Goal: Task Accomplishment & Management: Manage account settings

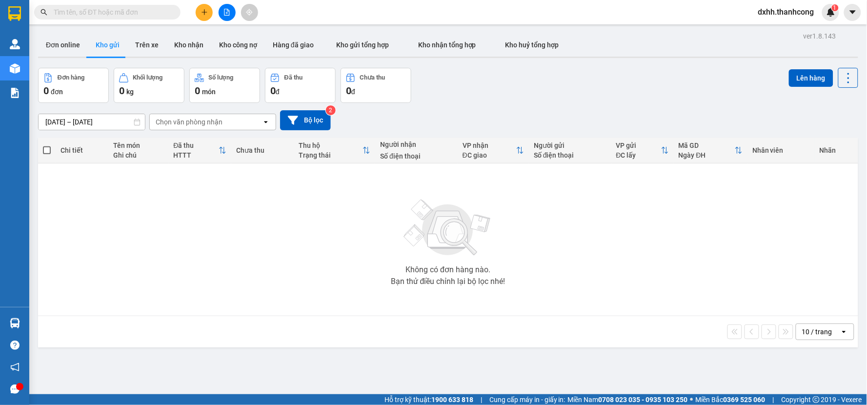
click at [223, 227] on div "Không có đơn hàng nào. Bạn thử điều chỉnh lại bộ lọc nhé!" at bounding box center [448, 239] width 811 height 146
click at [795, 12] on span "dxhh.thanhcong" at bounding box center [787, 12] width 72 height 12
click at [770, 31] on span "Đăng xuất" at bounding box center [791, 30] width 52 height 11
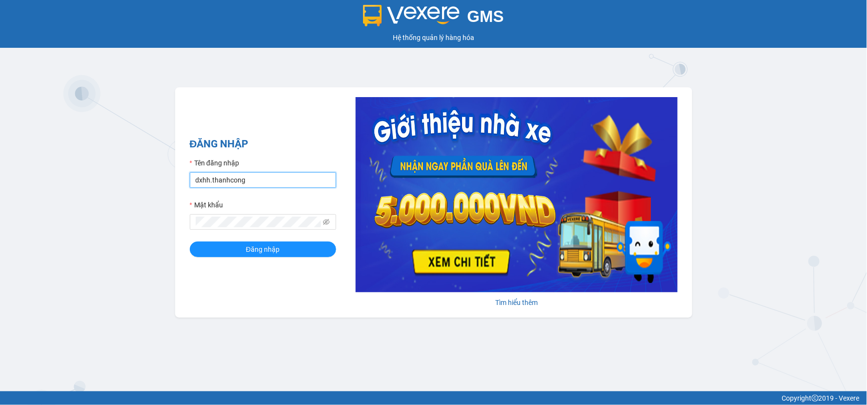
click at [286, 187] on input "dxhh.thanhcong" at bounding box center [263, 180] width 146 height 16
type input "kthh.thanhcong"
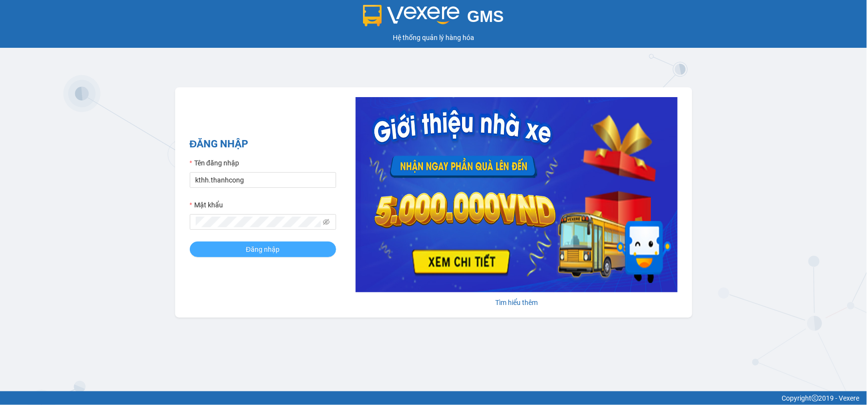
click at [269, 246] on span "Đăng nhập" at bounding box center [263, 249] width 34 height 11
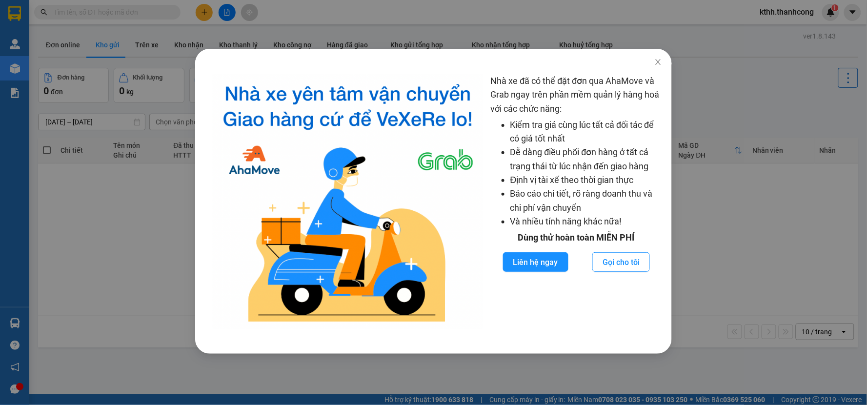
click at [482, 57] on div at bounding box center [433, 57] width 477 height 16
click at [659, 62] on icon "close" at bounding box center [659, 62] width 8 height 8
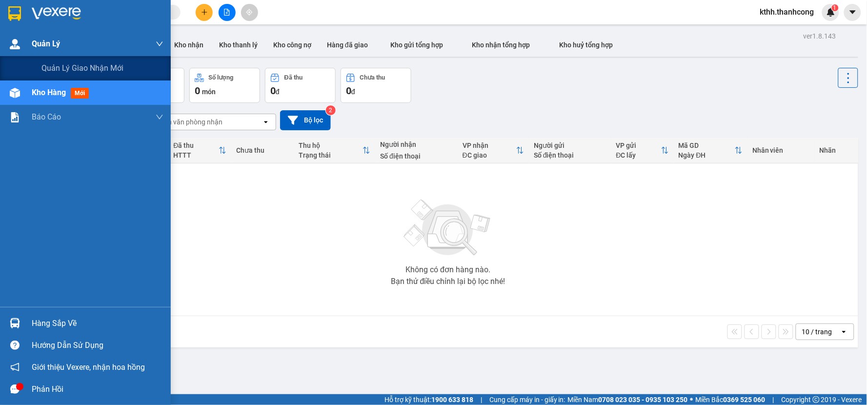
click at [19, 46] on img at bounding box center [15, 44] width 10 height 10
click at [74, 63] on span "Quản lý giao nhận mới" at bounding box center [82, 68] width 82 height 12
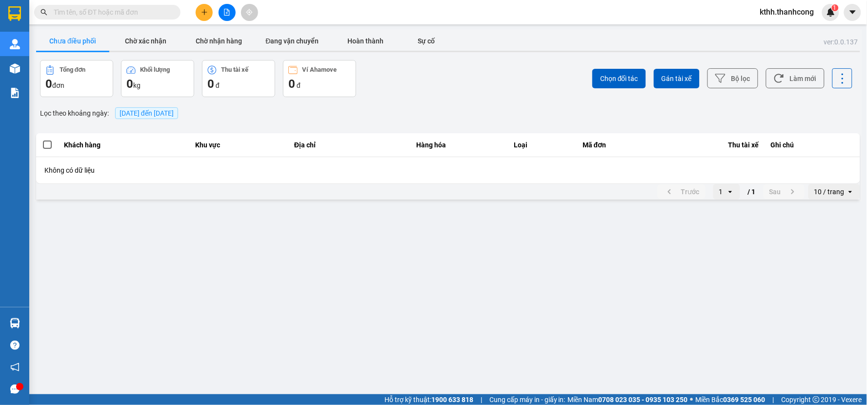
click at [154, 111] on span "[DATE] đến [DATE]" at bounding box center [147, 113] width 54 height 8
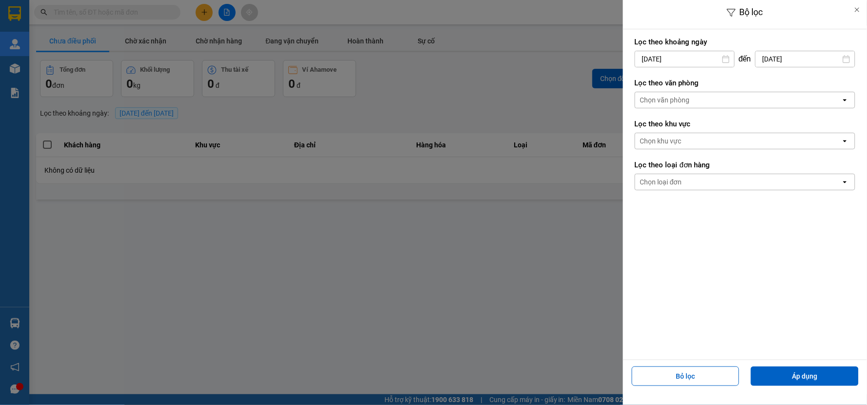
click at [720, 56] on input "[DATE]" at bounding box center [684, 59] width 99 height 16
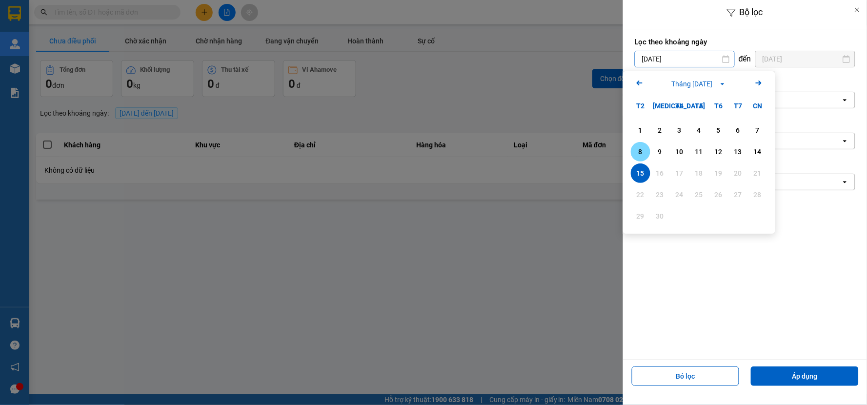
click at [641, 147] on div "8" at bounding box center [641, 152] width 14 height 12
type input "08/09/2025"
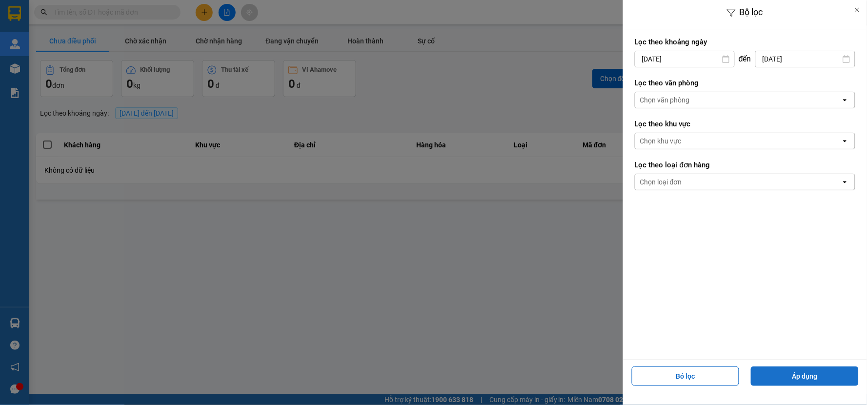
click at [797, 375] on button "Áp dụng" at bounding box center [805, 377] width 108 height 20
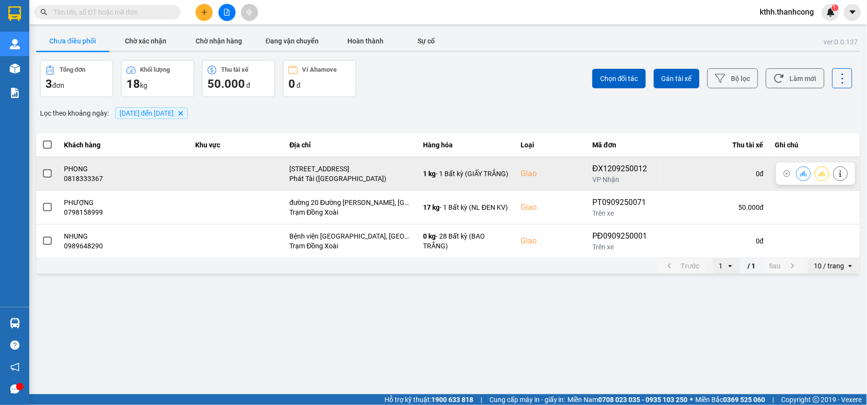
click at [227, 174] on td at bounding box center [236, 174] width 95 height 34
click at [45, 172] on span at bounding box center [47, 173] width 9 height 9
click at [42, 168] on input "checkbox" at bounding box center [42, 168] width 0 height 0
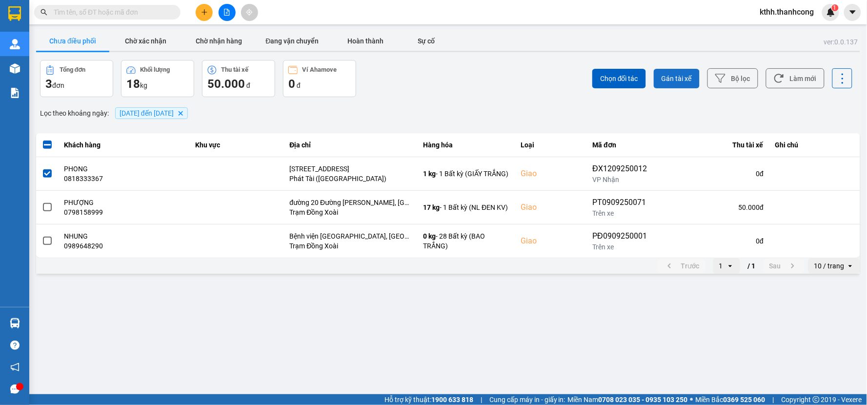
click at [671, 76] on span "Gán tài xế" at bounding box center [677, 79] width 30 height 10
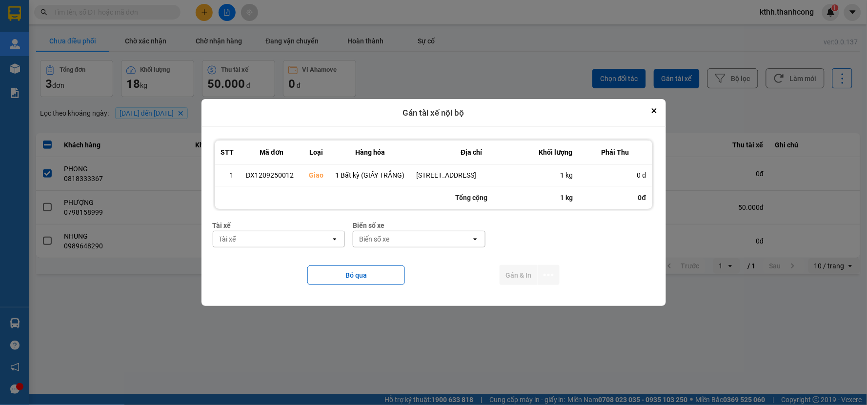
click at [325, 241] on div "Tài xế" at bounding box center [272, 239] width 118 height 16
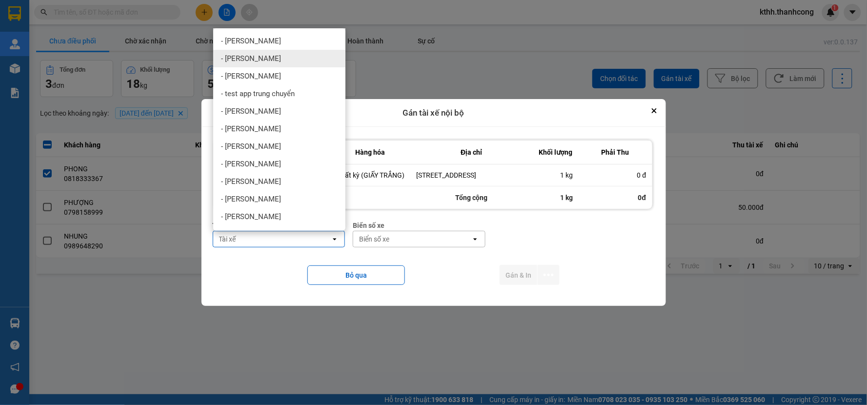
click at [281, 60] on span "- Nguyễn văn Hoàng TC" at bounding box center [251, 59] width 60 height 10
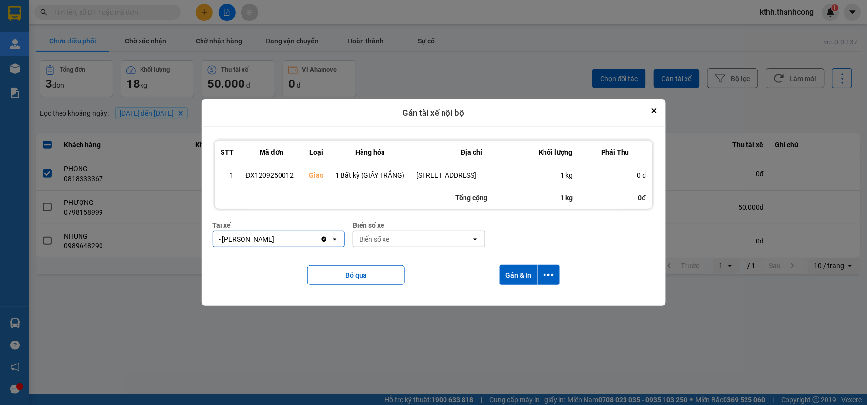
click at [437, 239] on div "Biển số xe" at bounding box center [412, 239] width 118 height 16
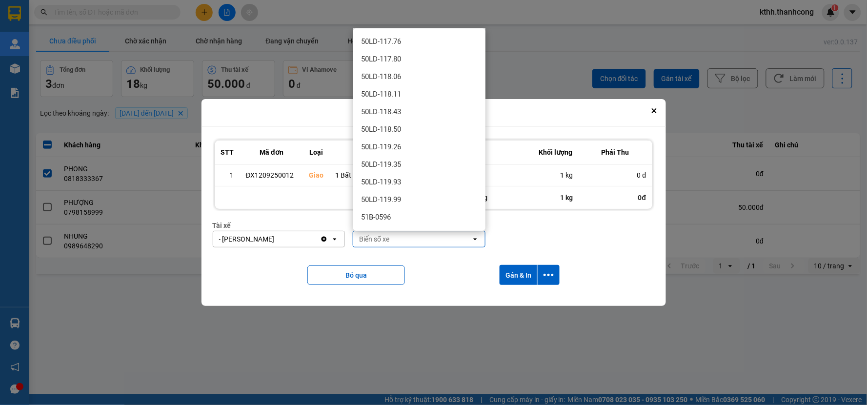
scroll to position [1301, 0]
click at [117, 316] on div at bounding box center [433, 202] width 867 height 405
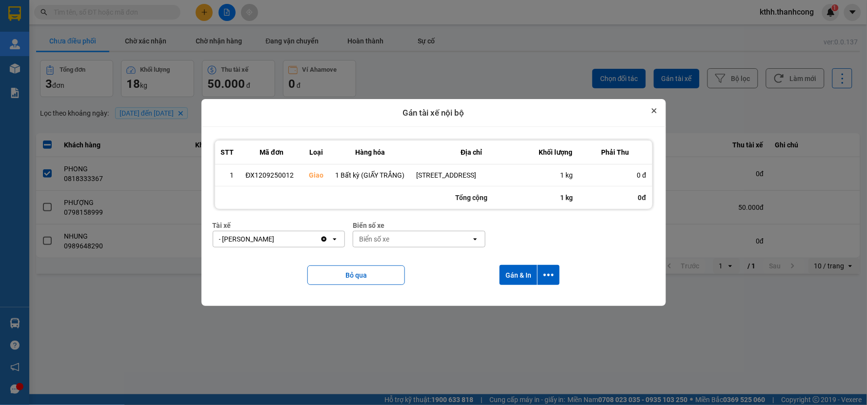
click at [653, 109] on icon "Close" at bounding box center [655, 111] width 4 height 4
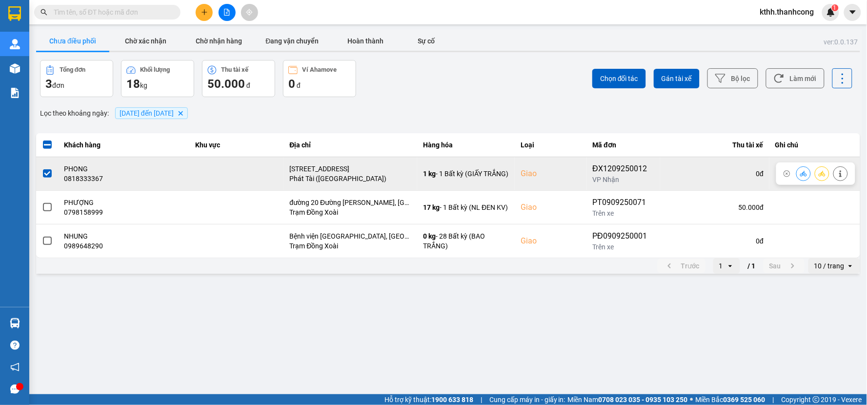
drag, startPoint x: 594, startPoint y: 169, endPoint x: 633, endPoint y: 172, distance: 39.2
click at [648, 167] on div "ĐX1209250012" at bounding box center [623, 169] width 61 height 12
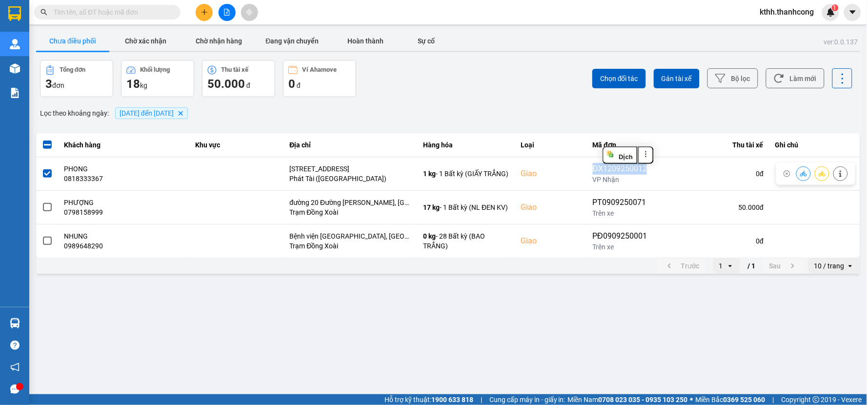
copy div "ĐX1209250012"
drag, startPoint x: 486, startPoint y: 344, endPoint x: 484, endPoint y: 337, distance: 7.1
click at [485, 344] on main "ver: 0.0.137 Chưa điều phối Chờ xác nhận Chờ nhận hàng Đang vận chuyển Hoàn thà…" at bounding box center [433, 197] width 867 height 394
click at [676, 81] on span "Gán tài xế" at bounding box center [677, 79] width 30 height 10
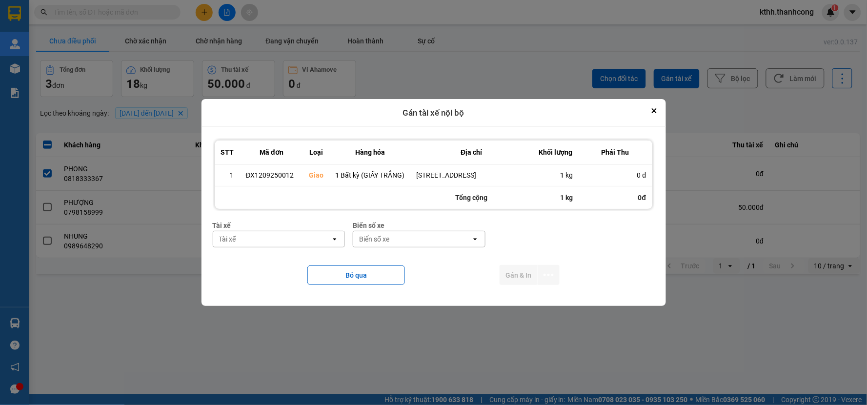
click at [280, 245] on div "Tài xế" at bounding box center [272, 239] width 118 height 16
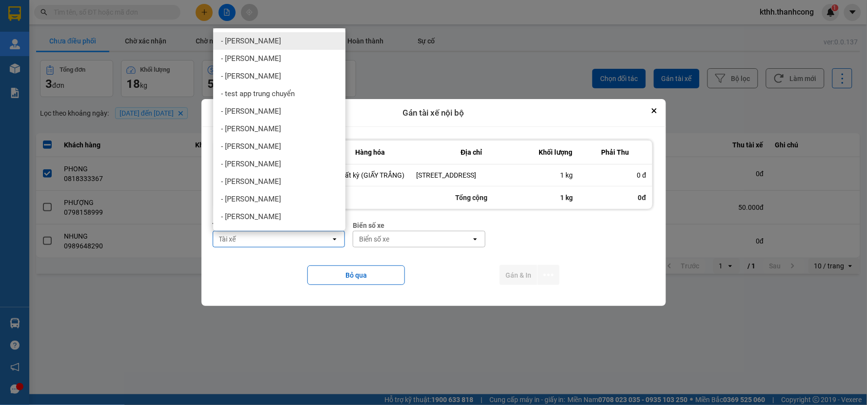
type input "r"
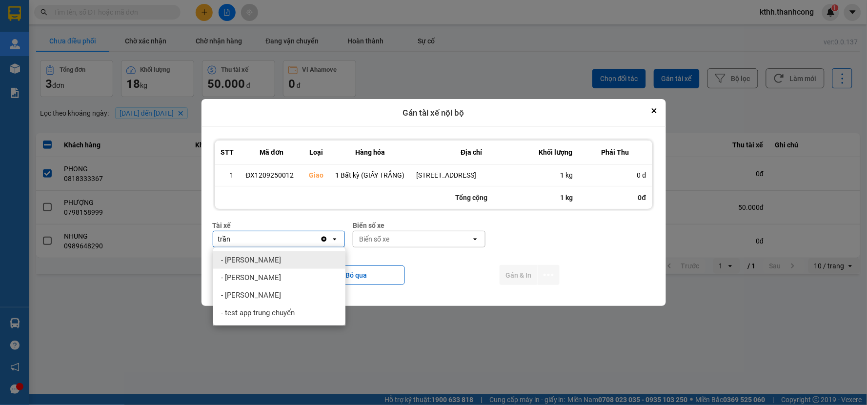
type input "trần"
click at [275, 262] on div "- [PERSON_NAME]" at bounding box center [279, 260] width 132 height 18
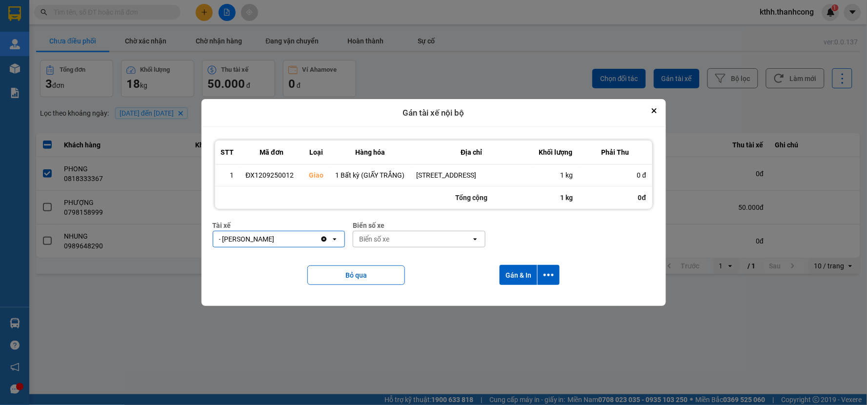
click at [391, 237] on div "Biển số xe" at bounding box center [412, 239] width 118 height 16
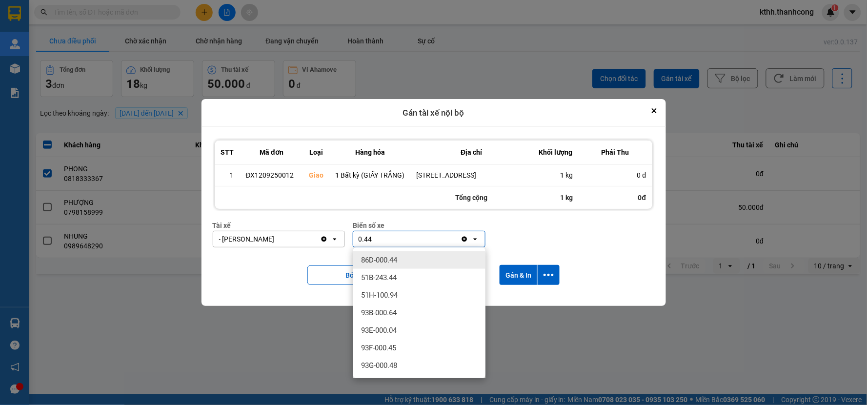
type input "0.44"
click at [397, 261] on span "86D-000.44" at bounding box center [379, 260] width 36 height 10
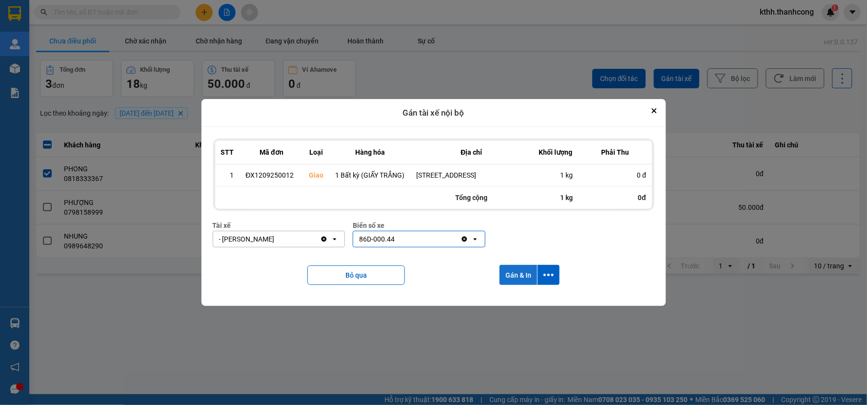
click at [519, 275] on button "Gán & In" at bounding box center [519, 275] width 38 height 20
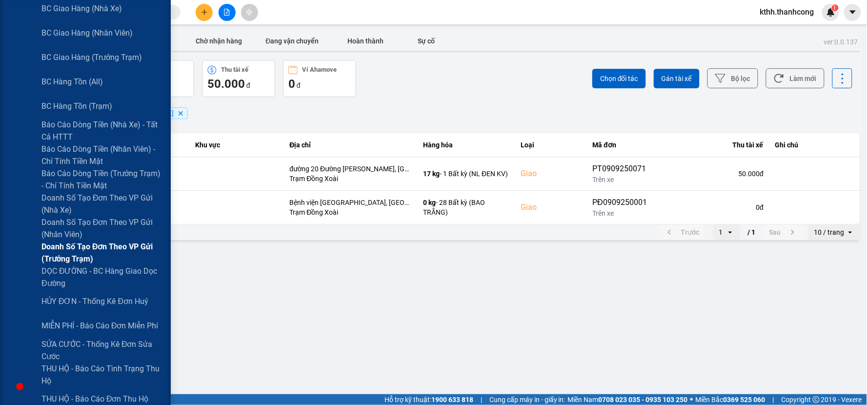
scroll to position [163, 0]
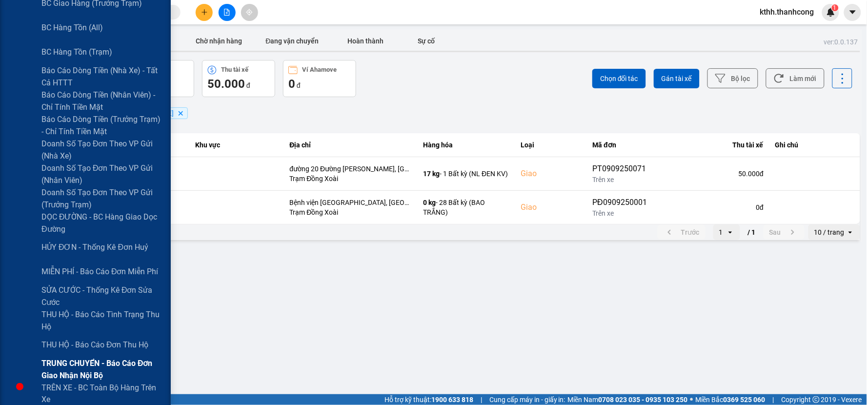
click at [121, 363] on span "TRUNG CHUYỂN - Báo cáo đơn giao nhận nội bộ" at bounding box center [102, 369] width 122 height 24
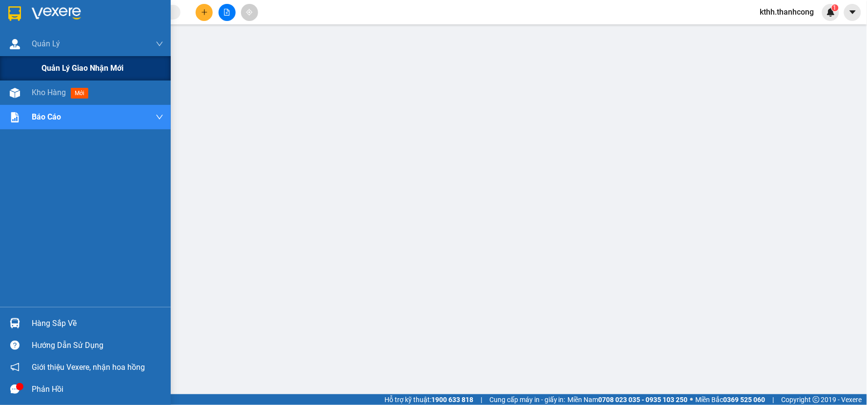
click at [78, 67] on span "Quản lý giao nhận mới" at bounding box center [82, 68] width 82 height 12
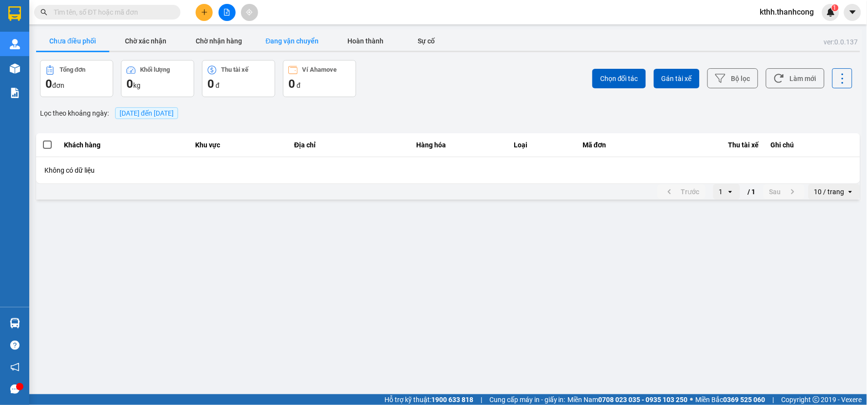
click at [289, 42] on button "Đang vận chuyển" at bounding box center [292, 41] width 73 height 20
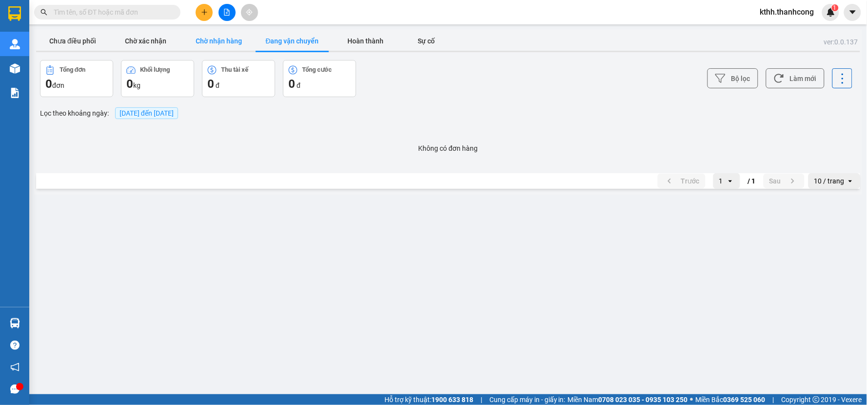
click at [223, 45] on button "Chờ nhận hàng" at bounding box center [219, 41] width 73 height 20
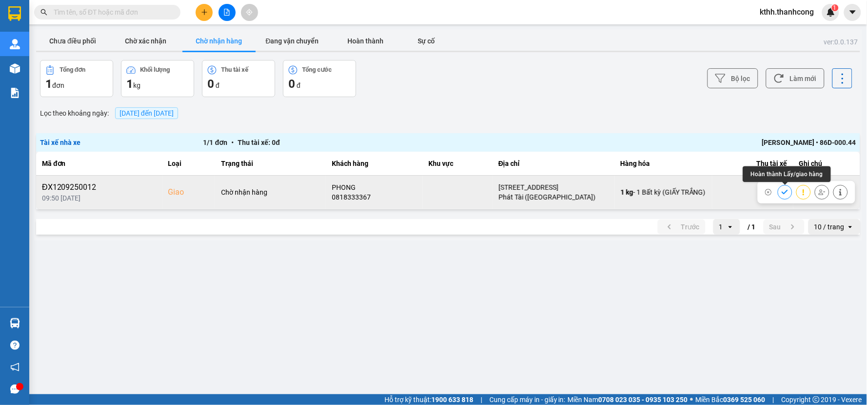
click at [784, 190] on icon at bounding box center [785, 192] width 7 height 7
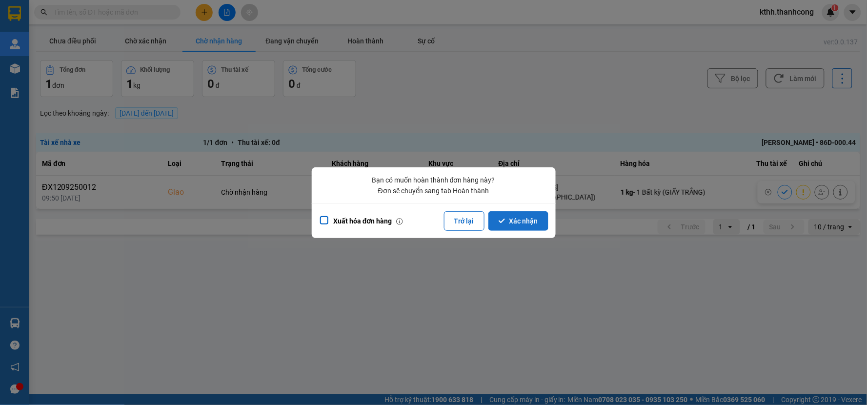
click at [522, 218] on button "Xác nhận" at bounding box center [519, 221] width 60 height 20
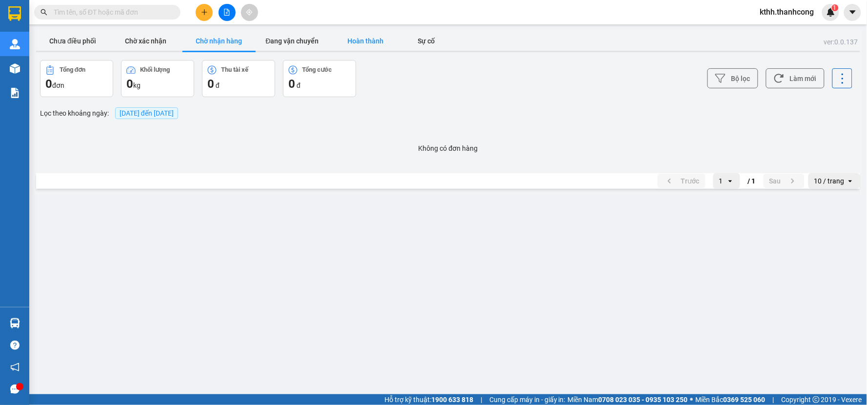
click at [363, 35] on button "Hoàn thành" at bounding box center [365, 41] width 73 height 20
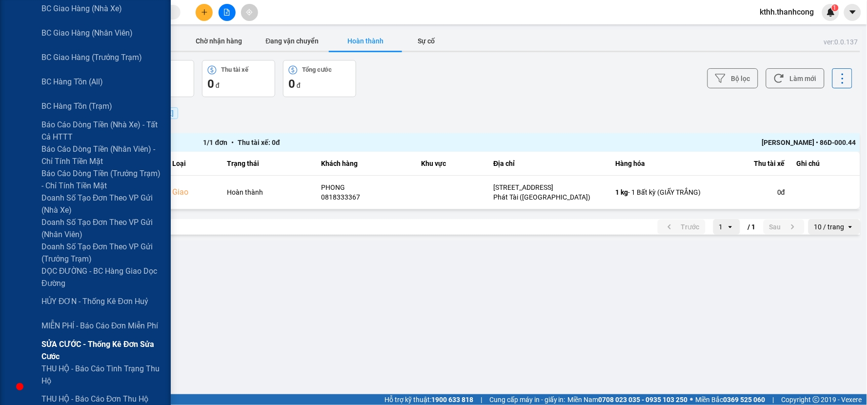
scroll to position [163, 0]
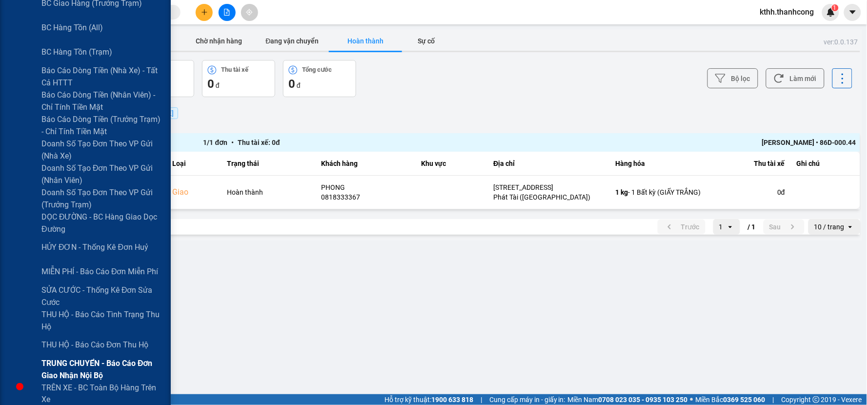
click at [99, 362] on span "TRUNG CHUYỂN - Báo cáo đơn giao nhận nội bộ" at bounding box center [102, 369] width 122 height 24
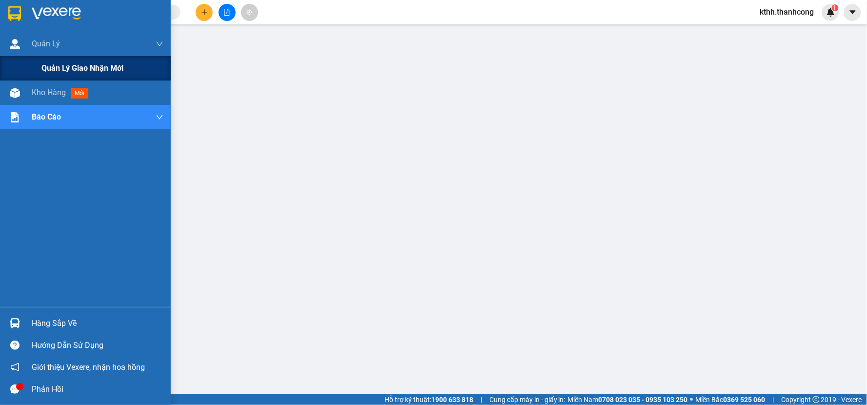
drag, startPoint x: 60, startPoint y: 42, endPoint x: 69, endPoint y: 58, distance: 18.2
click at [60, 42] on span "Quản Lý" at bounding box center [46, 44] width 28 height 12
click at [76, 71] on span "Quản lý giao nhận mới" at bounding box center [82, 68] width 82 height 12
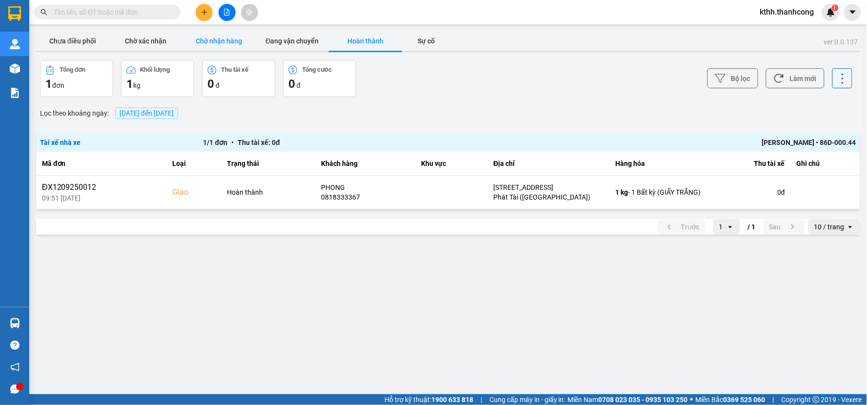
click at [215, 41] on button "Chờ nhận hàng" at bounding box center [219, 41] width 73 height 20
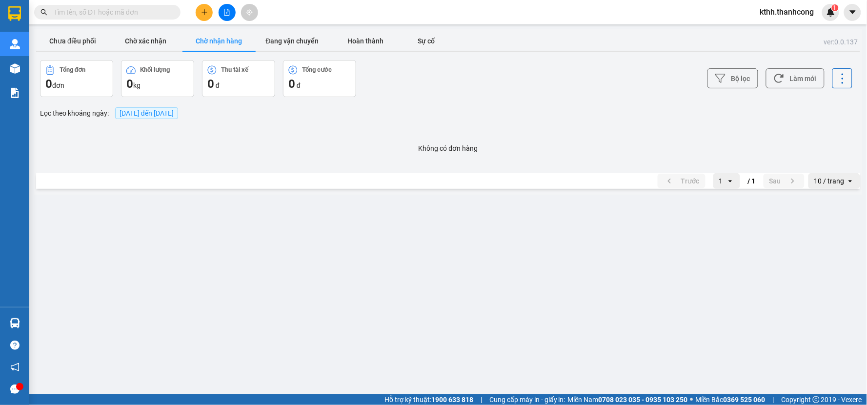
click at [840, 80] on icon at bounding box center [843, 79] width 14 height 14
drag, startPoint x: 822, startPoint y: 124, endPoint x: 730, endPoint y: 130, distance: 93.0
click at [819, 126] on div "ver: 0.0.137 Chưa điều phối Chờ xác nhận Chờ nhận hàng Đang vận chuyển Hoàn thà…" at bounding box center [448, 111] width 828 height 165
click at [159, 33] on button "Chờ xác nhận" at bounding box center [145, 41] width 73 height 20
click at [77, 35] on button "Chưa điều phối" at bounding box center [72, 41] width 73 height 20
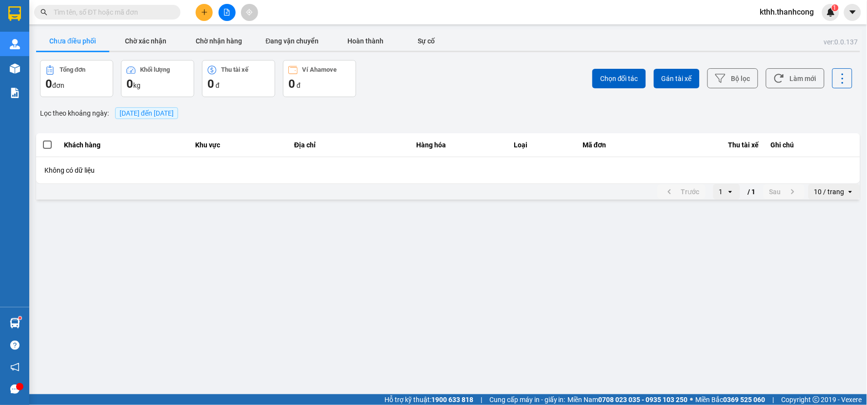
click at [125, 18] on span at bounding box center [107, 12] width 146 height 15
click at [128, 14] on input "text" at bounding box center [111, 12] width 115 height 11
paste input "PT0909250071"
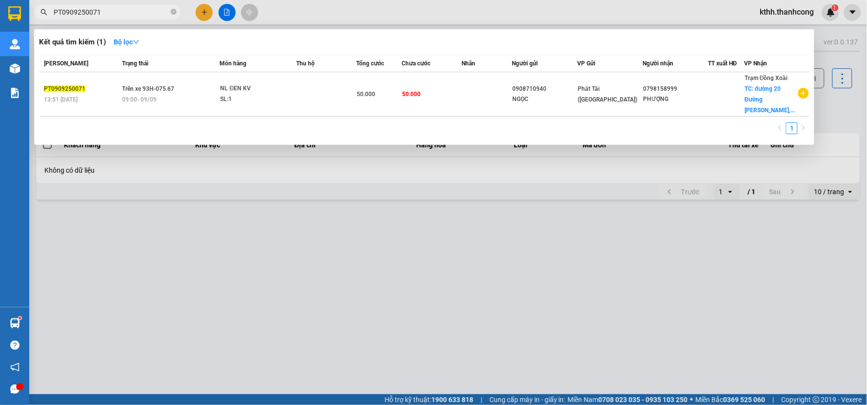
type input "PT0909250071"
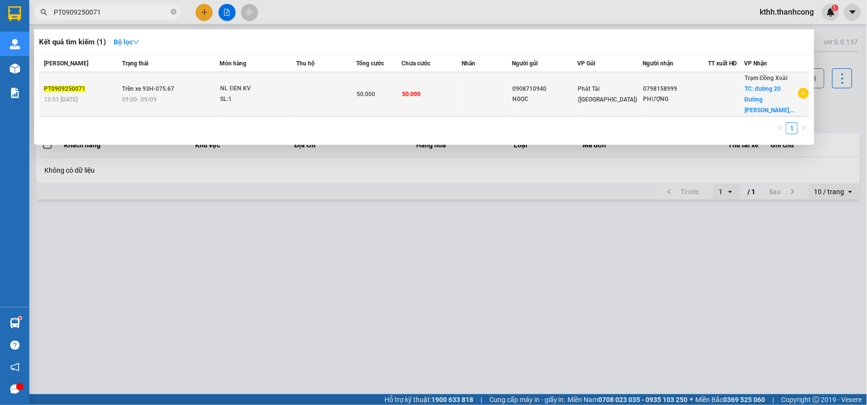
click at [297, 92] on td at bounding box center [326, 94] width 61 height 44
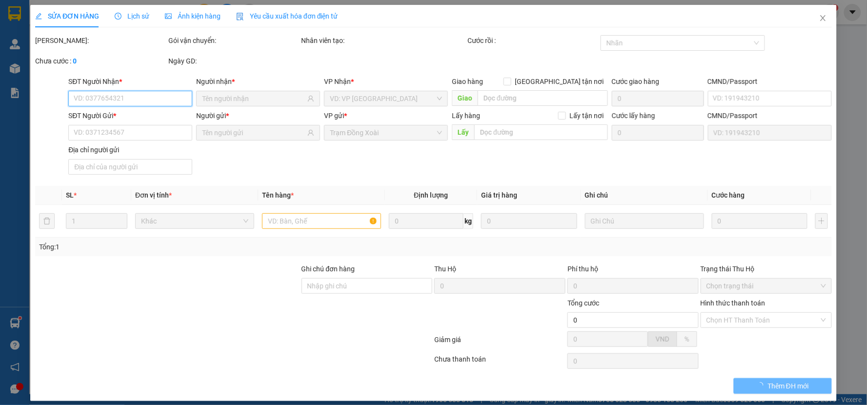
type input "0798158999"
type input "PHƯỢNG"
checkbox input "true"
type input "đường 20 Đường [PERSON_NAME], [GEOGRAPHIC_DATA], [GEOGRAPHIC_DATA], [GEOGRAPHIC…"
type input "0908710940"
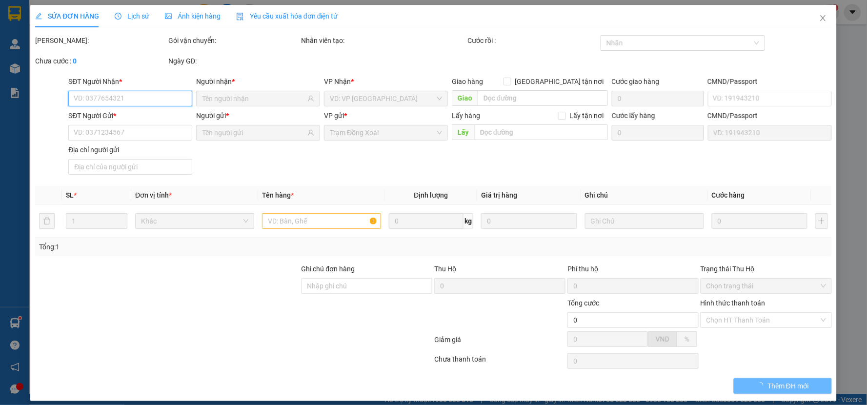
type input "NGỌC"
type input "BÀNH PHÚ HÀO 079094032838"
type input "165/40/20 NGUYỄN VĂN LUÔNG , PHƯỜNG 10, QUẬN 6"
type input "50.000"
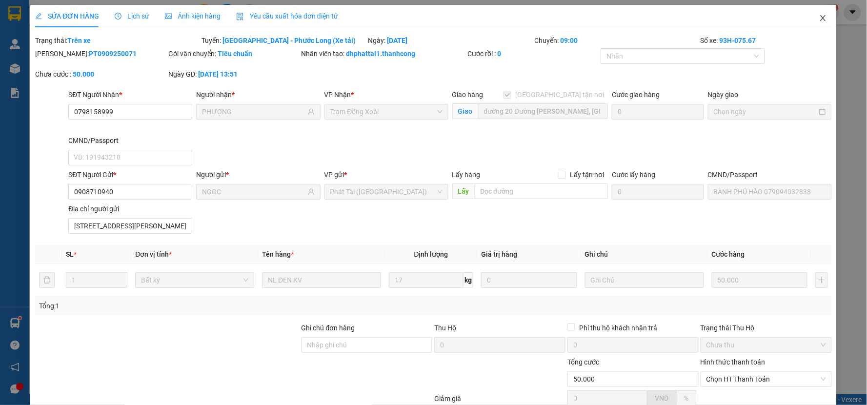
click at [819, 21] on icon "close" at bounding box center [823, 18] width 8 height 8
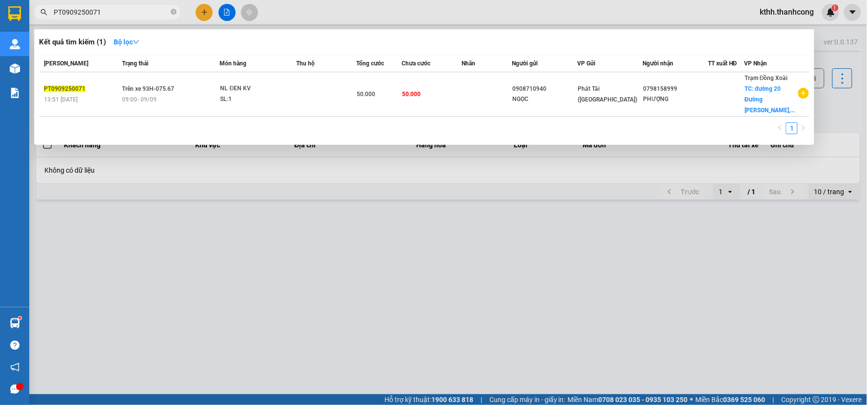
click at [116, 11] on input "PT0909250071" at bounding box center [111, 12] width 115 height 11
click at [170, 10] on span "PT0909250071" at bounding box center [107, 12] width 146 height 15
drag, startPoint x: 101, startPoint y: 14, endPoint x: 32, endPoint y: 3, distance: 69.1
click at [32, 4] on div "Kết quả tìm kiếm ( 1 ) Bộ lọc Mã ĐH Trạng thái Món hàng Thu hộ Tổng cước Chưa c…" at bounding box center [95, 12] width 190 height 17
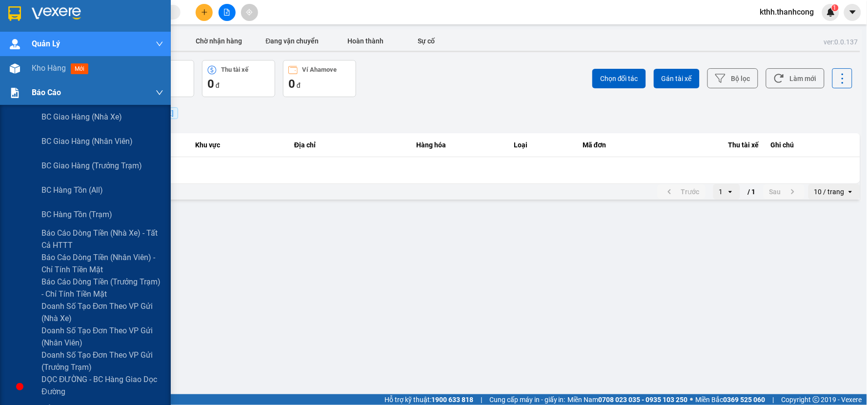
click at [50, 93] on span "Báo cáo" at bounding box center [46, 92] width 29 height 12
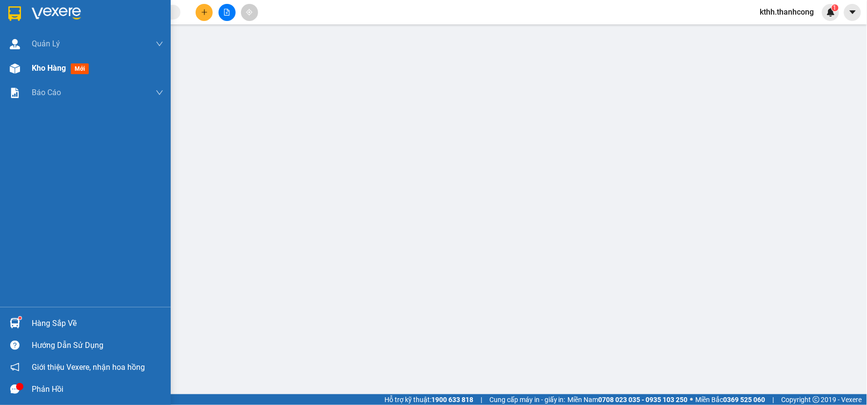
click at [66, 67] on span "Kho hàng" at bounding box center [49, 67] width 34 height 9
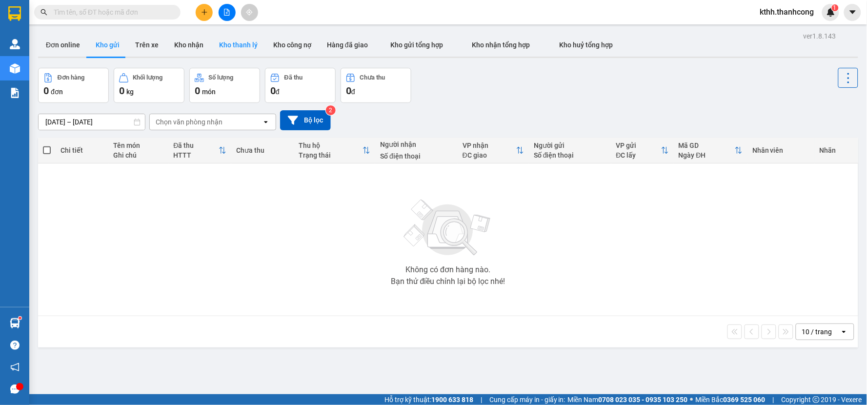
click at [238, 45] on button "Kho thanh lý" at bounding box center [238, 44] width 54 height 23
type input "08/09/2025 – 15/09/2025"
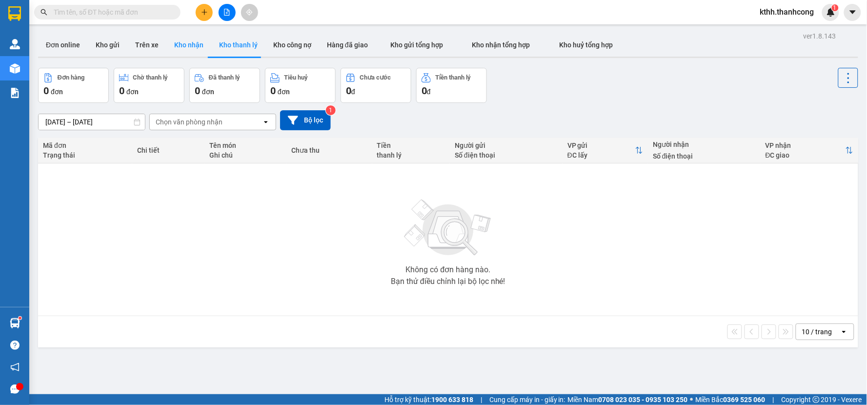
click at [186, 49] on button "Kho nhận" at bounding box center [188, 44] width 45 height 23
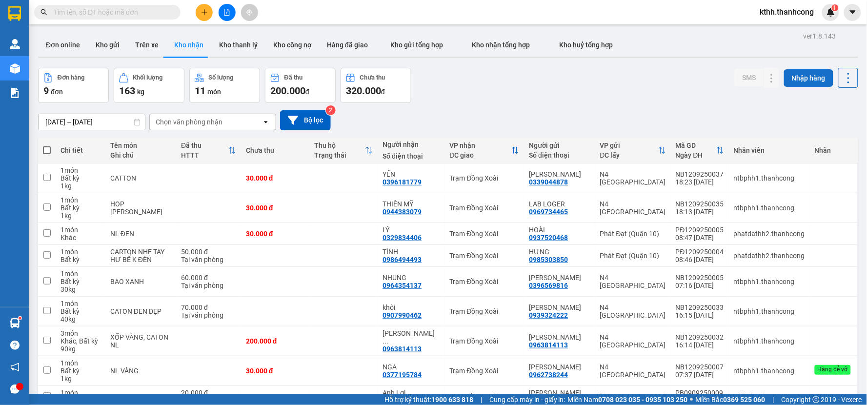
click at [794, 74] on button "Nhập hàng" at bounding box center [808, 78] width 49 height 18
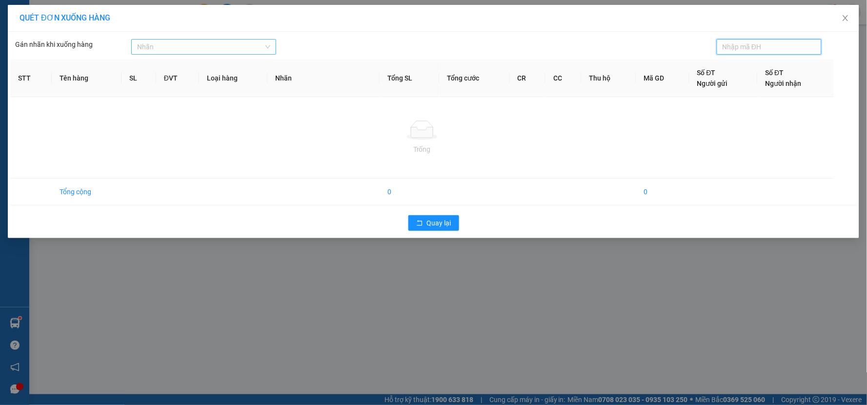
click at [171, 49] on div at bounding box center [199, 47] width 130 height 12
click at [781, 45] on input "text" at bounding box center [766, 46] width 86 height 11
paste input "PT0909250071"
type input "PT0909250071"
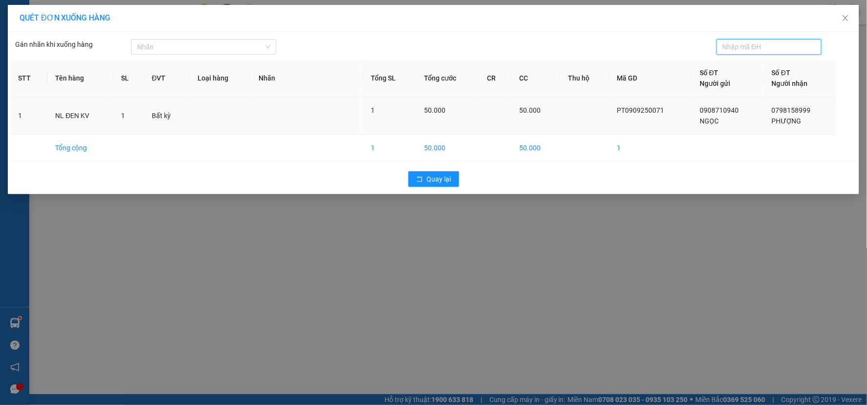
click at [308, 105] on td at bounding box center [307, 116] width 112 height 38
click at [422, 174] on button "Quay lại" at bounding box center [434, 179] width 51 height 16
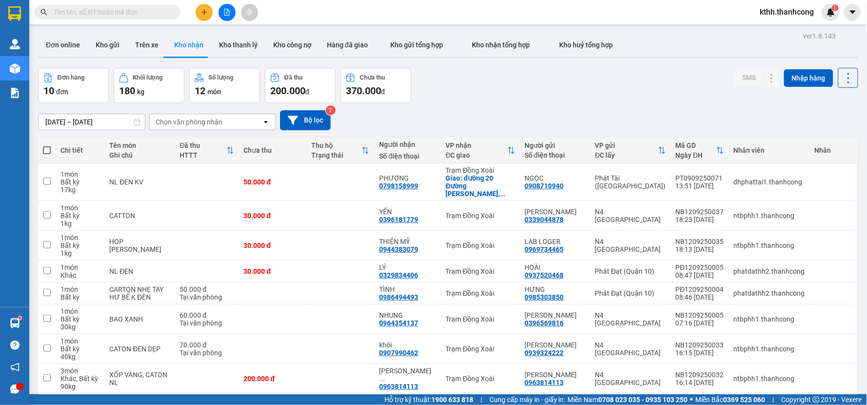
click at [119, 13] on input "text" at bounding box center [111, 12] width 115 height 11
paste input "PT0909250071"
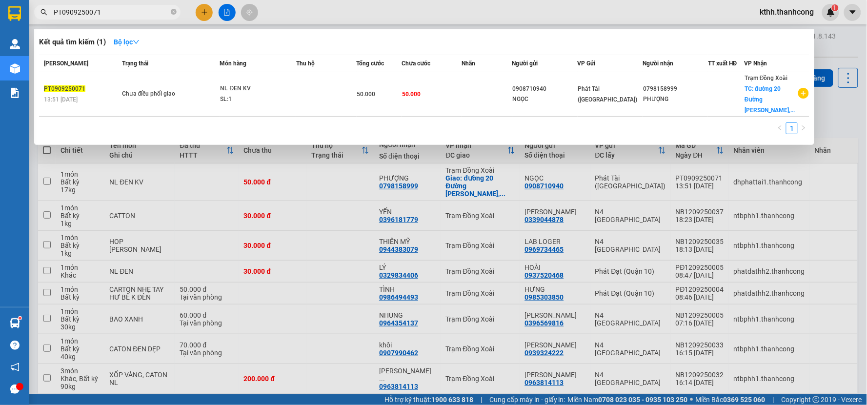
click at [849, 140] on div at bounding box center [433, 202] width 867 height 405
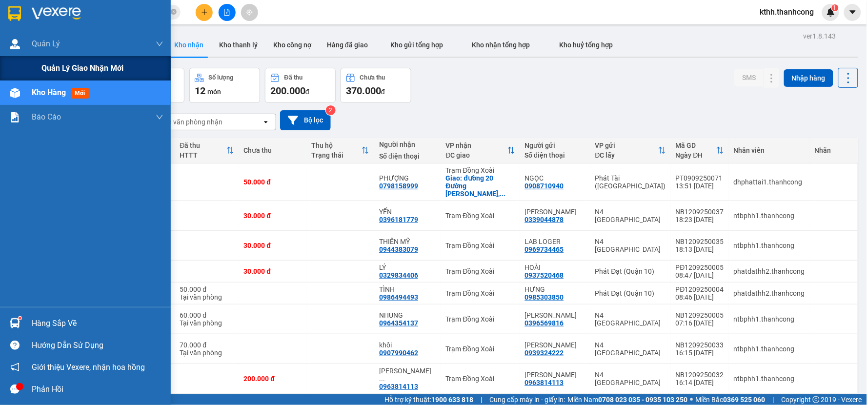
click at [77, 70] on span "Quản lý giao nhận mới" at bounding box center [82, 68] width 82 height 12
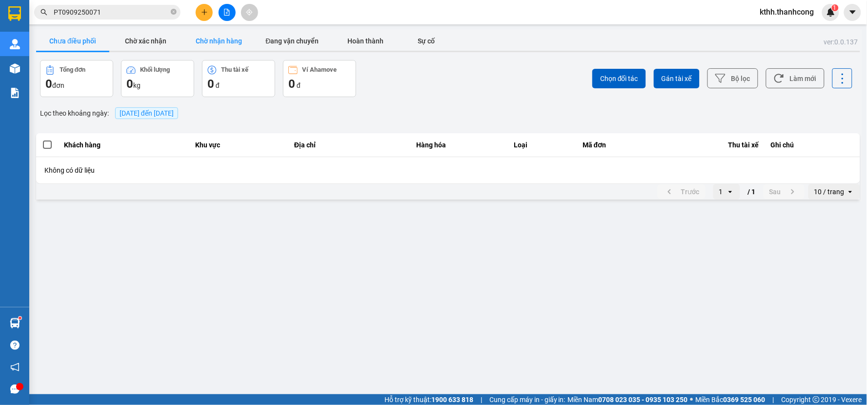
click at [216, 39] on button "Chờ nhận hàng" at bounding box center [219, 41] width 73 height 20
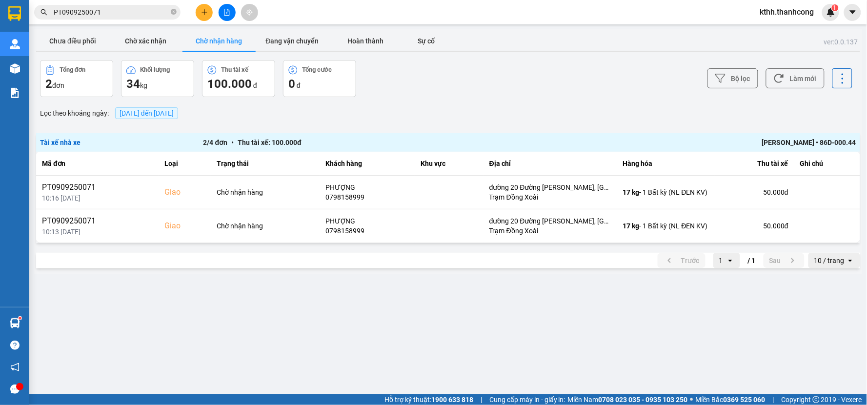
click at [462, 318] on main "ver: 0.0.137 Chưa điều phối Chờ xác nhận Chờ nhận hàng Đang vận chuyển Hoàn thà…" at bounding box center [433, 197] width 867 height 394
click at [431, 108] on div "Lọc theo khoảng ngày : 15/09/2025 đến 15/09/2025" at bounding box center [448, 113] width 824 height 17
click at [210, 10] on button at bounding box center [204, 12] width 17 height 17
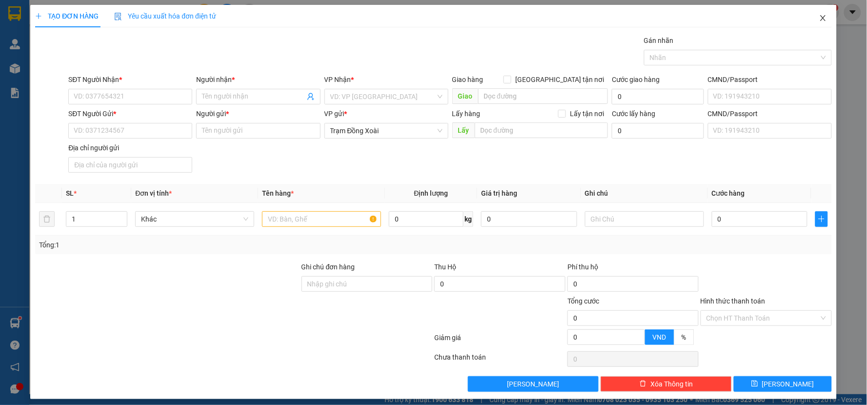
click at [819, 18] on icon "close" at bounding box center [823, 18] width 8 height 8
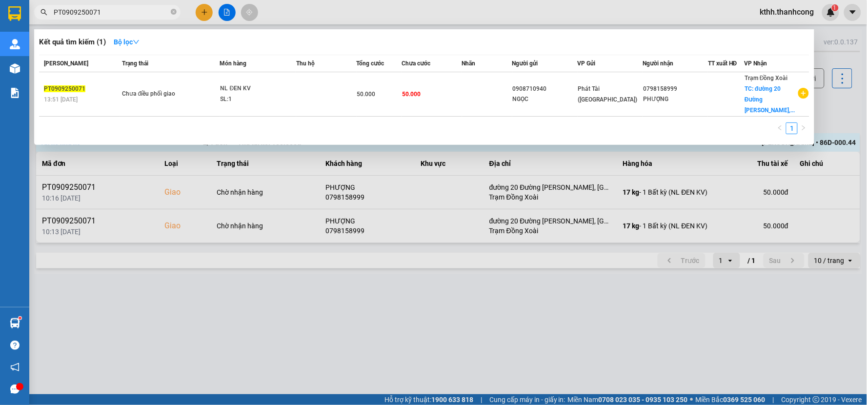
click at [152, 12] on input "PT0909250071" at bounding box center [111, 12] width 115 height 11
click at [136, 10] on input "PT0909250071" at bounding box center [111, 12] width 115 height 11
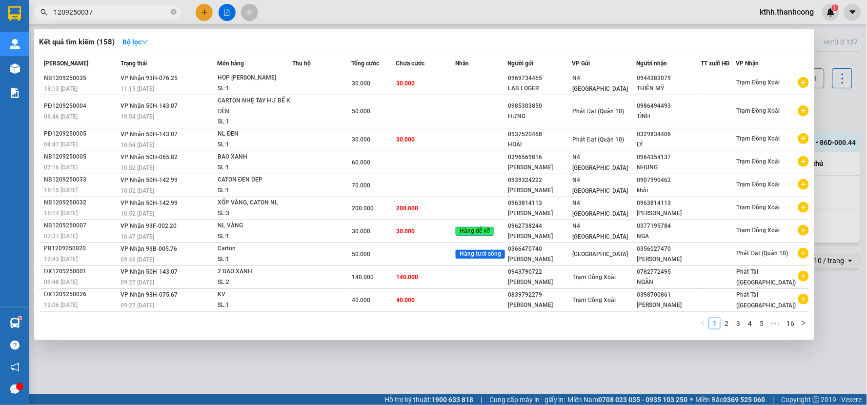
type input "1209250037"
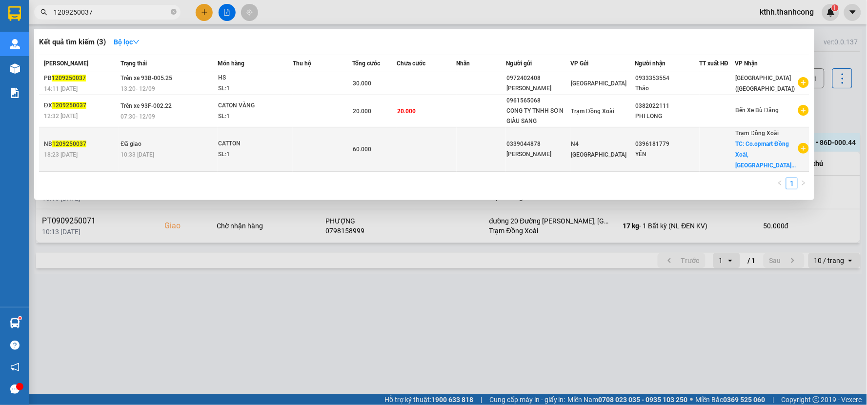
click at [217, 142] on td "Đã giao 10:33 - 15/09" at bounding box center [168, 149] width 99 height 44
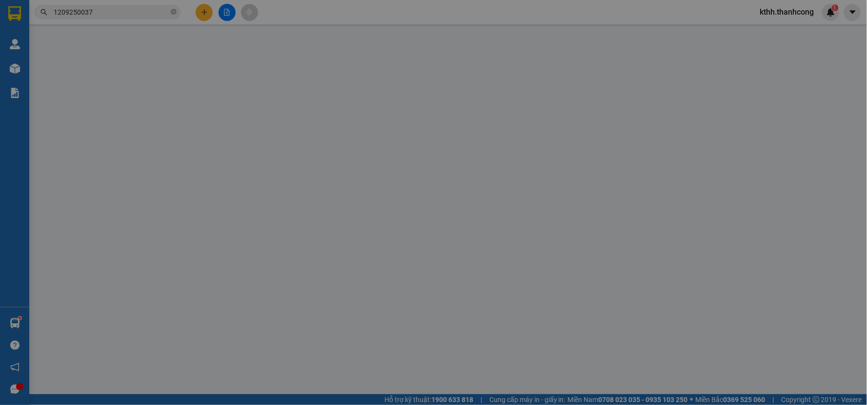
type input "0396181779"
type input "YẾN"
checkbox input "true"
type input "Co.opmart Đồng Xoài, [PERSON_NAME][GEOGRAPHIC_DATA], [PERSON_NAME], [GEOGRAPHIC…"
type input "30.000"
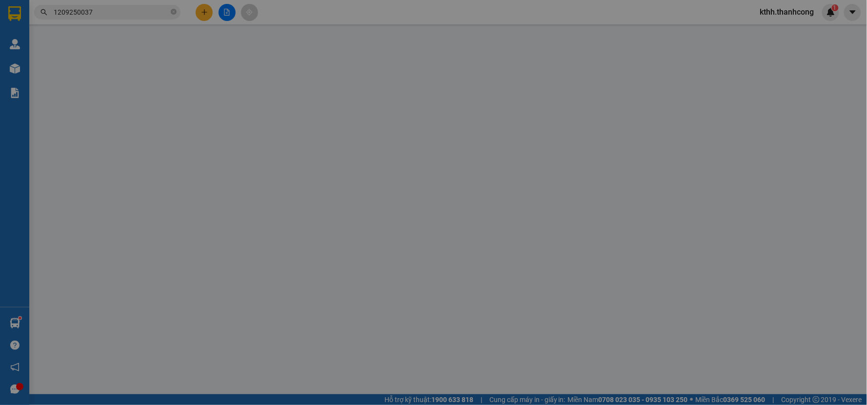
type input "0339044878"
type input "LÊ THỊ HẢI PHƯỢNG"
type input "60.000"
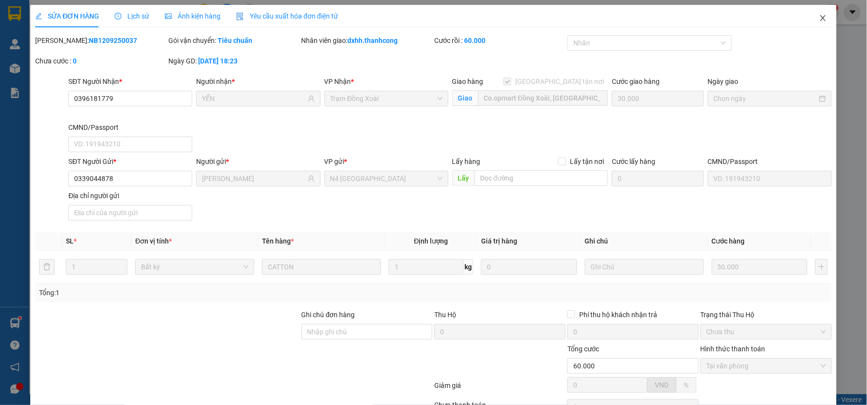
click at [819, 17] on icon "close" at bounding box center [823, 18] width 8 height 8
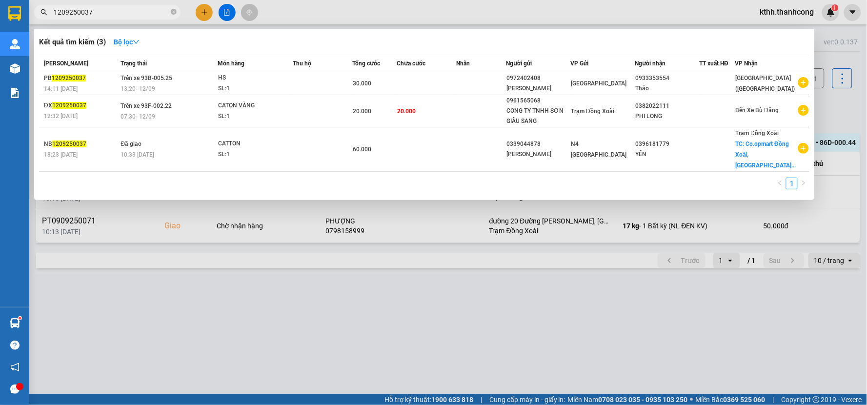
click at [117, 11] on input "1209250037" at bounding box center [111, 12] width 115 height 11
click at [410, 277] on div at bounding box center [433, 202] width 867 height 405
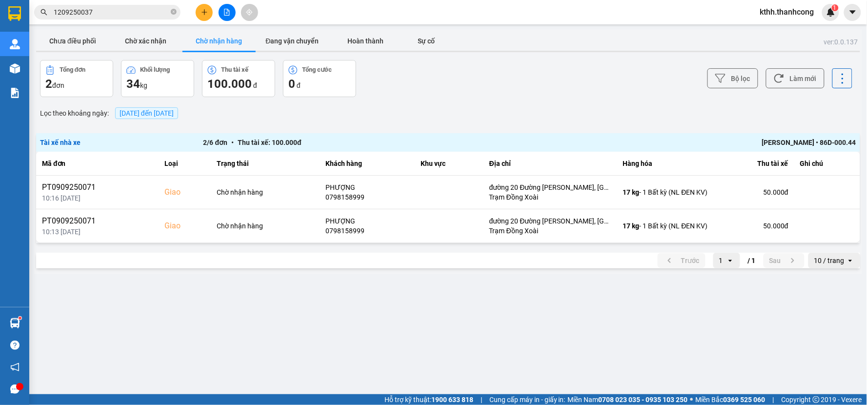
click at [164, 8] on input "1209250037" at bounding box center [111, 12] width 115 height 11
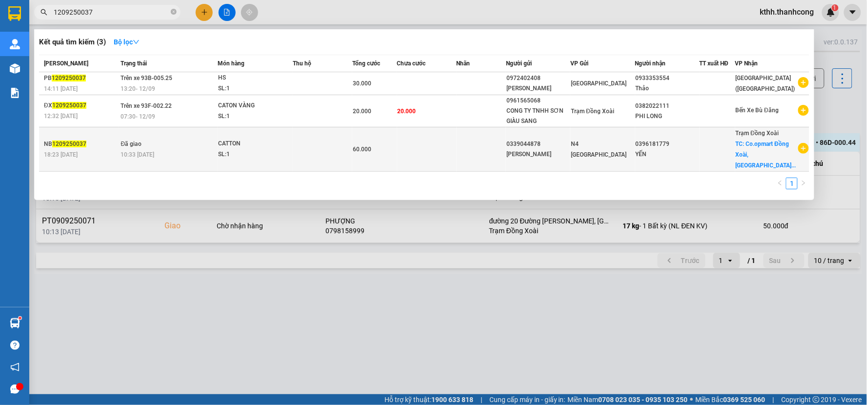
click at [285, 149] on div "SL: 1" at bounding box center [254, 154] width 73 height 11
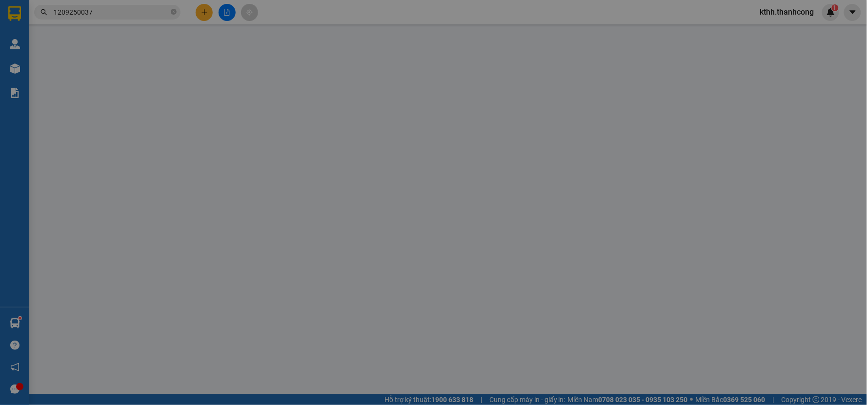
type input "0396181779"
type input "YẾN"
checkbox input "true"
type input "Co.opmart Đồng Xoài, [PERSON_NAME][GEOGRAPHIC_DATA], [PERSON_NAME], [GEOGRAPHIC…"
type input "30.000"
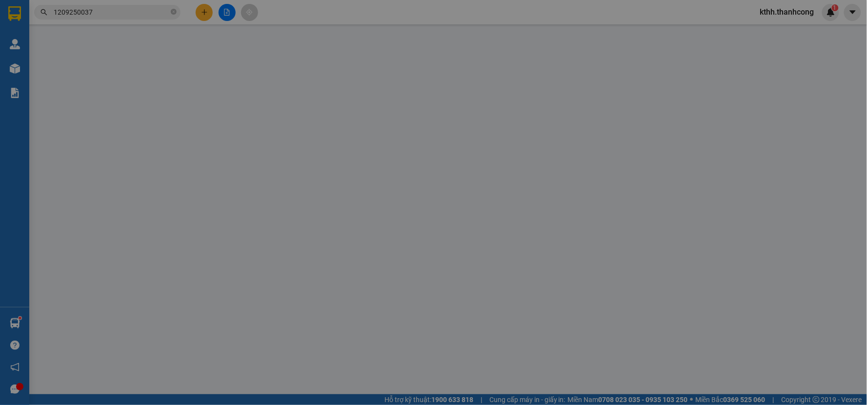
type input "0339044878"
type input "LÊ THỊ HẢI PHƯỢNG"
type input "60.000"
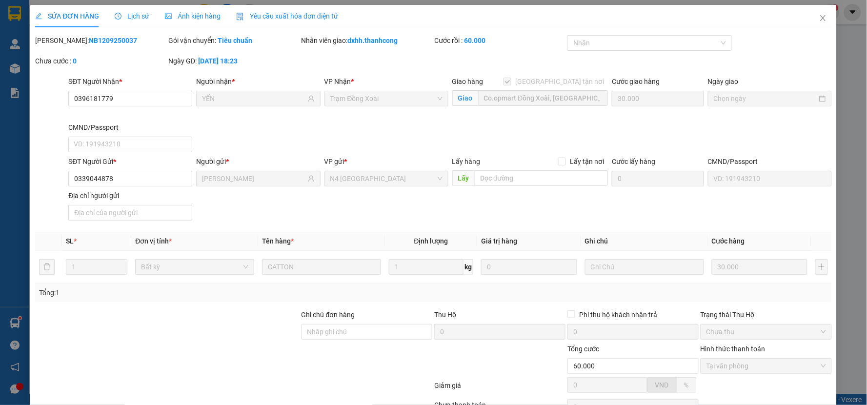
click at [136, 18] on span "Lịch sử" at bounding box center [132, 16] width 35 height 8
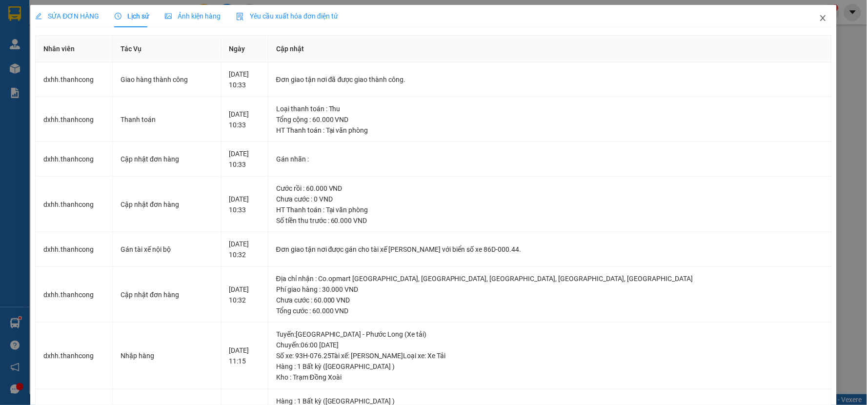
click at [819, 19] on icon "close" at bounding box center [823, 18] width 8 height 8
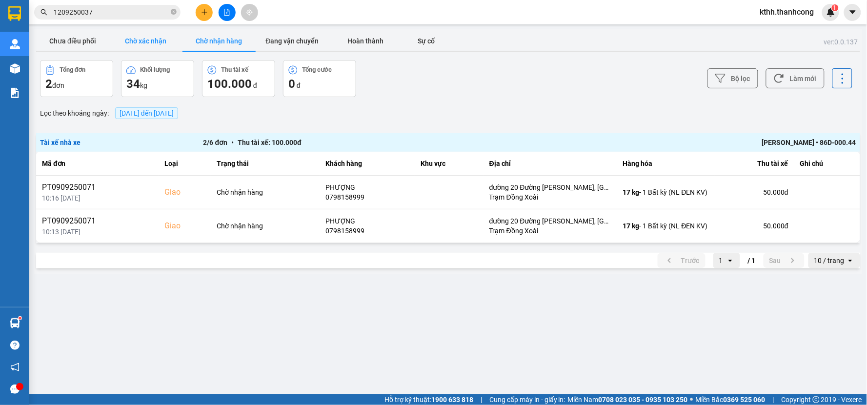
click at [153, 41] on button "Chờ xác nhận" at bounding box center [145, 41] width 73 height 20
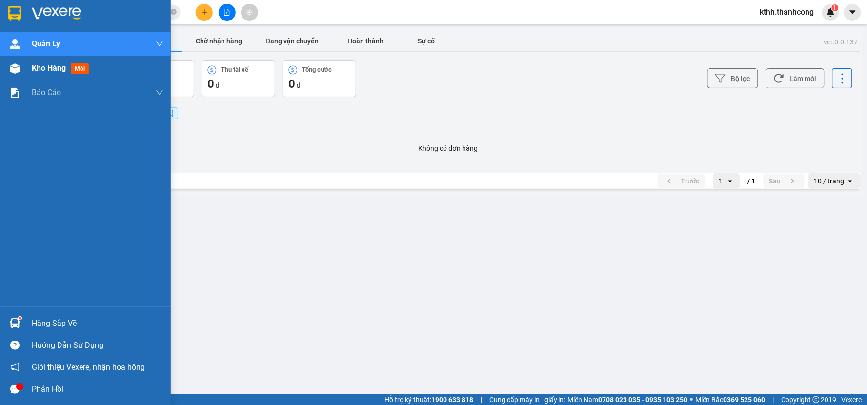
click at [60, 66] on span "Kho hàng" at bounding box center [49, 67] width 34 height 9
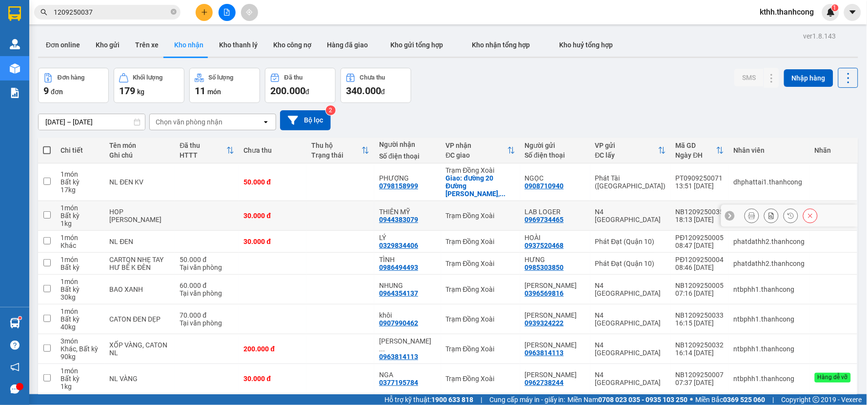
click at [324, 210] on td at bounding box center [341, 216] width 68 height 30
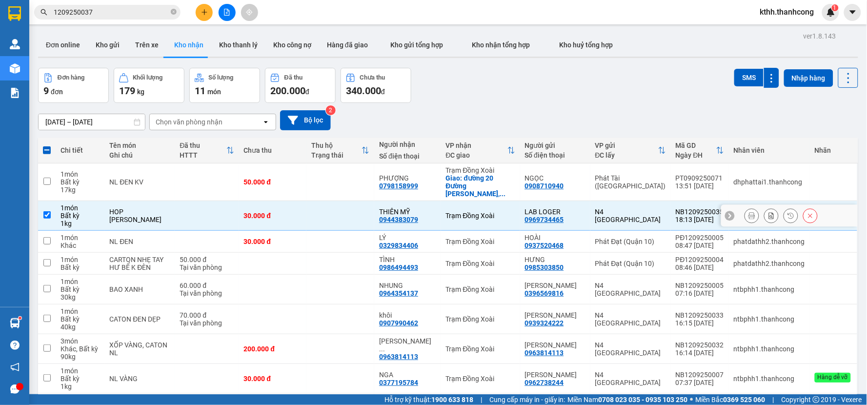
click at [47, 211] on input "checkbox" at bounding box center [46, 214] width 7 height 7
checkbox input "false"
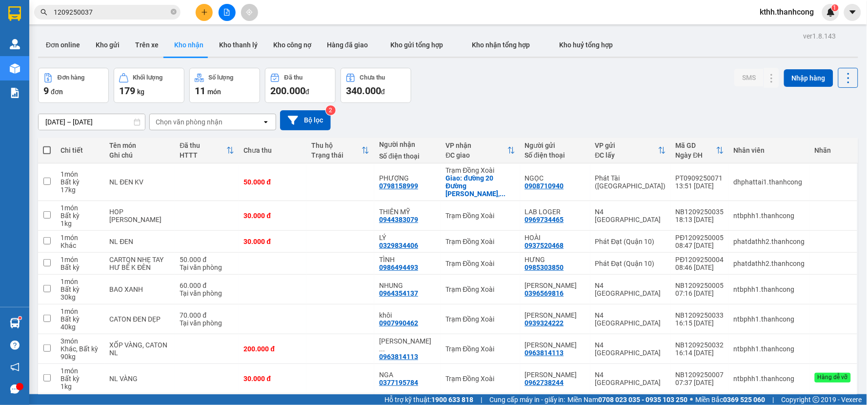
click at [788, 10] on span "kthh.thanhcong" at bounding box center [788, 12] width 70 height 12
click at [808, 30] on span "Đăng xuất" at bounding box center [792, 30] width 50 height 11
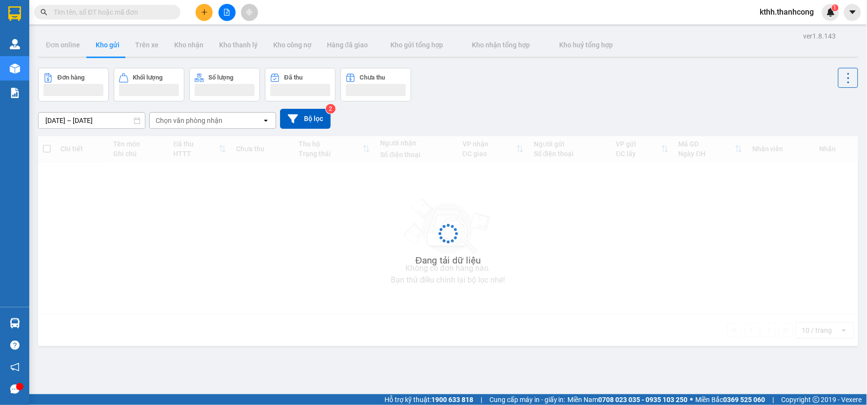
click at [141, 15] on input "text" at bounding box center [111, 12] width 115 height 11
paste input "ĐX1209250012"
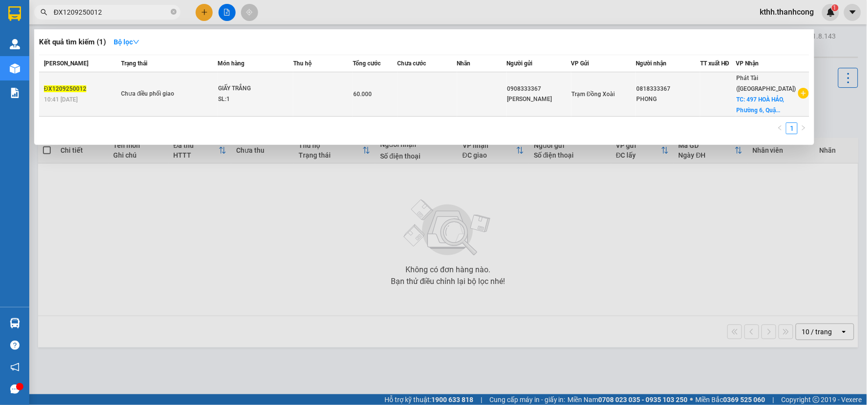
type input "ĐX1209250012"
click at [312, 90] on td at bounding box center [323, 94] width 60 height 44
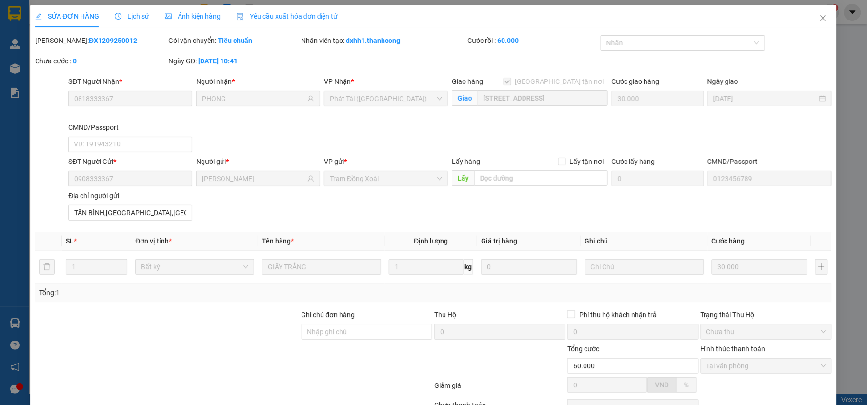
type input "0818333367"
type input "PHONG"
checkbox input "true"
type input "[STREET_ADDRESS]"
type input "30.000"
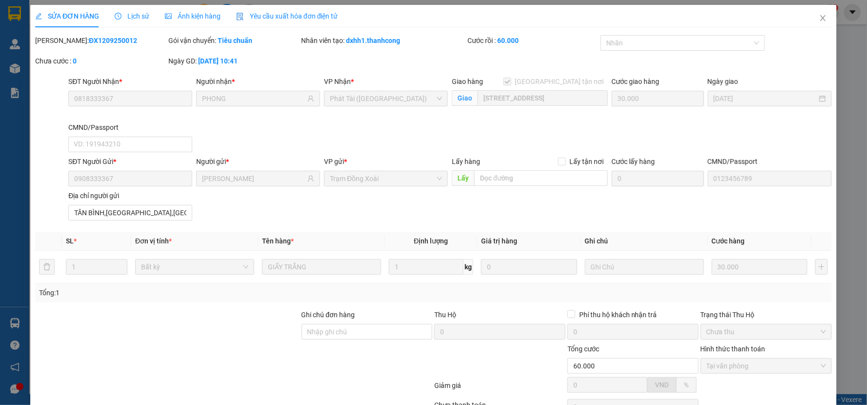
type input "0908333367"
type input "[PERSON_NAME]"
type input "0123456789"
type input "TÂN BÌNH,BÌNH PHƯỚC,ĐỒNG NAI"
type input "60.000"
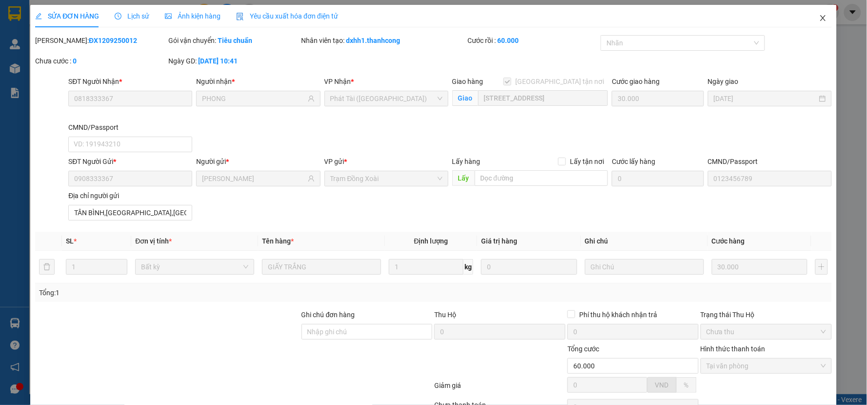
click at [780, 19] on icon "close" at bounding box center [823, 18] width 8 height 8
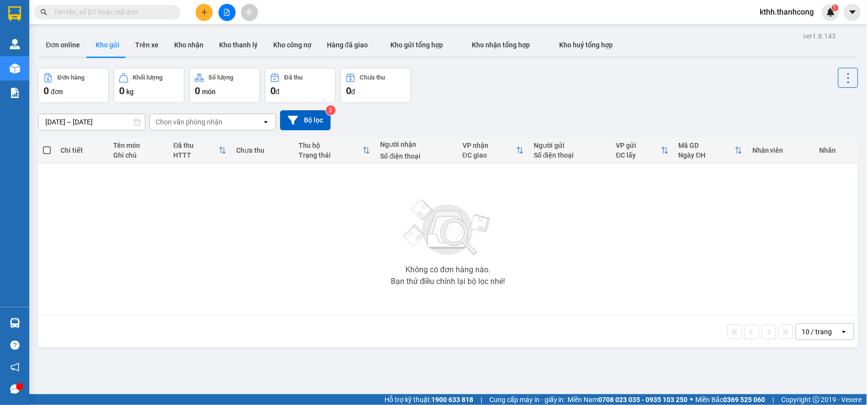
click at [139, 11] on input "text" at bounding box center [111, 12] width 115 height 11
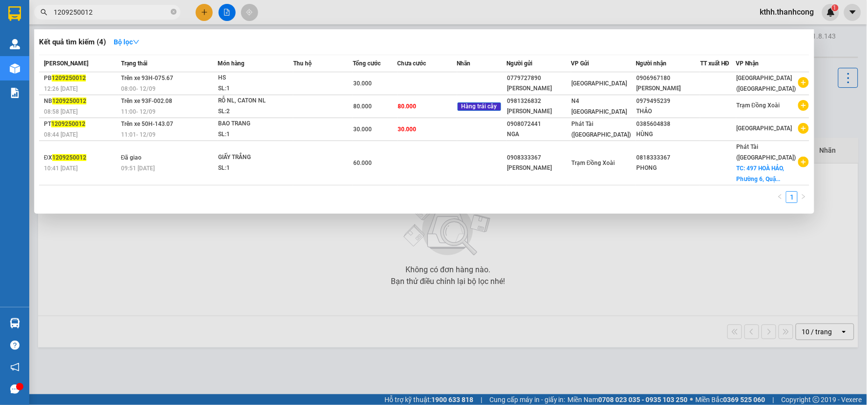
click at [600, 292] on div at bounding box center [433, 202] width 867 height 405
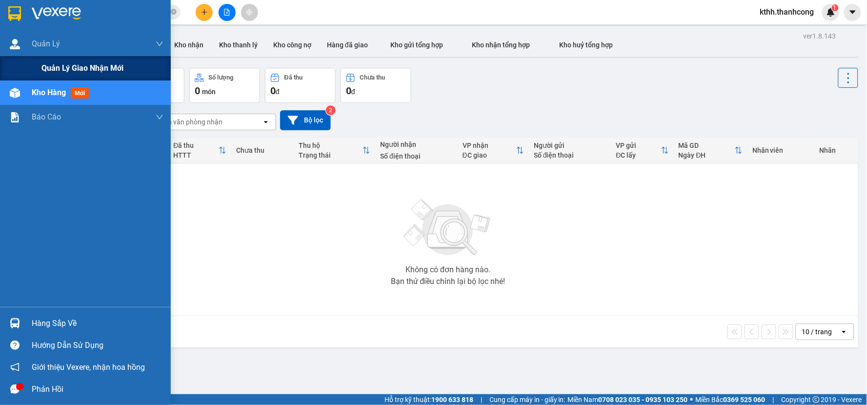
click at [79, 68] on span "Quản lý giao nhận mới" at bounding box center [82, 68] width 82 height 12
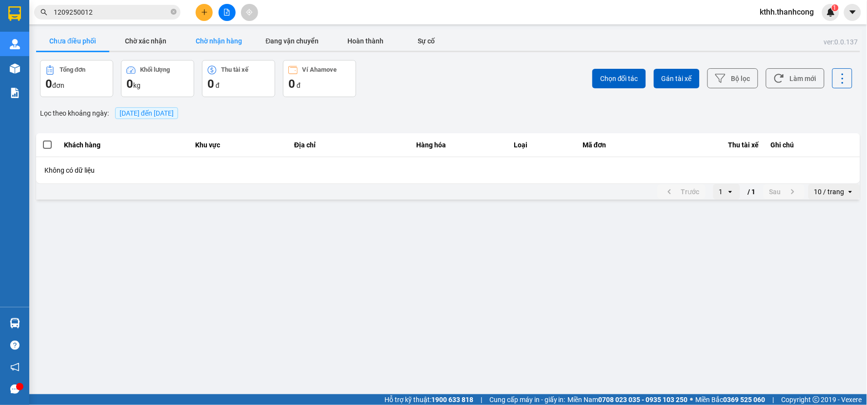
click at [232, 40] on button "Chờ nhận hàng" at bounding box center [219, 41] width 73 height 20
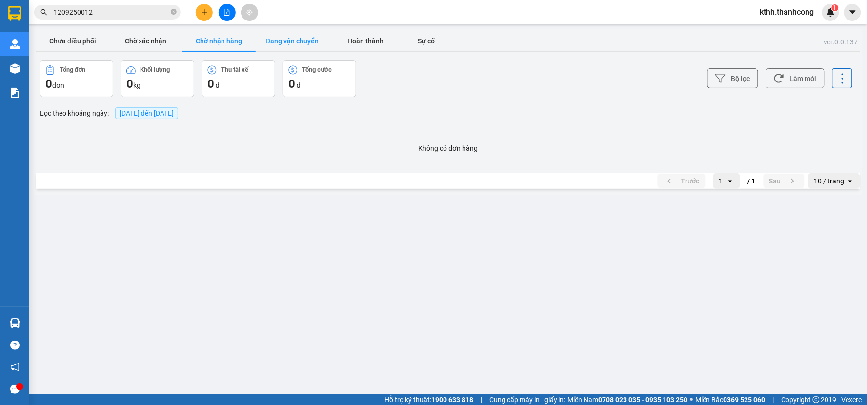
click at [284, 39] on button "Đang vận chuyển" at bounding box center [292, 41] width 73 height 20
click at [221, 40] on button "Chờ nhận hàng" at bounding box center [219, 41] width 73 height 20
click at [299, 40] on button "Đang vận chuyển" at bounding box center [292, 41] width 73 height 20
click at [424, 272] on main "ver: 0.0.137 Chưa điều phối Chờ xác nhận Chờ nhận hàng Đang vận chuyển Hoàn thà…" at bounding box center [433, 197] width 867 height 394
click at [217, 41] on button "Chờ nhận hàng" at bounding box center [219, 41] width 73 height 20
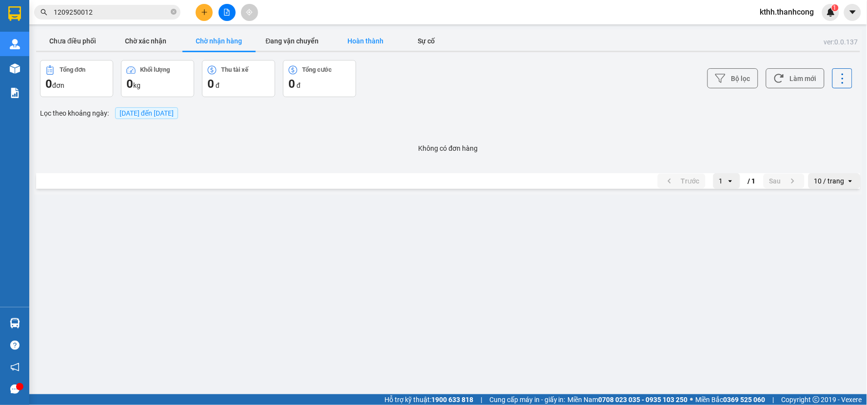
click at [366, 39] on button "Hoàn thành" at bounding box center [365, 41] width 73 height 20
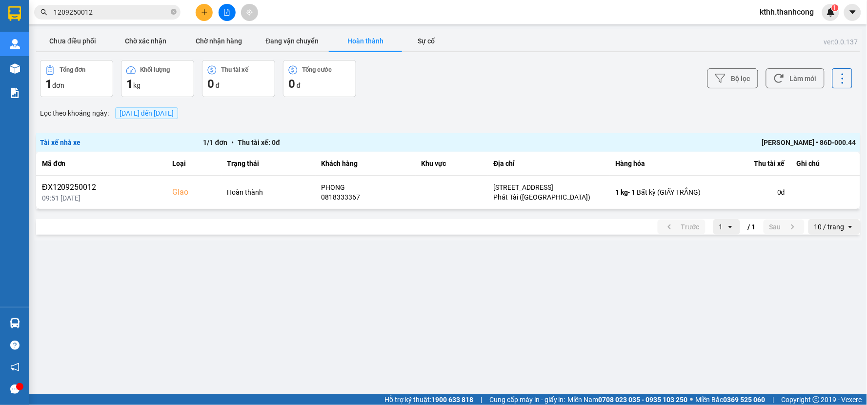
drag, startPoint x: 443, startPoint y: 87, endPoint x: 426, endPoint y: 68, distance: 25.2
click at [443, 87] on div "Tổng đơn 1 đơn Khối lượng 1 kg Thu tài xế 0 đ Tổng cước 0 đ" at bounding box center [243, 78] width 407 height 37
click at [160, 13] on input "1209250012" at bounding box center [111, 12] width 115 height 11
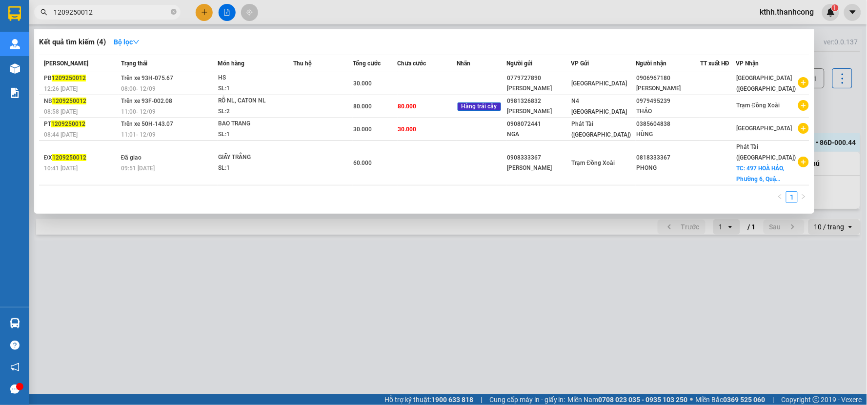
click at [160, 13] on input "1209250012" at bounding box center [111, 12] width 115 height 11
type input "1109250042"
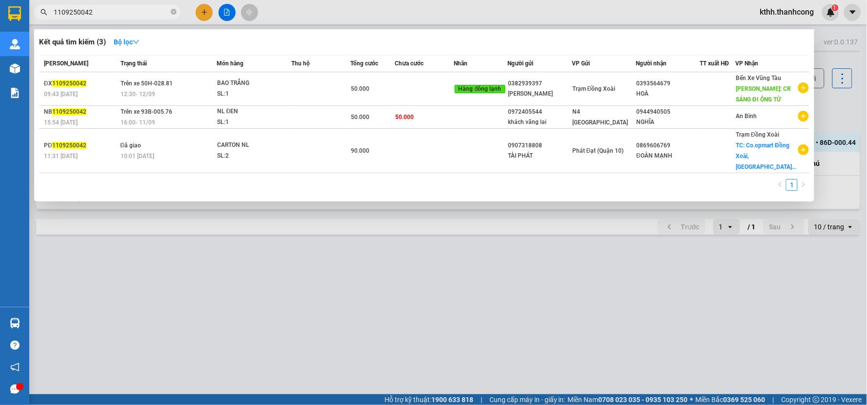
click at [635, 317] on div at bounding box center [433, 202] width 867 height 405
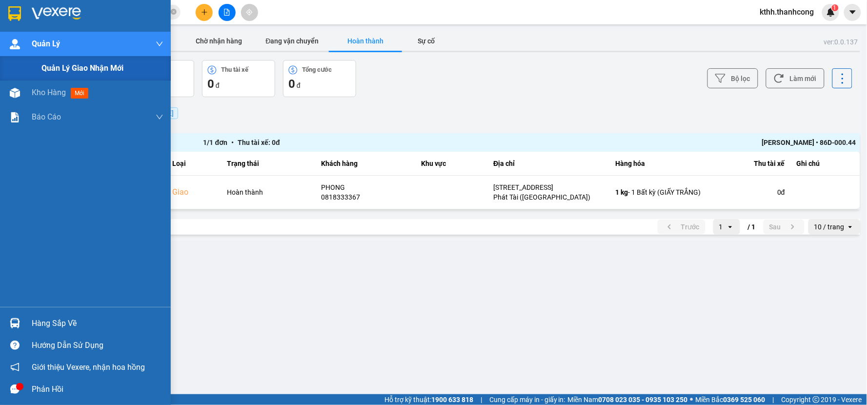
click at [100, 67] on span "Quản lý giao nhận mới" at bounding box center [82, 68] width 82 height 12
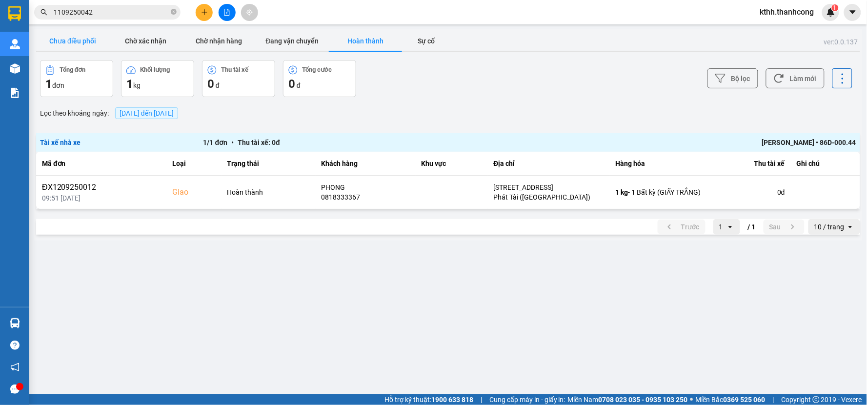
click at [82, 45] on button "Chưa điều phối" at bounding box center [72, 41] width 73 height 20
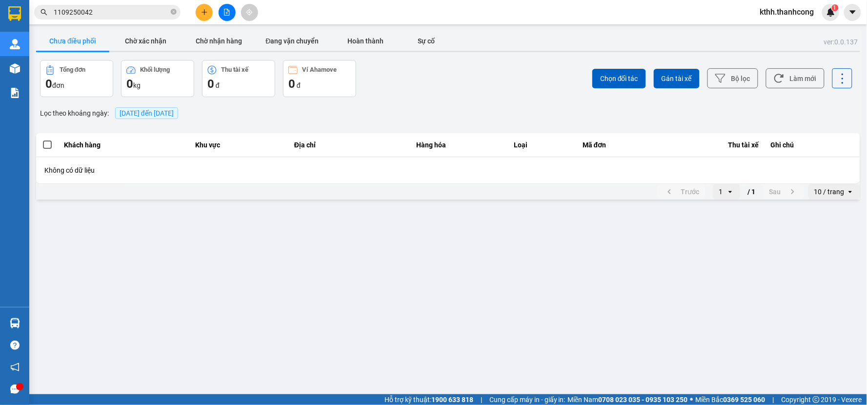
click at [412, 298] on main "ver: 0.0.137 Chưa điều phối Chờ xác nhận Chờ nhận hàng Đang vận chuyển Hoàn thà…" at bounding box center [433, 197] width 867 height 394
click at [254, 274] on main "ver: 0.0.137 Chưa điều phối Chờ xác nhận Chờ nhận hàng Đang vận chuyển Hoàn thà…" at bounding box center [433, 197] width 867 height 394
click at [139, 112] on span "15/09/2025 đến 15/09/2025" at bounding box center [147, 113] width 54 height 8
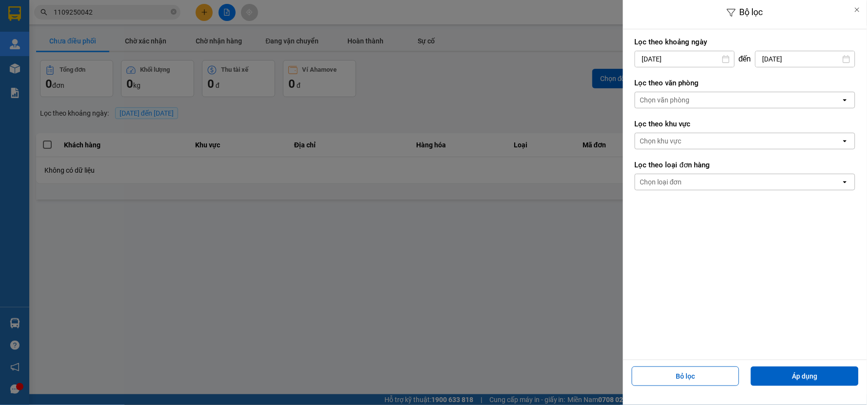
click at [726, 57] on icon at bounding box center [726, 59] width 8 height 8
click at [725, 60] on icon at bounding box center [726, 59] width 8 height 8
click at [720, 57] on input "15/09/2025" at bounding box center [684, 59] width 99 height 16
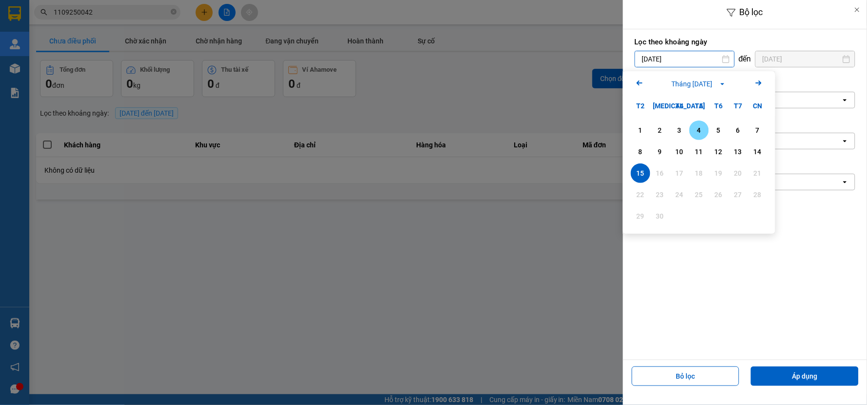
click at [700, 133] on div "4" at bounding box center [700, 130] width 14 height 12
type input "04/09/2025"
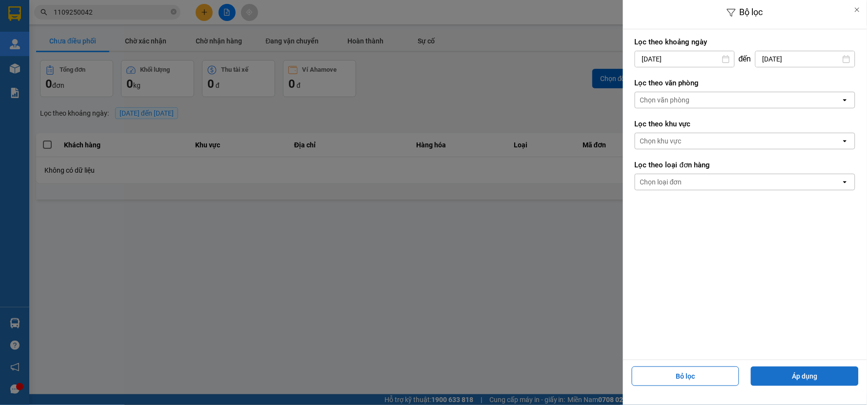
click at [812, 372] on button "Áp dụng" at bounding box center [805, 377] width 108 height 20
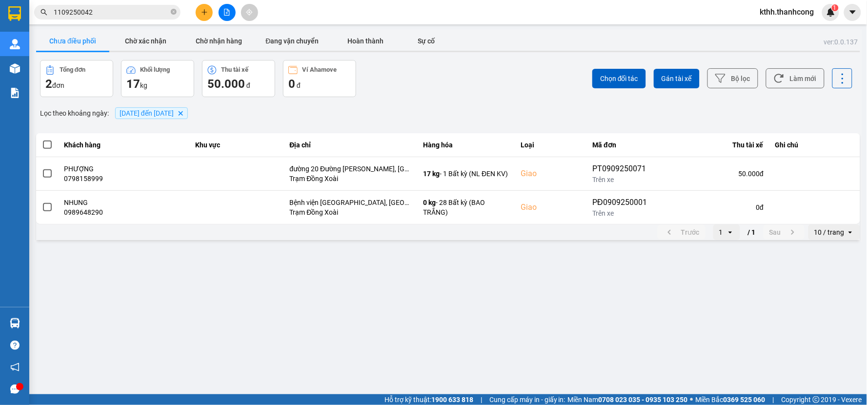
drag, startPoint x: 478, startPoint y: 299, endPoint x: 513, endPoint y: 259, distance: 52.9
click at [479, 298] on main "ver: 0.0.137 Chưa điều phối Chờ xác nhận Chờ nhận hàng Đang vận chuyển Hoàn thà…" at bounding box center [433, 197] width 867 height 394
click at [775, 15] on span "kthh.thanhcong" at bounding box center [788, 12] width 70 height 12
click at [768, 26] on span "Đăng xuất" at bounding box center [792, 30] width 50 height 11
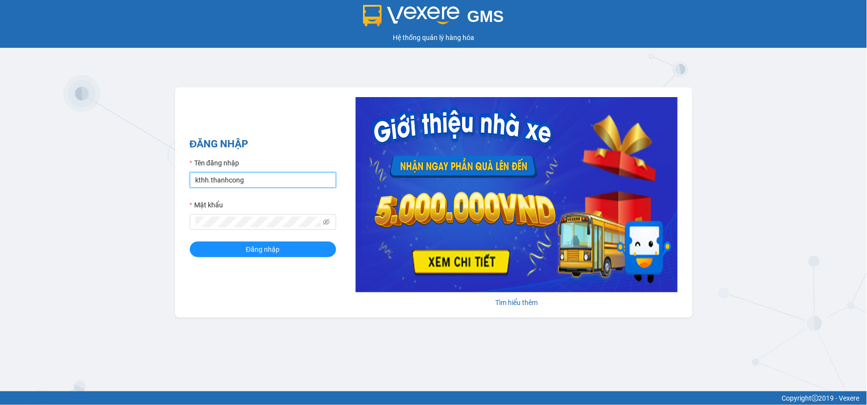
click at [280, 184] on input "kthh.thanhcong" at bounding box center [263, 180] width 146 height 16
type input "dxhh.thanhcong"
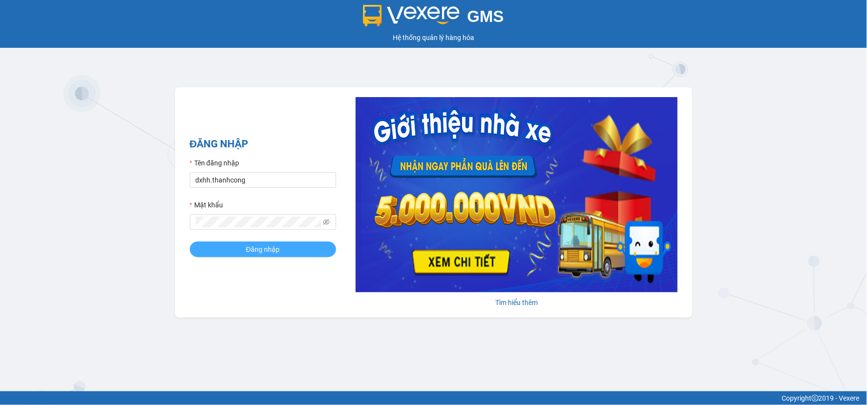
click at [274, 251] on span "Đăng nhập" at bounding box center [263, 249] width 34 height 11
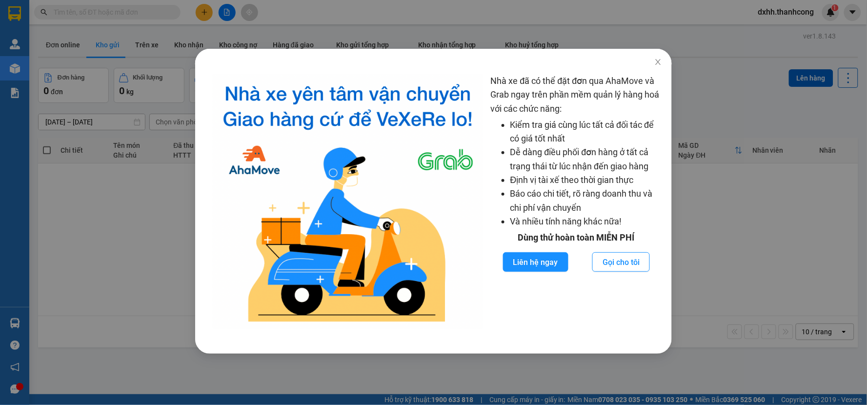
click at [508, 336] on div "Nhà xe đã có thể đặt đơn qua AhaMove và Grab ngay trên phần mềm quản lý hàng ho…" at bounding box center [433, 210] width 457 height 272
click at [656, 63] on icon "close" at bounding box center [659, 62] width 8 height 8
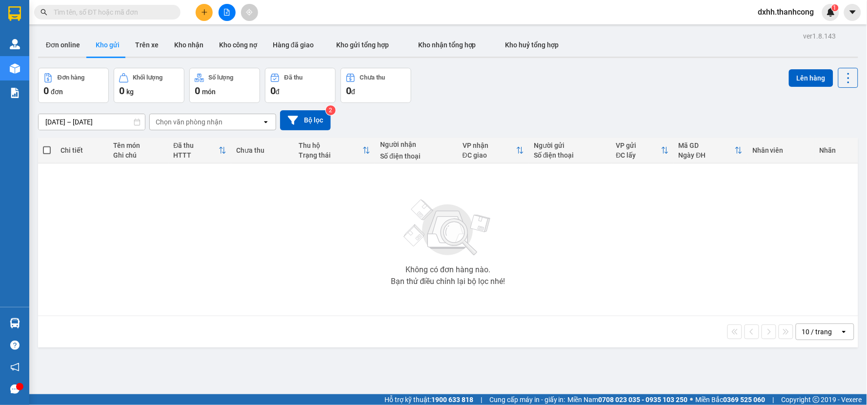
click at [521, 229] on div "Không có đơn hàng nào. Bạn thử điều chỉnh lại bộ lọc nhé!" at bounding box center [448, 239] width 811 height 146
click at [185, 43] on button "Kho nhận" at bounding box center [188, 44] width 45 height 23
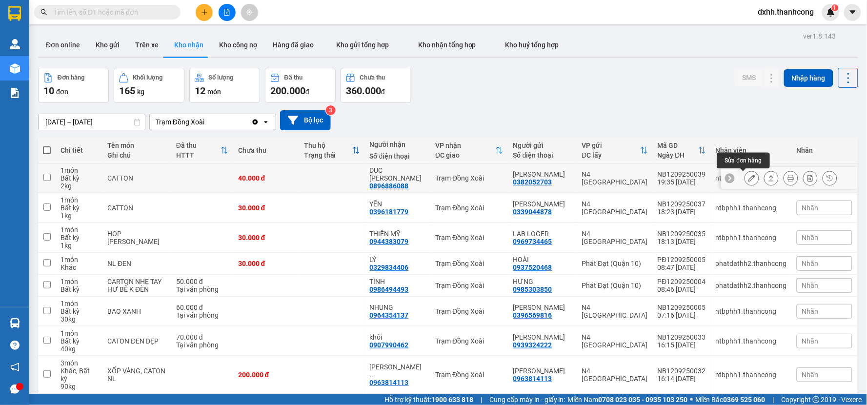
click at [749, 179] on icon at bounding box center [752, 178] width 7 height 7
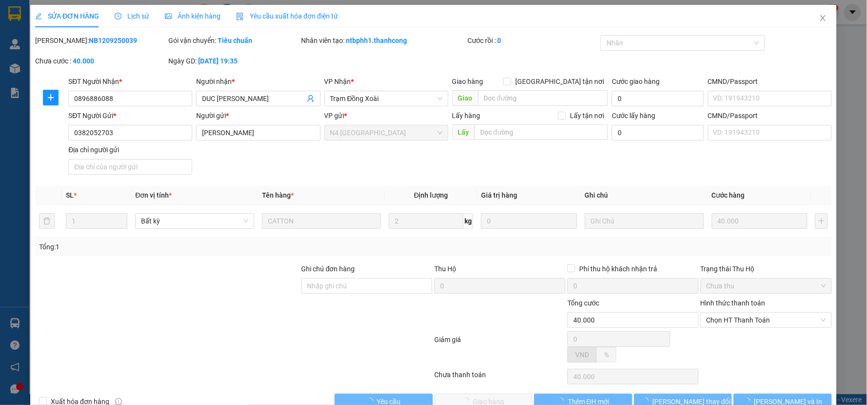
type input "0896886088"
type input "DUC TAI"
type input "0382052703"
type input "NGUYỄN NGÔ KHẮC HUY"
type input "40.000"
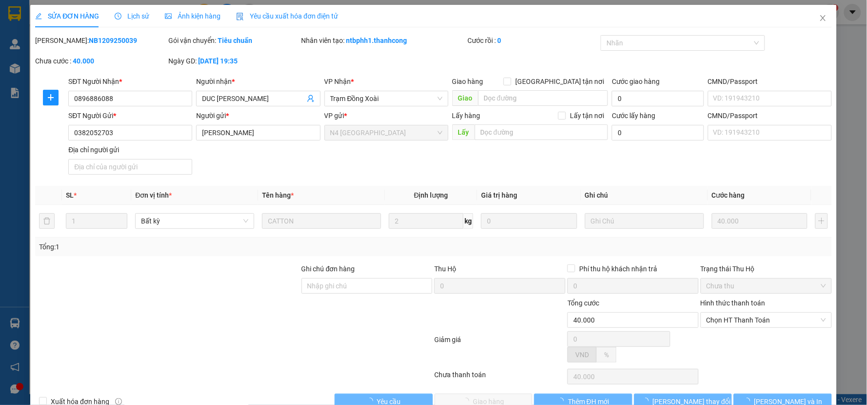
type input "40.000"
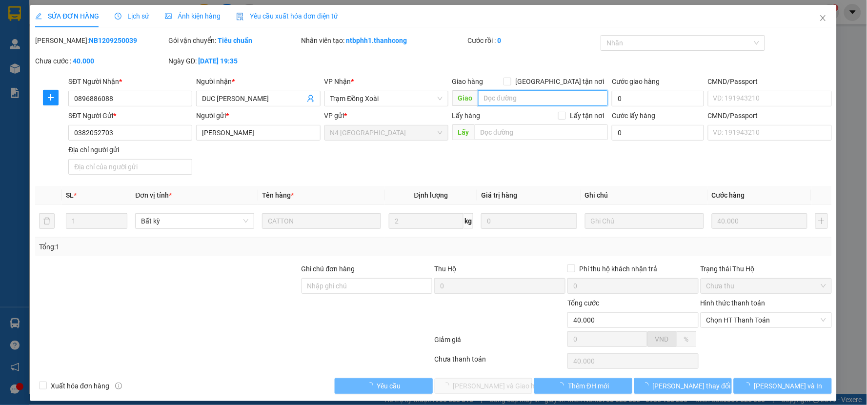
click at [523, 101] on input "search" at bounding box center [543, 98] width 130 height 16
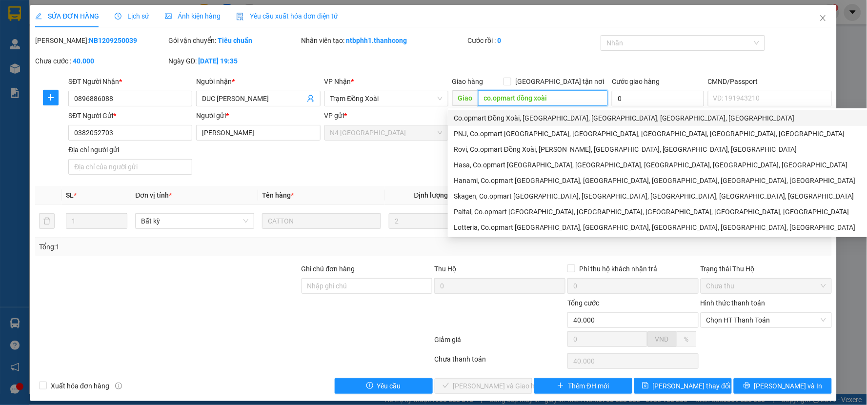
click at [545, 120] on div "Co.opmart Đồng Xoài, Phú Riềng Đỏ, Tân Bình, Đồng Xoài, Bình Phước" at bounding box center [667, 118] width 426 height 11
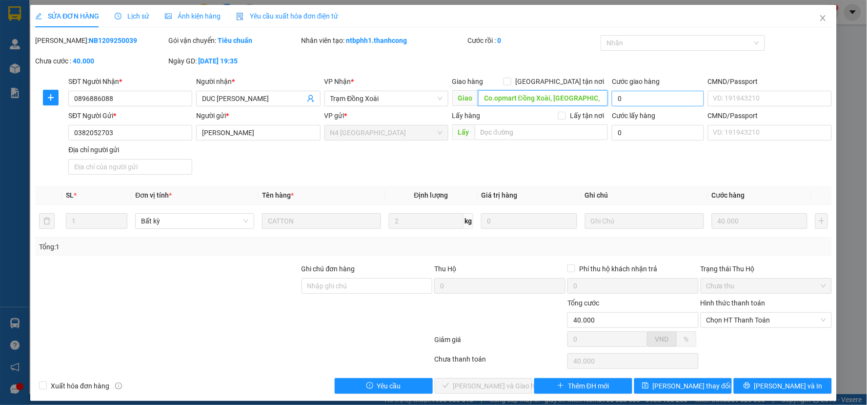
type input "Co.opmart Đồng Xoài, Phú Riềng Đỏ, Tân Bình, Đồng Xoài, Bình Phước"
click at [640, 99] on input "0" at bounding box center [658, 99] width 92 height 16
type input "3"
type input "40.003"
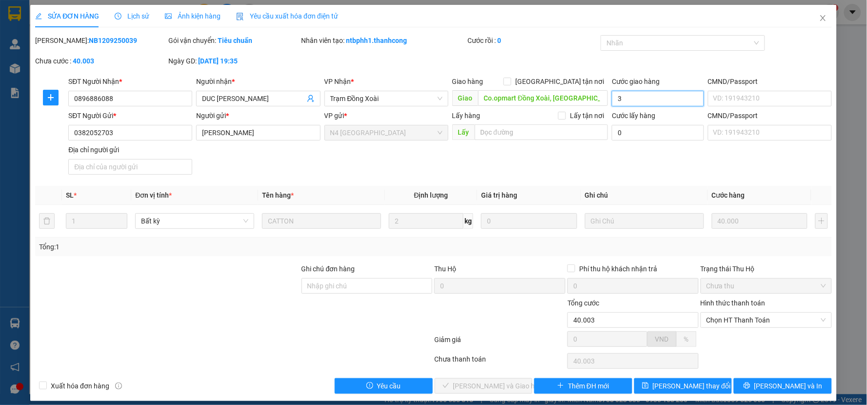
type input "30"
type input "40.030"
type input "300"
type input "40.300"
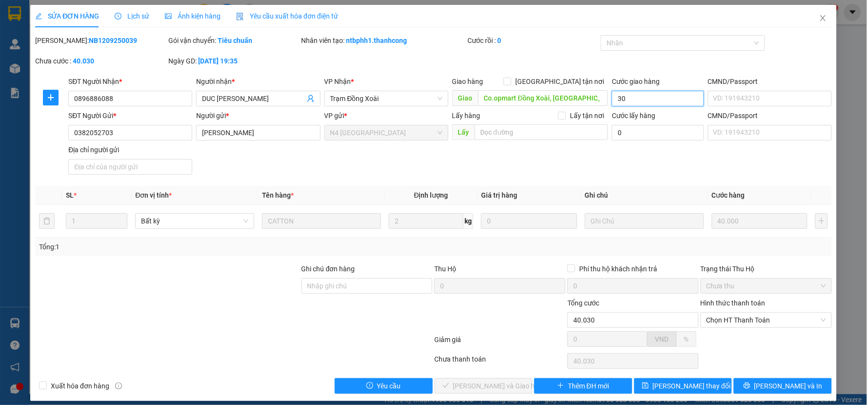
type input "40.300"
type input "3.000"
type input "43.000"
type input "30.000"
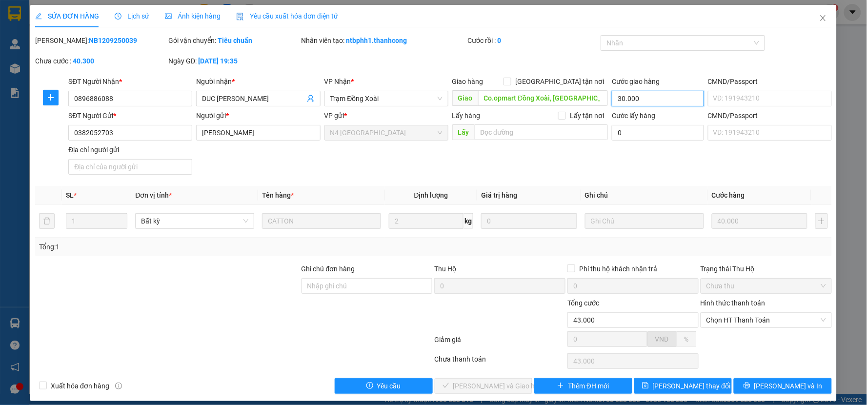
type input "70.000"
type input "30.000"
drag, startPoint x: 644, startPoint y: 173, endPoint x: 650, endPoint y: 172, distance: 6.0
click at [645, 173] on div "SĐT Người Gửi * 0382052703 Người gửi * NGUYỄN NGÔ KHẮC HUY VP gửi * N4 Bình Phư…" at bounding box center [449, 144] width 767 height 68
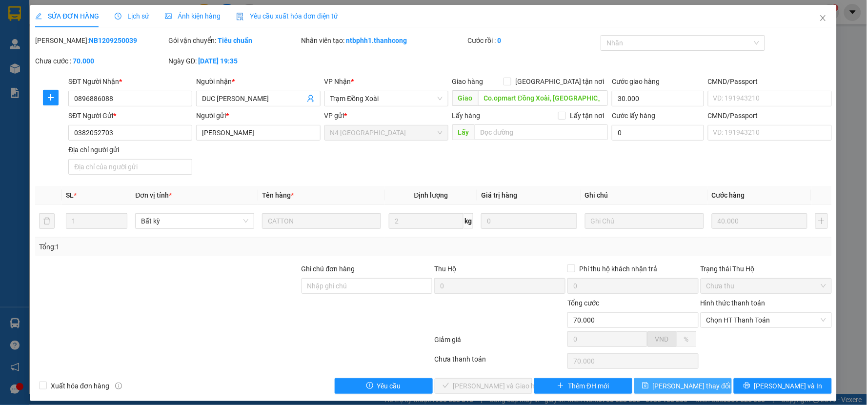
click at [669, 386] on span "Lưu thay đổi" at bounding box center [692, 386] width 78 height 11
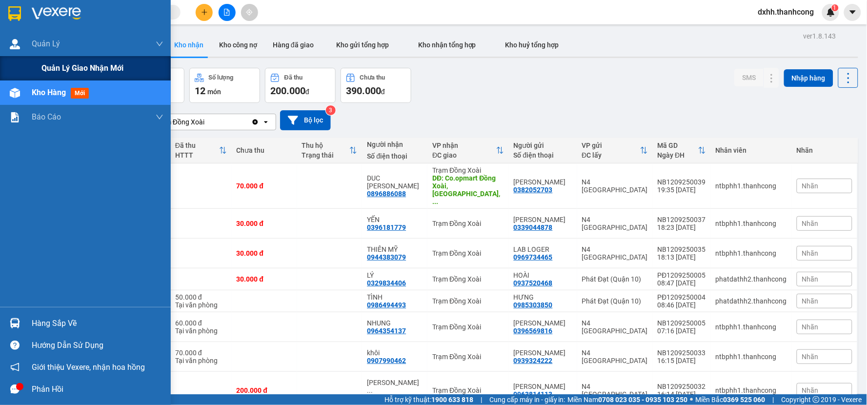
click at [84, 69] on span "Quản lý giao nhận mới" at bounding box center [82, 68] width 82 height 12
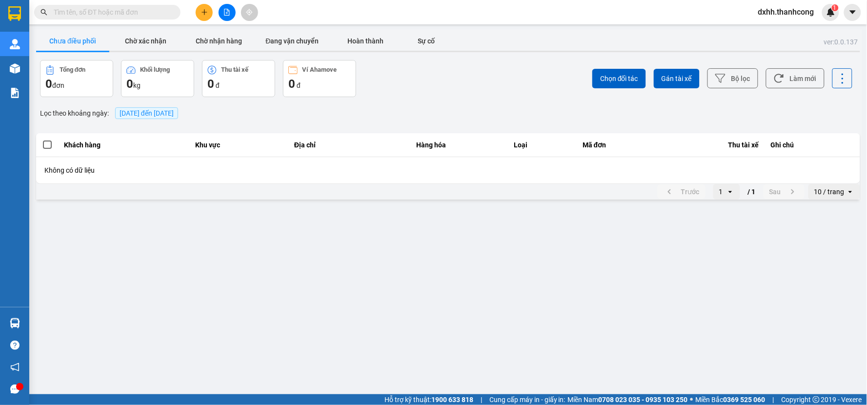
click at [178, 108] on span "[DATE] đến [DATE]" at bounding box center [146, 113] width 63 height 12
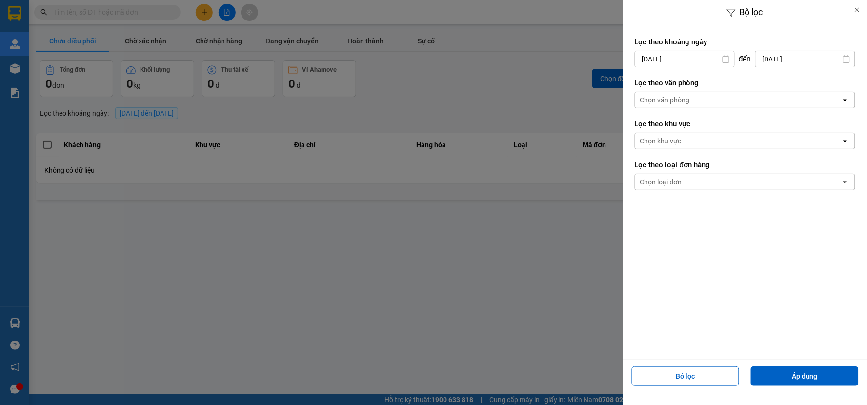
click at [725, 61] on icon at bounding box center [726, 59] width 8 height 8
click at [726, 58] on icon at bounding box center [726, 59] width 7 height 8
click at [730, 54] on input "15/09/2025" at bounding box center [684, 59] width 99 height 16
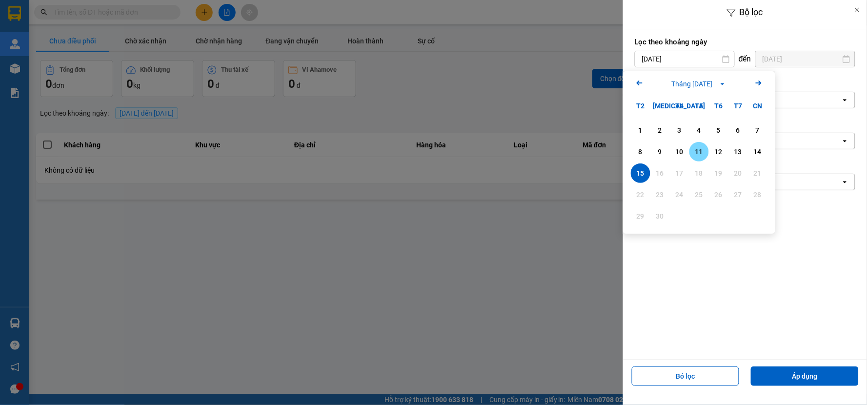
click at [693, 149] on div "11" at bounding box center [700, 152] width 14 height 12
type input "11/09/2025"
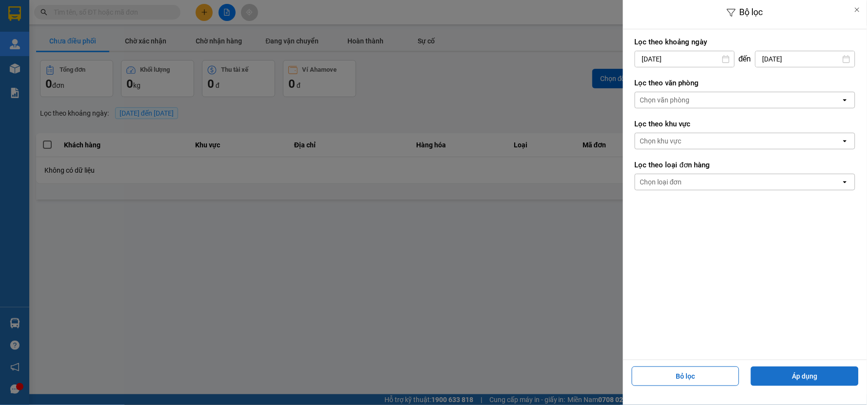
click at [791, 376] on button "Áp dụng" at bounding box center [805, 377] width 108 height 20
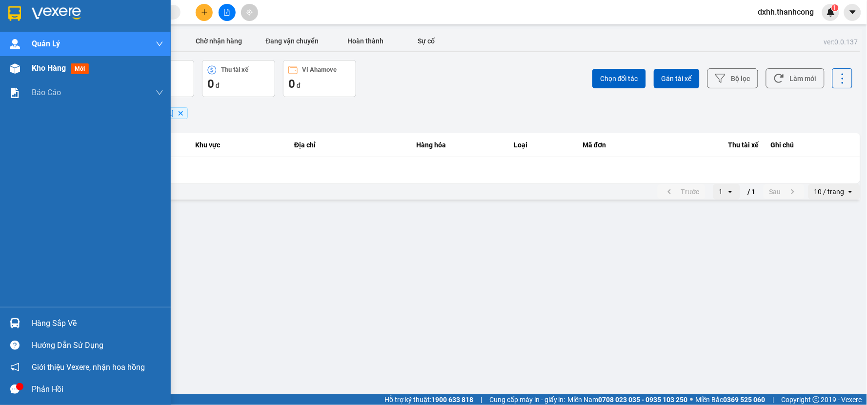
click at [95, 67] on div "Kho hàng mới" at bounding box center [98, 68] width 132 height 24
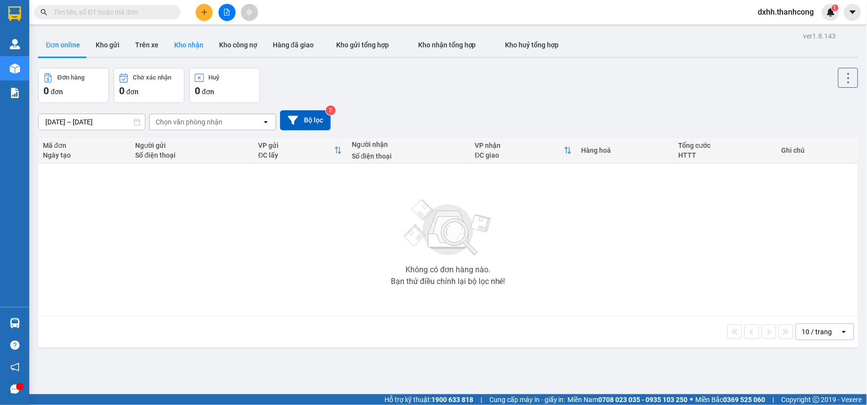
click at [181, 41] on button "Kho nhận" at bounding box center [188, 44] width 45 height 23
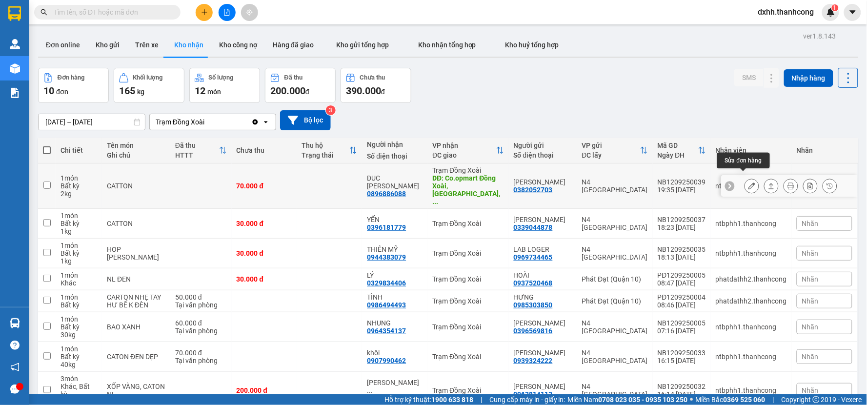
click at [749, 183] on icon at bounding box center [752, 186] width 7 height 7
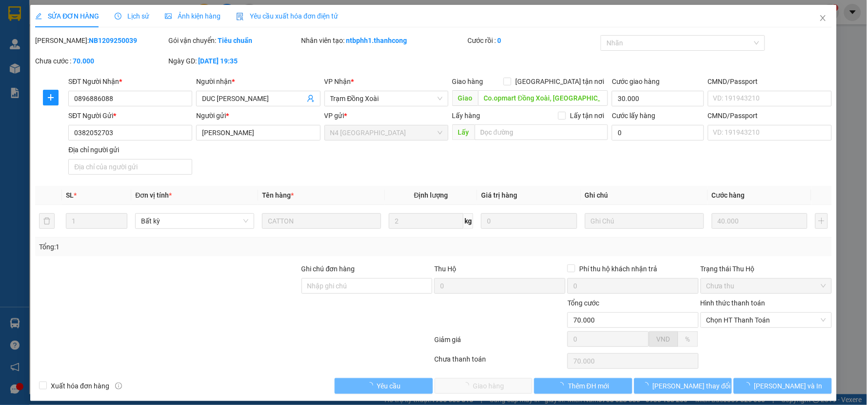
type input "0896886088"
type input "DUC TAI"
type input "Co.opmart Đồng Xoài, [GEOGRAPHIC_DATA], [GEOGRAPHIC_DATA], [GEOGRAPHIC_DATA], […"
type input "30.000"
type input "0382052703"
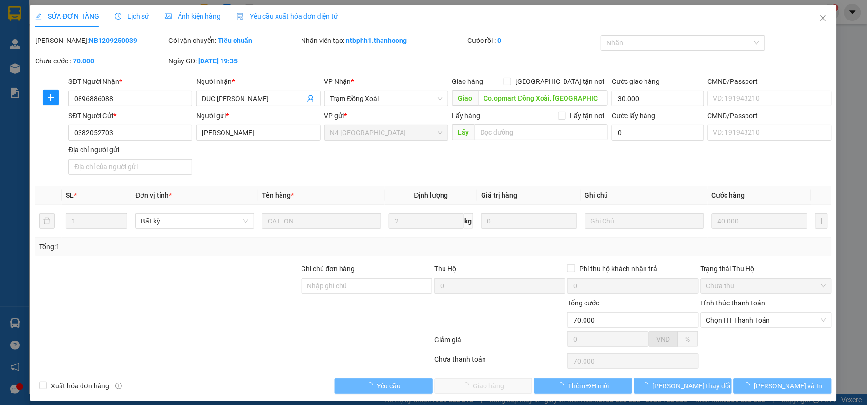
type input "NGUYỄN NGÔ KHẮC HUY"
type input "70.000"
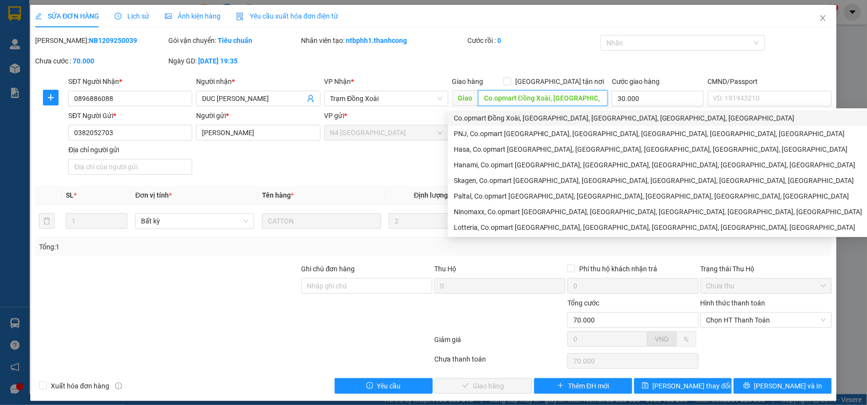
drag, startPoint x: 594, startPoint y: 96, endPoint x: 491, endPoint y: 95, distance: 104.0
click at [487, 93] on input "Co.opmart Đồng Xoài, [GEOGRAPHIC_DATA], [GEOGRAPHIC_DATA], [GEOGRAPHIC_DATA], […" at bounding box center [543, 98] width 130 height 16
drag, startPoint x: 477, startPoint y: 98, endPoint x: 617, endPoint y: 104, distance: 140.2
click at [617, 104] on div "SĐT Người Nhận * 0896886088 Người nhận * DUC TAI VP Nhận * Trạm Đồng Xoài Giao …" at bounding box center [449, 93] width 767 height 34
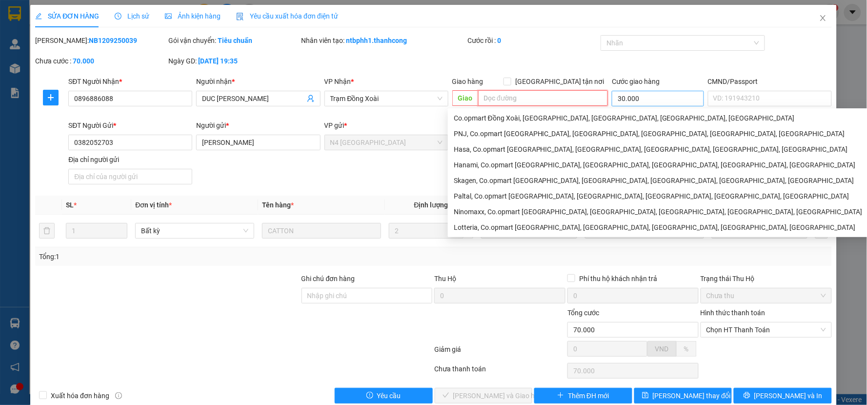
scroll to position [0, 0]
click at [638, 96] on input "30.000" at bounding box center [658, 99] width 92 height 16
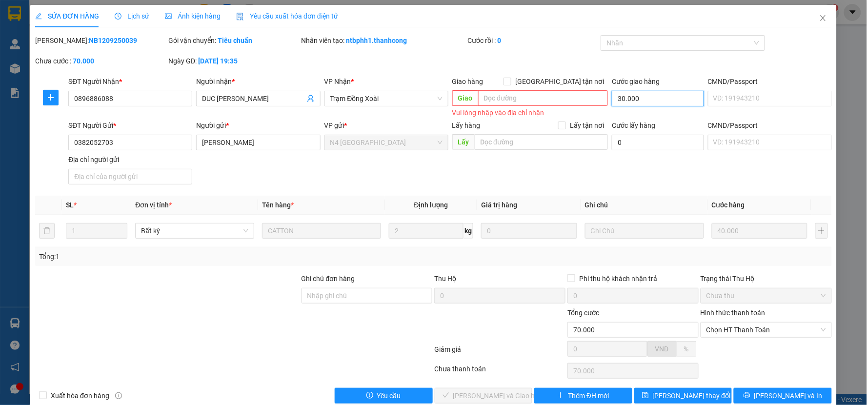
type input "0"
type input "40.000"
type input "0"
click at [678, 390] on span "[PERSON_NAME] thay đổi" at bounding box center [692, 395] width 78 height 11
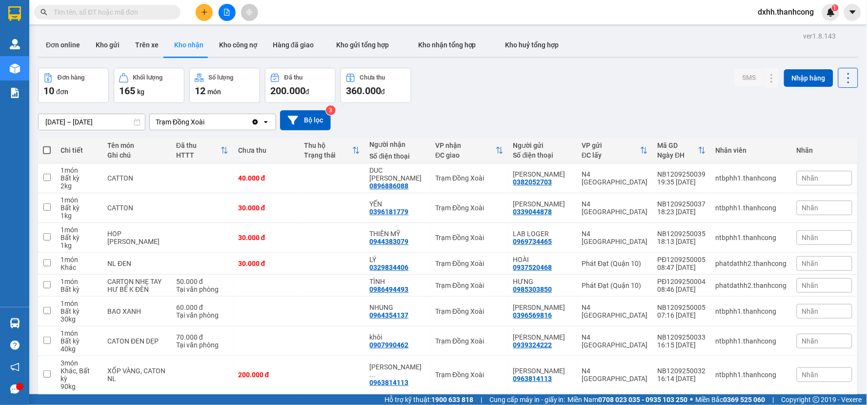
click at [212, 123] on div "Trạm Đồng Xoài" at bounding box center [201, 122] width 102 height 16
click at [211, 139] on div "Trạm Đồng Xoài" at bounding box center [212, 143] width 127 height 18
click at [256, 120] on icon "Clear value" at bounding box center [255, 121] width 5 height 5
click at [49, 178] on input "checkbox" at bounding box center [46, 177] width 7 height 7
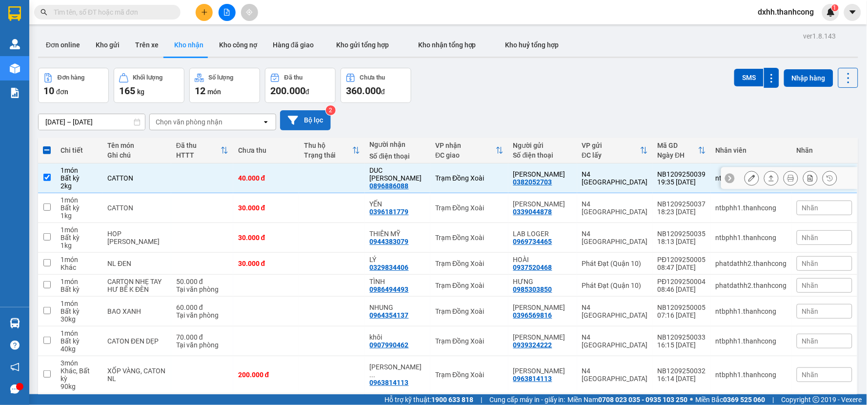
click at [47, 178] on input "checkbox" at bounding box center [46, 177] width 7 height 7
checkbox input "false"
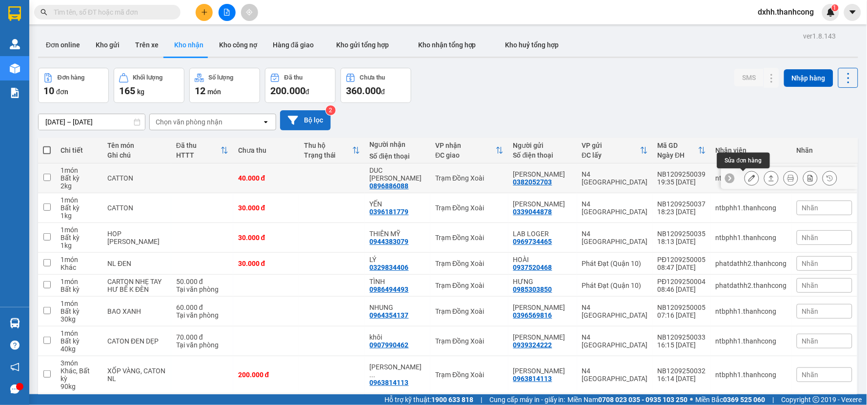
click at [749, 180] on icon at bounding box center [752, 178] width 7 height 7
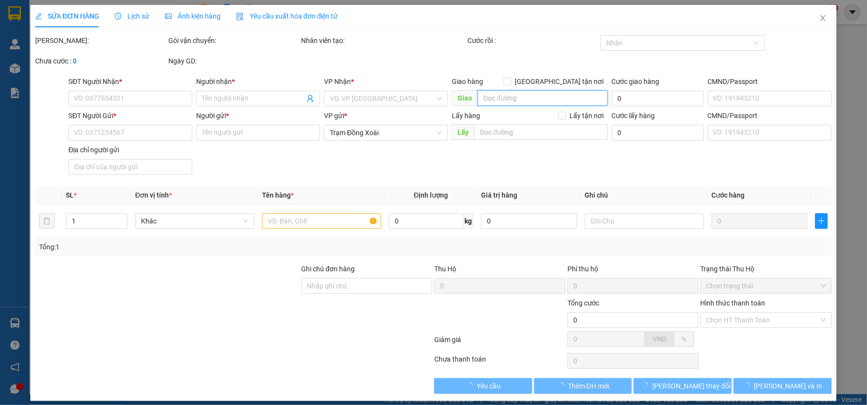
click at [526, 101] on input "search" at bounding box center [543, 98] width 130 height 16
type input "0896886088"
type input "DUC [PERSON_NAME]"
type input "0382052703"
type input "NGUYỄN NGÔ KHẮC HUY"
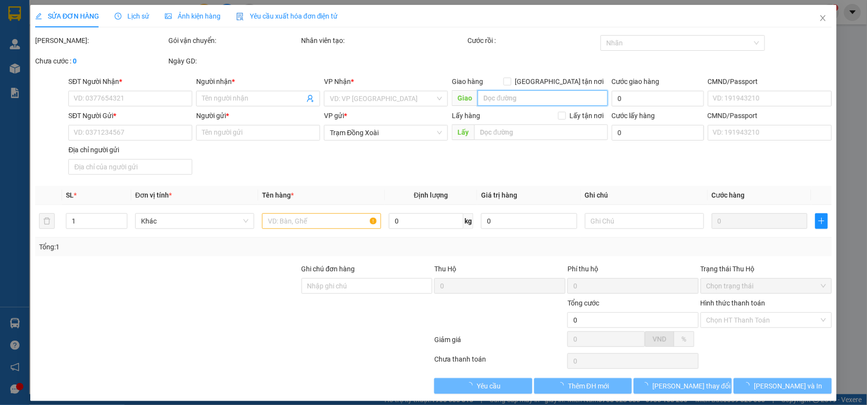
type input "40.000"
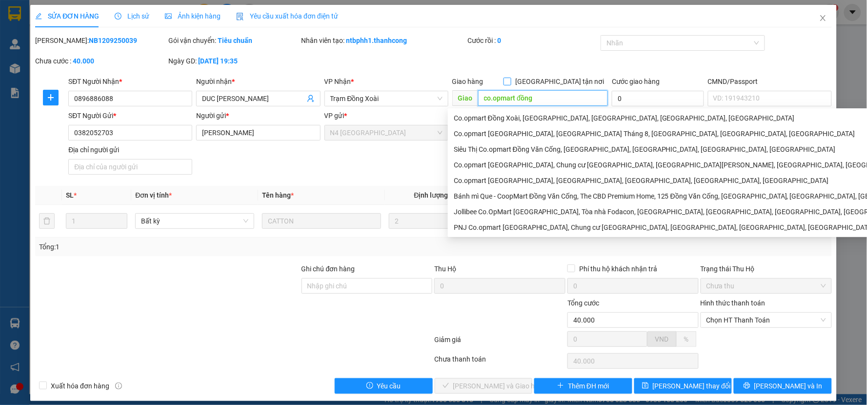
type input "co.opmart đồng"
click at [511, 81] on input "Giao tận nơi" at bounding box center [507, 81] width 7 height 7
checkbox input "true"
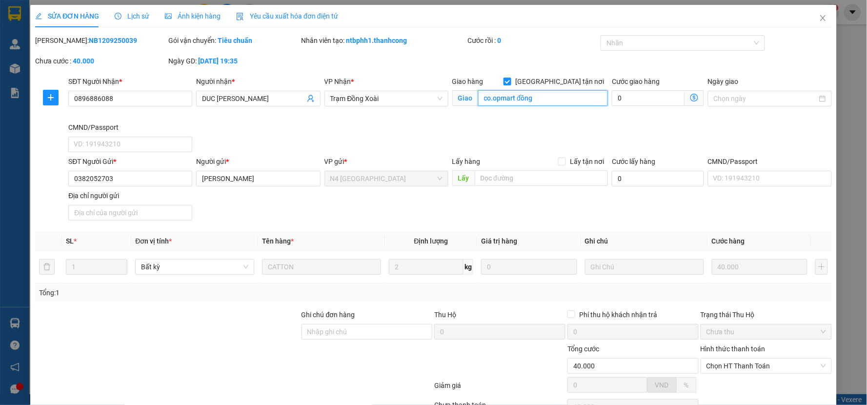
click at [542, 98] on input "co.opmart đồng" at bounding box center [543, 98] width 130 height 16
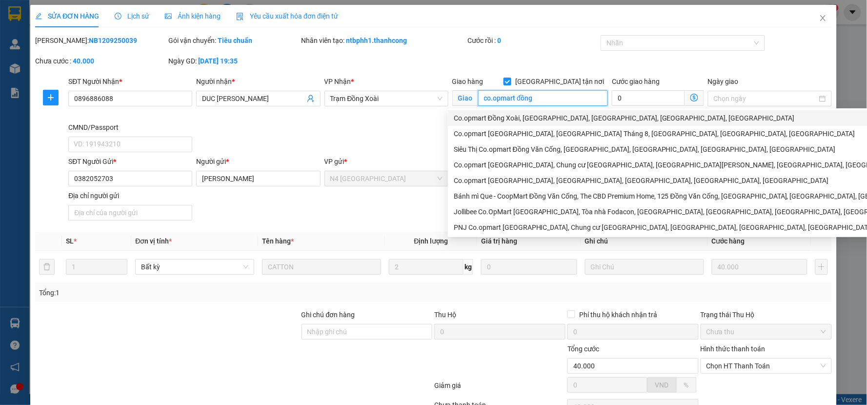
click at [542, 115] on div "Co.opmart Đồng Xoài, [GEOGRAPHIC_DATA], [GEOGRAPHIC_DATA], [GEOGRAPHIC_DATA], […" at bounding box center [717, 118] width 527 height 11
type input "Co.opmart Đồng Xoài, [GEOGRAPHIC_DATA], [GEOGRAPHIC_DATA], [GEOGRAPHIC_DATA], […"
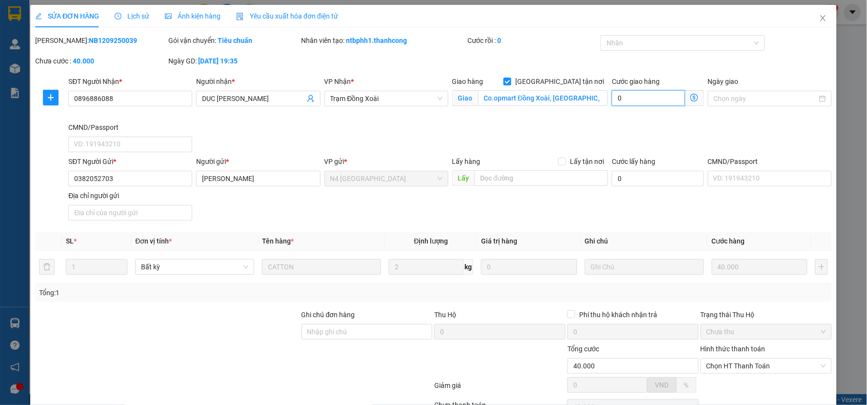
click at [645, 101] on input "0" at bounding box center [648, 98] width 73 height 16
type input "40.003"
type input "3"
type input "40.030"
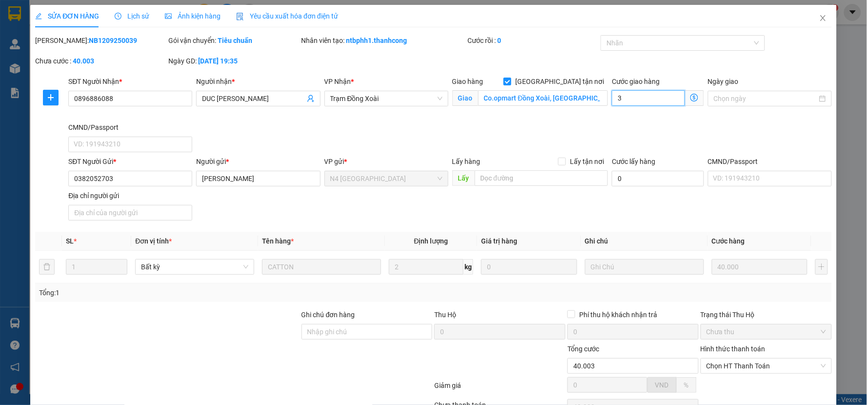
type input "40.030"
type input "30"
type input "40.300"
type input "300"
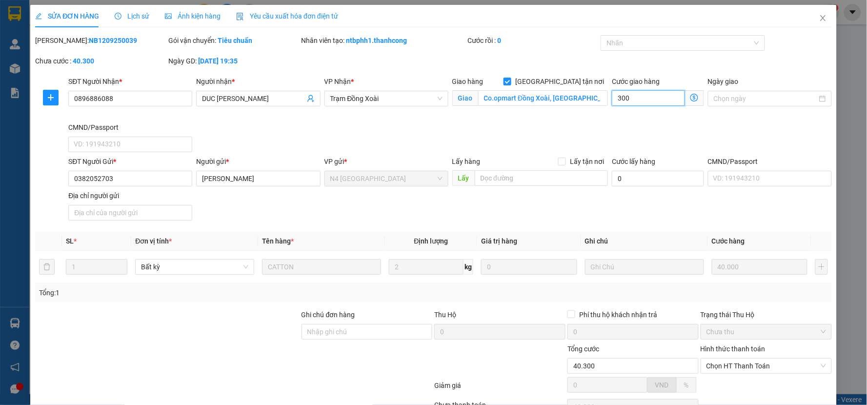
type input "43.000"
type input "3.000"
type input "70.000"
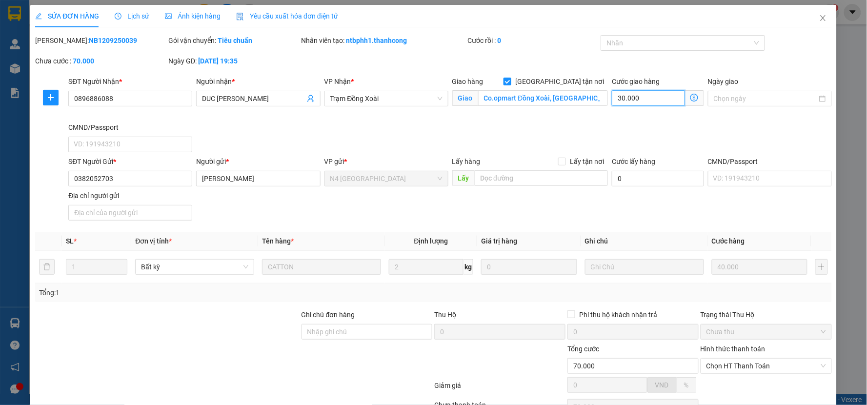
type input "30.000"
click at [643, 123] on div "SĐT Người Nhận * 0896886088 Người nhận * DUC TAI VP Nhận * Trạm Đồng Xoài Giao …" at bounding box center [449, 116] width 767 height 80
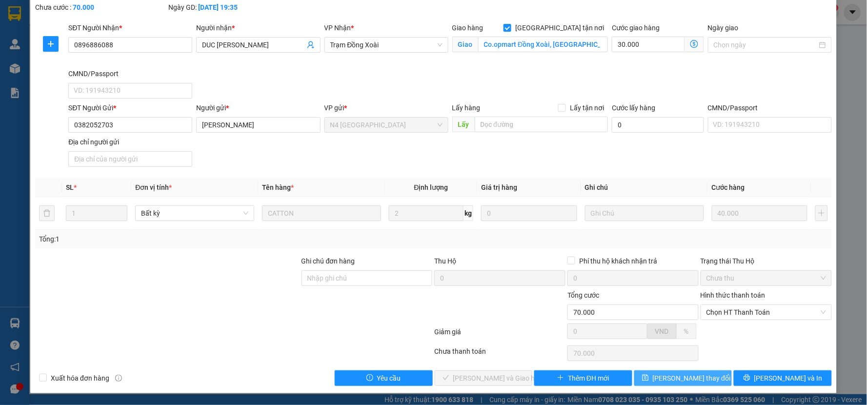
click at [685, 378] on span "Lưu thay đổi" at bounding box center [692, 378] width 78 height 11
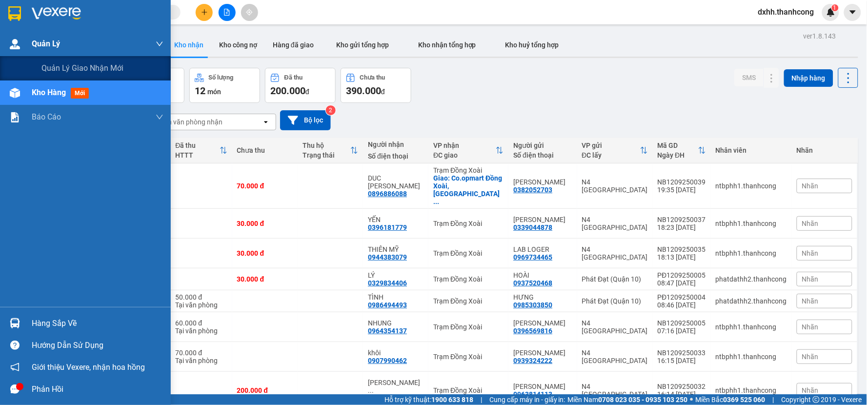
click at [56, 44] on span "Quản Lý" at bounding box center [46, 44] width 28 height 12
click at [64, 75] on div "Quản lý giao nhận mới" at bounding box center [102, 68] width 122 height 24
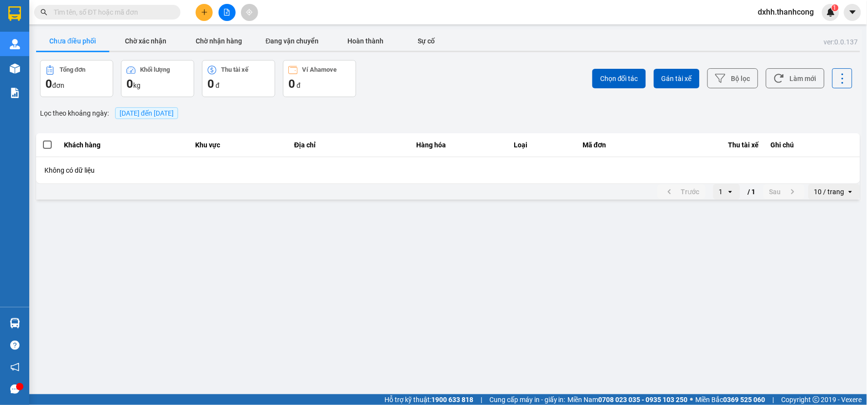
click at [174, 113] on span "[DATE] đến [DATE]" at bounding box center [147, 113] width 54 height 8
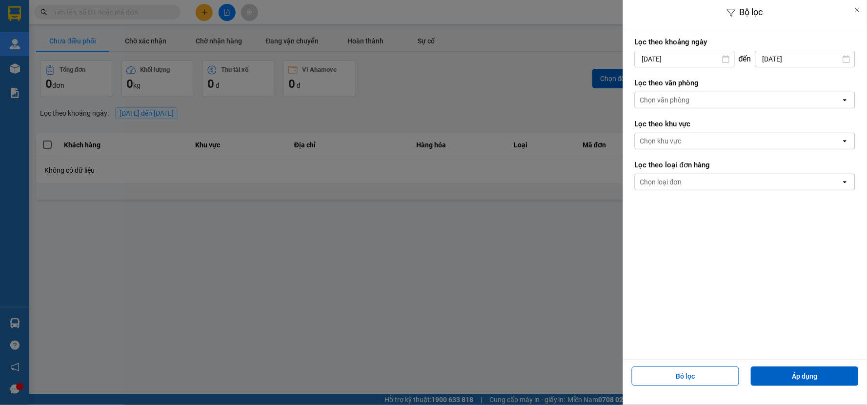
click at [726, 57] on icon at bounding box center [726, 59] width 8 height 8
click at [725, 56] on icon at bounding box center [726, 59] width 7 height 8
click at [729, 55] on icon at bounding box center [726, 59] width 8 height 8
click at [721, 59] on input "15/09/2025" at bounding box center [684, 59] width 99 height 16
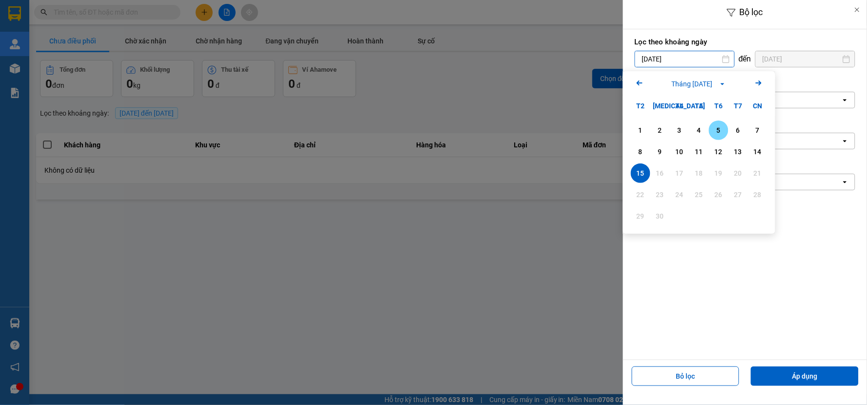
click at [717, 127] on div "5" at bounding box center [719, 130] width 14 height 12
type input "05/09/2025"
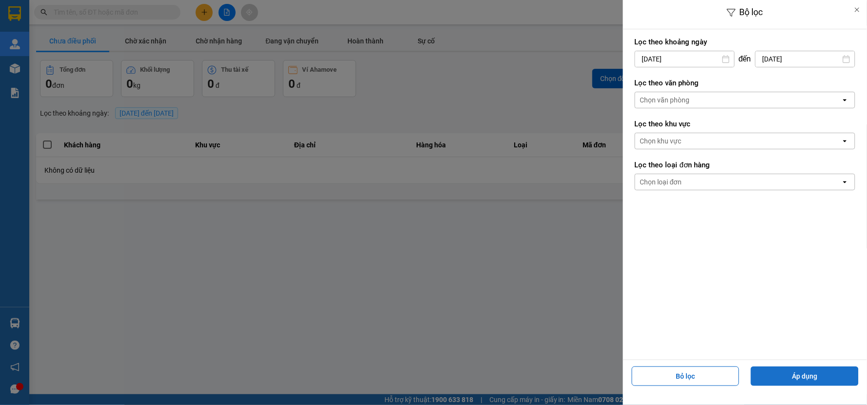
click at [789, 373] on button "Áp dụng" at bounding box center [805, 377] width 108 height 20
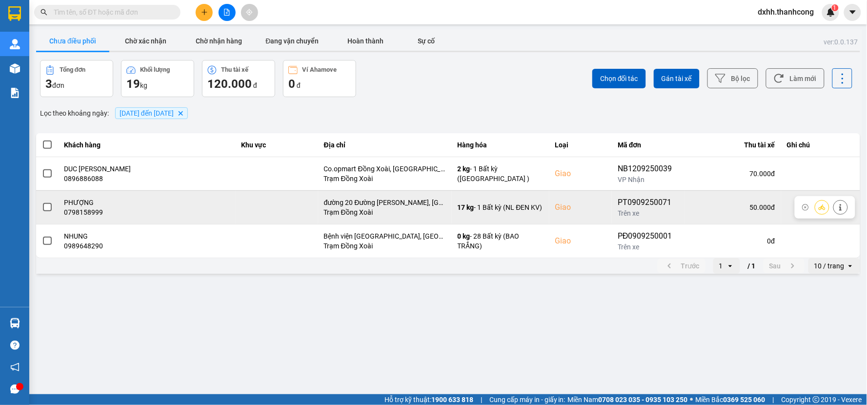
click at [43, 206] on span at bounding box center [47, 207] width 9 height 9
click at [42, 202] on input "checkbox" at bounding box center [42, 202] width 0 height 0
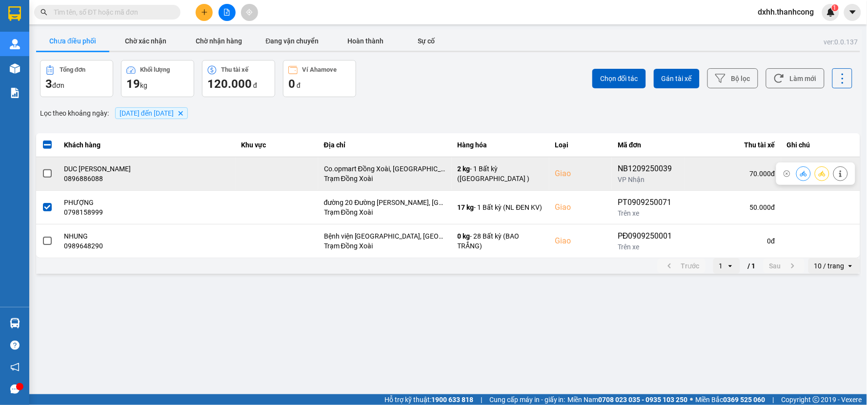
click at [46, 171] on span at bounding box center [47, 173] width 9 height 9
click at [42, 168] on input "checkbox" at bounding box center [42, 168] width 0 height 0
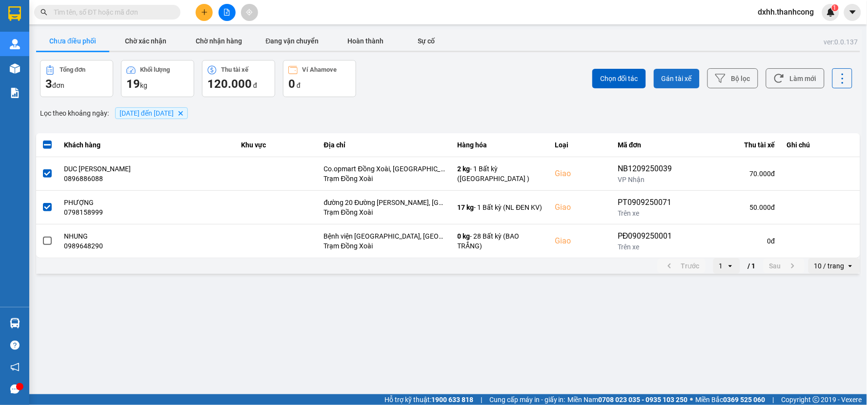
click at [669, 80] on span "Gán tài xế" at bounding box center [677, 79] width 30 height 10
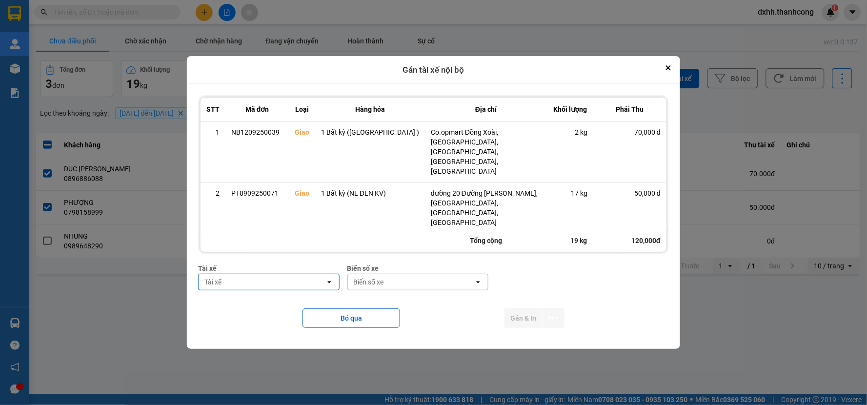
click at [314, 274] on div "Tài xế" at bounding box center [262, 282] width 127 height 16
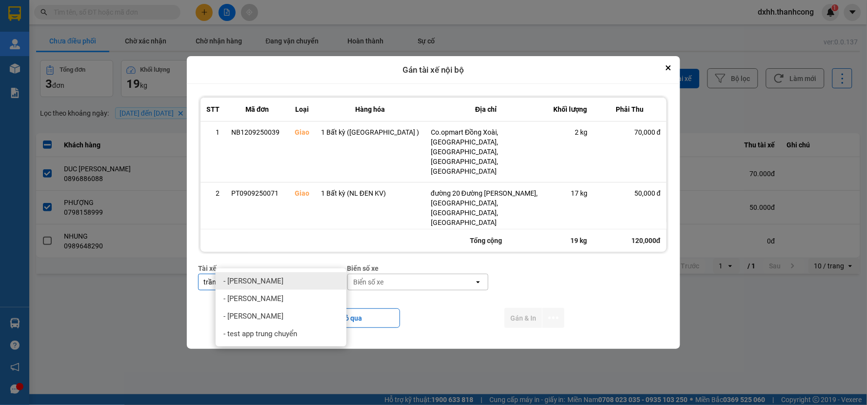
type input "trần"
click at [307, 286] on div "- [PERSON_NAME]" at bounding box center [281, 281] width 131 height 18
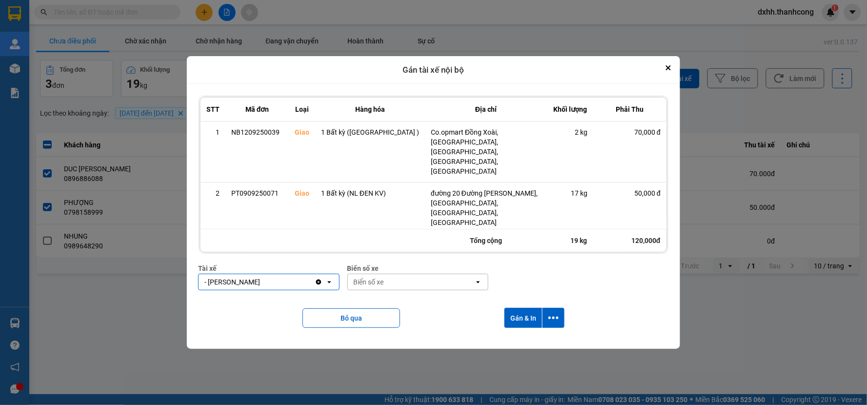
click at [407, 274] on div "Biển số xe" at bounding box center [411, 282] width 127 height 16
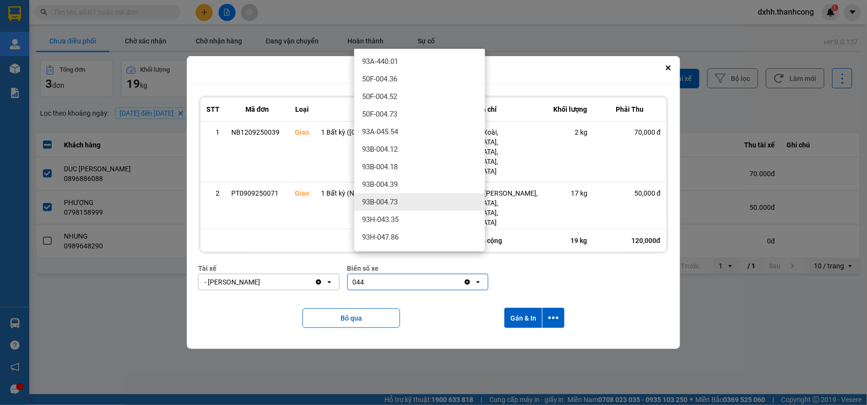
scroll to position [85, 0]
type input "044"
click at [402, 198] on div "86D-000.44" at bounding box center [419, 205] width 131 height 18
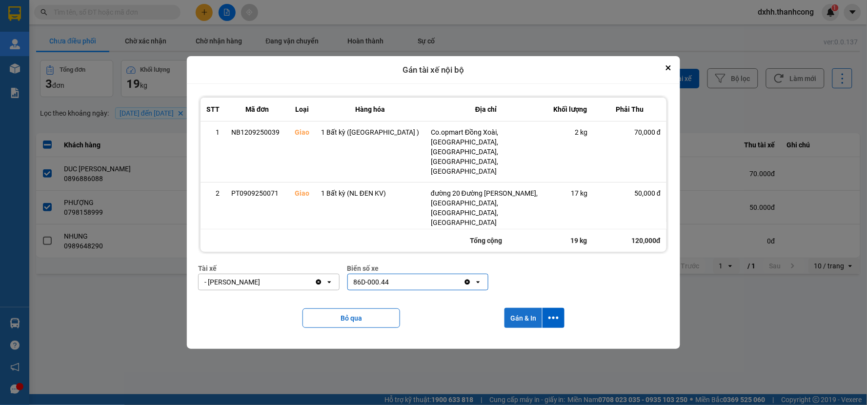
click at [510, 308] on button "Gán & In" at bounding box center [524, 318] width 38 height 20
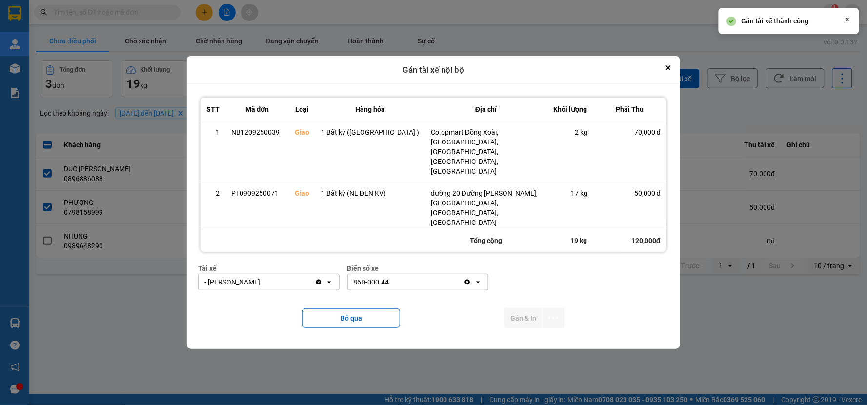
scroll to position [0, 0]
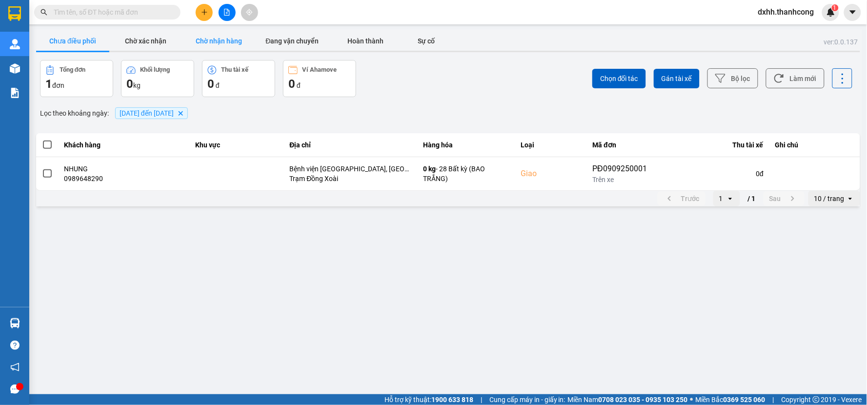
click at [209, 37] on button "Chờ nhận hàng" at bounding box center [219, 41] width 73 height 20
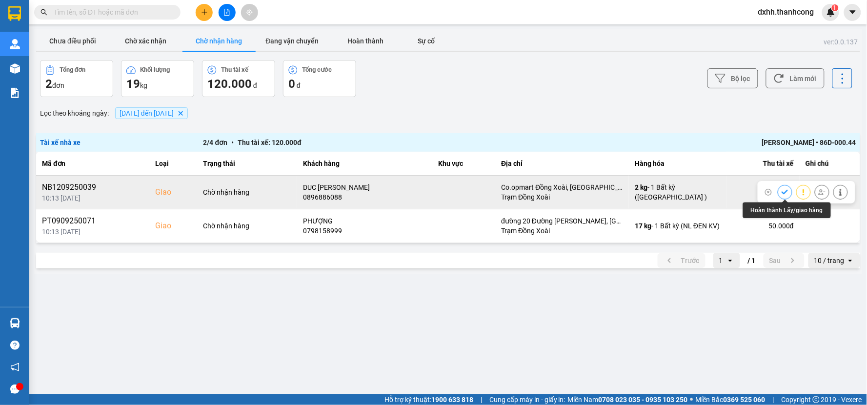
click at [786, 191] on icon at bounding box center [785, 192] width 7 height 7
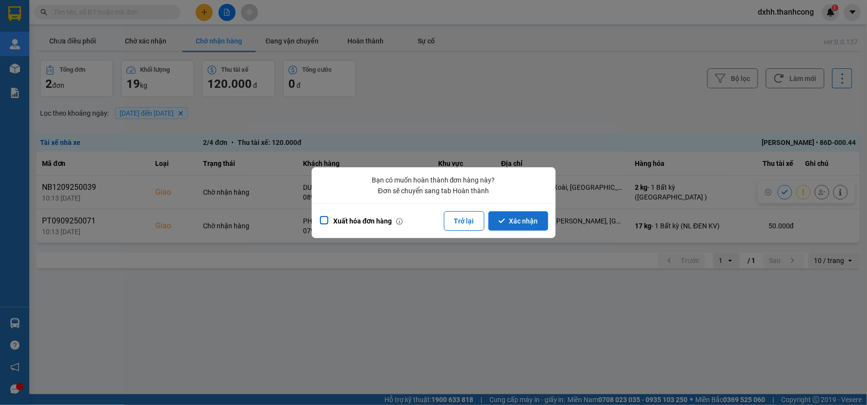
click at [512, 218] on button "Xác nhận" at bounding box center [519, 221] width 60 height 20
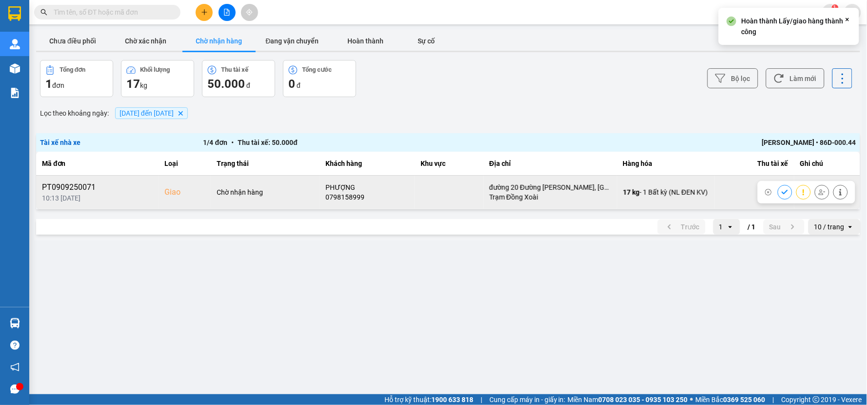
click at [787, 193] on icon at bounding box center [785, 192] width 7 height 7
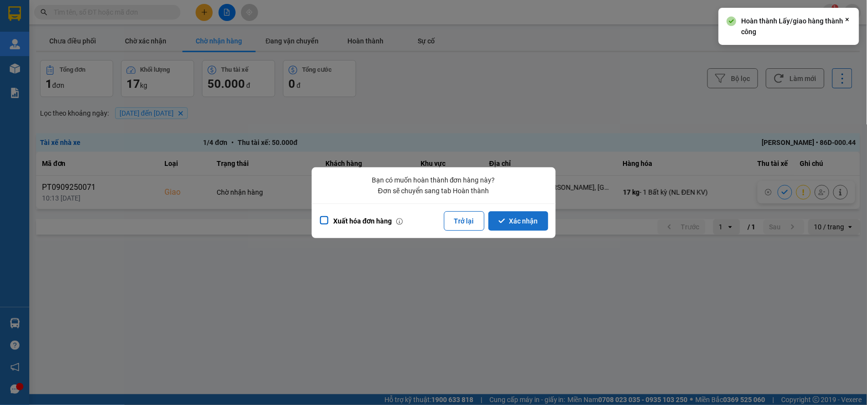
click at [528, 216] on button "Xác nhận" at bounding box center [519, 221] width 60 height 20
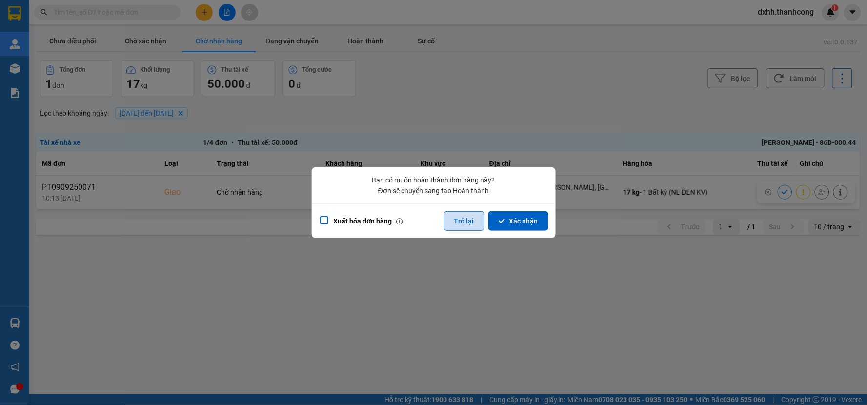
click at [459, 223] on button "Trở lại" at bounding box center [464, 221] width 41 height 20
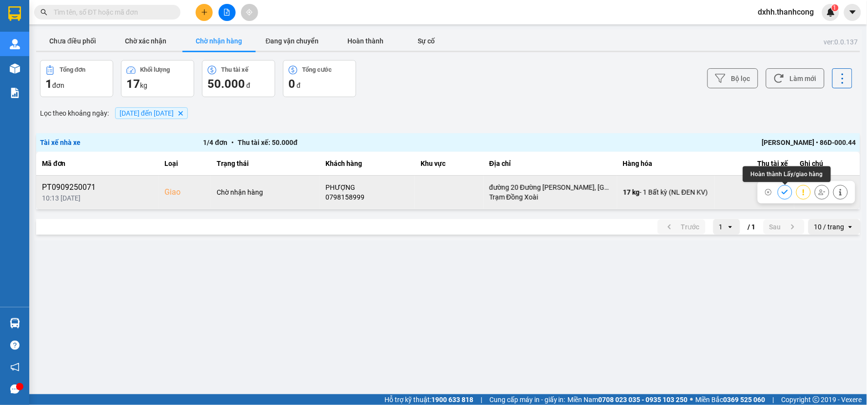
click at [784, 191] on icon at bounding box center [785, 192] width 7 height 7
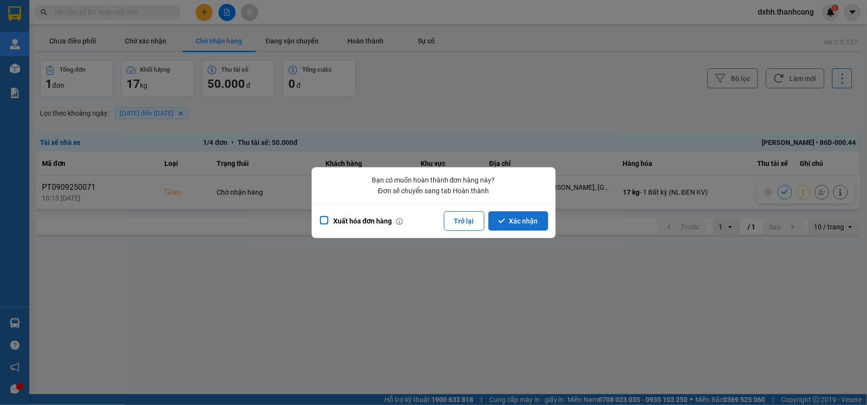
click at [513, 223] on button "Xác nhận" at bounding box center [519, 221] width 60 height 20
drag, startPoint x: 464, startPoint y: 217, endPoint x: 452, endPoint y: 221, distance: 11.7
click at [464, 218] on button "Trở lại" at bounding box center [464, 221] width 41 height 20
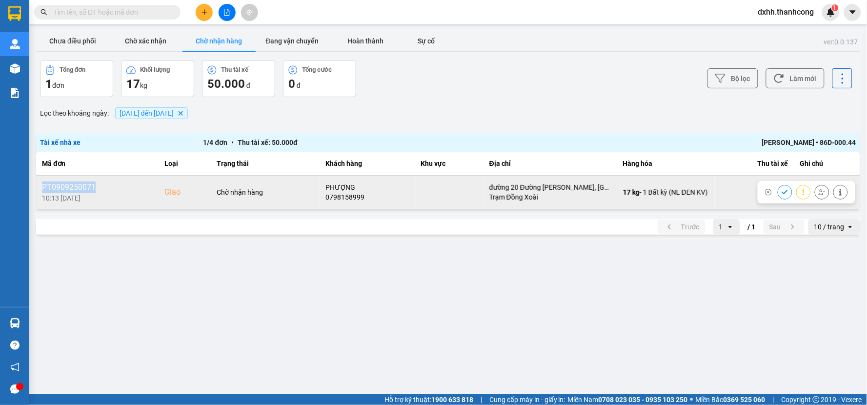
drag, startPoint x: 42, startPoint y: 187, endPoint x: 109, endPoint y: 192, distance: 67.0
click at [109, 192] on div "PT0909250071" at bounding box center [97, 188] width 111 height 12
copy div "PT0909250071"
click at [784, 195] on icon at bounding box center [785, 192] width 7 height 7
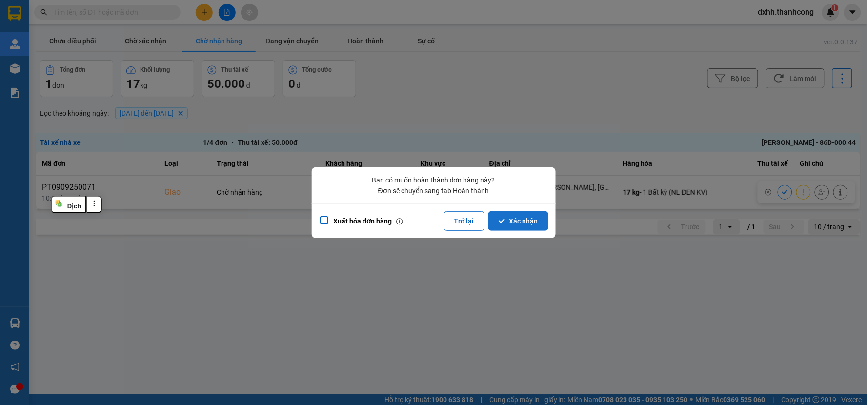
click at [532, 221] on button "Xác nhận" at bounding box center [519, 221] width 60 height 20
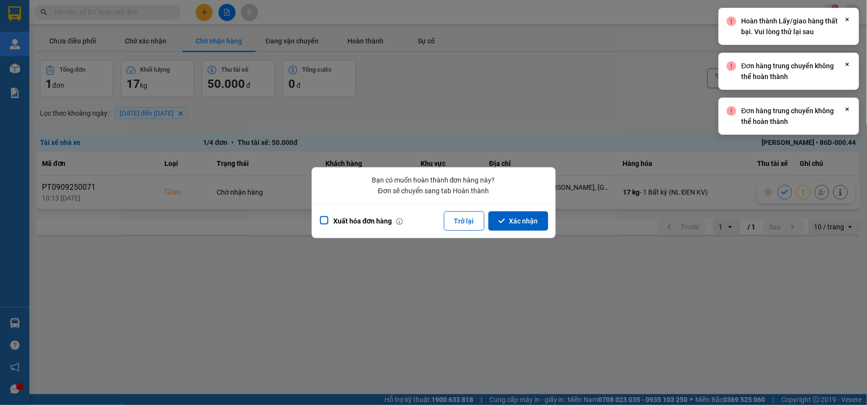
click at [607, 94] on div at bounding box center [433, 202] width 867 height 405
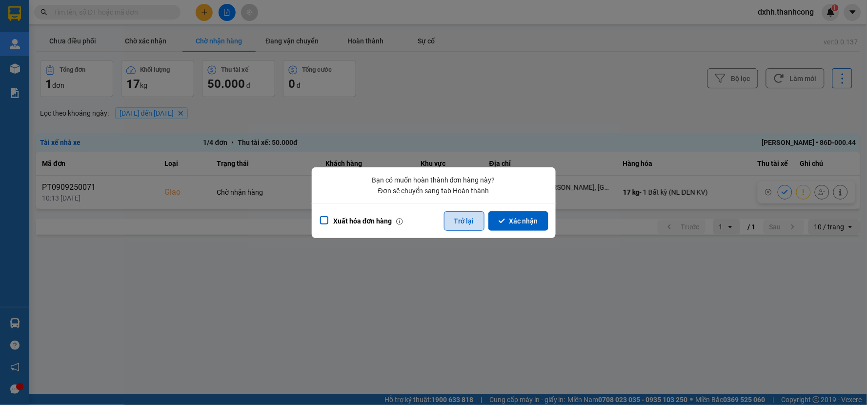
click at [465, 223] on button "Trở lại" at bounding box center [464, 221] width 41 height 20
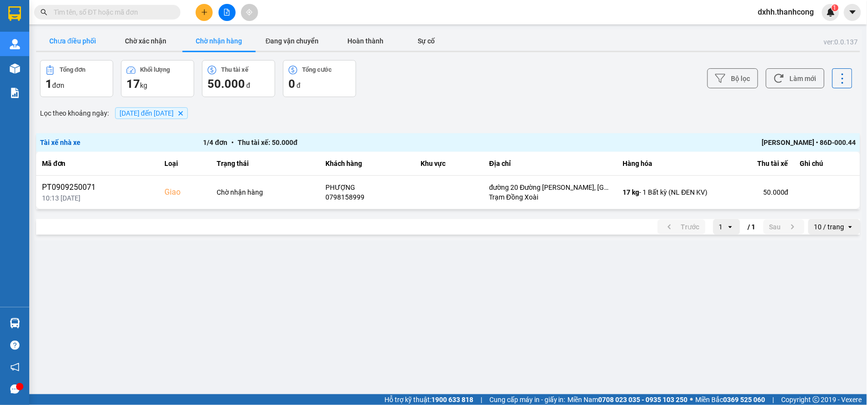
click at [81, 44] on button "Chưa điều phối" at bounding box center [72, 41] width 73 height 20
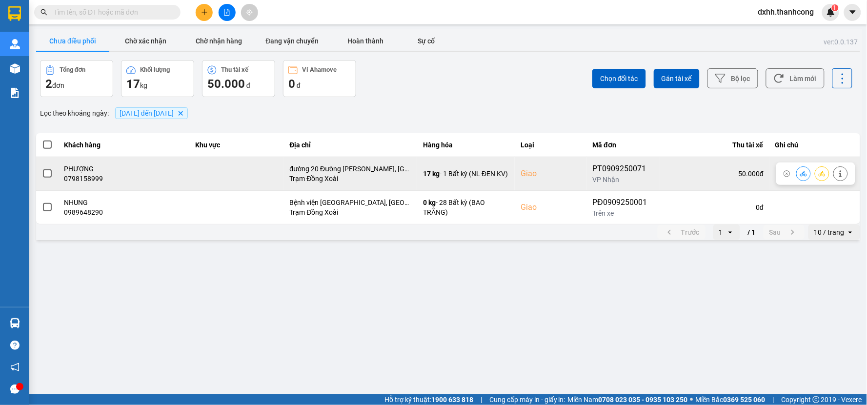
click at [49, 177] on span at bounding box center [47, 173] width 9 height 9
click at [42, 168] on input "checkbox" at bounding box center [42, 168] width 0 height 0
click at [47, 173] on span at bounding box center [47, 173] width 9 height 9
click at [42, 168] on input "checkbox" at bounding box center [42, 168] width 0 height 0
click at [46, 171] on span at bounding box center [47, 173] width 9 height 9
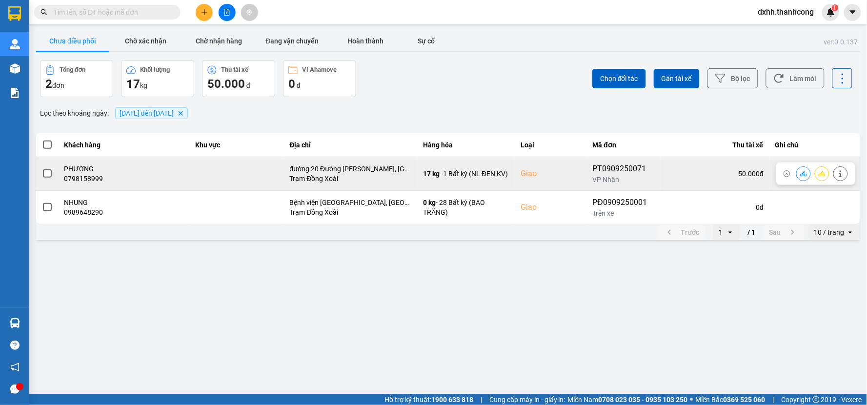
click at [42, 168] on input "checkbox" at bounding box center [42, 168] width 0 height 0
drag, startPoint x: 591, startPoint y: 164, endPoint x: 640, endPoint y: 166, distance: 48.8
click at [640, 166] on td "PT0909250071 VP Nhận" at bounding box center [623, 174] width 73 height 34
click at [685, 169] on div "50.000 đ" at bounding box center [715, 174] width 98 height 10
click at [819, 173] on icon at bounding box center [822, 173] width 7 height 7
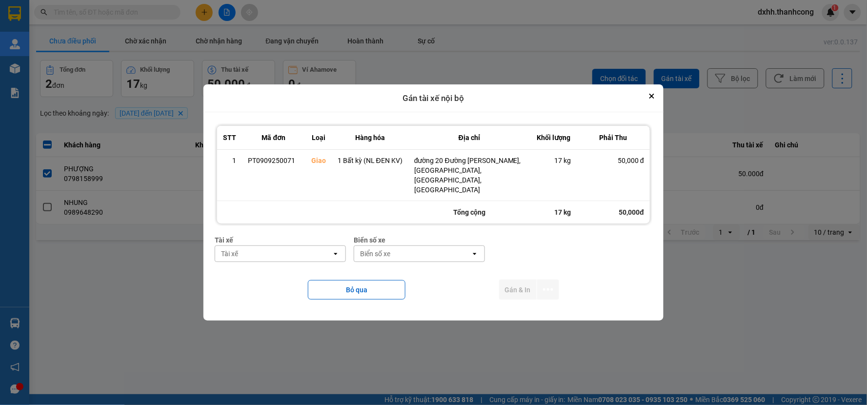
click at [280, 246] on div "Tài xế" at bounding box center [273, 254] width 117 height 16
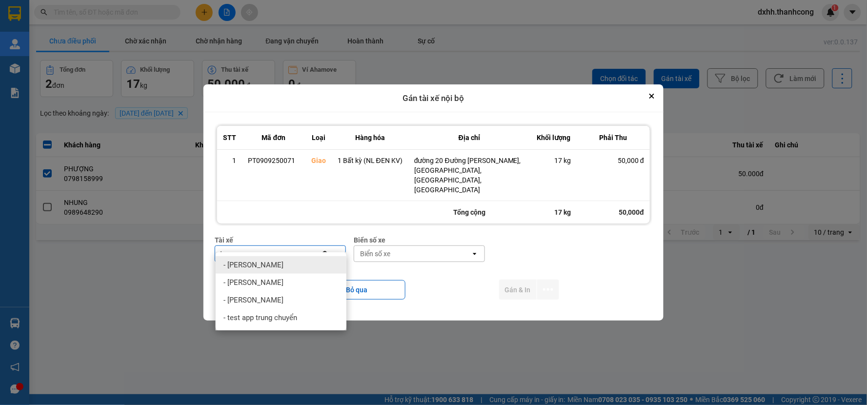
type input "tr"
click at [286, 267] on div "- [PERSON_NAME]" at bounding box center [281, 265] width 131 height 18
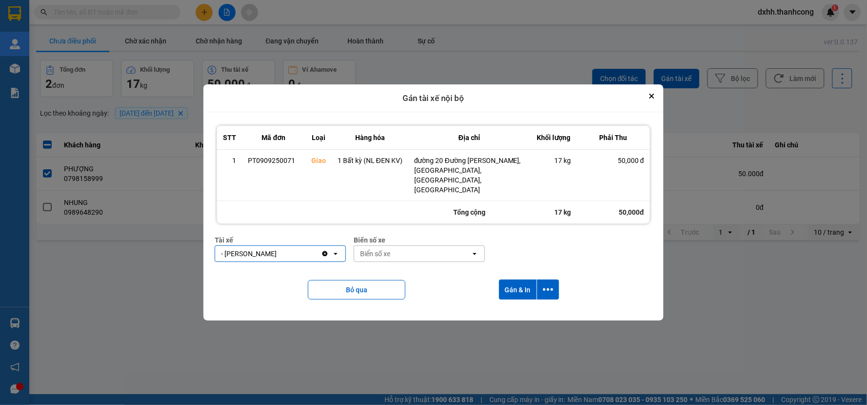
click at [387, 249] on div "Biển số xe" at bounding box center [375, 254] width 30 height 10
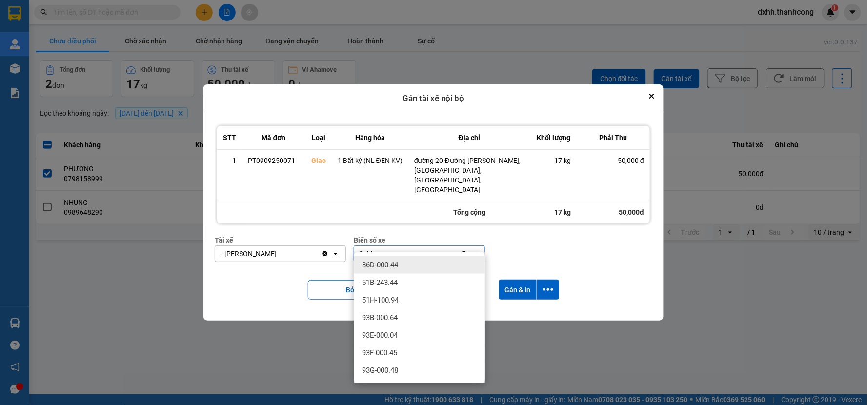
type input "0.44"
click at [384, 262] on span "86D-000.44" at bounding box center [380, 265] width 36 height 10
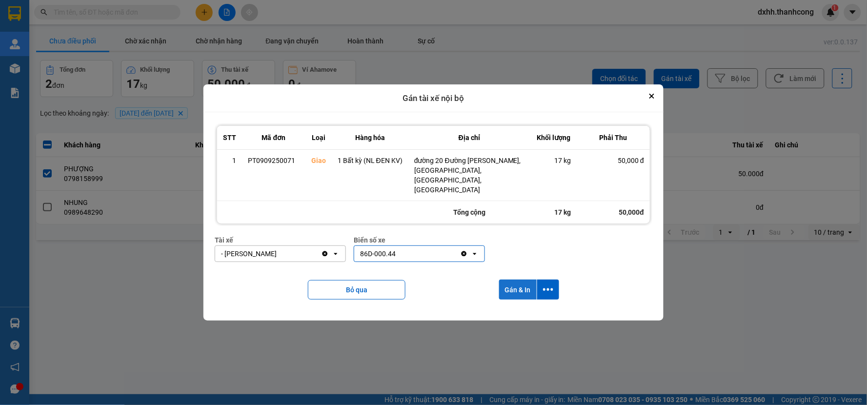
click at [511, 280] on button "Gán & In" at bounding box center [518, 290] width 38 height 20
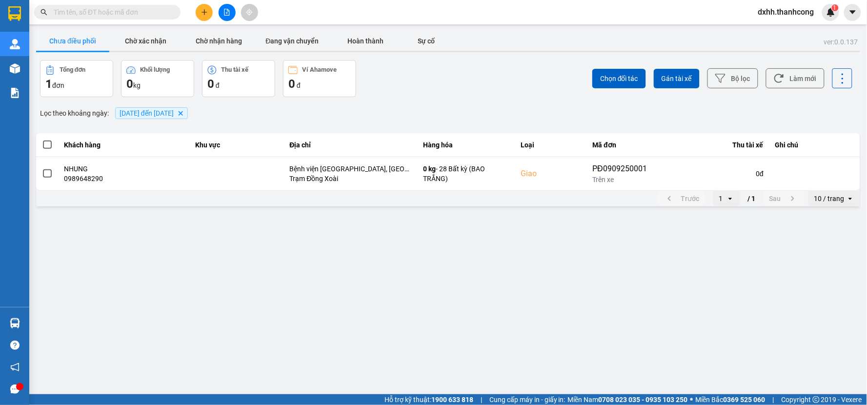
click at [462, 290] on main "ver: 0.0.137 Chưa điều phối Chờ xác nhận Chờ nhận hàng Đang vận chuyển Hoàn thà…" at bounding box center [433, 197] width 867 height 394
click at [235, 42] on button "Chờ nhận hàng" at bounding box center [219, 41] width 73 height 20
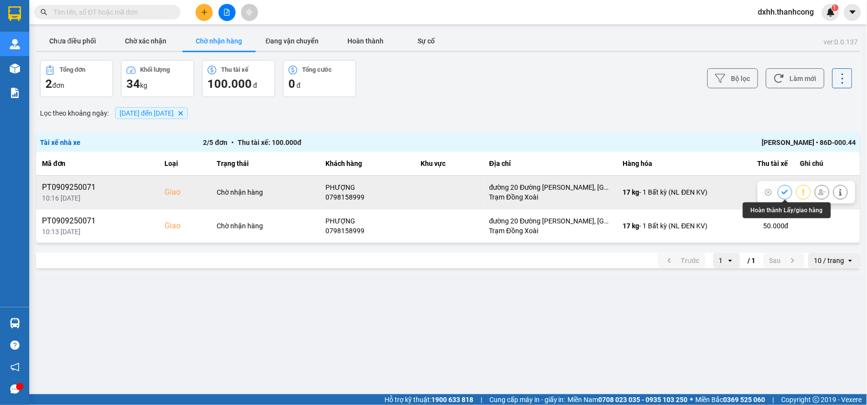
click at [784, 192] on icon at bounding box center [785, 192] width 7 height 7
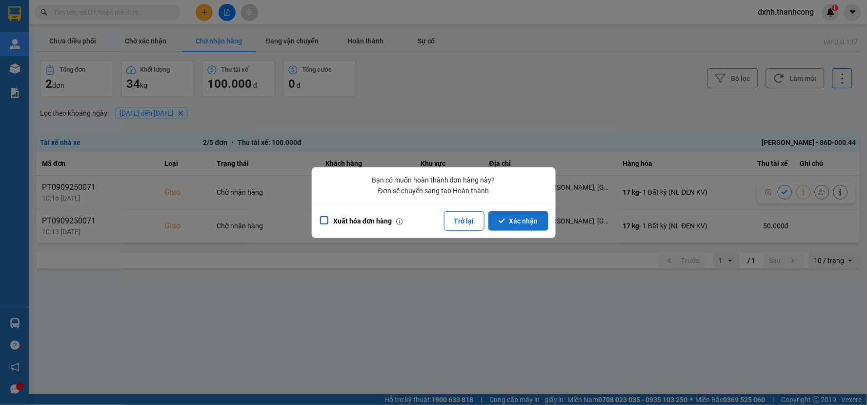
click at [509, 218] on button "Xác nhận" at bounding box center [519, 221] width 60 height 20
click at [458, 226] on button "Trở lại" at bounding box center [464, 221] width 41 height 20
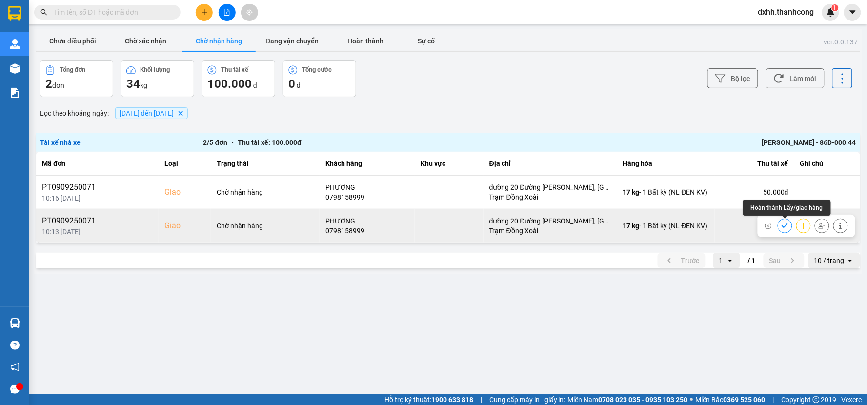
click at [784, 225] on icon at bounding box center [785, 226] width 7 height 7
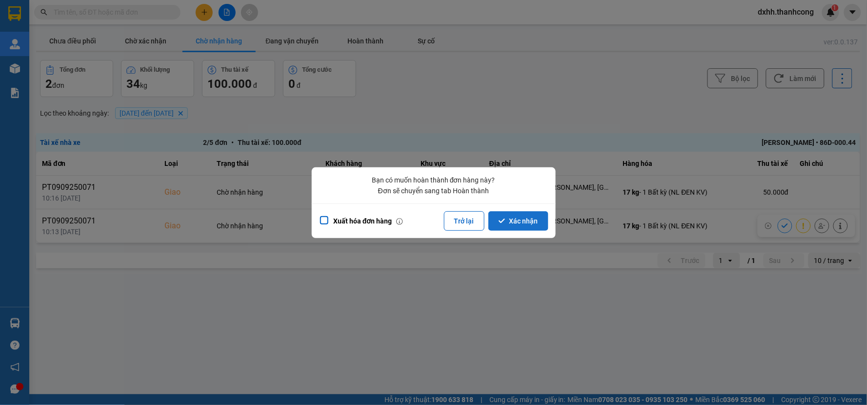
click at [520, 217] on button "Xác nhận" at bounding box center [519, 221] width 60 height 20
click at [668, 307] on div at bounding box center [433, 202] width 867 height 405
click at [461, 216] on button "Trở lại" at bounding box center [464, 221] width 41 height 20
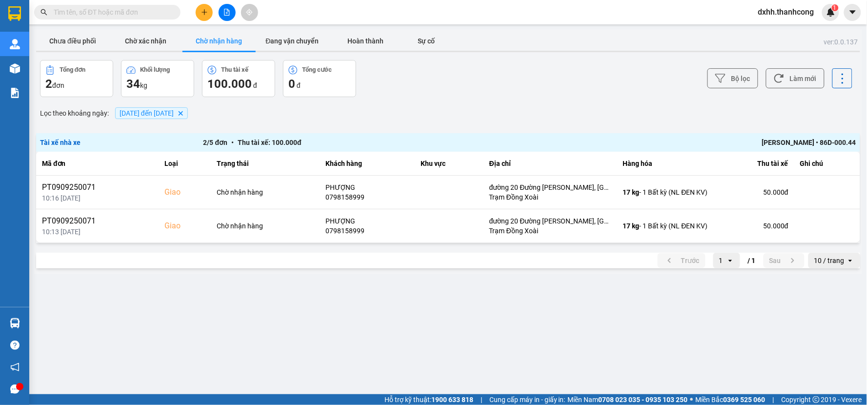
drag, startPoint x: 672, startPoint y: 326, endPoint x: 665, endPoint y: 326, distance: 6.8
click at [671, 326] on main "ver: 0.0.137 Chưa điều phối Chờ xác nhận Chờ nhận hàng Đang vận chuyển Hoàn thà…" at bounding box center [433, 197] width 867 height 394
click at [300, 41] on button "Đang vận chuyển" at bounding box center [292, 41] width 73 height 20
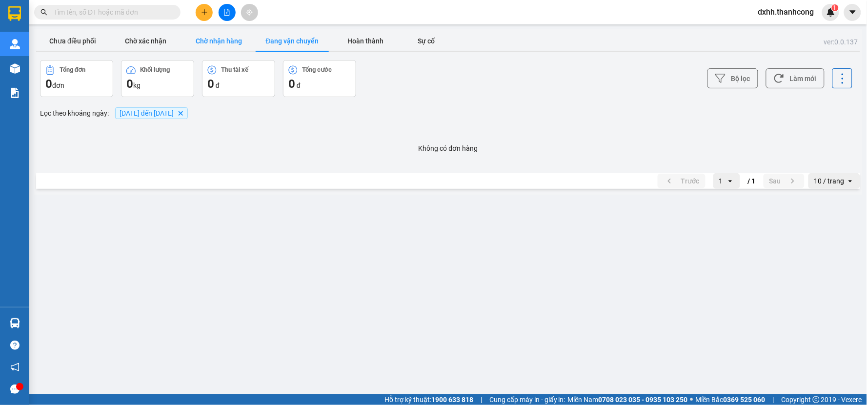
click at [199, 37] on button "Chờ nhận hàng" at bounding box center [219, 41] width 73 height 20
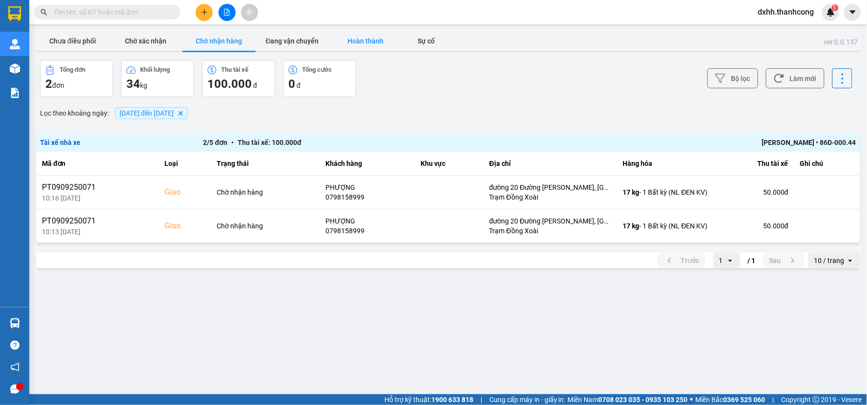
click at [369, 40] on button "Hoàn thành" at bounding box center [365, 41] width 73 height 20
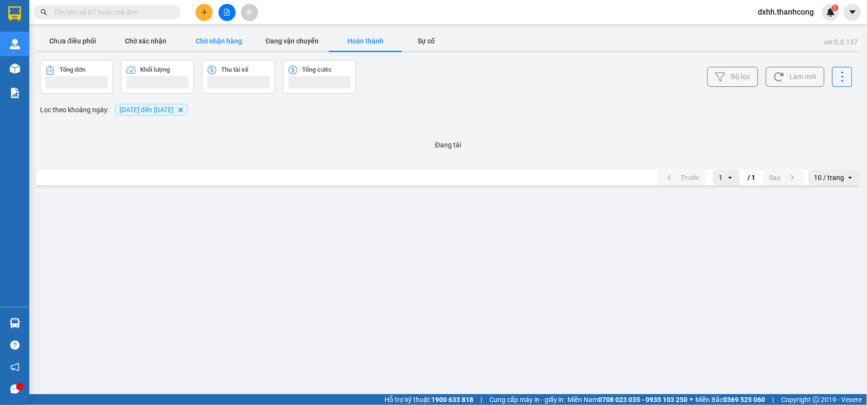
click at [225, 44] on button "Chờ nhận hàng" at bounding box center [219, 41] width 73 height 20
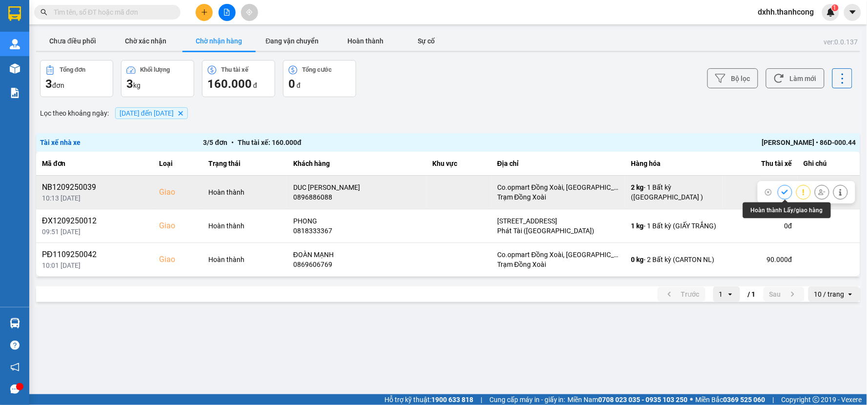
click at [782, 189] on icon at bounding box center [785, 192] width 7 height 7
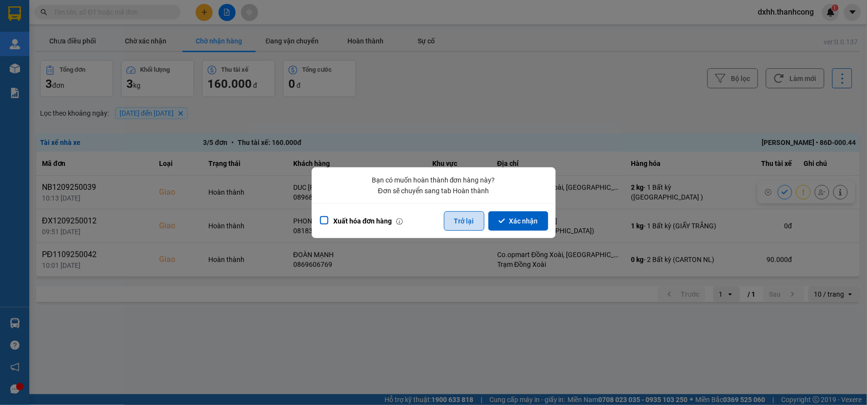
click at [458, 216] on button "Trở lại" at bounding box center [464, 221] width 41 height 20
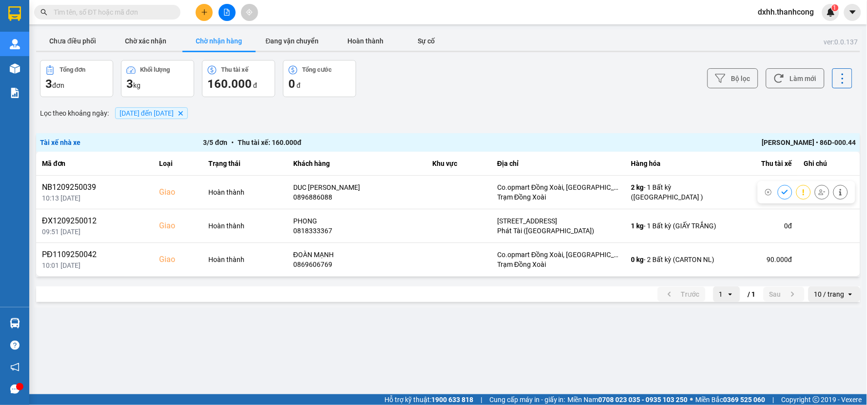
click at [401, 114] on div "Lọc theo khoảng ngày : 05/09/2025 đến 15/09/2025 Delete" at bounding box center [448, 113] width 824 height 17
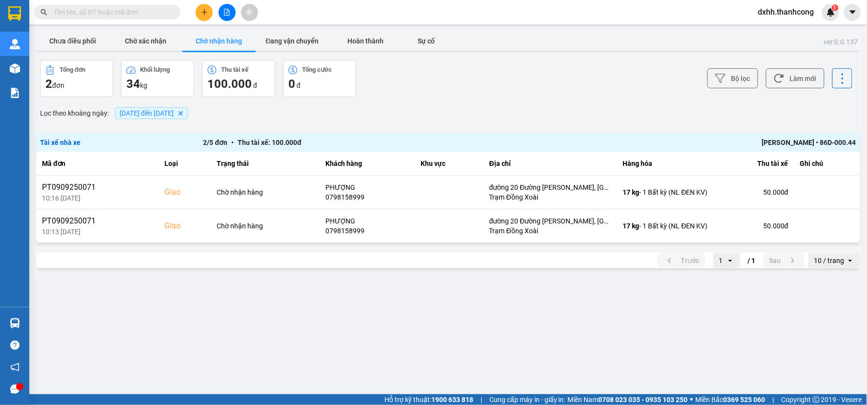
click at [410, 116] on div "Lọc theo khoảng ngày : [DATE] đến [DATE] [GEOGRAPHIC_DATA]" at bounding box center [448, 113] width 824 height 17
click at [286, 38] on button "Đang vận chuyển" at bounding box center [292, 41] width 73 height 20
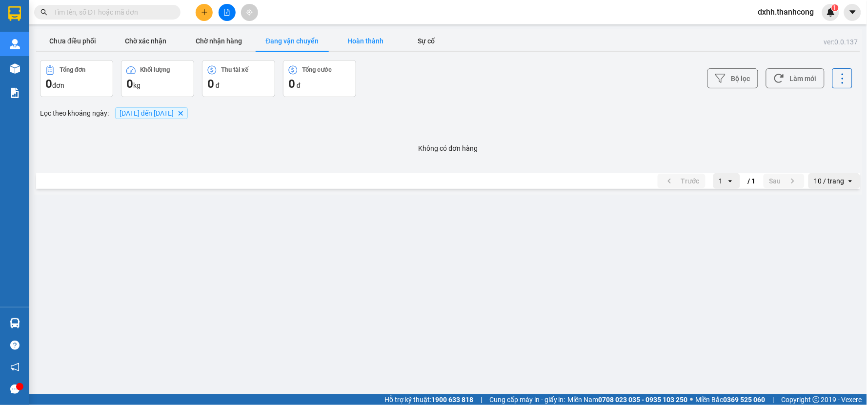
click at [367, 37] on button "Hoàn thành" at bounding box center [365, 41] width 73 height 20
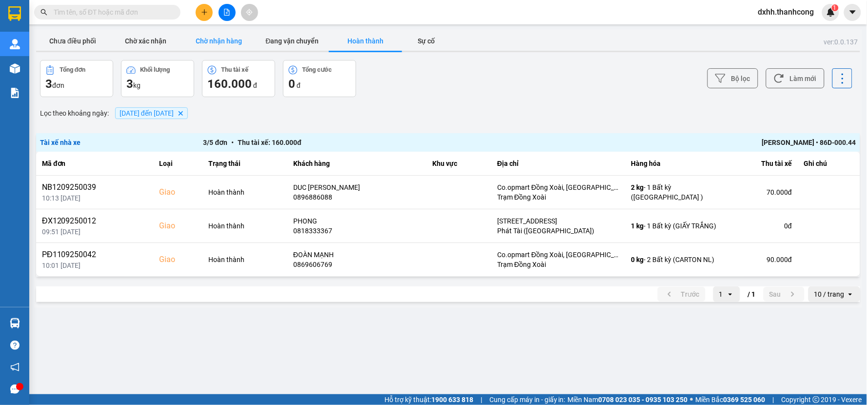
click at [220, 33] on button "Chờ nhận hàng" at bounding box center [219, 41] width 73 height 20
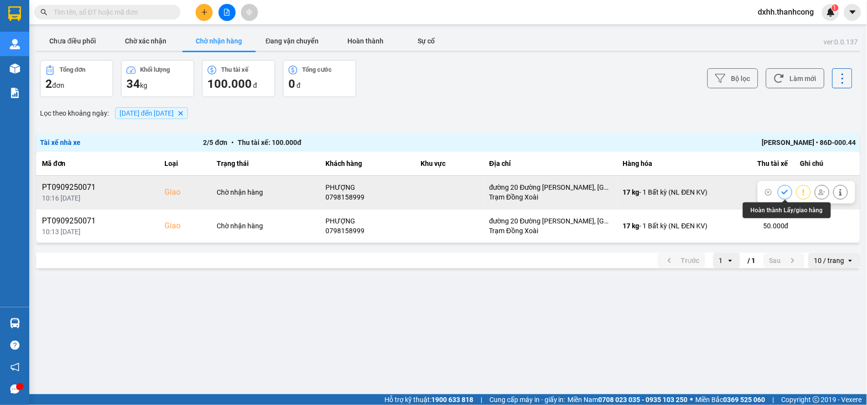
click at [785, 193] on icon at bounding box center [785, 192] width 6 height 4
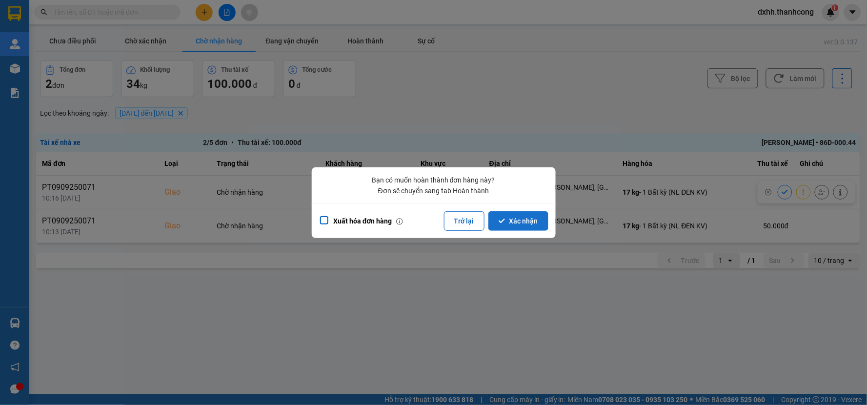
click at [510, 219] on button "Xác nhận" at bounding box center [519, 221] width 60 height 20
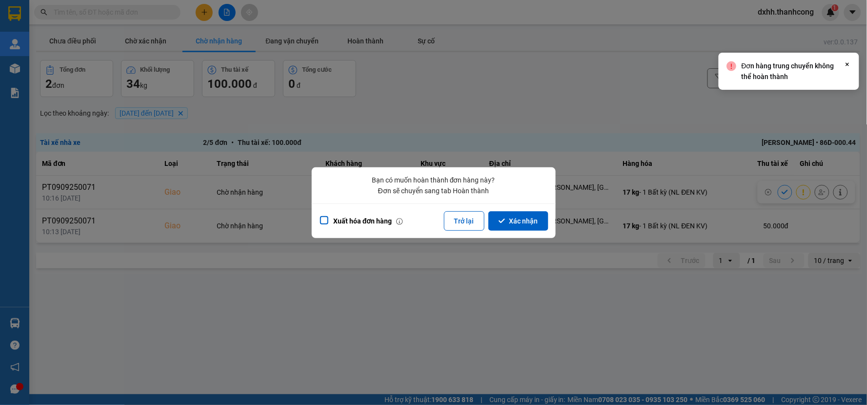
click at [847, 64] on icon "Close" at bounding box center [848, 65] width 8 height 8
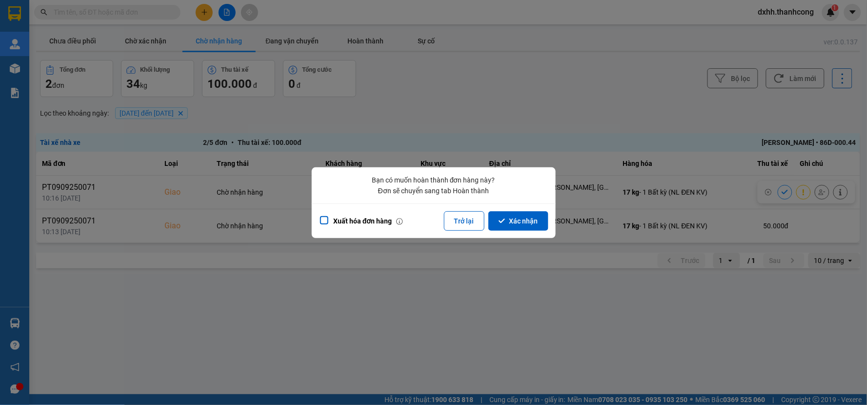
click at [599, 321] on div at bounding box center [433, 202] width 867 height 405
click at [464, 215] on button "Trở lại" at bounding box center [464, 221] width 41 height 20
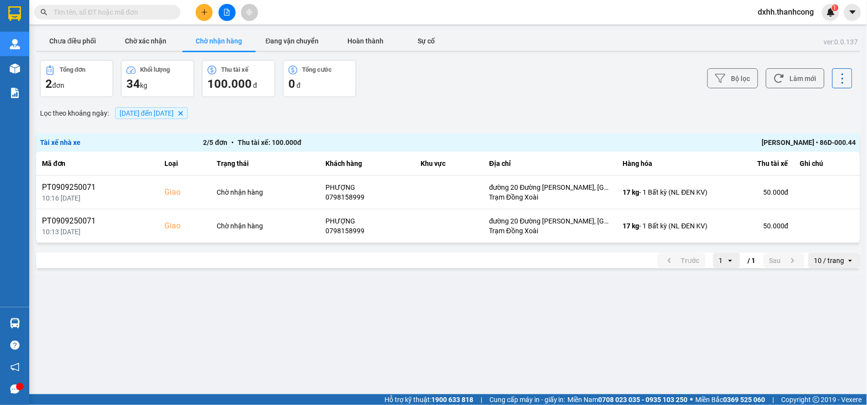
click at [420, 340] on main "ver: 0.0.137 Chưa điều phối Chờ xác nhận Chờ nhận hàng Đang vận chuyển Hoàn thà…" at bounding box center [433, 197] width 867 height 394
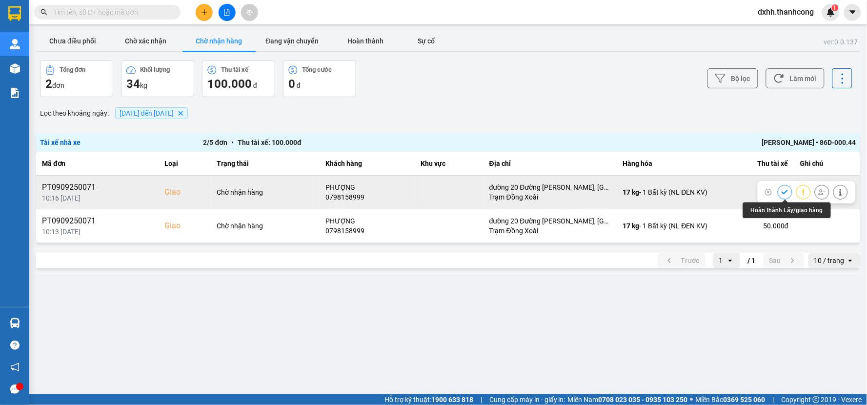
click at [787, 189] on icon at bounding box center [785, 192] width 7 height 7
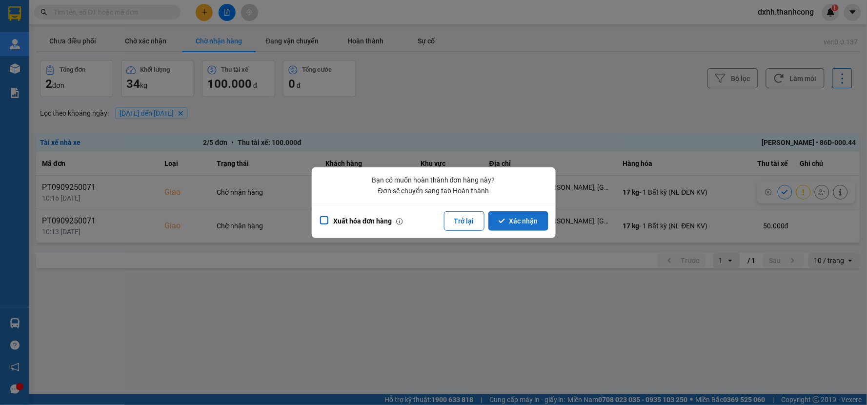
click at [517, 221] on button "Xác nhận" at bounding box center [519, 221] width 60 height 20
click at [520, 337] on div at bounding box center [433, 202] width 867 height 405
click at [463, 221] on button "Trở lại" at bounding box center [464, 221] width 41 height 20
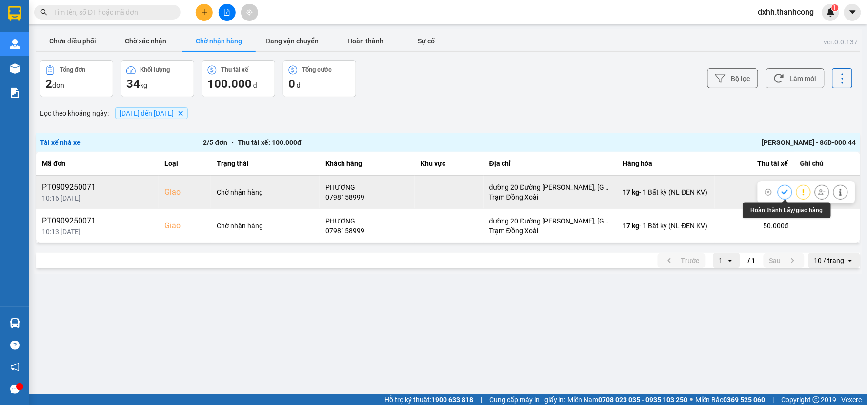
click at [783, 191] on icon at bounding box center [785, 192] width 7 height 7
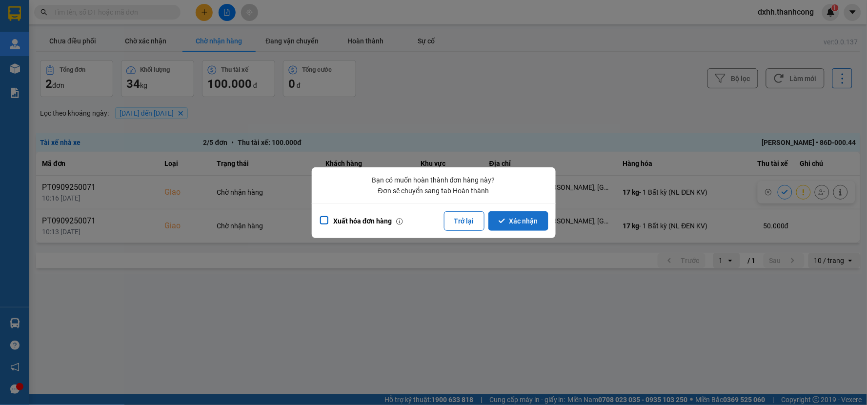
click at [513, 217] on button "Xác nhận" at bounding box center [519, 221] width 60 height 20
click at [507, 215] on button "Xác nhận" at bounding box center [519, 221] width 60 height 20
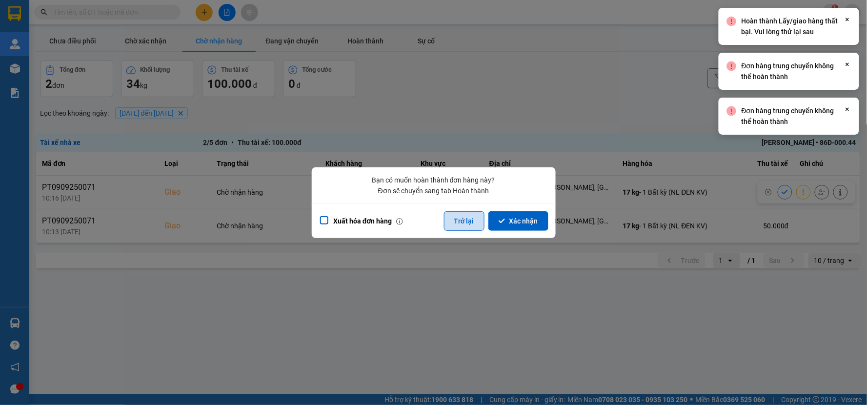
click at [463, 225] on button "Trở lại" at bounding box center [464, 221] width 41 height 20
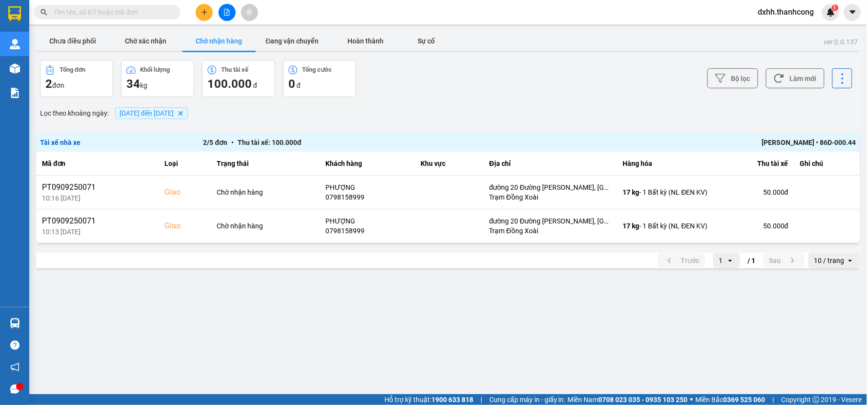
drag, startPoint x: 387, startPoint y: 350, endPoint x: 394, endPoint y: 339, distance: 13.4
click at [386, 350] on main "ver: 0.0.137 Chưa điều phối Chờ xác nhận Chờ nhận hàng Đang vận chuyển Hoàn thà…" at bounding box center [433, 197] width 867 height 394
click at [381, 328] on main "ver: 0.0.137 Chưa điều phối Chờ xác nhận Chờ nhận hàng Đang vận chuyển Hoàn thà…" at bounding box center [433, 197] width 867 height 394
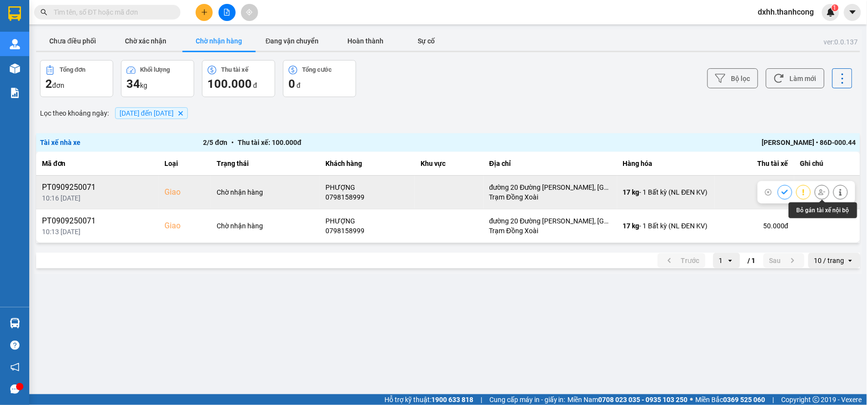
click at [825, 193] on icon at bounding box center [822, 192] width 7 height 7
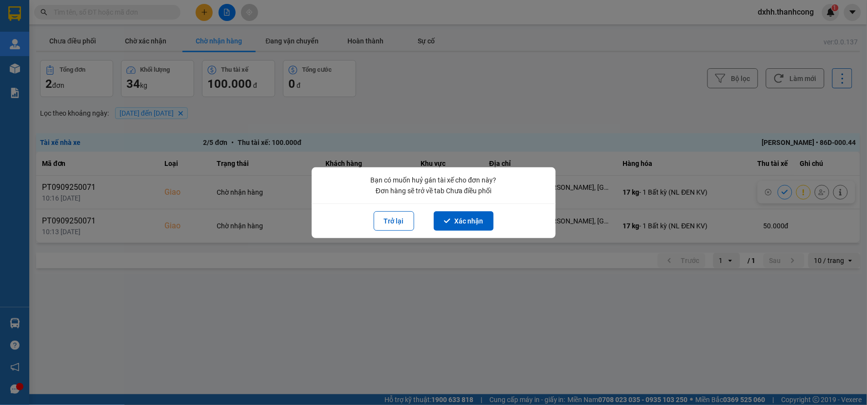
click at [474, 293] on div at bounding box center [433, 202] width 867 height 405
click at [397, 221] on button "Trở lại" at bounding box center [394, 221] width 41 height 20
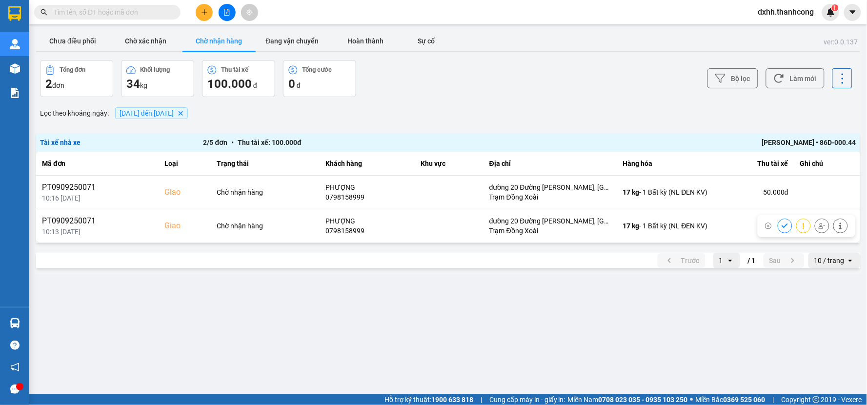
click at [485, 318] on main "ver: 0.0.137 Chưa điều phối Chờ xác nhận Chờ nhận hàng Đang vận chuyển Hoàn thà…" at bounding box center [433, 197] width 867 height 394
drag, startPoint x: 498, startPoint y: 292, endPoint x: 506, endPoint y: 285, distance: 10.7
click at [497, 290] on main "ver: 0.0.137 Chưa điều phối Chờ xác nhận Chờ nhận hàng Đang vận chuyển Hoàn thà…" at bounding box center [433, 197] width 867 height 394
click at [88, 38] on button "Chưa điều phối" at bounding box center [72, 41] width 73 height 20
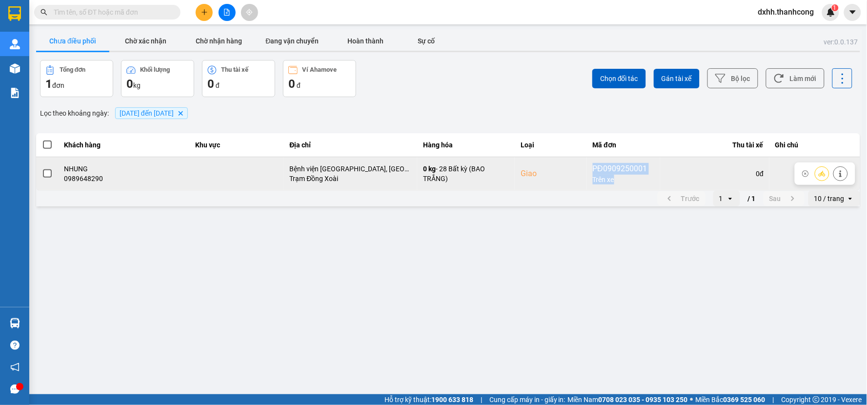
drag, startPoint x: 620, startPoint y: 177, endPoint x: 583, endPoint y: 179, distance: 37.1
click at [583, 179] on tr "NHUNG 0989648290 [GEOGRAPHIC_DATA], [GEOGRAPHIC_DATA], Ấp 3, Xã [GEOGRAPHIC_DAT…" at bounding box center [448, 174] width 824 height 34
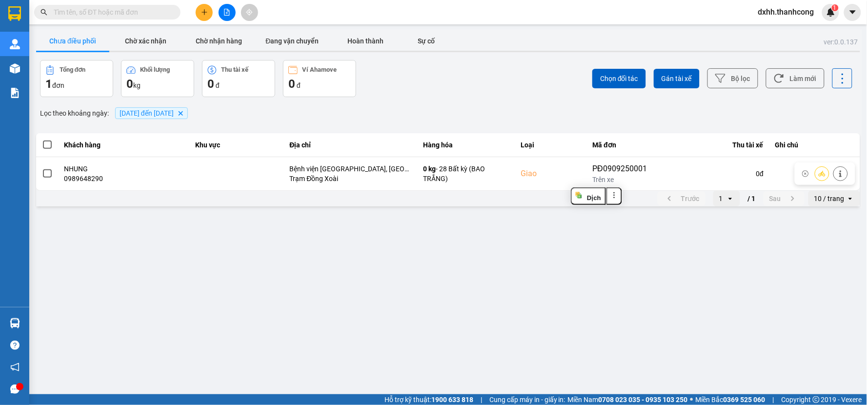
click at [601, 259] on main "ver: 0.0.137 Chưa điều phối Chờ xác nhận Chờ nhận hàng Đang vận chuyển Hoàn thà…" at bounding box center [433, 197] width 867 height 394
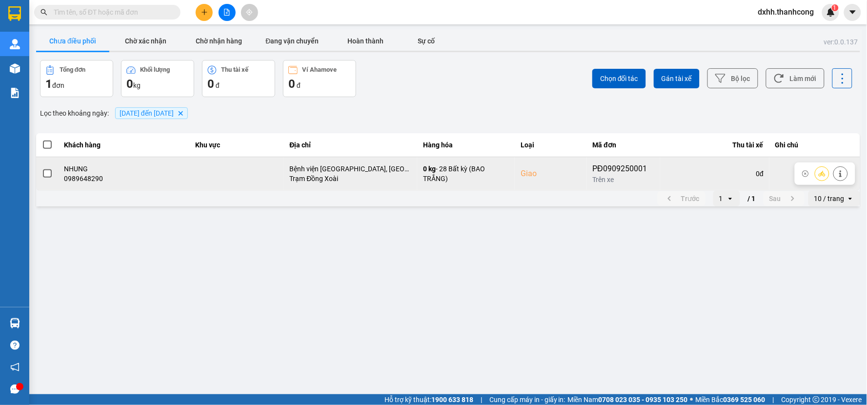
click at [46, 174] on span at bounding box center [47, 173] width 9 height 9
click at [42, 168] on input "checkbox" at bounding box center [42, 168] width 0 height 0
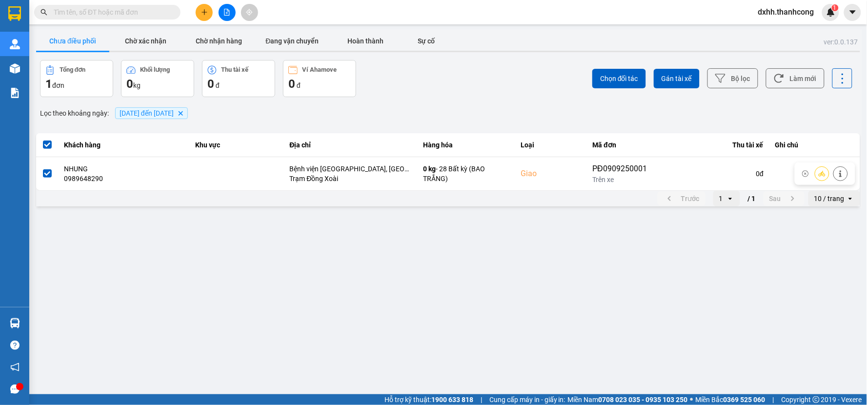
click at [46, 174] on span at bounding box center [47, 173] width 9 height 9
click at [42, 168] on input "checkbox" at bounding box center [42, 168] width 0 height 0
click at [269, 304] on main "ver: 0.0.137 Chưa điều phối Chờ xác nhận Chờ nhận hàng Đang vận chuyển Hoàn thà…" at bounding box center [433, 197] width 867 height 394
click at [104, 10] on input "text" at bounding box center [111, 12] width 115 height 11
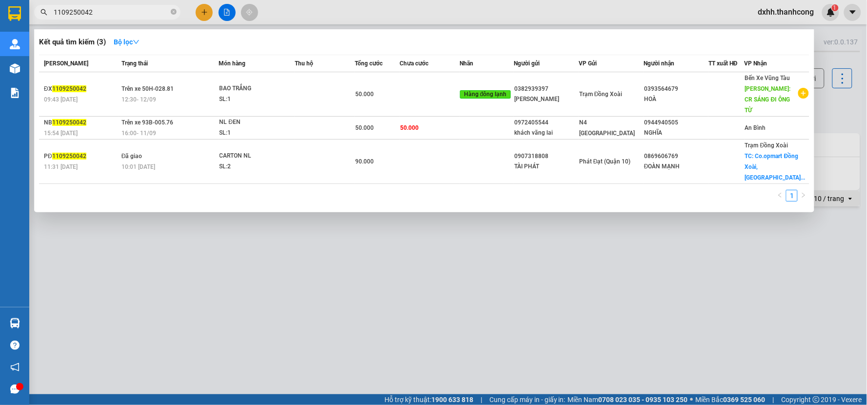
click at [105, 9] on input "1109250042" at bounding box center [111, 12] width 115 height 11
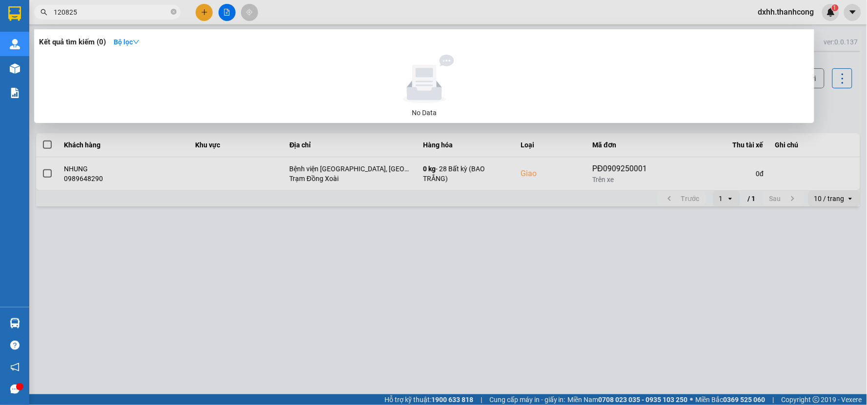
type input "120825"
click at [231, 300] on div at bounding box center [433, 202] width 867 height 405
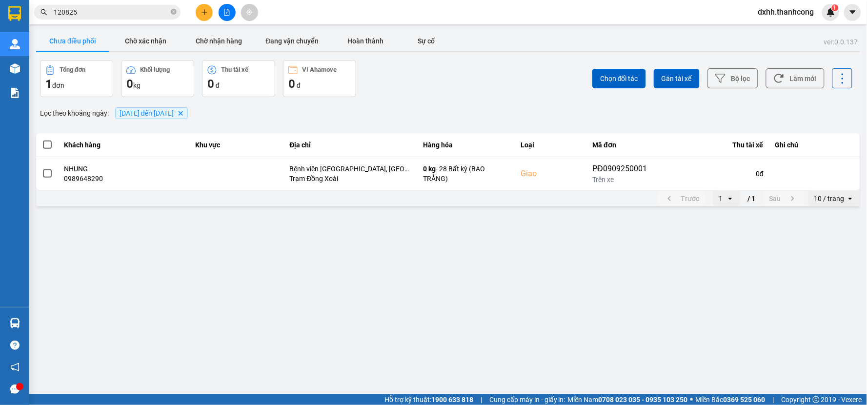
click at [782, 12] on span "dxhh.thanhcong" at bounding box center [787, 12] width 72 height 12
click at [787, 29] on span "Đăng xuất" at bounding box center [791, 30] width 52 height 11
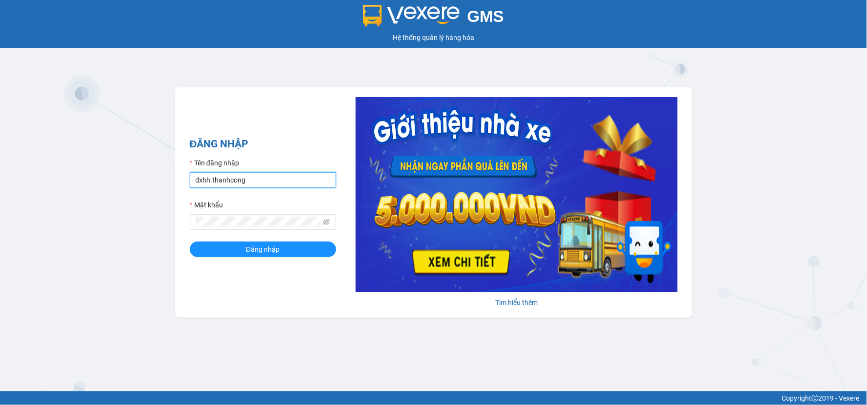
click at [281, 175] on input "dxhh.thanhcong" at bounding box center [263, 180] width 146 height 16
type input "kthh.thanhcong"
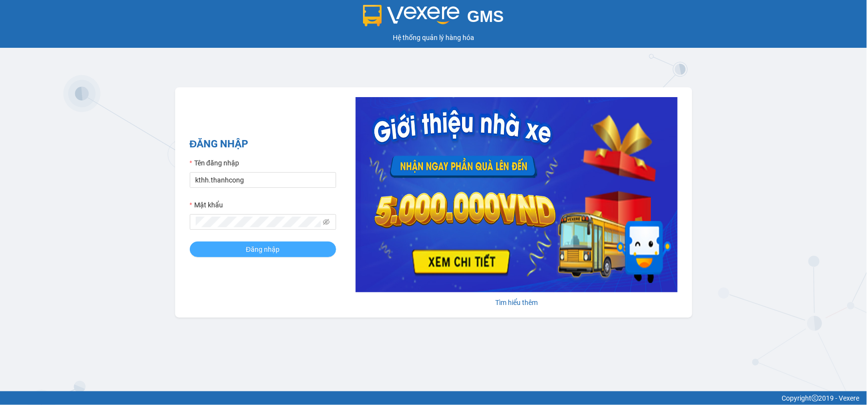
click at [274, 251] on span "Đăng nhập" at bounding box center [263, 249] width 34 height 11
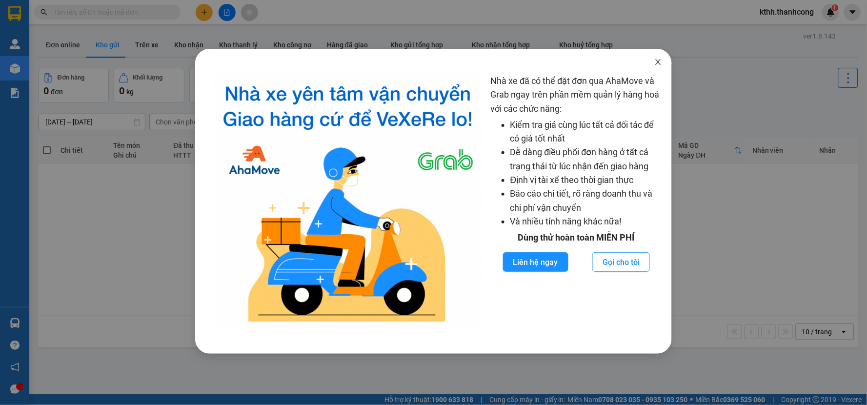
click at [654, 62] on span "Close" at bounding box center [658, 62] width 27 height 27
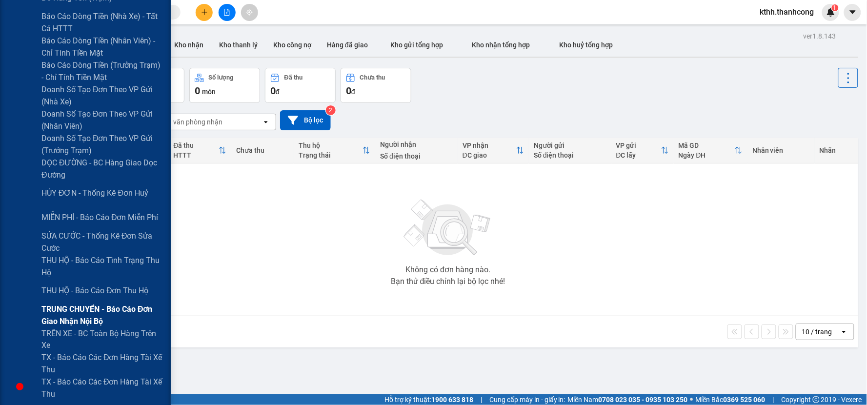
scroll to position [271, 0]
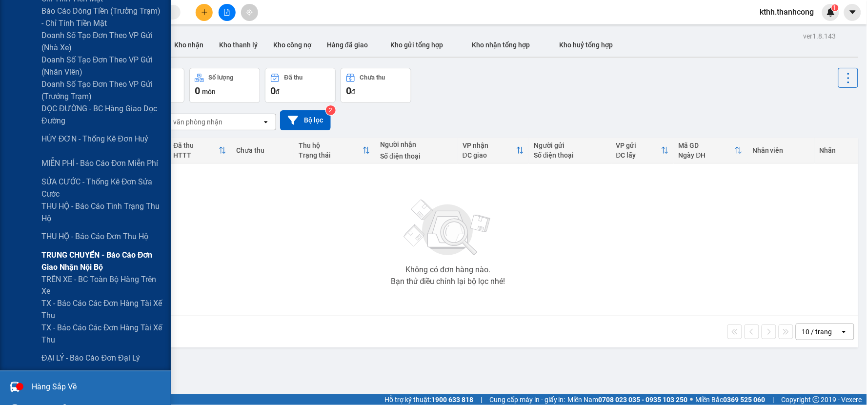
click at [98, 252] on span "TRUNG CHUYỂN - Báo cáo đơn giao nhận nội bộ" at bounding box center [102, 261] width 122 height 24
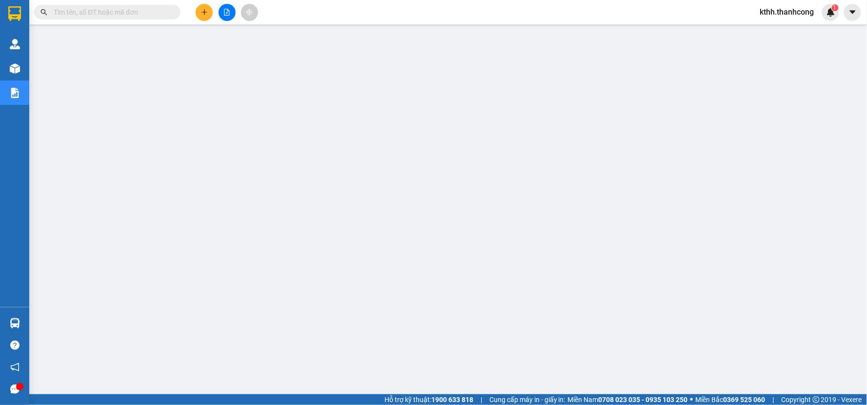
click at [82, 13] on input "text" at bounding box center [111, 12] width 115 height 11
paste input "NB1209250039"
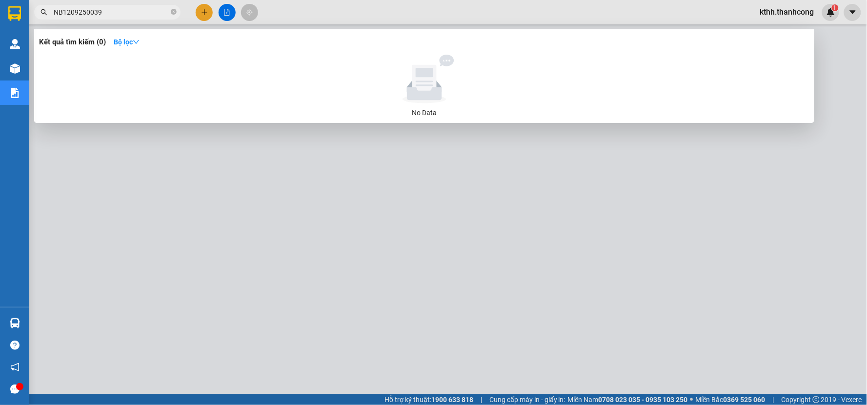
type input "NB1209250039"
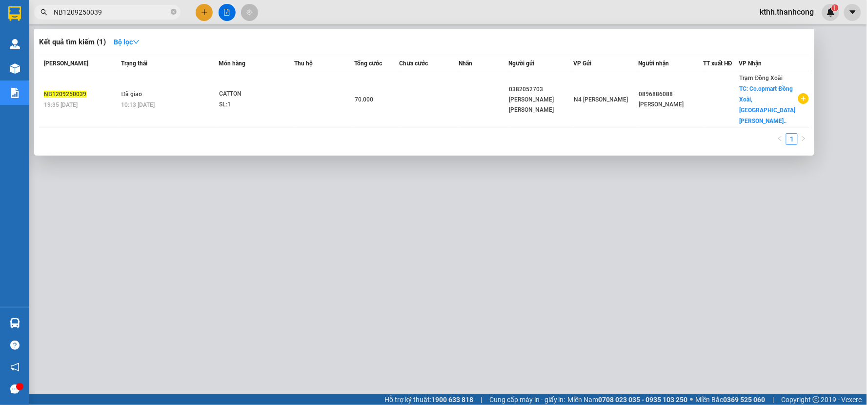
click at [299, 329] on div at bounding box center [433, 202] width 867 height 405
click at [120, 12] on input "NB1209250039" at bounding box center [111, 12] width 115 height 11
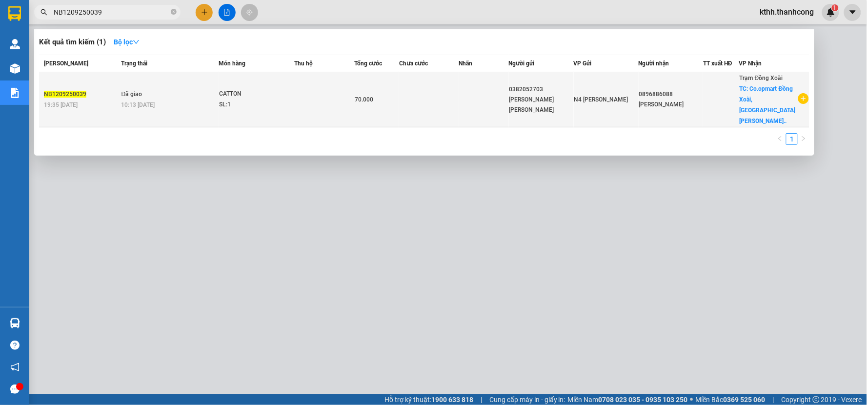
click at [431, 93] on td at bounding box center [429, 99] width 60 height 55
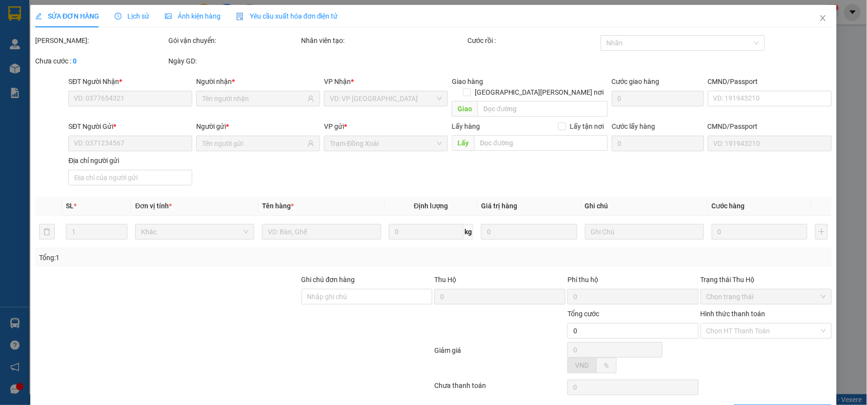
type input "0896886088"
type input "DUC TAI"
checkbox input "true"
type input "Co.opmart Đồng Xoài, [GEOGRAPHIC_DATA], [GEOGRAPHIC_DATA], [GEOGRAPHIC_DATA], […"
type input "30.000"
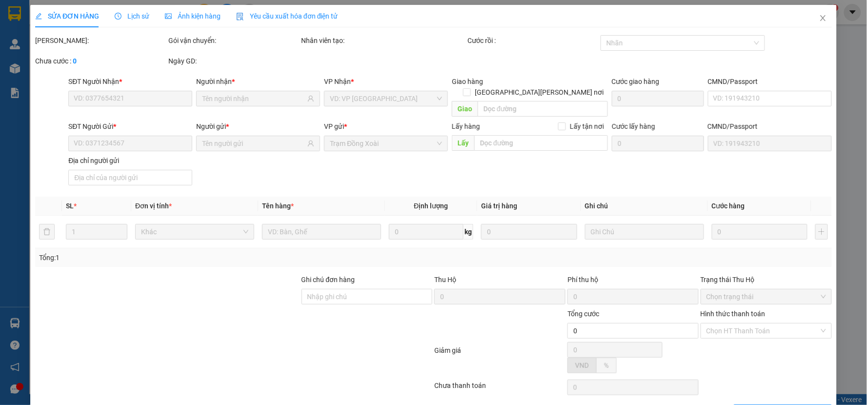
type input "0382052703"
type input "NGUYỄN NGÔ KHẮC HUY"
type input "70.000"
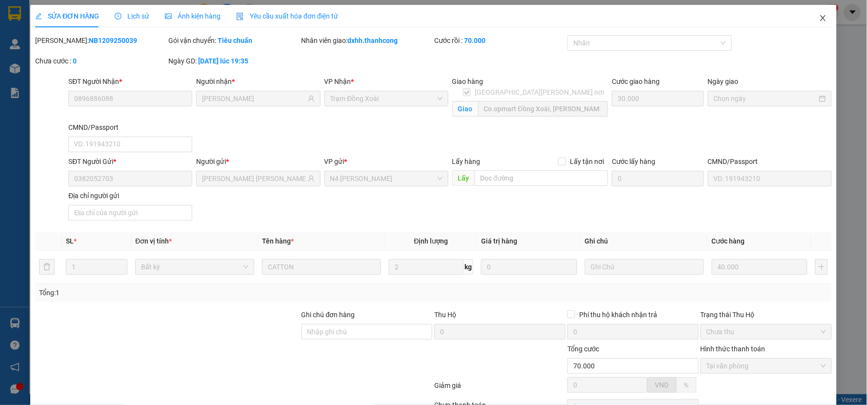
click at [819, 16] on icon "close" at bounding box center [823, 18] width 8 height 8
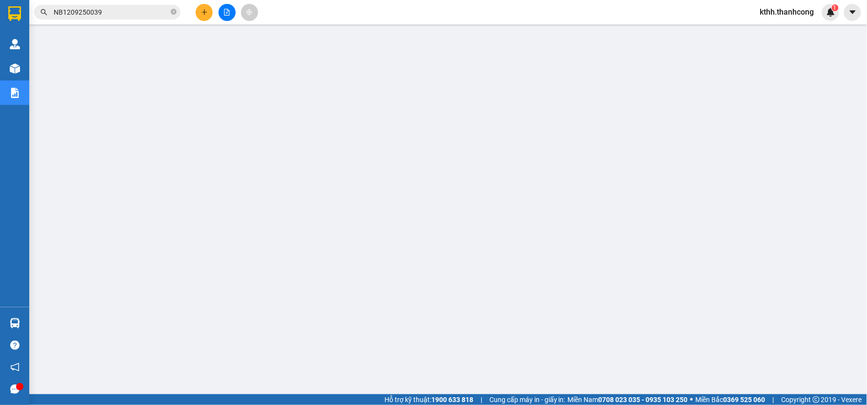
click at [774, 13] on span "kthh.thanhcong" at bounding box center [788, 12] width 70 height 12
click at [783, 25] on span "Đăng xuất" at bounding box center [792, 30] width 50 height 11
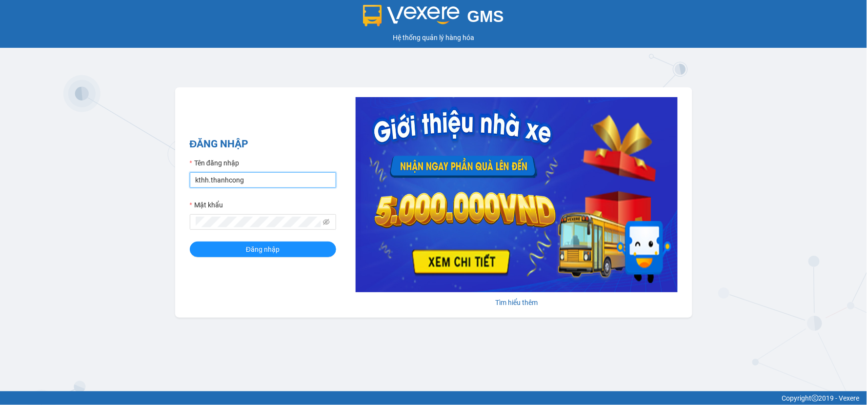
drag, startPoint x: 271, startPoint y: 184, endPoint x: 306, endPoint y: 181, distance: 34.8
click at [271, 184] on input "kthh.thanhcong" at bounding box center [263, 180] width 146 height 16
type input "dxhh.thanhcong"
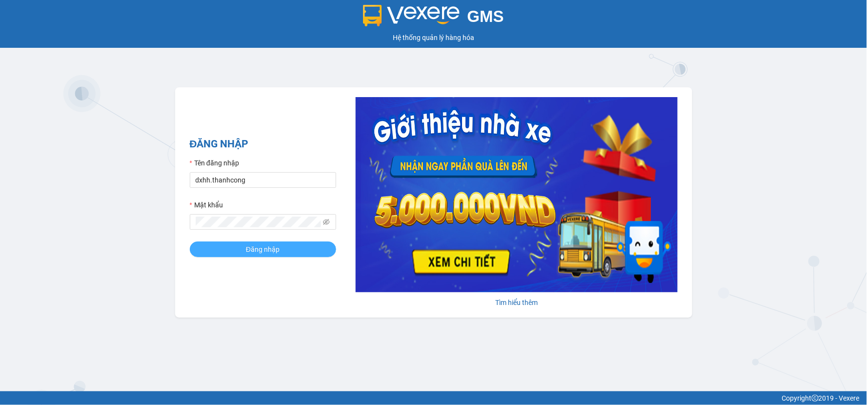
click at [288, 249] on button "Đăng nhập" at bounding box center [263, 250] width 146 height 16
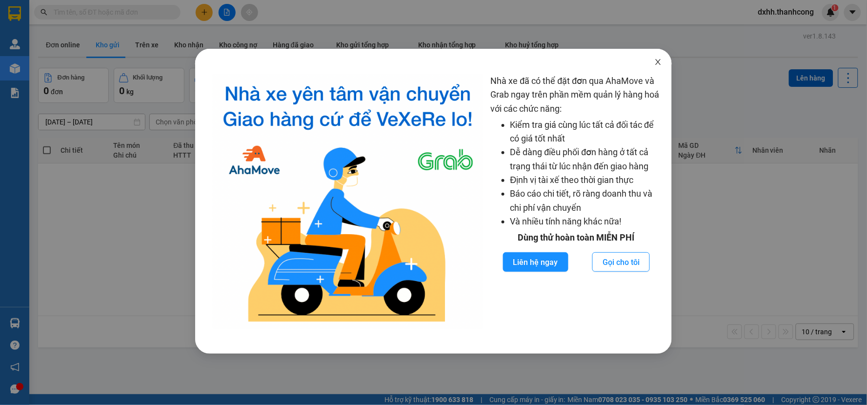
click at [659, 65] on icon "close" at bounding box center [659, 62] width 8 height 8
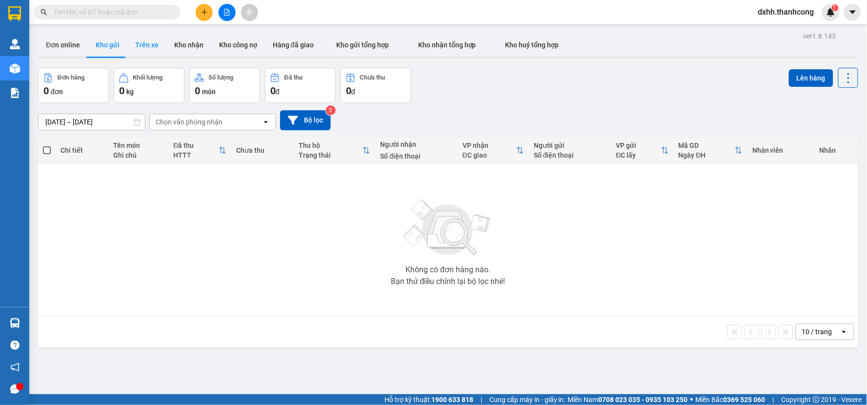
click at [152, 46] on button "Trên xe" at bounding box center [146, 44] width 39 height 23
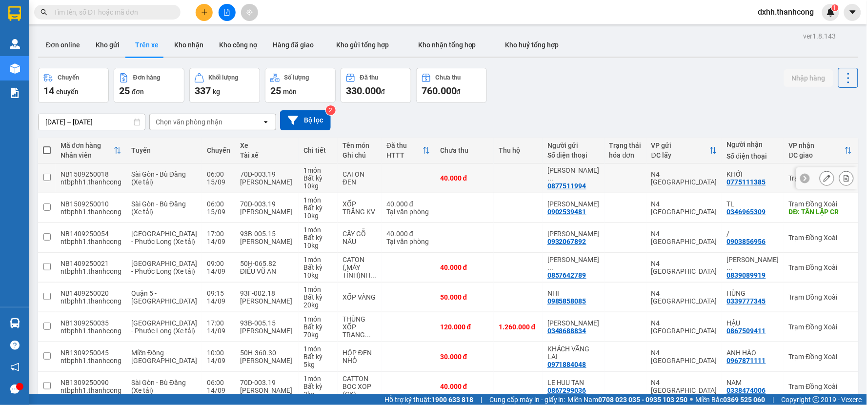
click at [47, 176] on input "checkbox" at bounding box center [46, 177] width 7 height 7
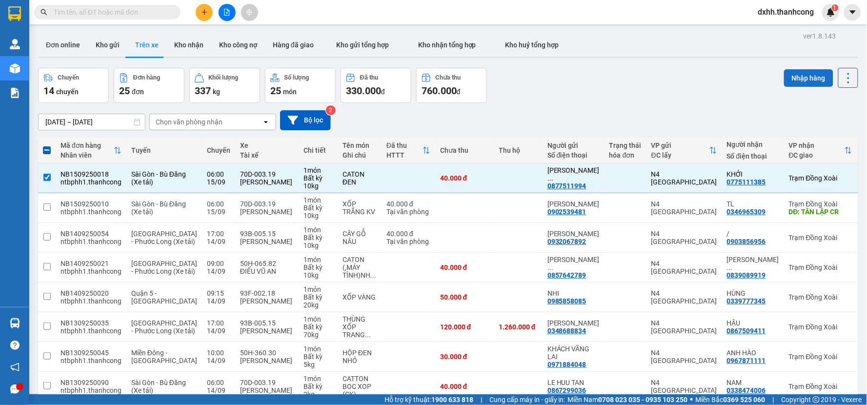
click at [797, 76] on button "Nhập hàng" at bounding box center [808, 78] width 49 height 18
checkbox input "false"
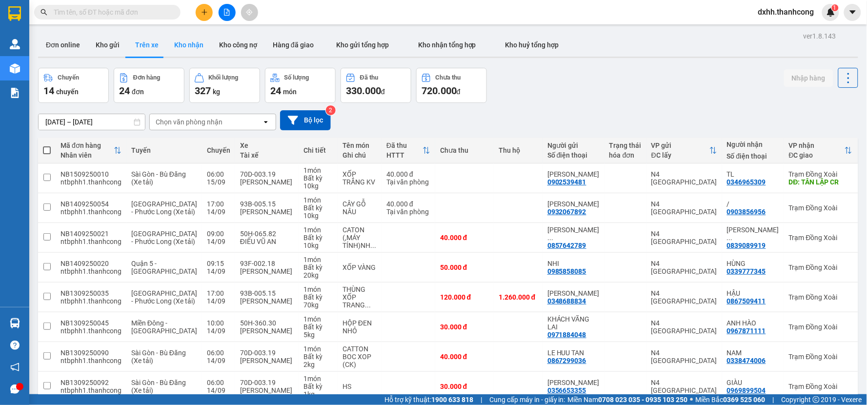
click at [197, 46] on button "Kho nhận" at bounding box center [188, 44] width 45 height 23
type input "[DATE] – [DATE]"
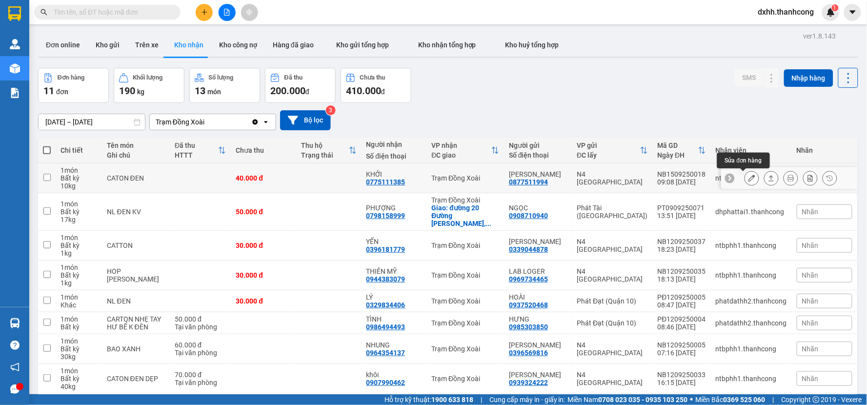
click at [747, 177] on button at bounding box center [752, 178] width 14 height 17
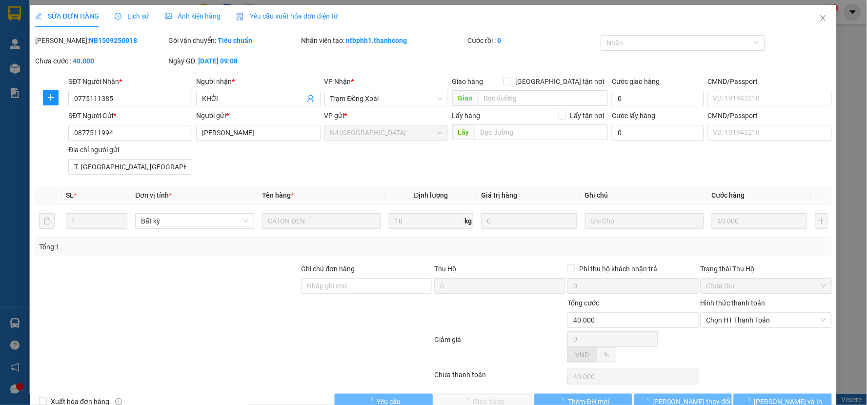
type input "0775111385"
type input "KHỞI"
type input "0877511994"
type input "NGUYỄN THÀNH TRUNG"
type input "T. MỸ QUANG NAM, AN CHẤN, TUY AN, PHÚ YÊN"
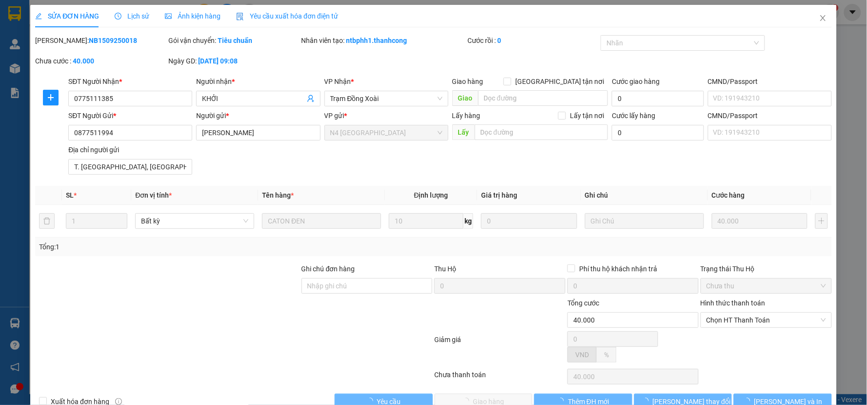
type input "40.000"
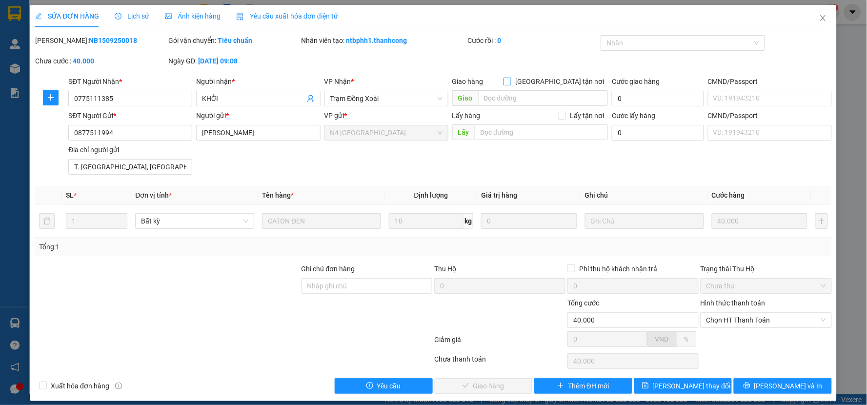
click at [511, 83] on input "[GEOGRAPHIC_DATA][PERSON_NAME] nơi" at bounding box center [507, 81] width 7 height 7
checkbox input "true"
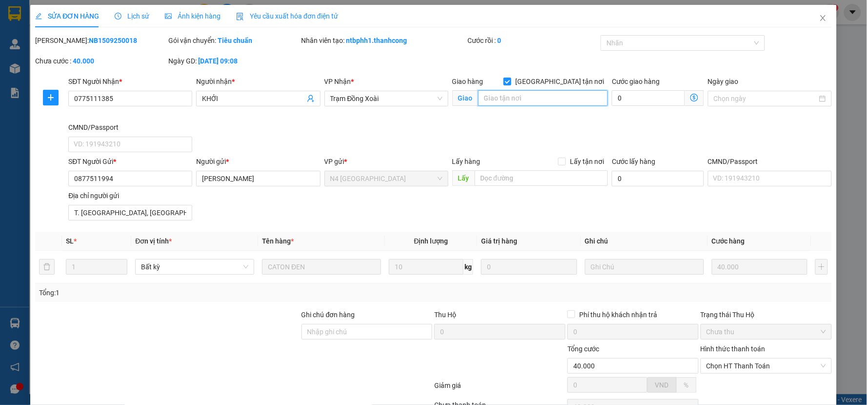
click at [554, 95] on input "search" at bounding box center [543, 98] width 130 height 16
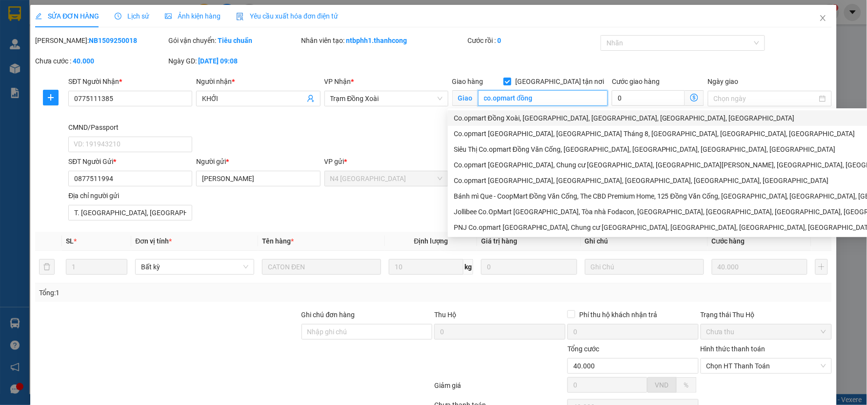
click at [542, 111] on div "Co.opmart Đồng Xoài, [PERSON_NAME][GEOGRAPHIC_DATA], [PERSON_NAME], [GEOGRAPHIC…" at bounding box center [717, 118] width 539 height 16
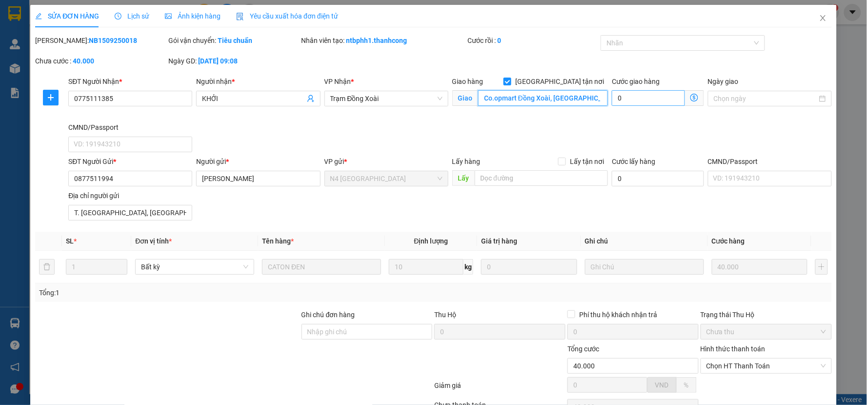
type input "Co.opmart Đồng Xoài, [PERSON_NAME][GEOGRAPHIC_DATA], [PERSON_NAME], [GEOGRAPHIC…"
click at [648, 98] on input "0" at bounding box center [648, 98] width 73 height 16
type input "40.003"
type input "3"
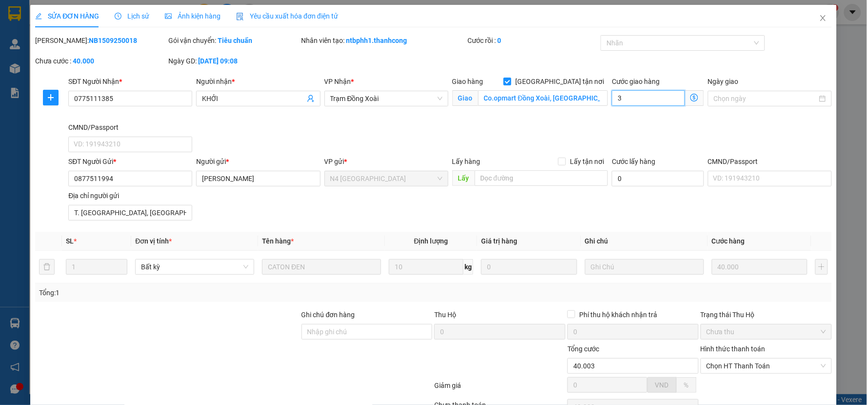
type input "40.030"
type input "30"
type input "40.300"
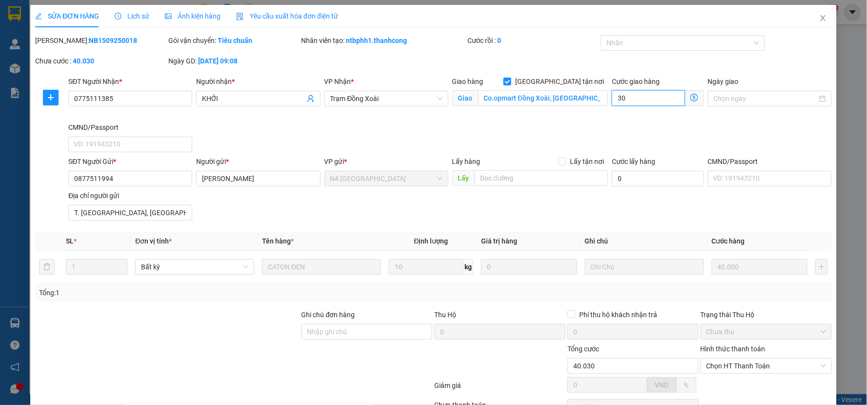
type input "300"
type input "43.000"
type input "3.000"
type input "70.000"
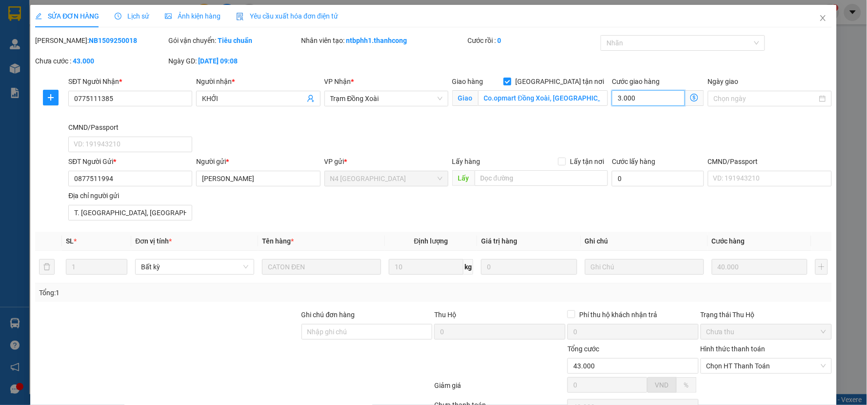
type input "70.000"
type input "30.000"
click at [637, 124] on div "SĐT Người Nhận * 0775111385 Người nhận * KHỞI VP Nhận * Trạm Đồng Xoài Giao hàn…" at bounding box center [449, 116] width 767 height 80
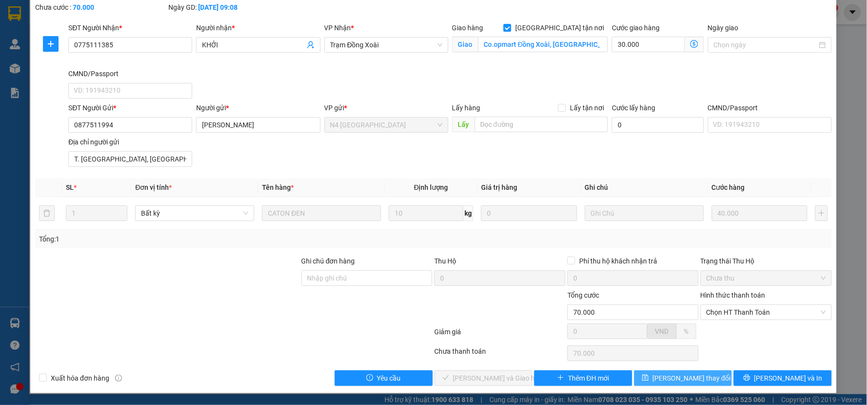
click at [686, 378] on span "Lưu thay đổi" at bounding box center [692, 378] width 78 height 11
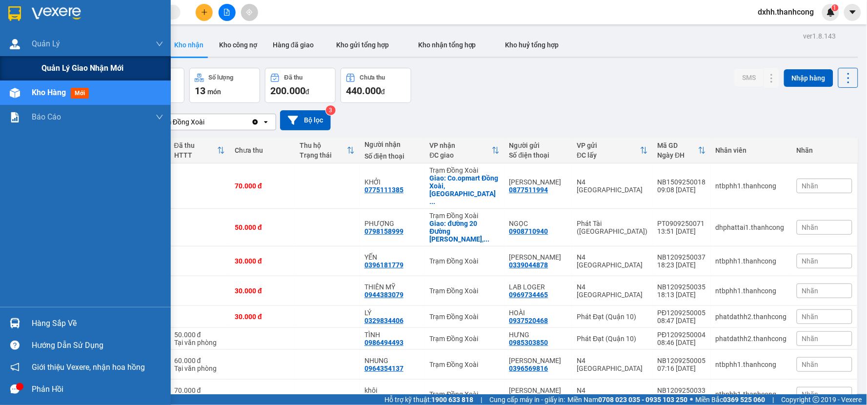
click at [61, 66] on span "Quản lý giao nhận mới" at bounding box center [82, 68] width 82 height 12
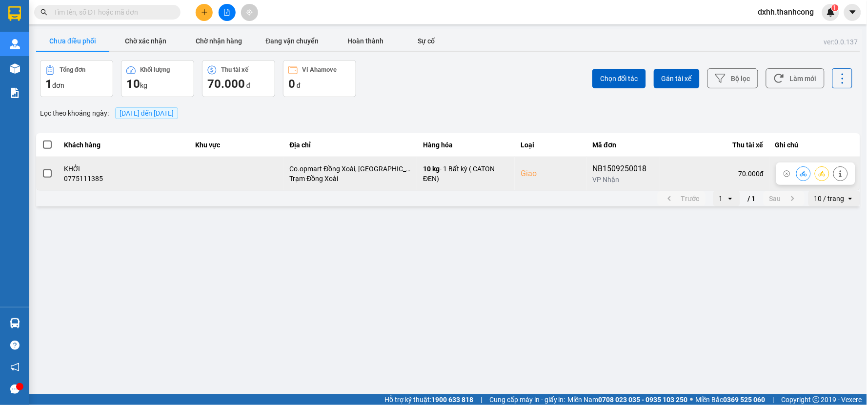
click at [47, 172] on span at bounding box center [47, 173] width 9 height 9
click at [42, 168] on input "checkbox" at bounding box center [42, 168] width 0 height 0
click at [822, 173] on icon at bounding box center [822, 173] width 7 height 5
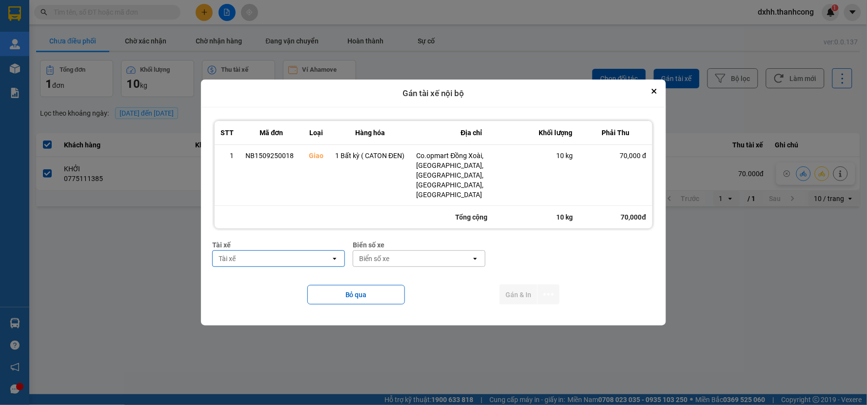
click at [294, 251] on div "Tài xế" at bounding box center [272, 259] width 118 height 16
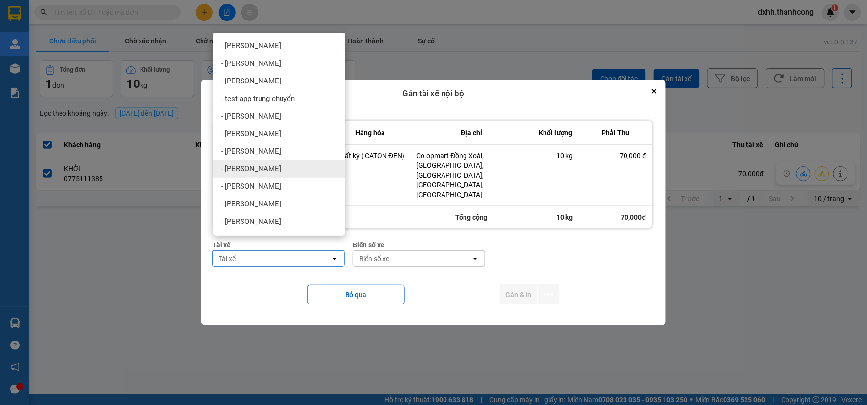
click at [274, 170] on div "- Trần Phúc" at bounding box center [279, 169] width 132 height 18
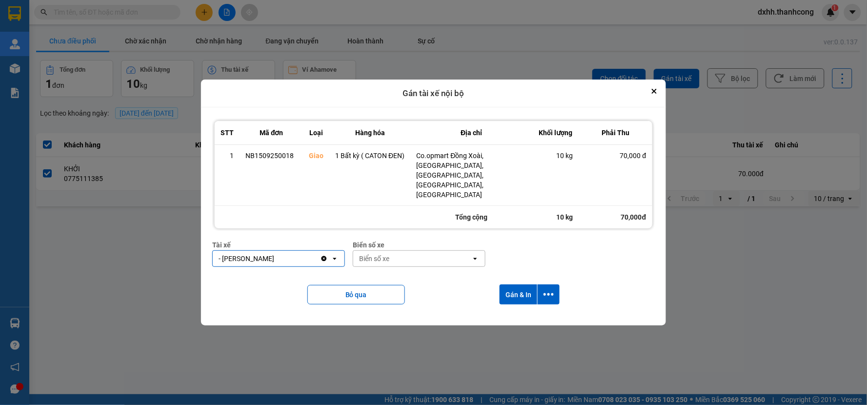
click at [396, 251] on div "Biển số xe" at bounding box center [412, 259] width 118 height 16
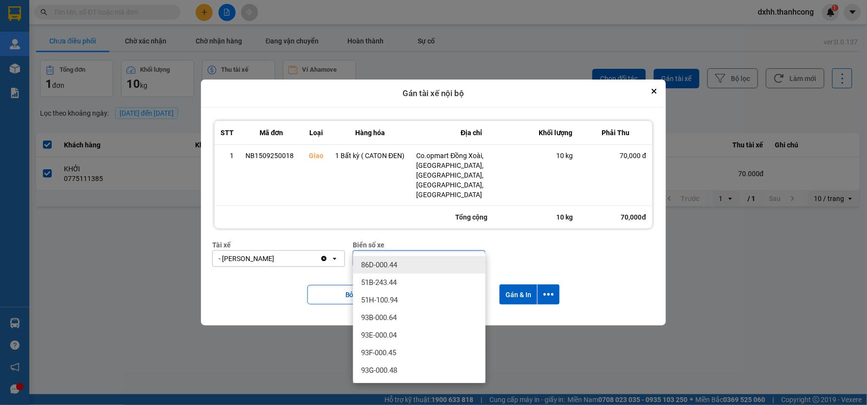
type input "0.44"
click at [401, 269] on div "86D-000.44" at bounding box center [419, 265] width 132 height 18
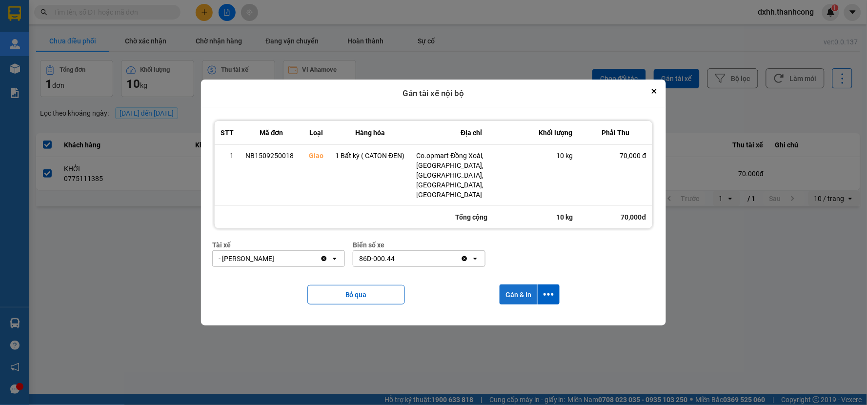
click at [521, 285] on button "Gán & In" at bounding box center [519, 295] width 38 height 20
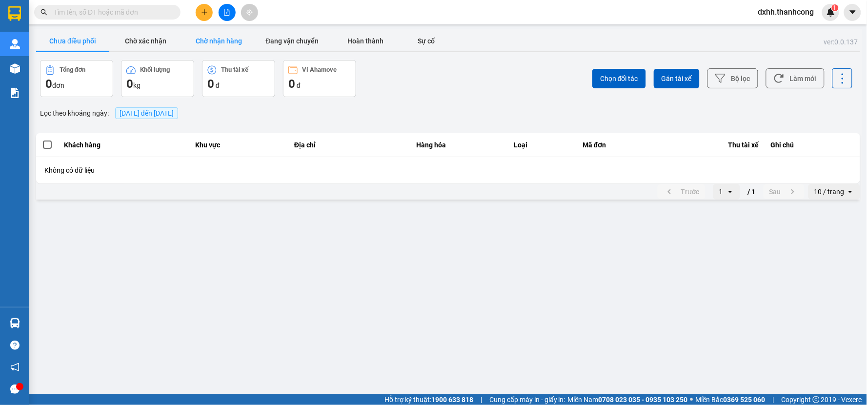
click at [233, 41] on button "Chờ nhận hàng" at bounding box center [219, 41] width 73 height 20
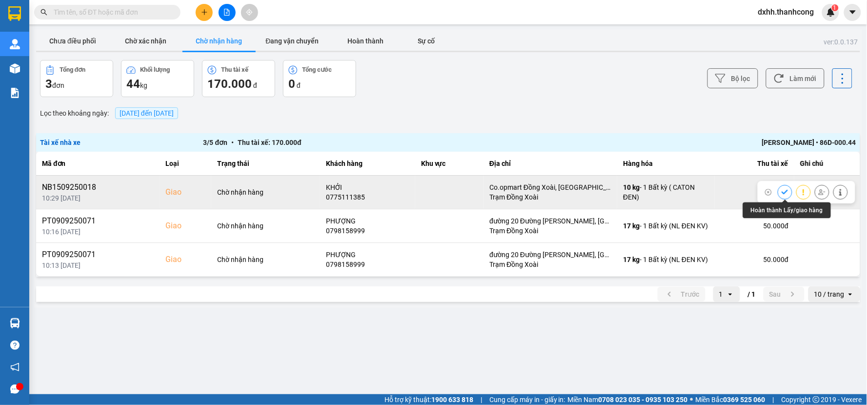
click at [786, 192] on icon at bounding box center [785, 192] width 6 height 4
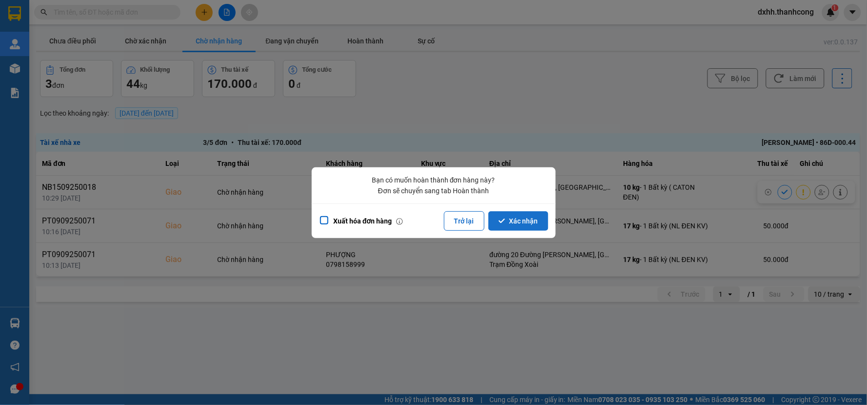
click at [530, 223] on button "Xác nhận" at bounding box center [519, 221] width 60 height 20
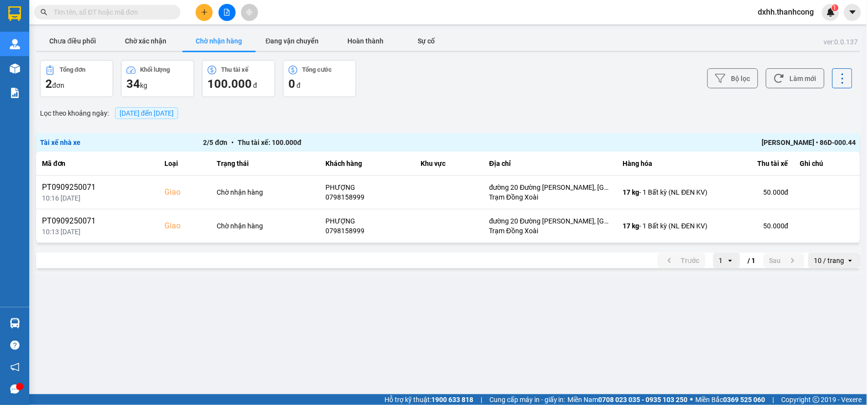
click at [407, 100] on div "ver: 0.0.137 Chưa điều phối Chờ xác nhận Chờ nhận hàng Đang vận chuyển Hoàn thà…" at bounding box center [448, 151] width 828 height 245
click at [796, 12] on span "dxhh.thanhcong" at bounding box center [787, 12] width 72 height 12
click at [792, 27] on span "Đăng xuất" at bounding box center [791, 30] width 52 height 11
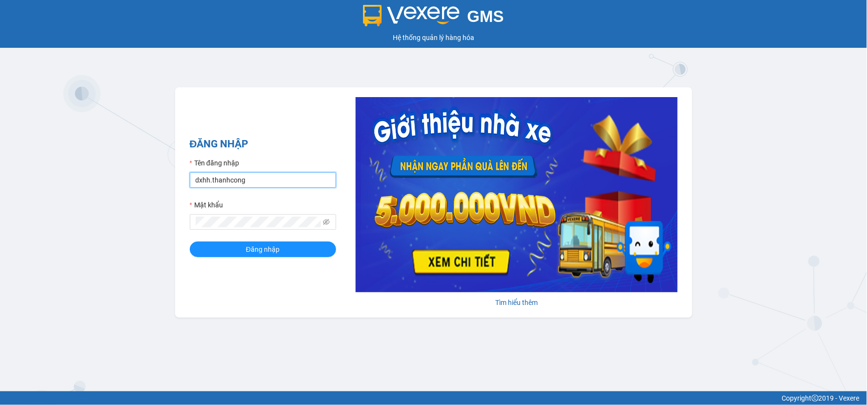
click at [263, 181] on input "dxhh.thanhcong" at bounding box center [263, 180] width 146 height 16
type input "kthh.thanhcong"
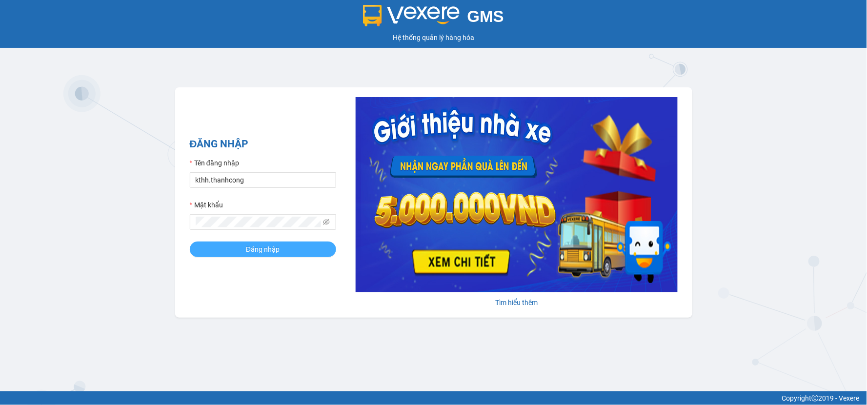
click at [287, 246] on button "Đăng nhập" at bounding box center [263, 250] width 146 height 16
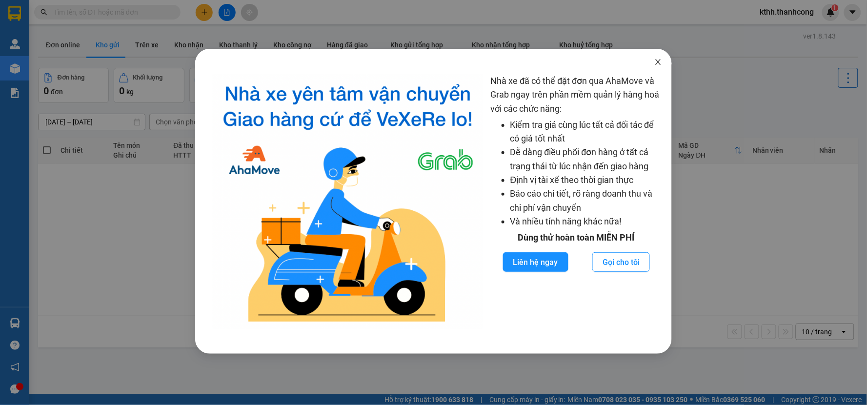
click at [657, 64] on icon "close" at bounding box center [658, 62] width 5 height 6
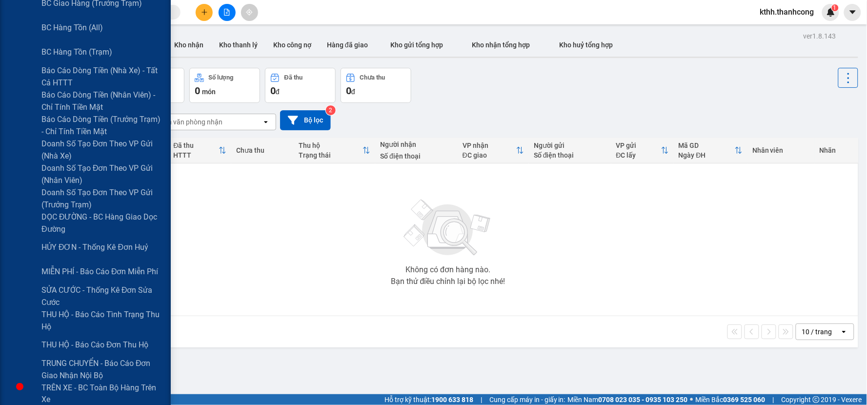
scroll to position [335, 0]
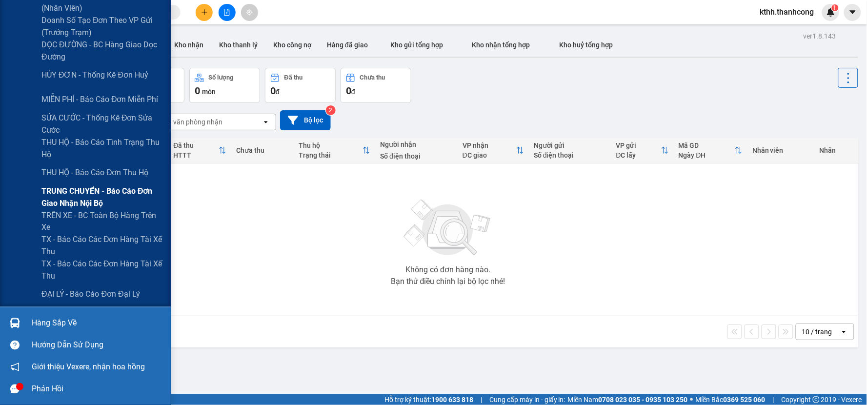
click at [100, 195] on span "TRUNG CHUYỂN - Báo cáo đơn giao nhận nội bộ" at bounding box center [102, 197] width 122 height 24
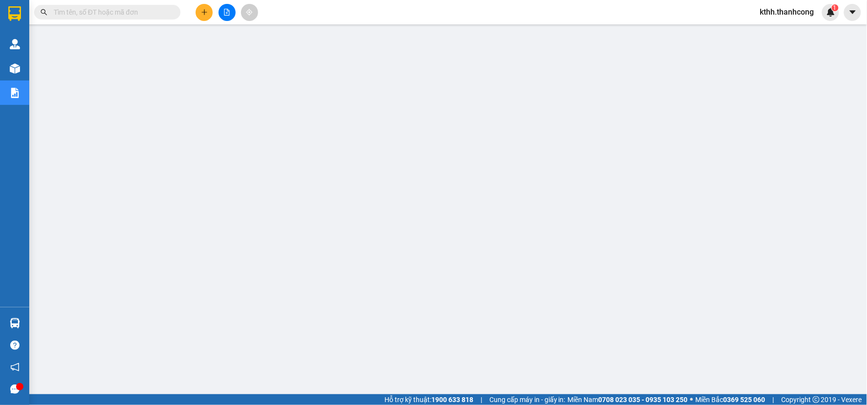
click at [128, 15] on input "text" at bounding box center [111, 12] width 115 height 11
paste input "NB1509250018"
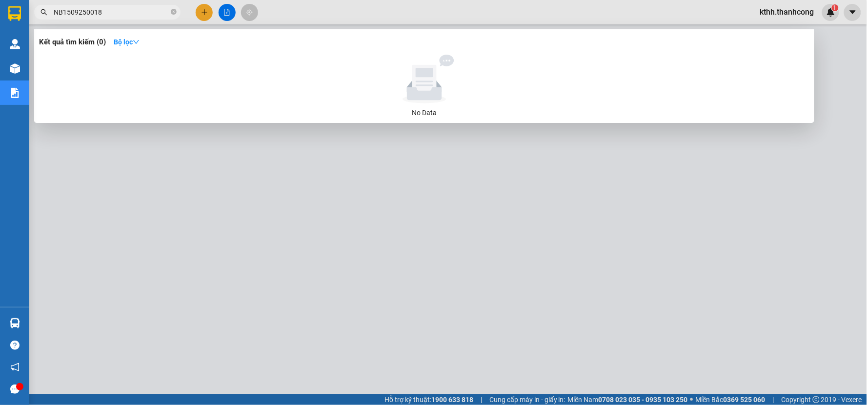
type input "NB1509250018"
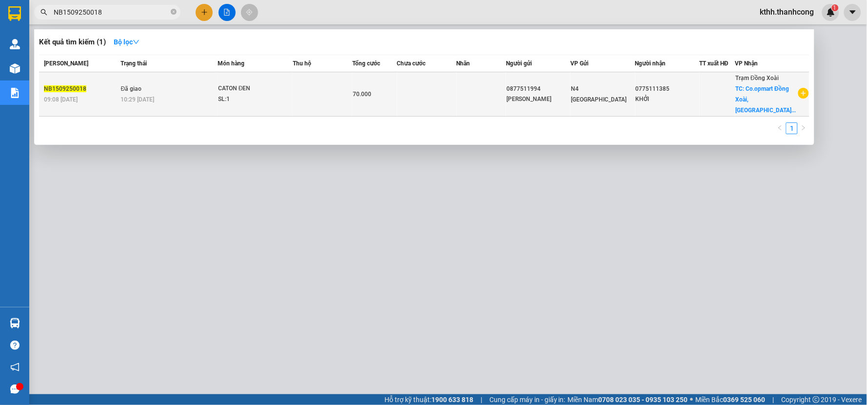
click at [457, 90] on td at bounding box center [427, 94] width 60 height 44
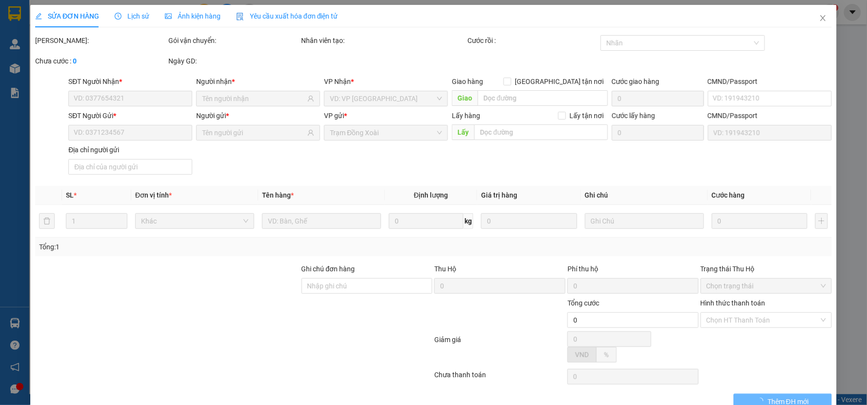
type input "0775111385"
type input "KHỞI"
checkbox input "true"
type input "Co.opmart Đồng Xoài, [GEOGRAPHIC_DATA], [GEOGRAPHIC_DATA], [GEOGRAPHIC_DATA], […"
type input "30.000"
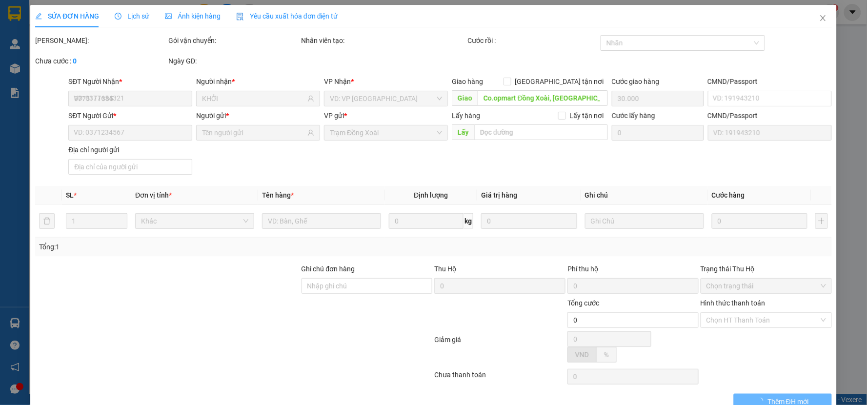
type input "0877511994"
type input "NGUYỄN THÀNH TRUNG"
type input "T. MỸ QUANG NAM, AN CHẤN, TUY AN, PHÚ YÊN"
type input "70.000"
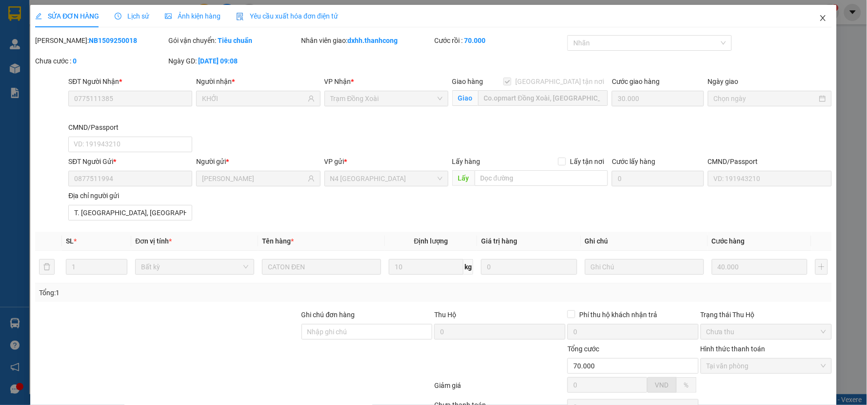
click at [819, 16] on icon "close" at bounding box center [823, 18] width 8 height 8
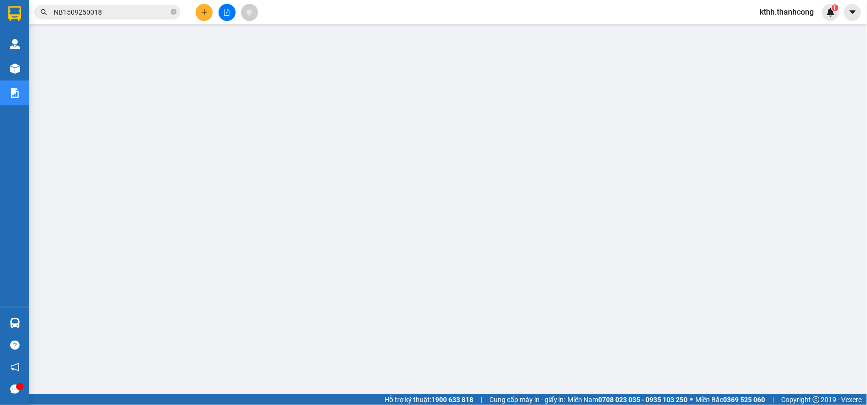
click at [783, 15] on span "kthh.thanhcong" at bounding box center [788, 12] width 70 height 12
click at [779, 30] on span "Đăng xuất" at bounding box center [792, 30] width 50 height 11
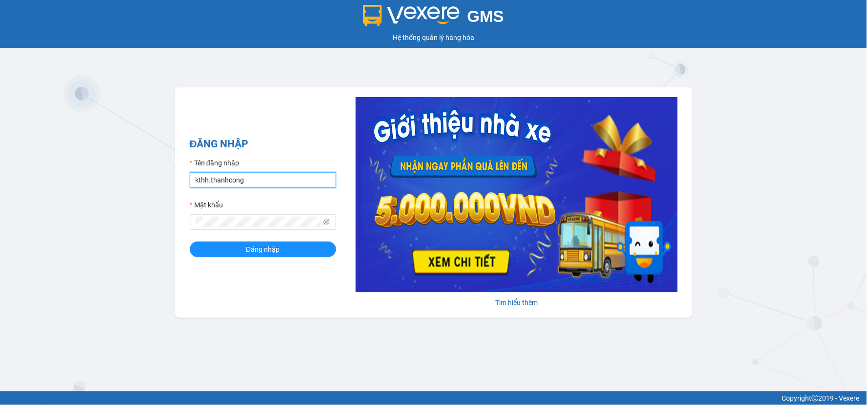
click at [266, 177] on input "kthh.thanhcong" at bounding box center [263, 180] width 146 height 16
type input "dxhh.thanhcong"
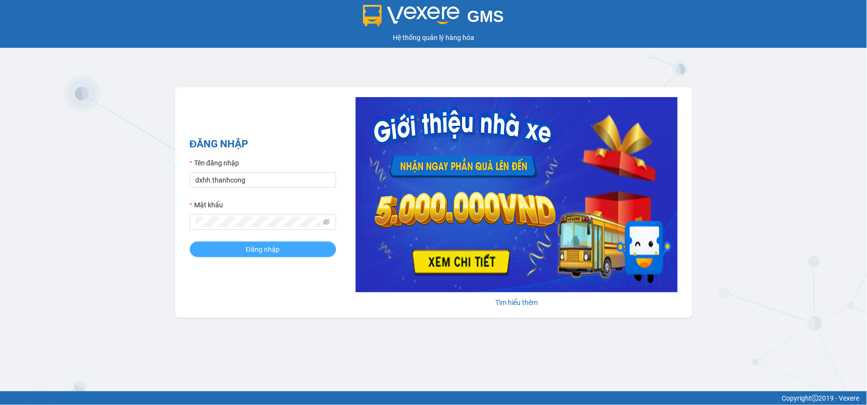
click at [269, 251] on span "Đăng nhập" at bounding box center [263, 249] width 34 height 11
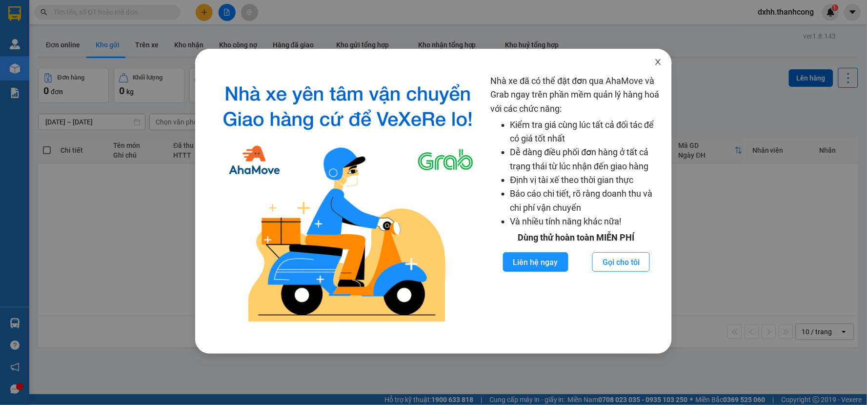
click at [656, 60] on icon "close" at bounding box center [658, 62] width 5 height 6
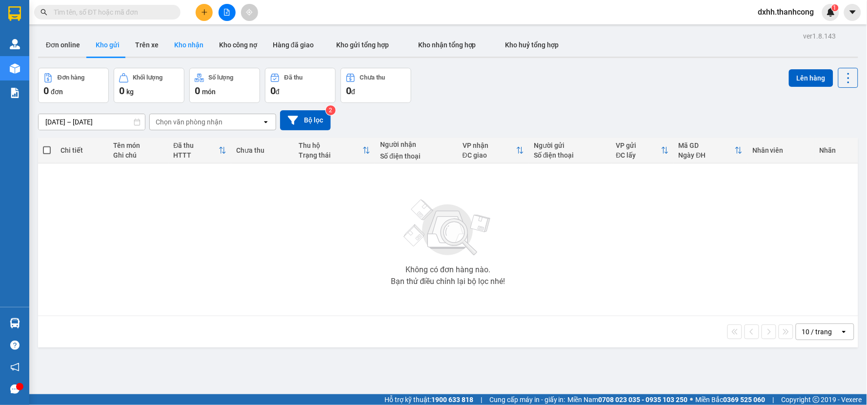
click at [184, 47] on button "Kho nhận" at bounding box center [188, 44] width 45 height 23
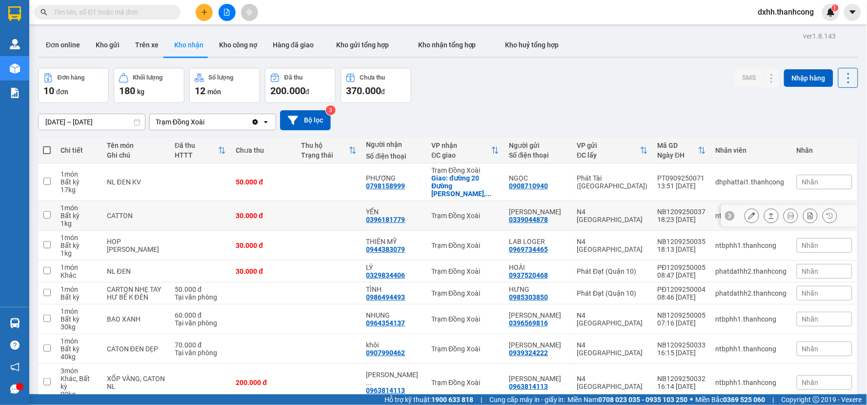
click at [176, 211] on td at bounding box center [200, 216] width 61 height 30
checkbox input "true"
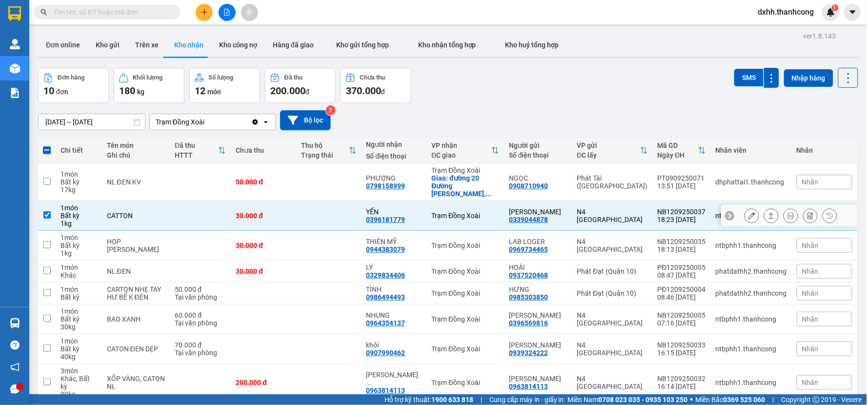
click at [749, 212] on icon at bounding box center [752, 215] width 7 height 7
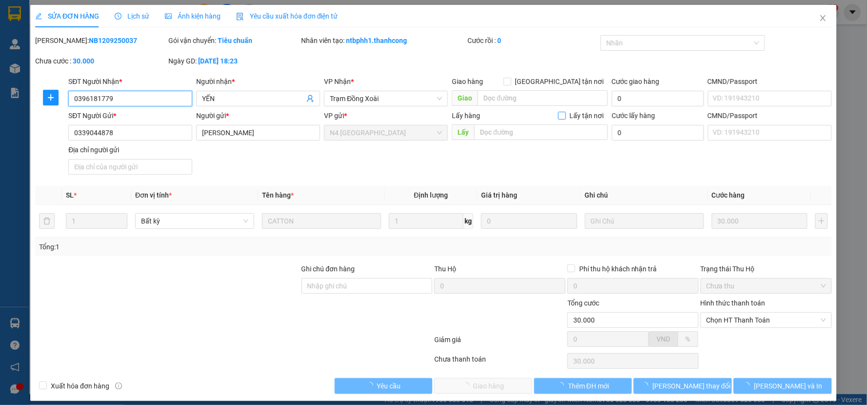
type input "0396181779"
type input "YẾN"
type input "0339044878"
type input "[PERSON_NAME]"
type input "30.000"
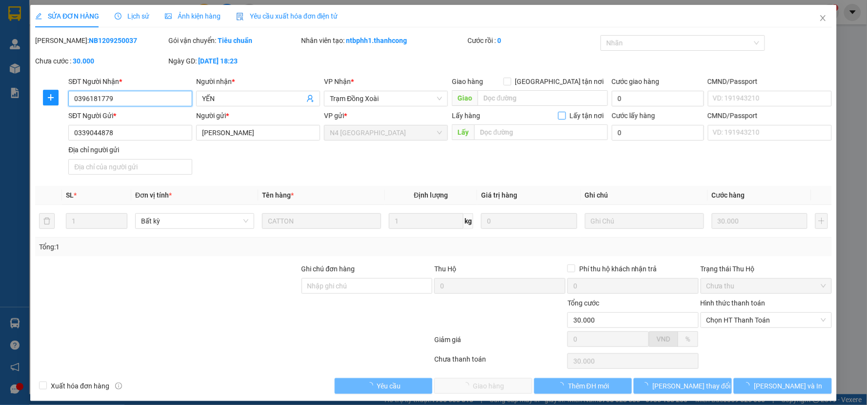
type input "30.000"
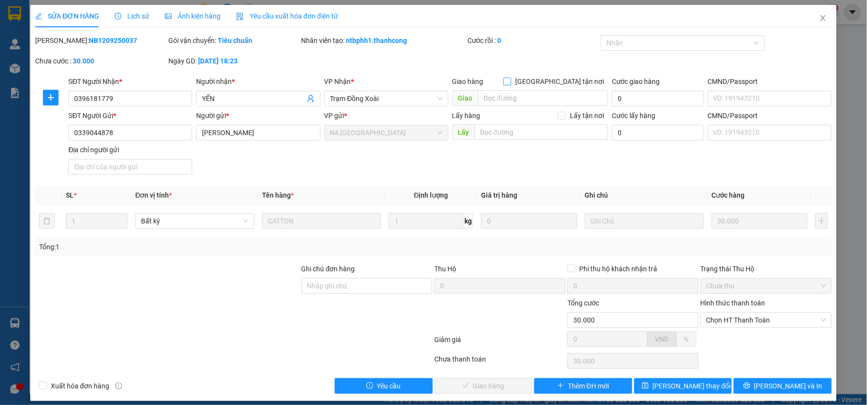
click at [511, 82] on input "[GEOGRAPHIC_DATA] tận nơi" at bounding box center [507, 81] width 7 height 7
checkbox input "true"
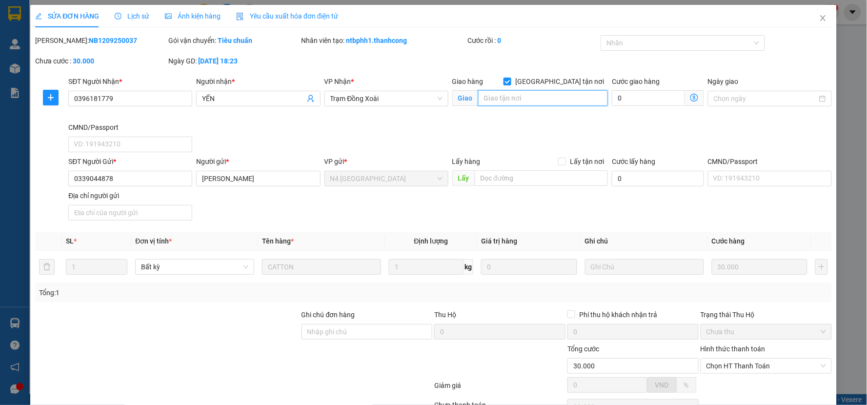
click at [554, 96] on input "search" at bounding box center [543, 98] width 130 height 16
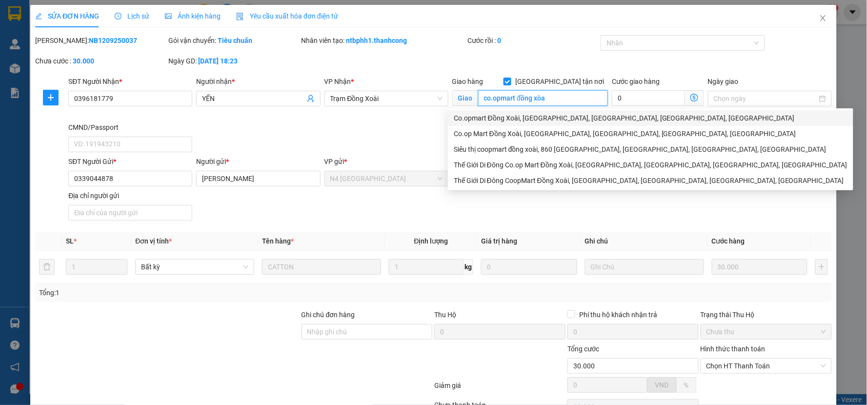
click at [547, 116] on div "Co.opmart Đồng Xoài, [GEOGRAPHIC_DATA], [GEOGRAPHIC_DATA], [GEOGRAPHIC_DATA], […" at bounding box center [651, 118] width 394 height 11
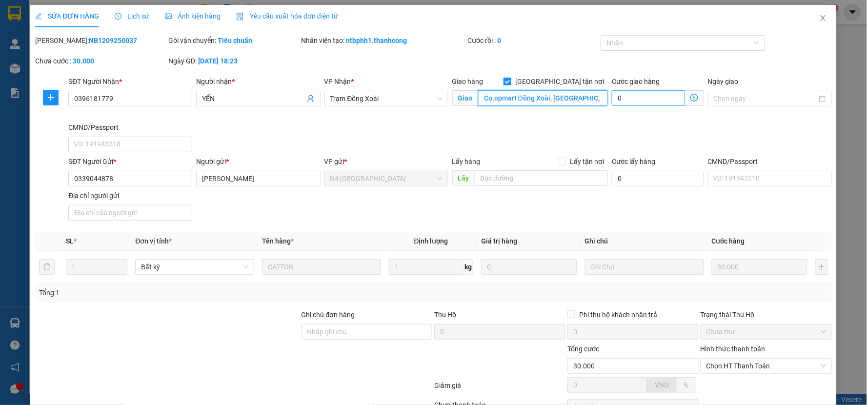
type input "Co.opmart Đồng Xoài, [GEOGRAPHIC_DATA], [GEOGRAPHIC_DATA], [GEOGRAPHIC_DATA], […"
click at [632, 101] on input "0" at bounding box center [648, 98] width 73 height 16
type input "30.003"
type input "3"
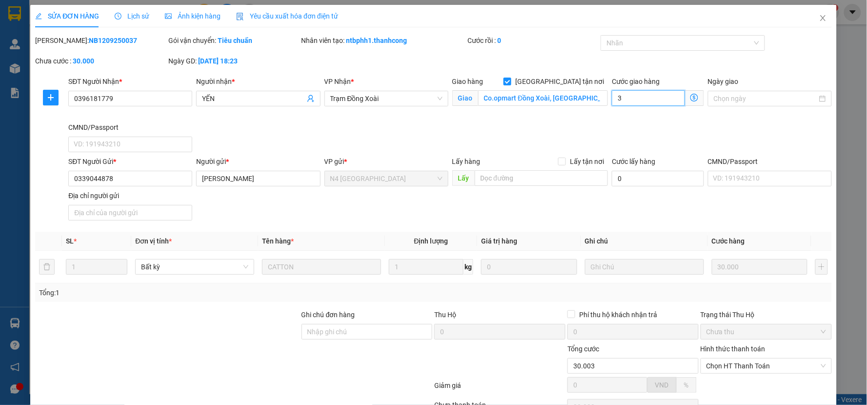
type input "30.030"
type input "30"
type input "30.300"
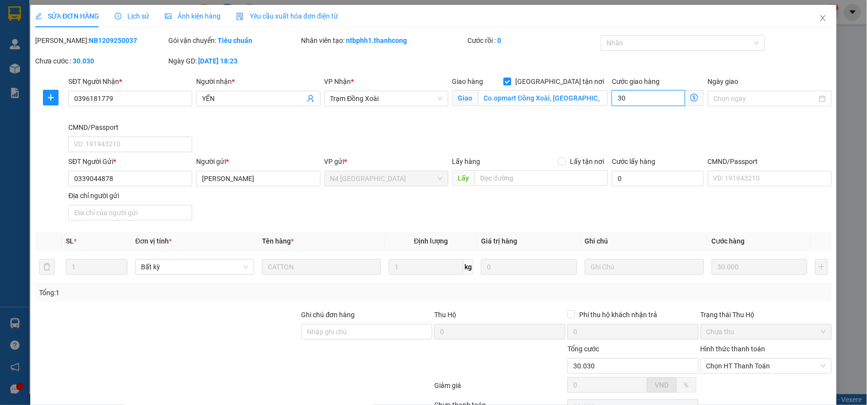
type input "300"
type input "33.000"
type input "3.000"
type input "60.000"
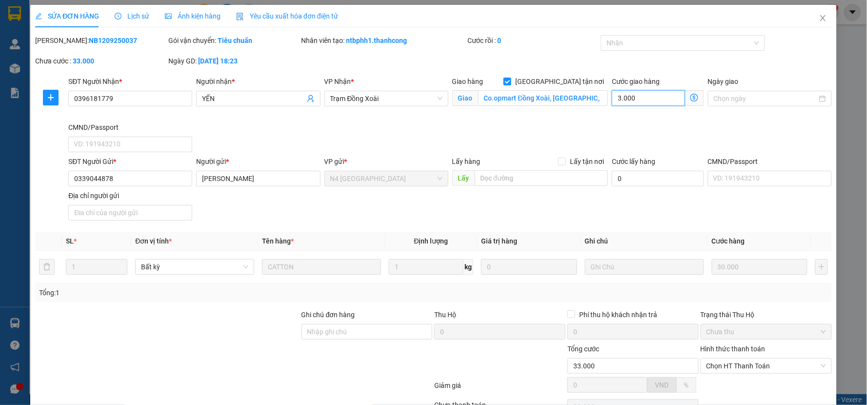
type input "60.000"
type input "30.000"
click at [662, 141] on div "SĐT Người Nhận * 0396181779 Người nhận * YẾN VP Nhận * Trạm Đồng Xoài Giao hàng…" at bounding box center [449, 116] width 767 height 80
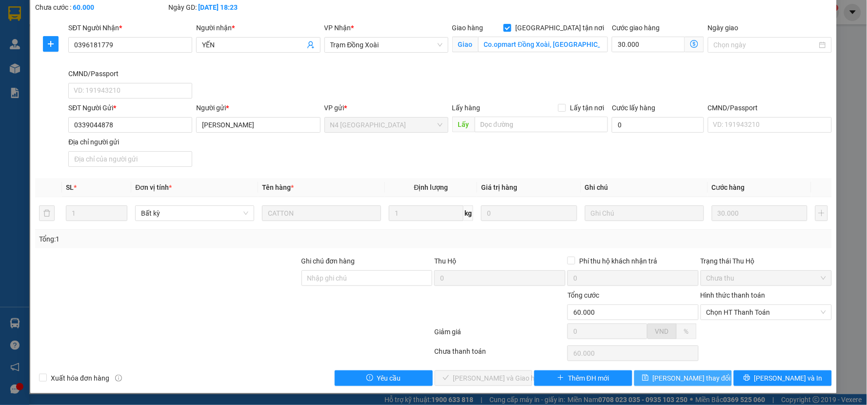
click at [664, 377] on span "Lưu thay đổi" at bounding box center [692, 378] width 78 height 11
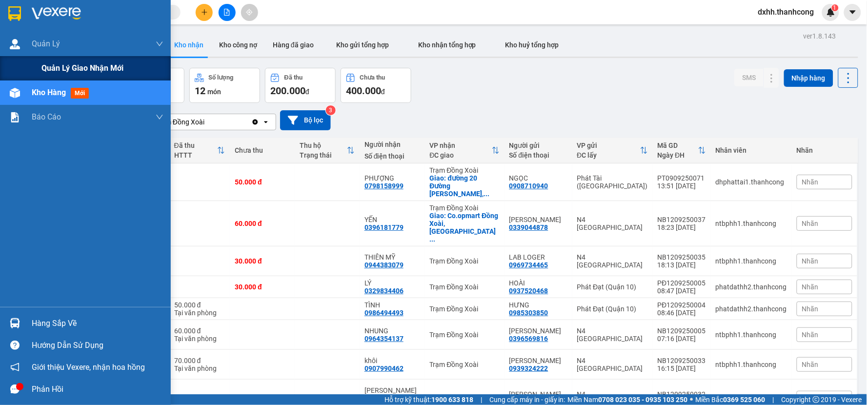
click at [67, 67] on span "Quản lý giao nhận mới" at bounding box center [82, 68] width 82 height 12
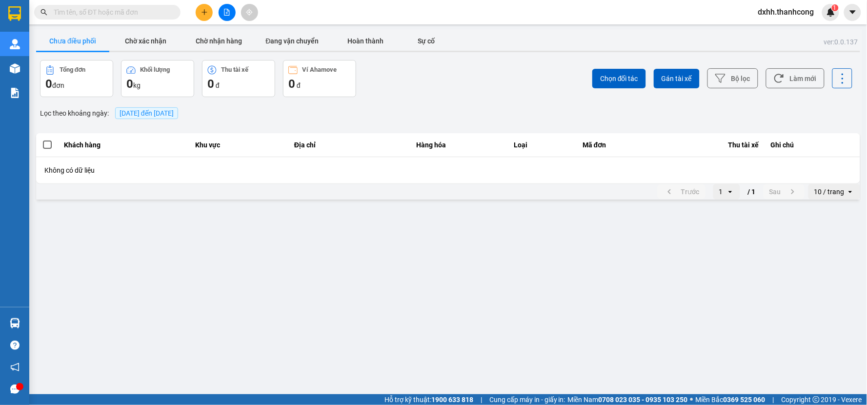
click at [172, 114] on span "[DATE] đến [DATE]" at bounding box center [147, 113] width 54 height 8
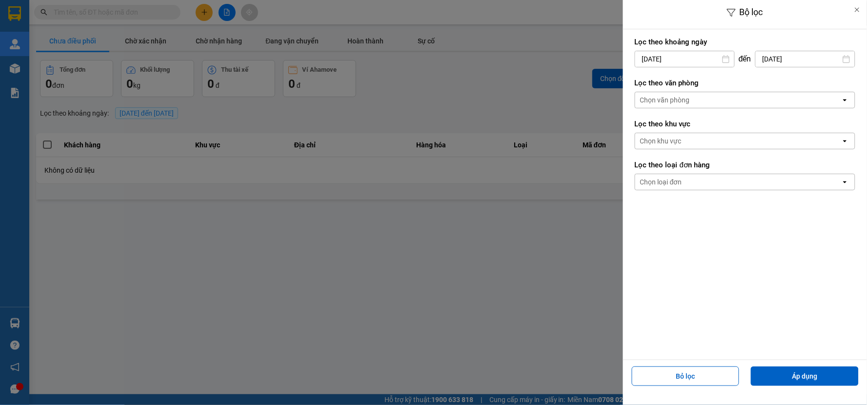
click at [724, 59] on icon at bounding box center [726, 59] width 8 height 8
click at [726, 59] on icon at bounding box center [726, 59] width 8 height 8
click at [728, 57] on icon at bounding box center [726, 59] width 8 height 8
click at [696, 58] on input "[DATE]" at bounding box center [684, 59] width 99 height 16
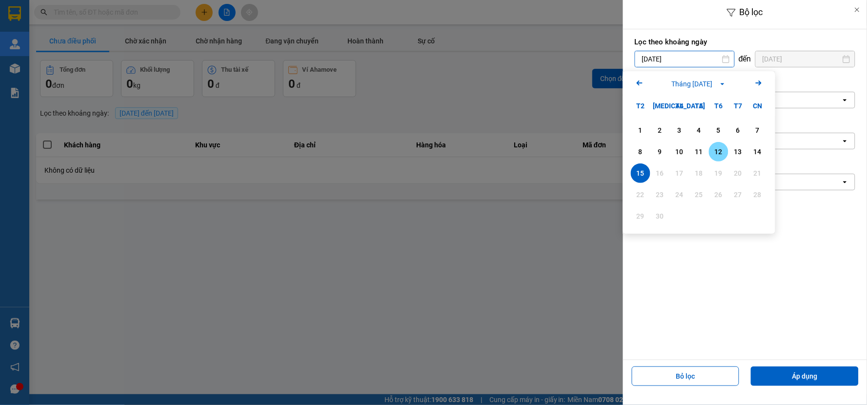
click at [716, 148] on div "12" at bounding box center [719, 152] width 14 height 12
type input "12/09/2025"
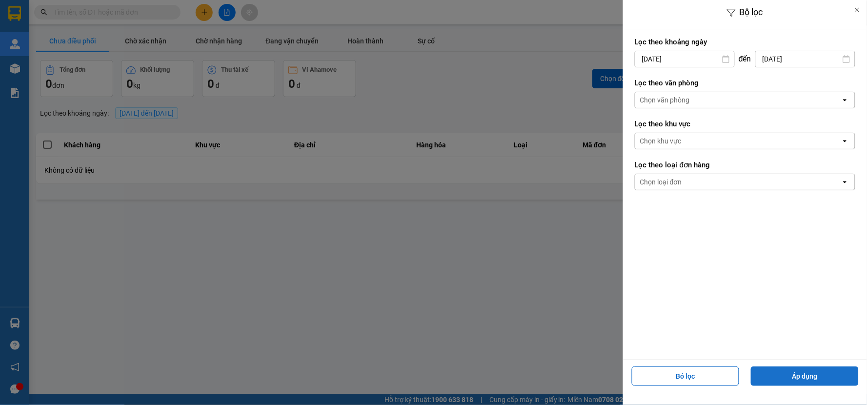
click at [783, 375] on button "Áp dụng" at bounding box center [805, 377] width 108 height 20
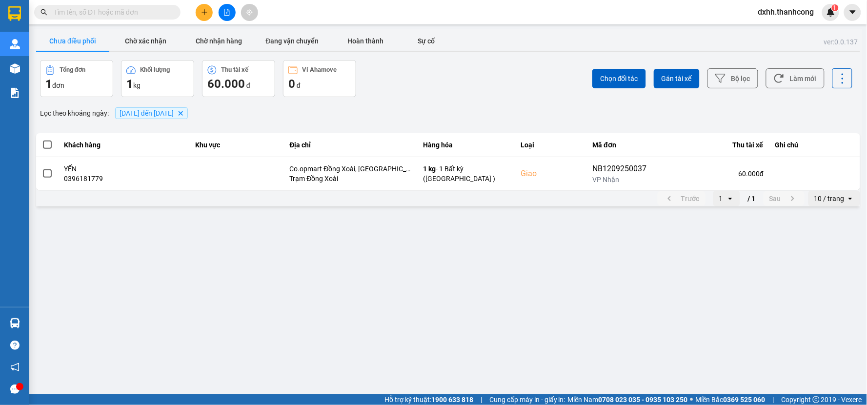
drag, startPoint x: 379, startPoint y: 256, endPoint x: 374, endPoint y: 257, distance: 5.0
click at [374, 257] on main "ver: 0.0.137 Chưa điều phối Chờ xác nhận Chờ nhận hàng Đang vận chuyển Hoàn thà…" at bounding box center [433, 197] width 867 height 394
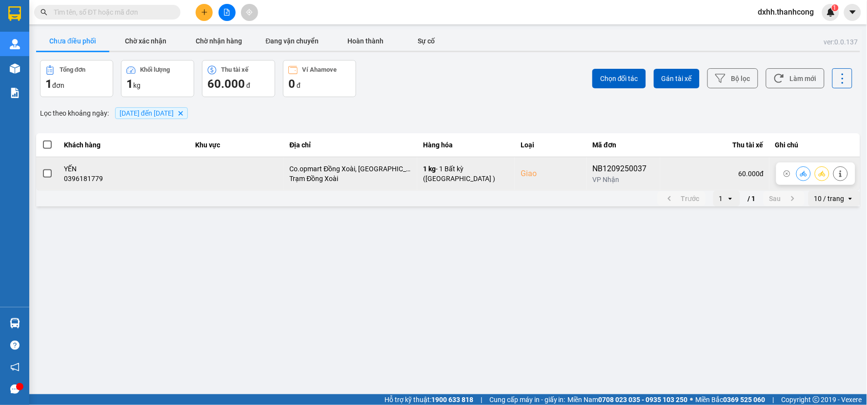
click at [43, 172] on span at bounding box center [47, 173] width 9 height 9
click at [42, 168] on input "checkbox" at bounding box center [42, 168] width 0 height 0
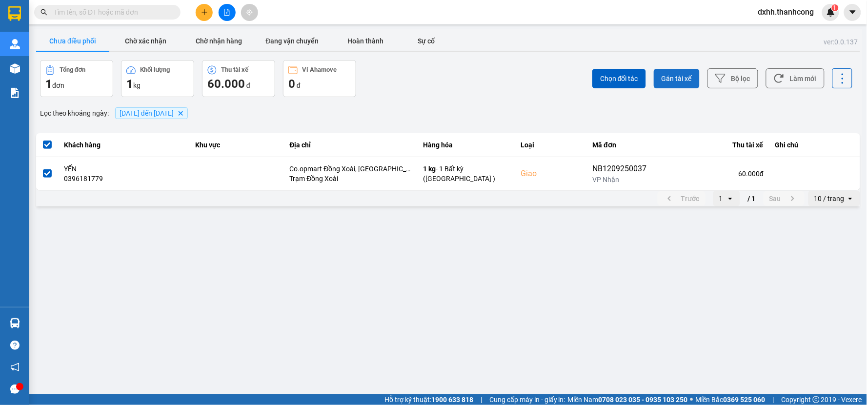
click at [674, 77] on span "Gán tài xế" at bounding box center [677, 79] width 30 height 10
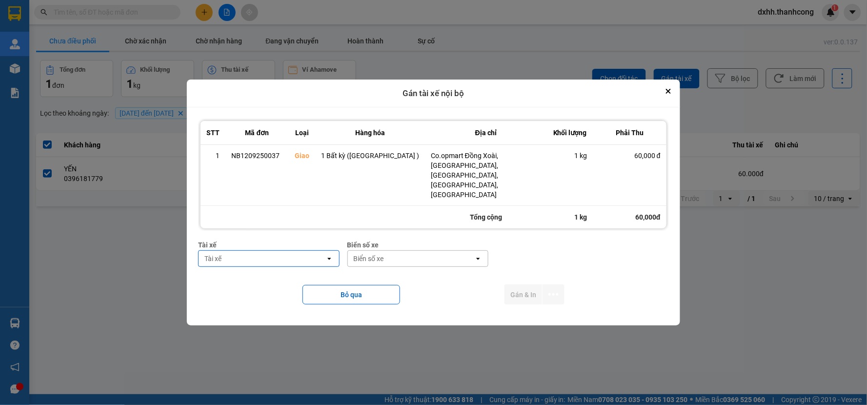
click at [285, 251] on div "Tài xế" at bounding box center [262, 259] width 127 height 16
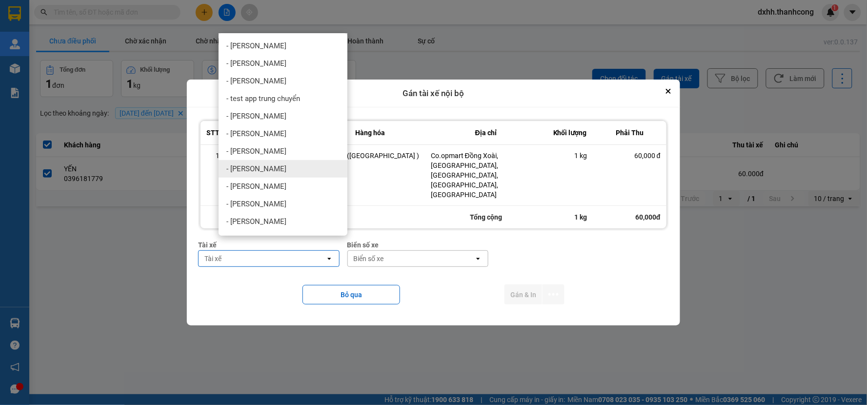
click at [259, 164] on span "- [PERSON_NAME]" at bounding box center [256, 169] width 60 height 10
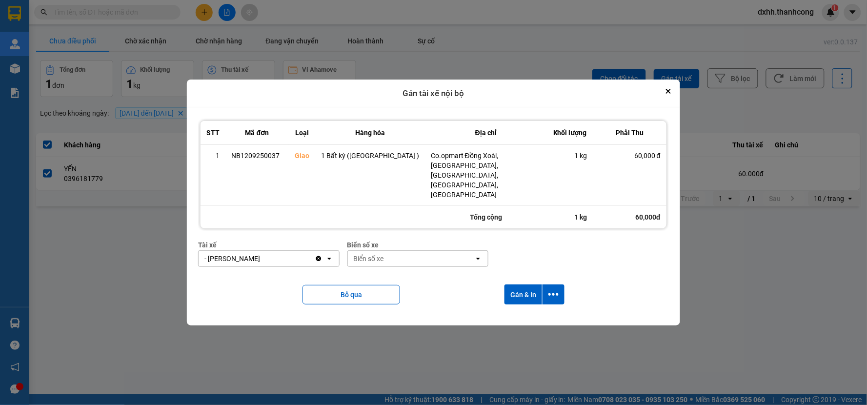
click at [408, 251] on div "Biển số xe" at bounding box center [411, 259] width 127 height 16
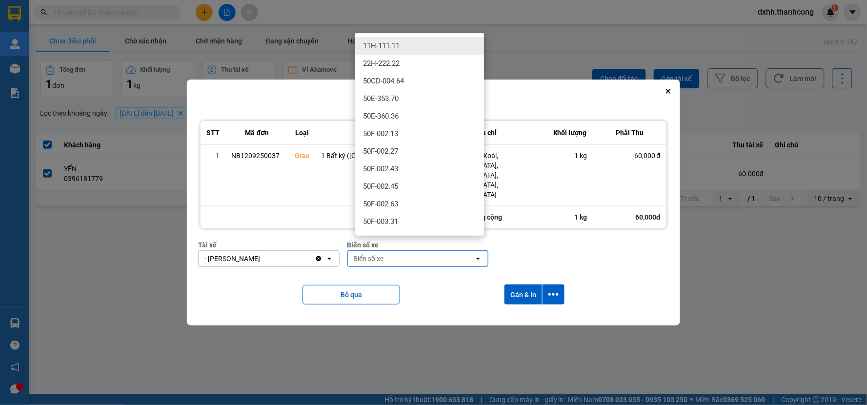
click at [408, 251] on div "Biển số xe" at bounding box center [411, 259] width 127 height 16
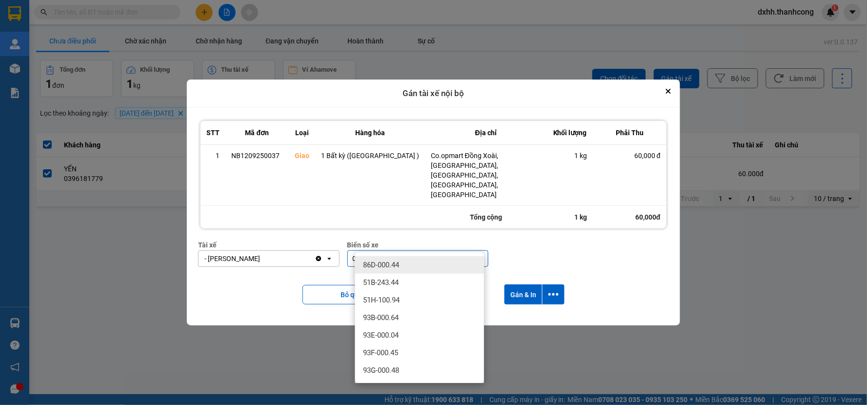
type input "0.44"
click at [389, 262] on span "86D-000.44" at bounding box center [381, 265] width 36 height 10
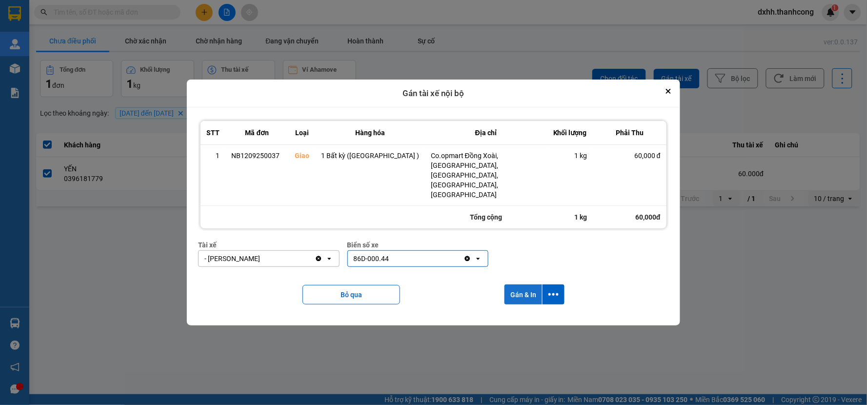
click at [526, 285] on button "Gán & In" at bounding box center [524, 295] width 38 height 20
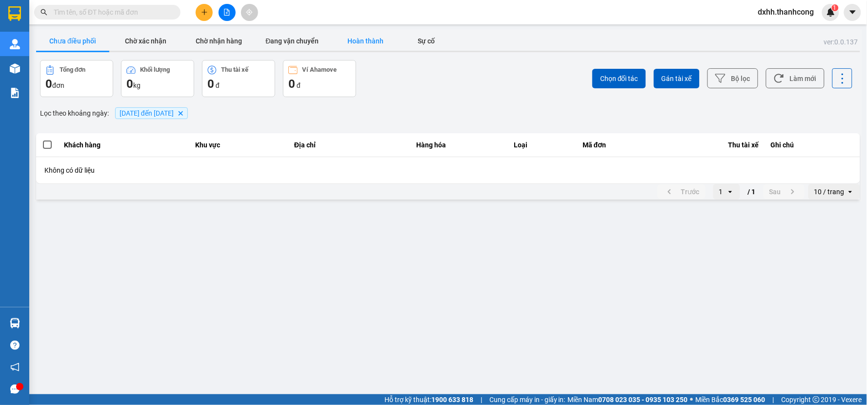
click at [353, 36] on button "Hoàn thành" at bounding box center [365, 41] width 73 height 20
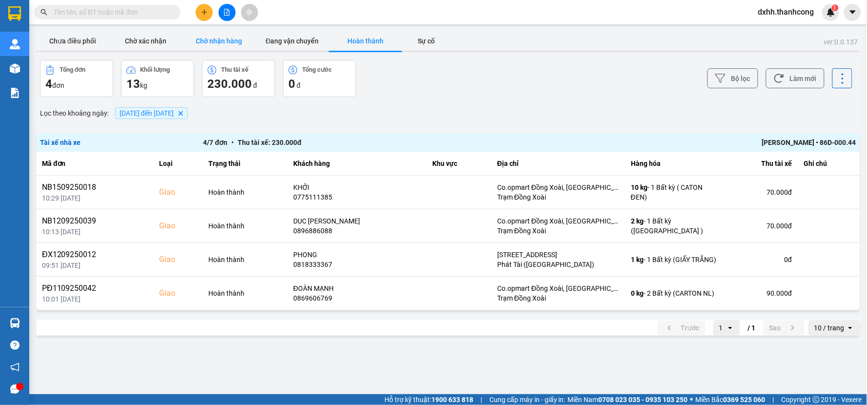
click at [247, 39] on button "Chờ nhận hàng" at bounding box center [219, 41] width 73 height 20
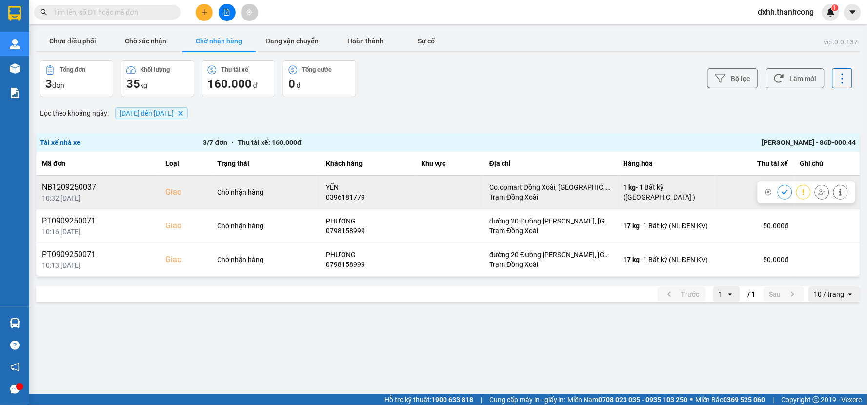
click at [778, 188] on div at bounding box center [813, 192] width 70 height 15
click at [787, 190] on icon at bounding box center [785, 192] width 7 height 7
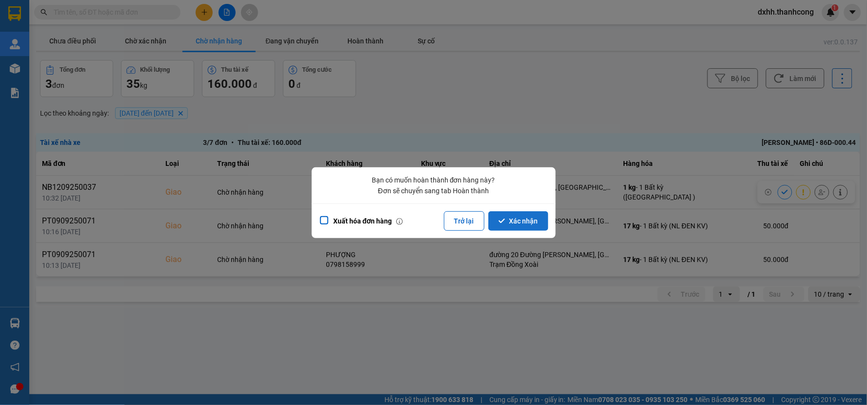
click at [513, 218] on button "Xác nhận" at bounding box center [519, 221] width 60 height 20
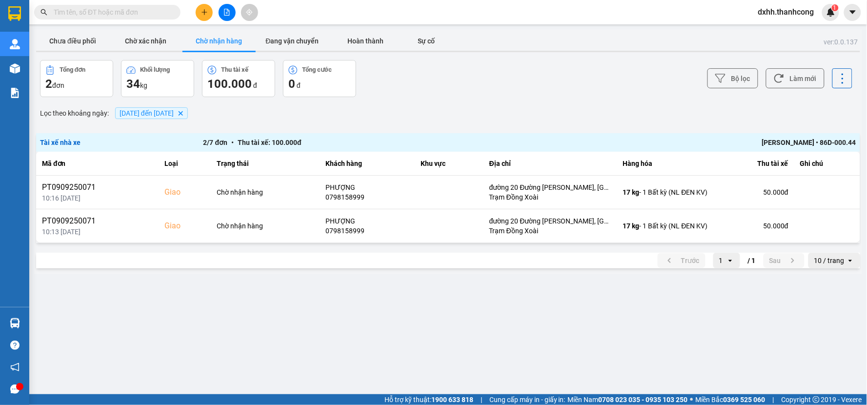
click at [166, 14] on input "text" at bounding box center [111, 12] width 115 height 11
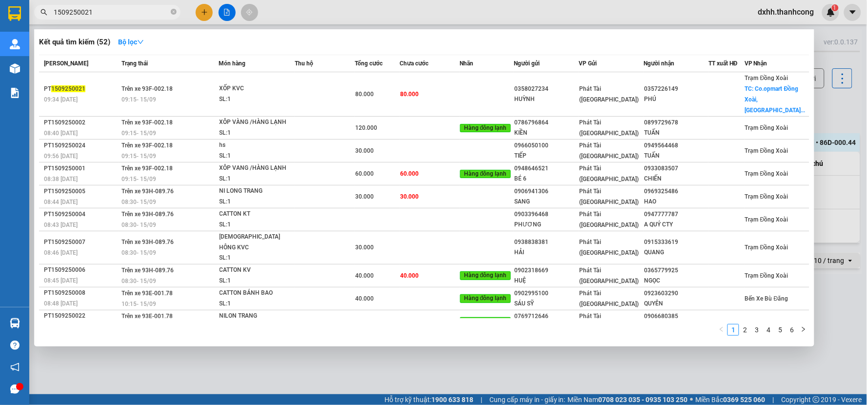
type input "1509250021"
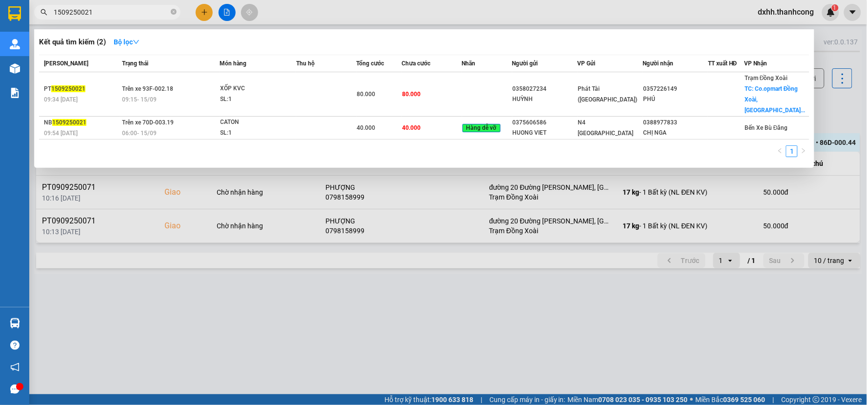
drag, startPoint x: 262, startPoint y: 359, endPoint x: 192, endPoint y: 239, distance: 139.1
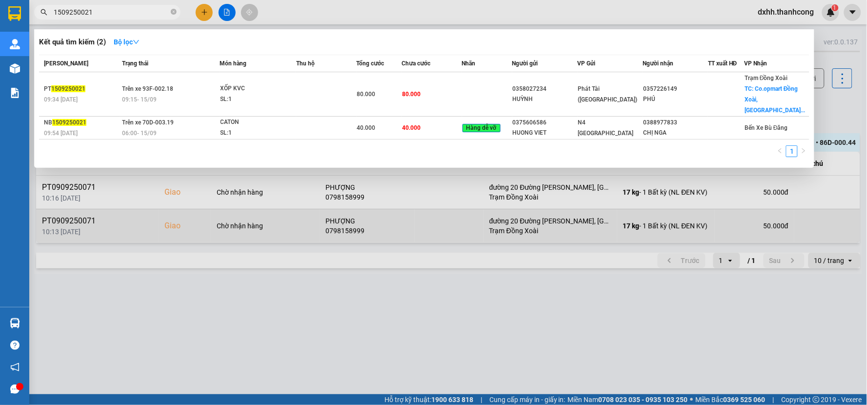
click at [261, 353] on div at bounding box center [433, 202] width 867 height 405
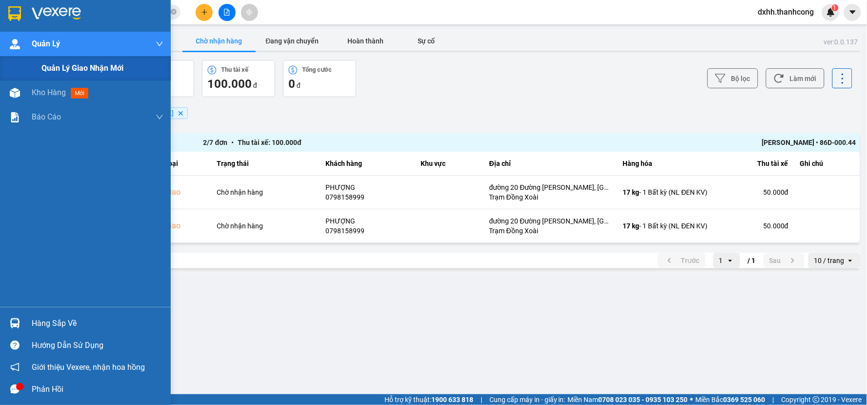
click at [65, 67] on span "Quản lý giao nhận mới" at bounding box center [82, 68] width 82 height 12
click at [96, 67] on span "Quản lý giao nhận mới" at bounding box center [82, 68] width 82 height 12
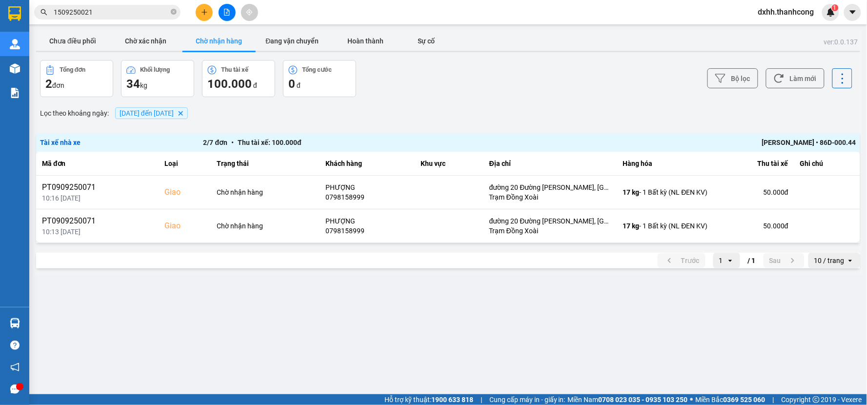
click at [132, 6] on span "1509250021" at bounding box center [107, 12] width 146 height 15
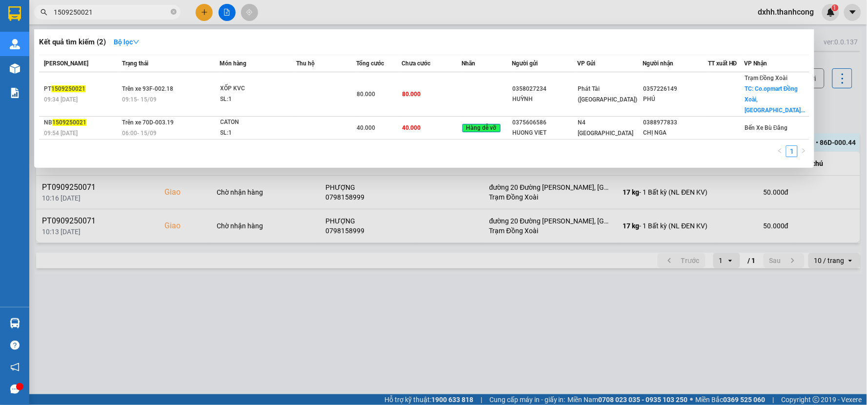
drag, startPoint x: 723, startPoint y: 359, endPoint x: 691, endPoint y: 340, distance: 37.4
click at [691, 340] on div at bounding box center [433, 202] width 867 height 405
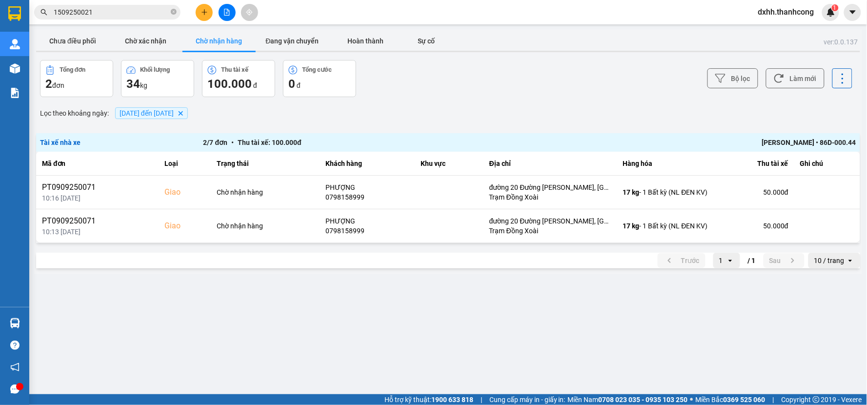
click at [101, 11] on input "1509250021" at bounding box center [111, 12] width 115 height 11
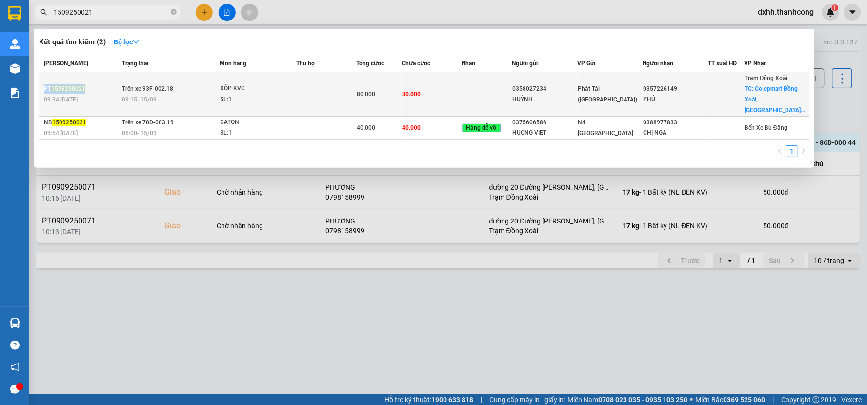
drag, startPoint x: 86, startPoint y: 81, endPoint x: 41, endPoint y: 82, distance: 44.9
click at [41, 82] on td "PT 1509250021 09:34 - 15/09" at bounding box center [79, 94] width 81 height 44
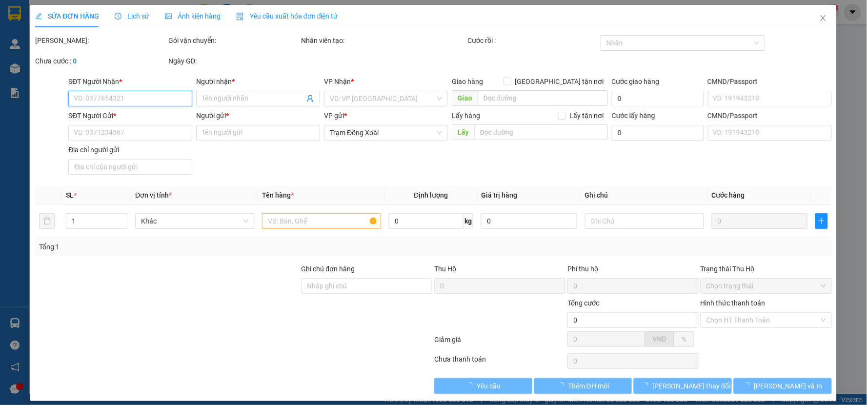
type input "0357226149"
type input "PHÚ"
checkbox input "true"
type input "Co.opmart Đồng Xoài, [GEOGRAPHIC_DATA], [GEOGRAPHIC_DATA], [GEOGRAPHIC_DATA], […"
type input "0358027234"
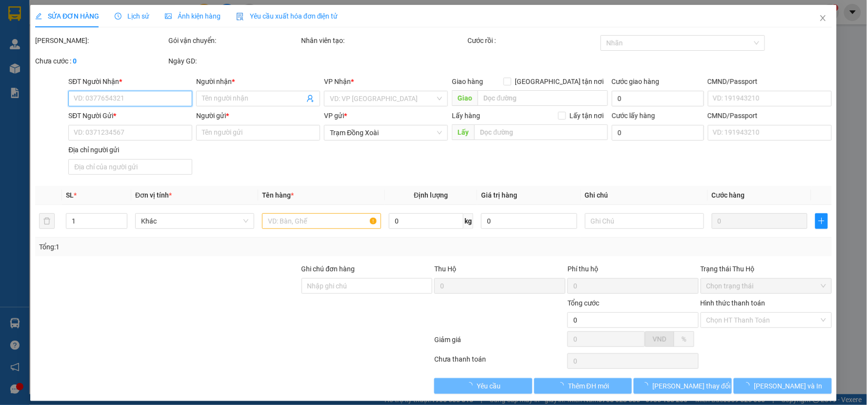
type input "HUỲNH"
type input "80.000"
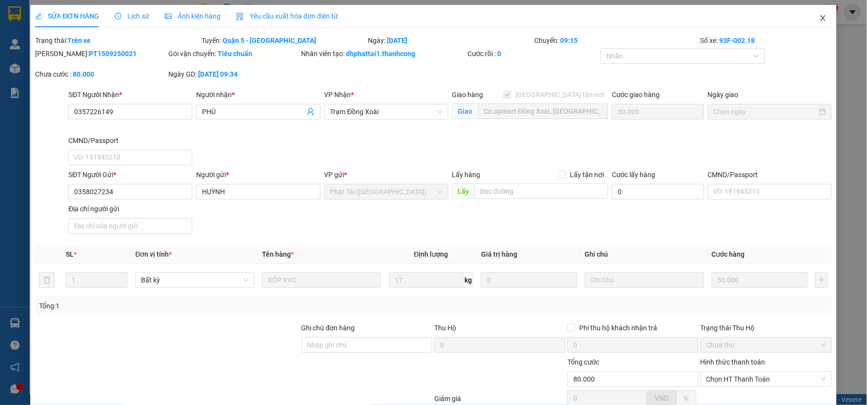
click at [819, 20] on icon "close" at bounding box center [823, 18] width 8 height 8
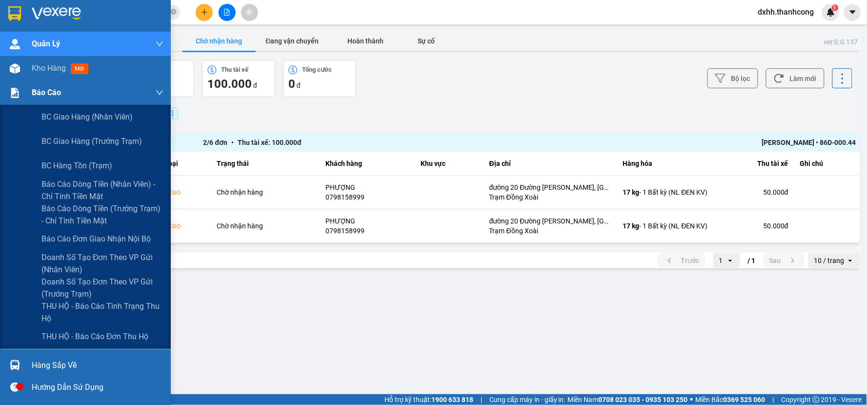
click at [59, 85] on div "Báo cáo" at bounding box center [98, 93] width 132 height 24
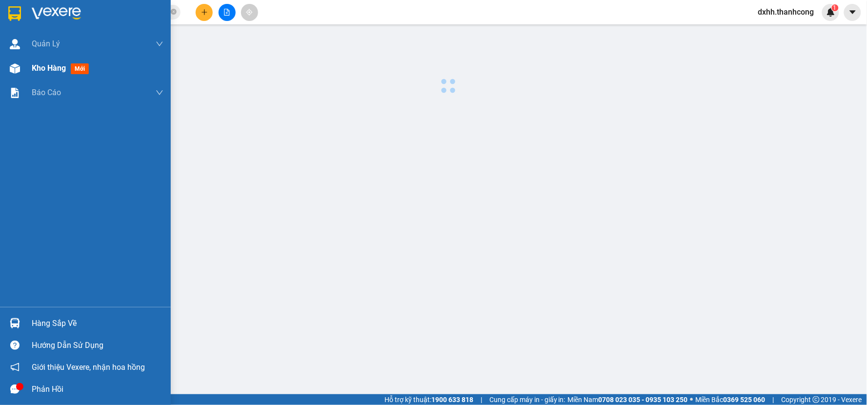
click at [61, 69] on span "Kho hàng" at bounding box center [49, 67] width 34 height 9
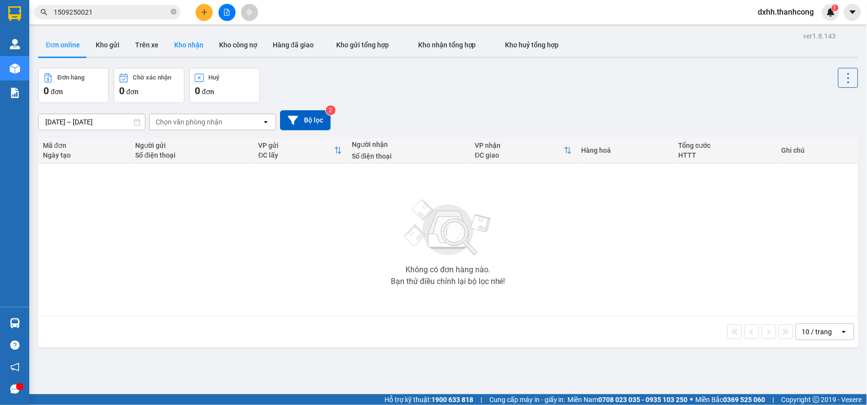
click at [191, 48] on button "Kho nhận" at bounding box center [188, 44] width 45 height 23
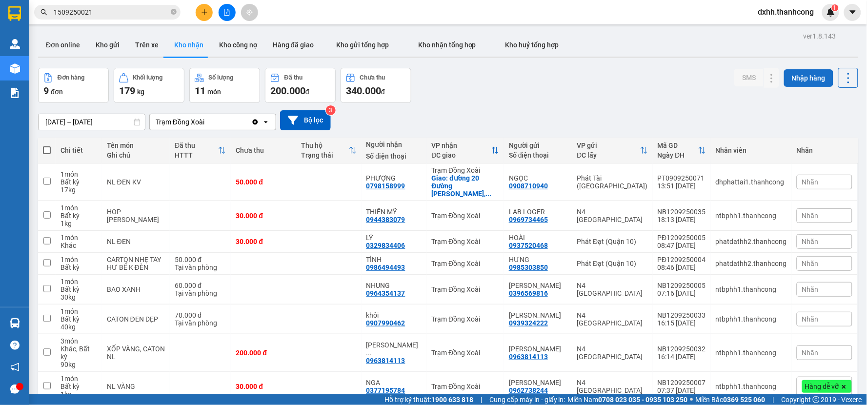
click at [797, 80] on button "Nhập hàng" at bounding box center [808, 78] width 49 height 18
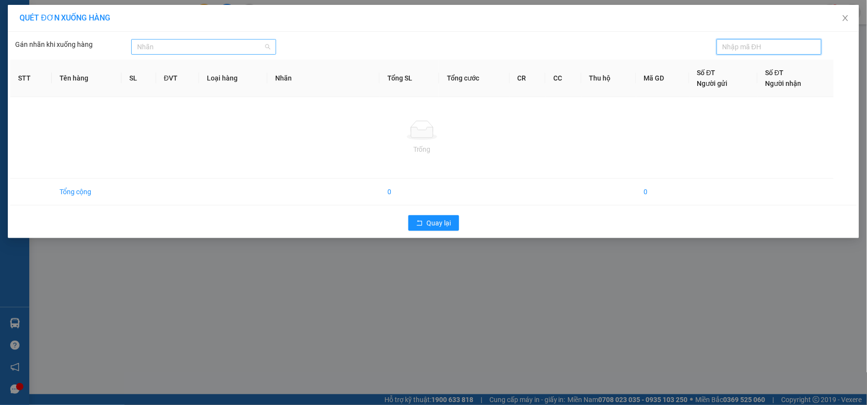
click at [164, 48] on div at bounding box center [199, 47] width 130 height 12
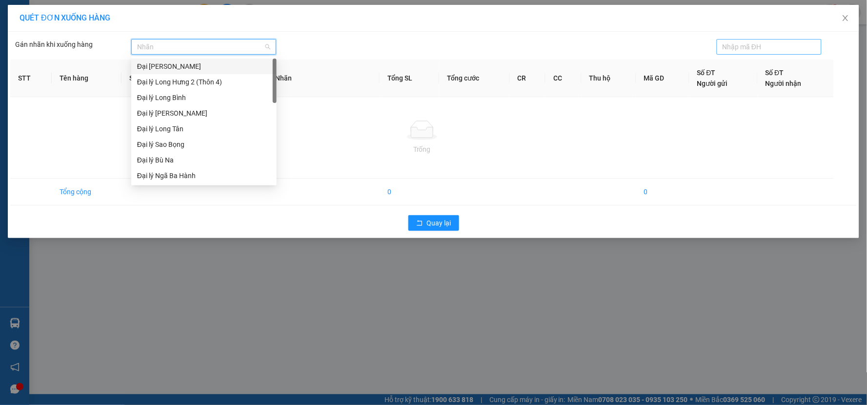
click at [758, 47] on input "text" at bounding box center [766, 46] width 86 height 11
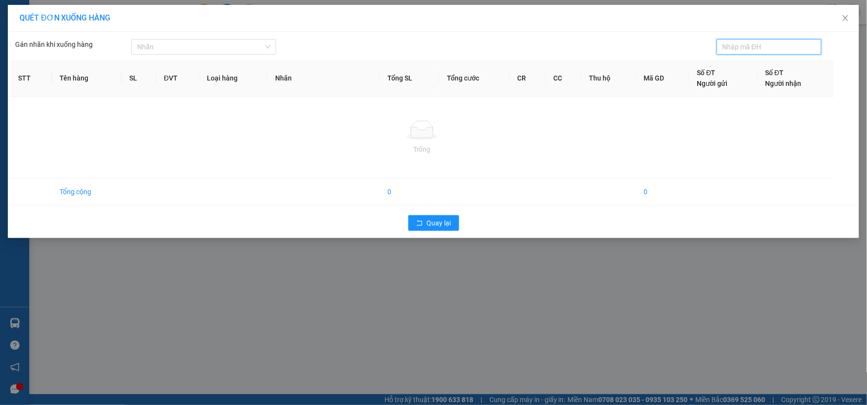
click at [747, 47] on input "text" at bounding box center [766, 46] width 86 height 11
click at [845, 18] on icon "close" at bounding box center [846, 18] width 8 height 8
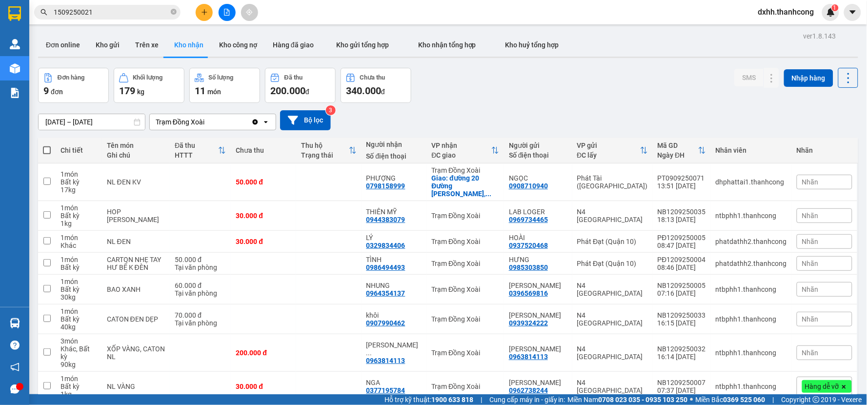
click at [122, 12] on input "1509250021" at bounding box center [111, 12] width 115 height 11
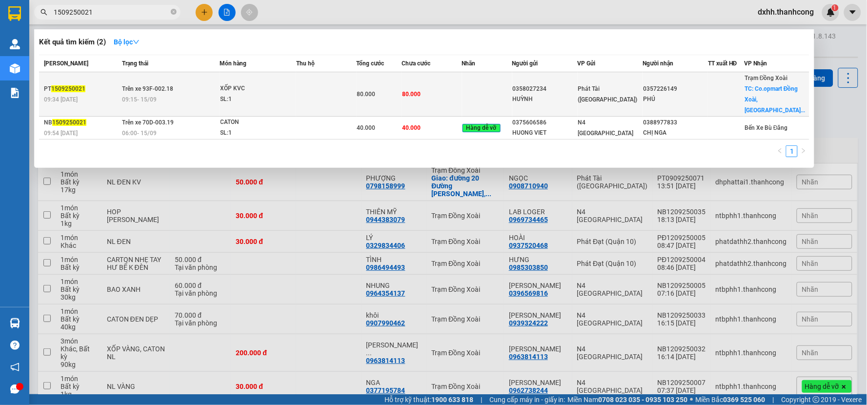
click at [59, 85] on span "1509250021" at bounding box center [68, 88] width 34 height 7
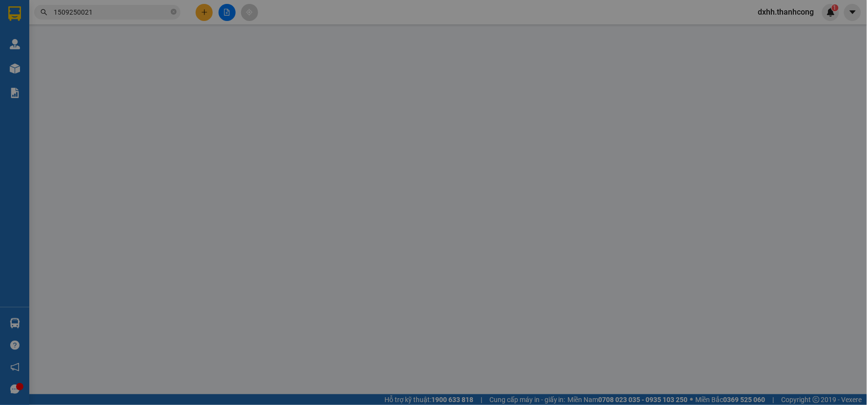
click at [59, 83] on div at bounding box center [50, 93] width 33 height 34
click at [59, 76] on div "Chưa cước : 0" at bounding box center [100, 66] width 133 height 20
type input "0357226149"
type input "PHÚ"
checkbox input "true"
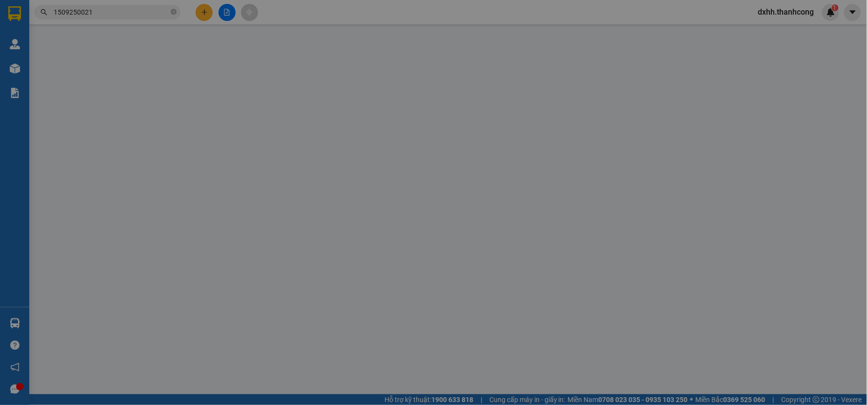
type input "Co.opmart Đồng Xoài, [GEOGRAPHIC_DATA], [GEOGRAPHIC_DATA], [GEOGRAPHIC_DATA], […"
type input "0358027234"
type input "HUỲNH"
type input "80.000"
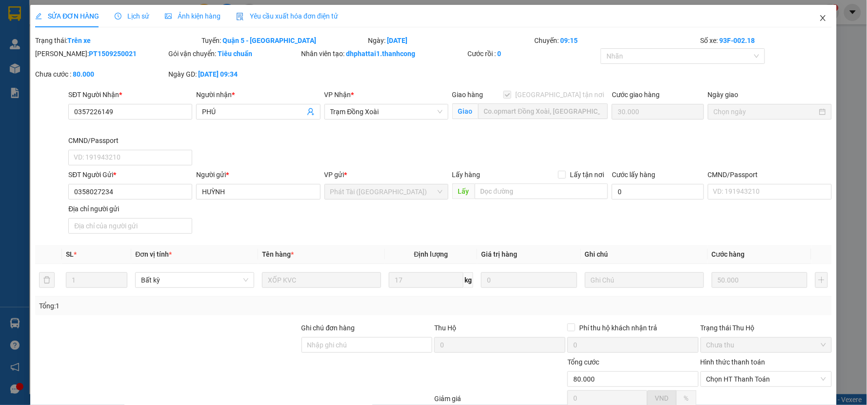
click at [819, 15] on icon "close" at bounding box center [823, 18] width 8 height 8
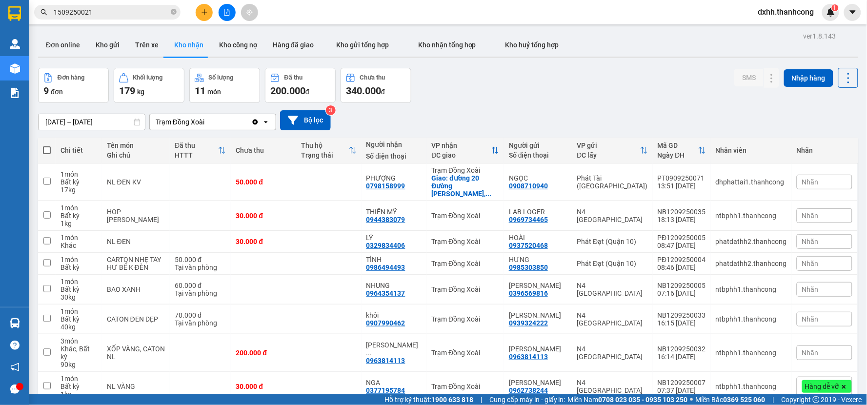
click at [151, 11] on input "1509250021" at bounding box center [111, 12] width 115 height 11
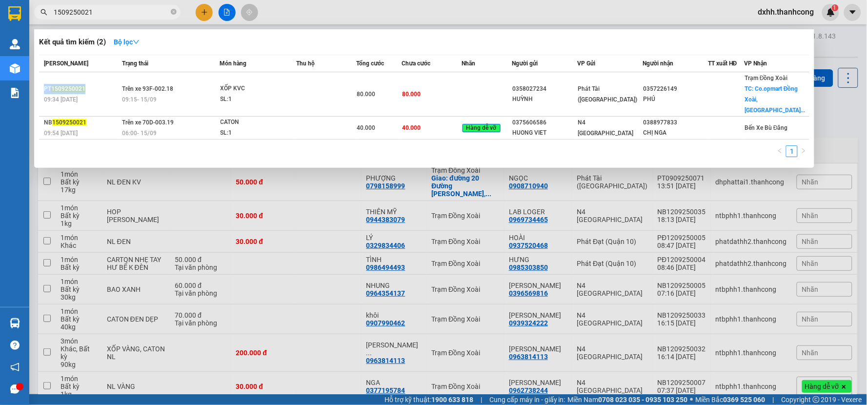
drag, startPoint x: 83, startPoint y: 81, endPoint x: 34, endPoint y: 81, distance: 48.8
click at [34, 81] on div "Kết quả tìm kiếm ( 2 ) Bộ lọc Mã ĐH Trạng thái Món hàng Thu hộ Tổng cước Chưa c…" at bounding box center [424, 98] width 780 height 139
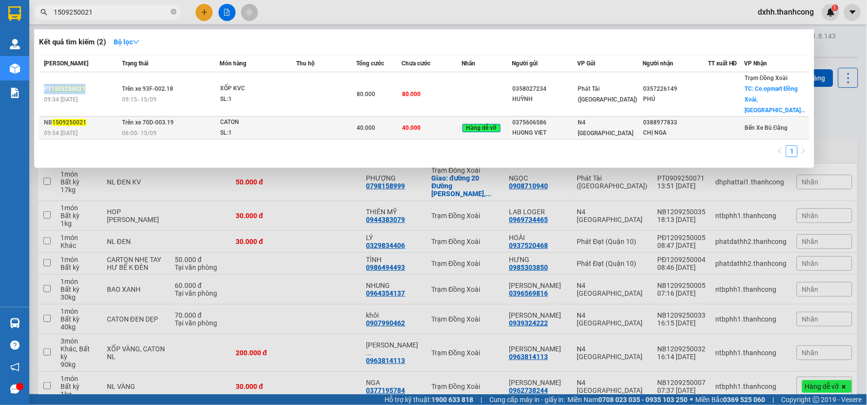
copy table "Mã ĐH Trạng thái Món hàng Thu hộ Tổng cước Chưa cước Nhãn Người gửi VP Gửi Ngườ…"
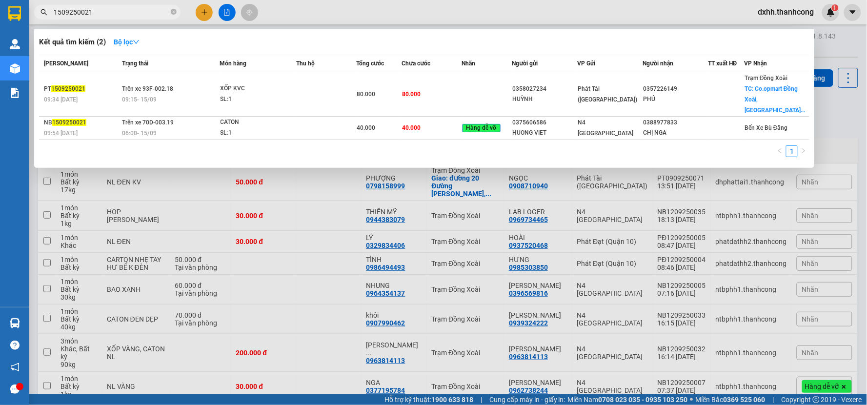
click at [832, 104] on div at bounding box center [433, 202] width 867 height 405
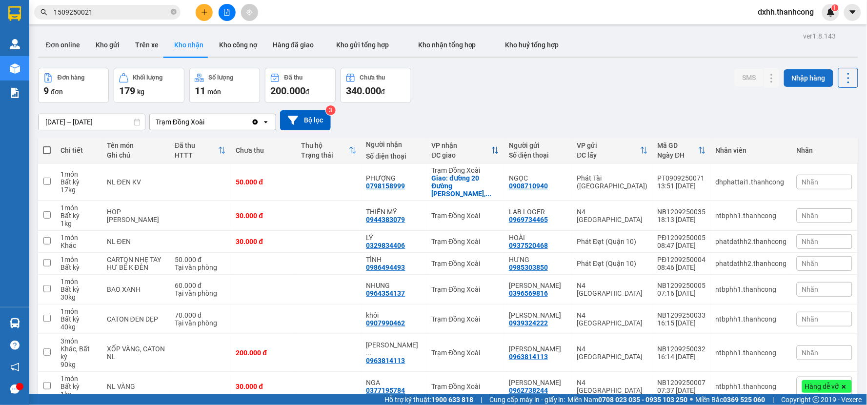
click at [811, 79] on button "Nhập hàng" at bounding box center [808, 78] width 49 height 18
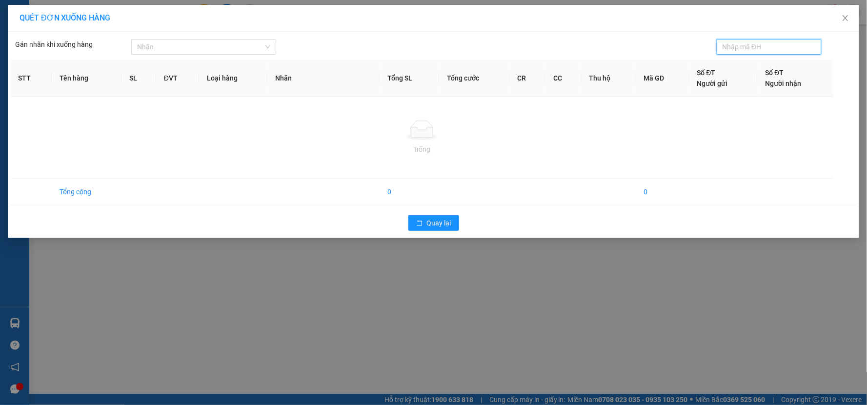
click at [757, 51] on input "text" at bounding box center [766, 46] width 86 height 11
type input "PT1509250021"
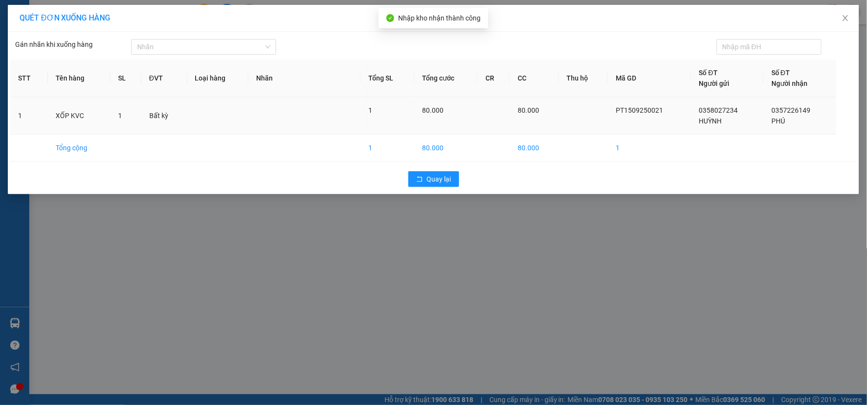
click at [552, 112] on div "80.000" at bounding box center [535, 110] width 34 height 11
click at [846, 20] on icon "close" at bounding box center [846, 18] width 8 height 8
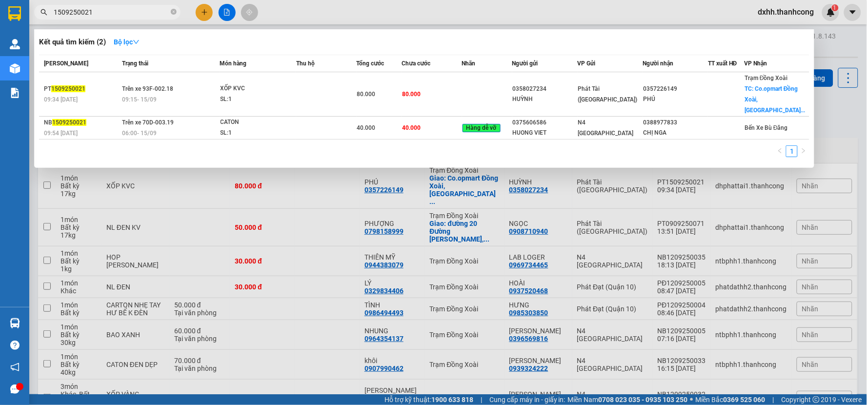
click at [130, 7] on input "1509250021" at bounding box center [111, 12] width 115 height 11
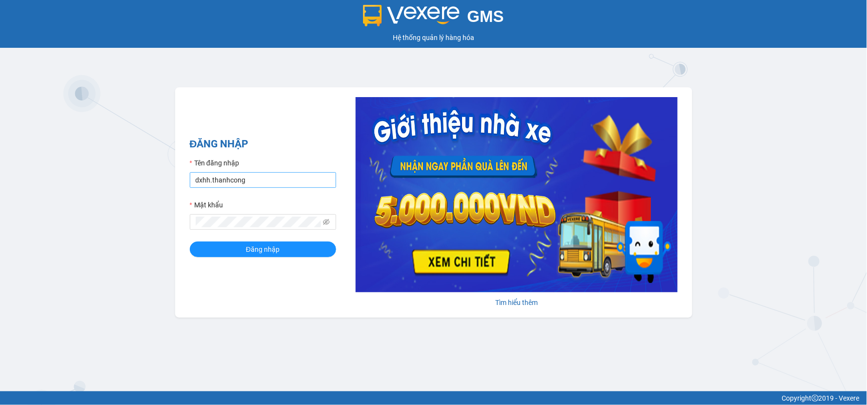
click at [267, 181] on input "dxhh.thanhcong" at bounding box center [263, 180] width 146 height 16
click at [267, 249] on span "Đăng nhập" at bounding box center [263, 249] width 34 height 11
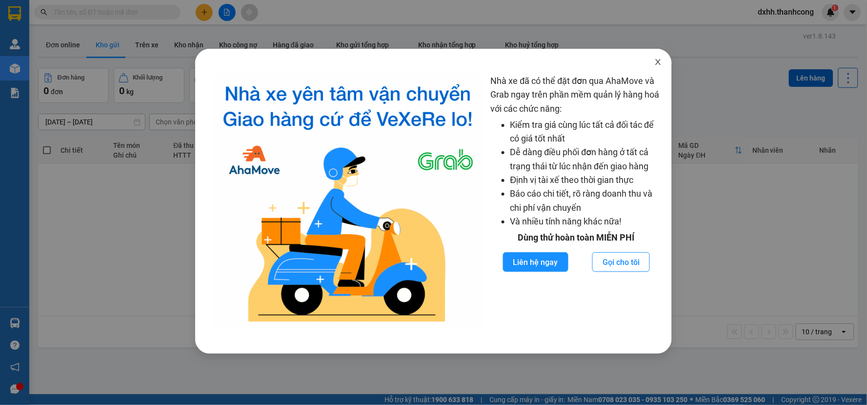
click at [656, 64] on icon "close" at bounding box center [659, 62] width 8 height 8
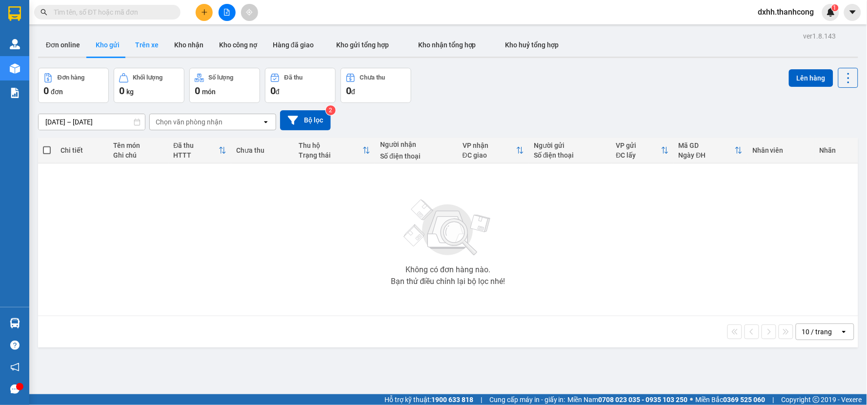
click at [143, 42] on button "Trên xe" at bounding box center [146, 44] width 39 height 23
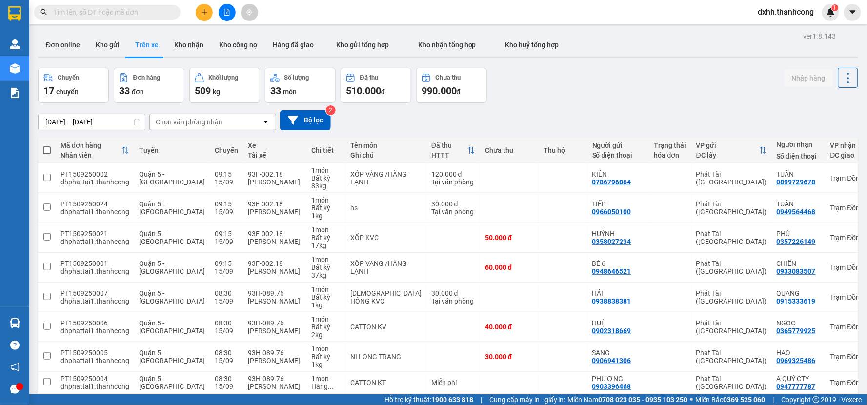
click at [527, 103] on div "[DATE] – [DATE] Press the down arrow key to interact with the calendar and sele…" at bounding box center [448, 120] width 820 height 35
click at [824, 236] on icon at bounding box center [827, 237] width 7 height 7
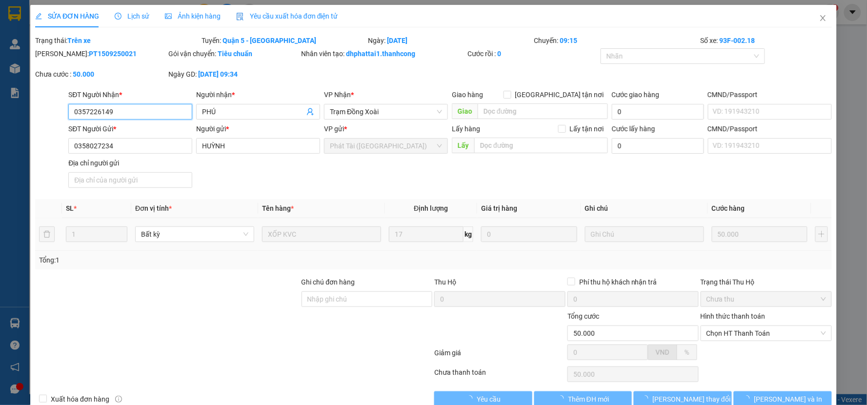
type input "0357226149"
type input "PHÚ"
type input "0358027234"
type input "HUỲNH"
type input "50.000"
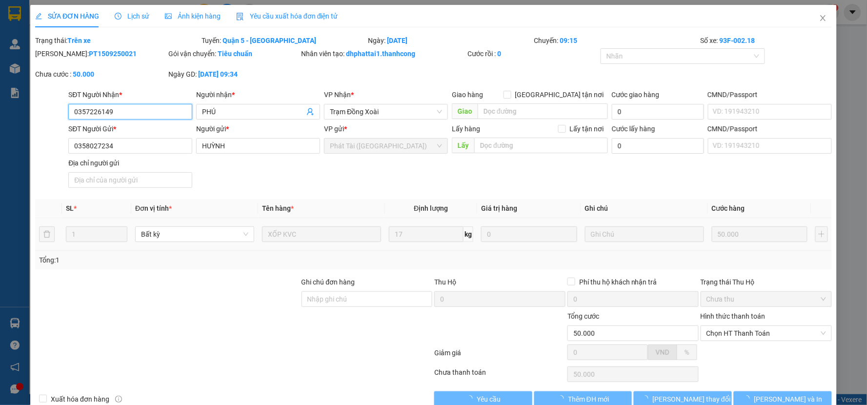
type input "50.000"
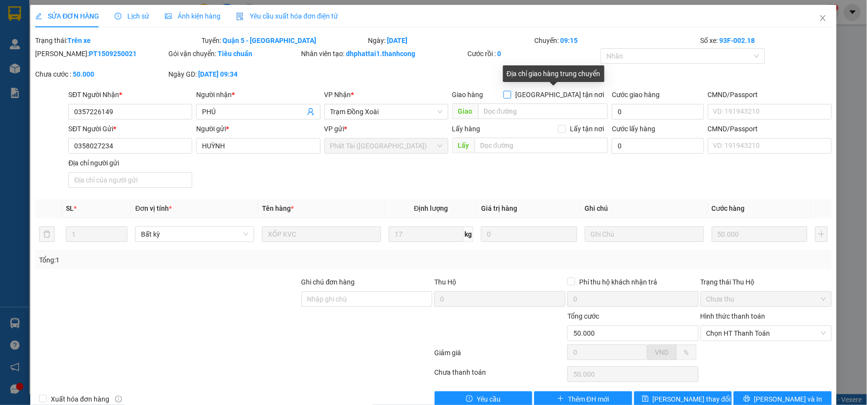
click at [558, 96] on span "[GEOGRAPHIC_DATA] tận nơi" at bounding box center [560, 94] width 97 height 11
click at [511, 96] on input "[GEOGRAPHIC_DATA] tận nơi" at bounding box center [507, 94] width 7 height 7
checkbox input "true"
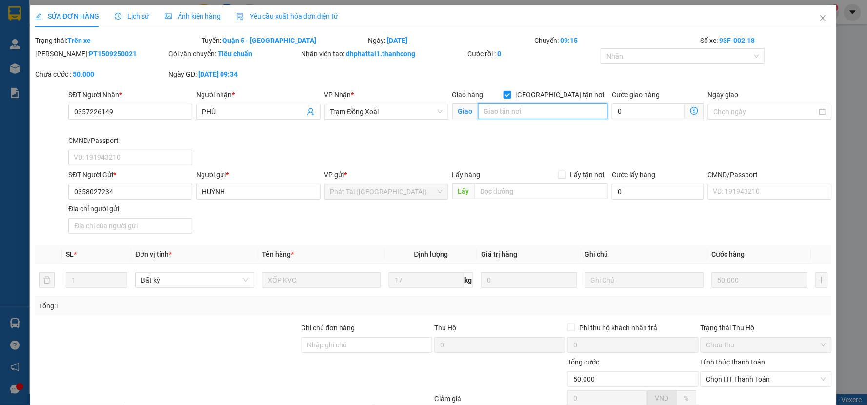
click at [555, 113] on input "search" at bounding box center [543, 111] width 130 height 16
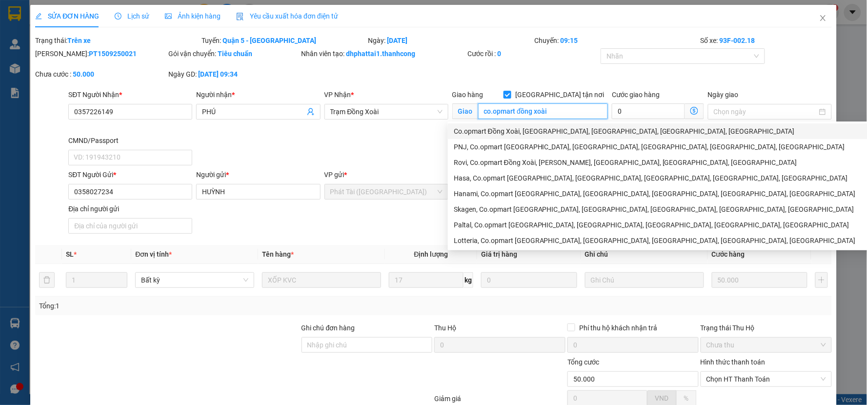
click at [553, 130] on div "Co.opmart Đồng Xoài, [GEOGRAPHIC_DATA], [GEOGRAPHIC_DATA], [GEOGRAPHIC_DATA], […" at bounding box center [667, 131] width 426 height 11
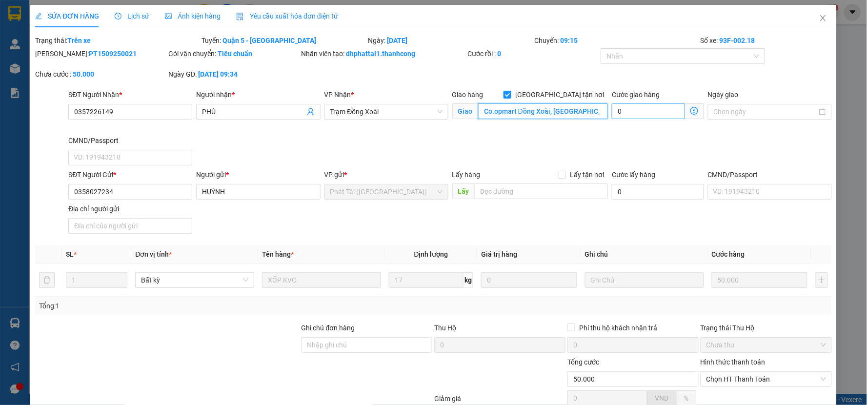
type input "Co.opmart Đồng Xoài, [GEOGRAPHIC_DATA], [GEOGRAPHIC_DATA], [GEOGRAPHIC_DATA], […"
click at [639, 111] on input "0" at bounding box center [648, 111] width 73 height 16
type input "50.003"
type input "3"
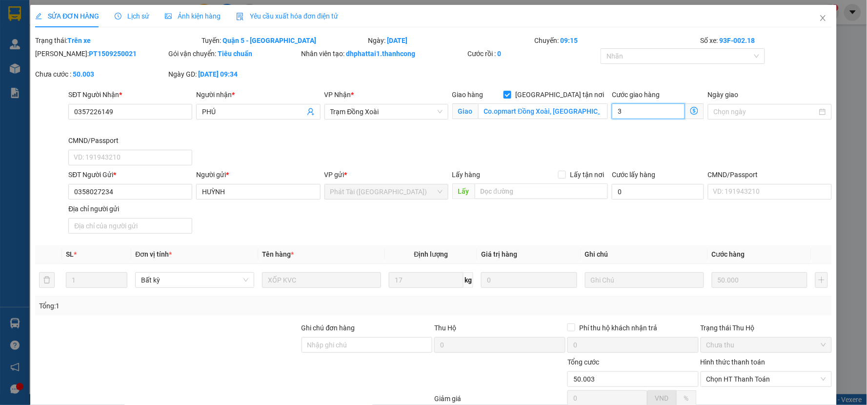
type input "50.030"
type input "30"
type input "50.300"
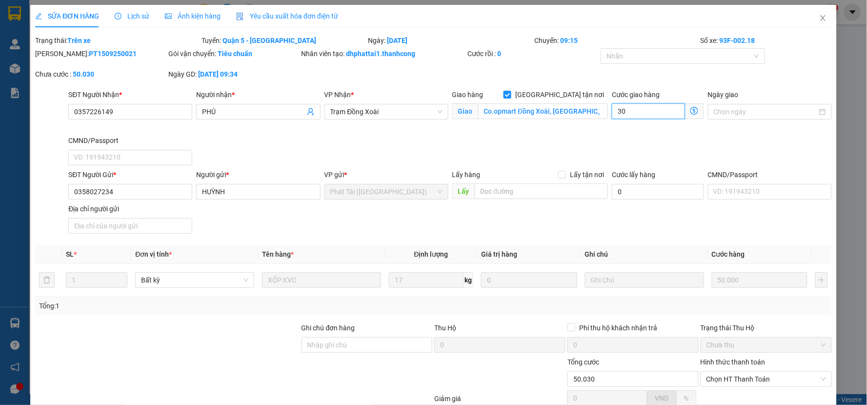
type input "300"
type input "53.000"
type input "3.000"
type input "80.000"
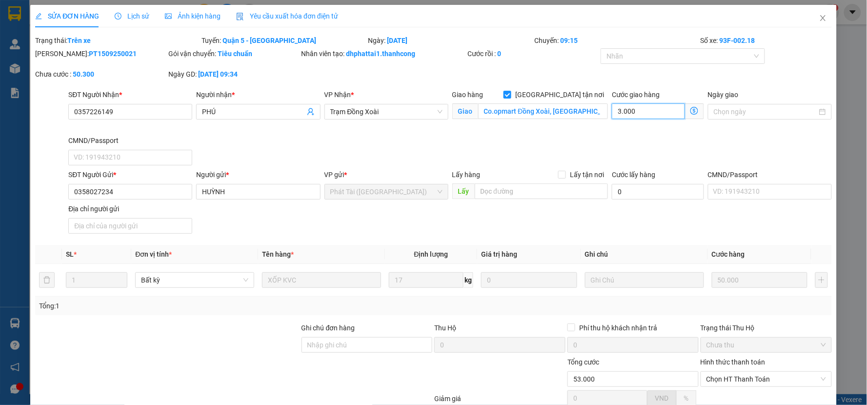
type input "80.000"
type input "30.000"
click at [637, 142] on div "SĐT Người Nhận * 0357226149 Người nhận * PHÚ VP Nhận * Trạm Đồng Xoài Giao hàng…" at bounding box center [449, 129] width 767 height 80
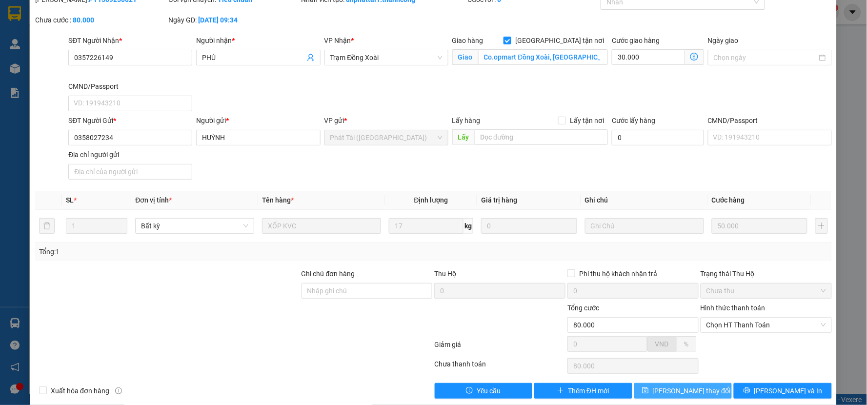
click at [672, 391] on span "[PERSON_NAME] thay đổi" at bounding box center [692, 391] width 78 height 11
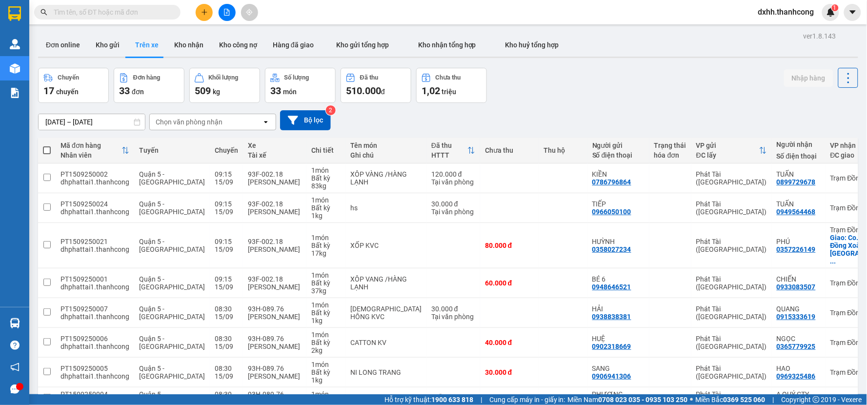
click at [509, 118] on div "[DATE] – [DATE] Press the down arrow key to interact with the calendar and sele…" at bounding box center [448, 120] width 820 height 20
click at [153, 11] on input "text" at bounding box center [111, 12] width 115 height 11
click at [100, 18] on span at bounding box center [107, 12] width 146 height 15
click at [116, 13] on input "text" at bounding box center [111, 12] width 115 height 11
paste input "PT1509250021"
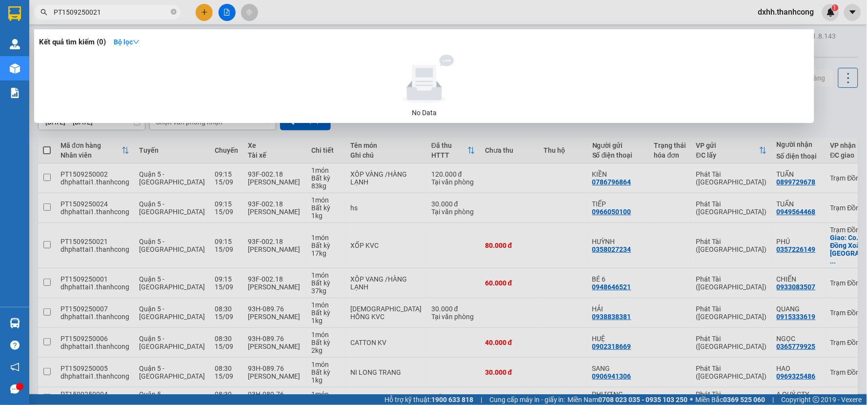
type input "PT1509250021"
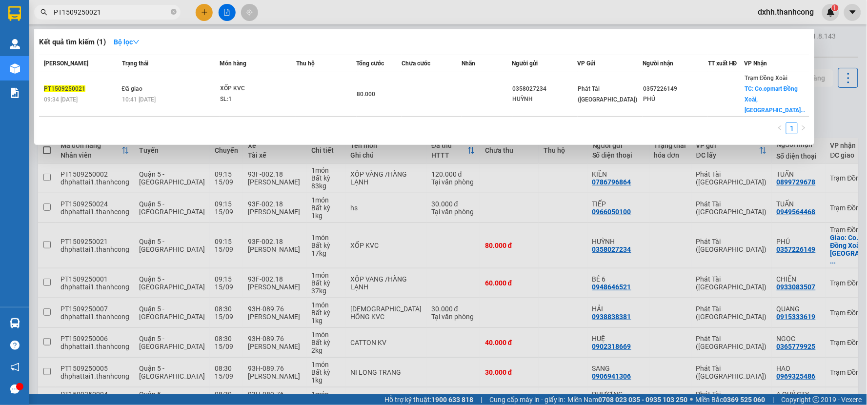
click at [442, 110] on div "Mã ĐH Trạng thái Món hàng Thu hộ Tổng cước Chưa cước Nhãn Người gửi VP Gửi Ngườ…" at bounding box center [424, 97] width 771 height 85
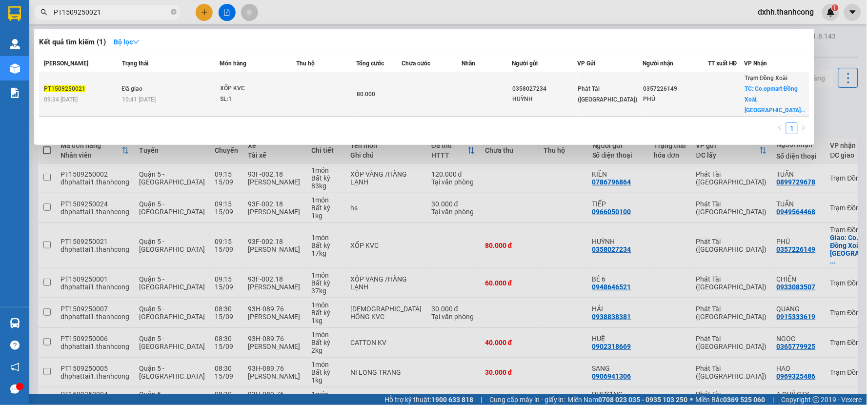
click at [696, 88] on div "0357226149" at bounding box center [675, 89] width 64 height 10
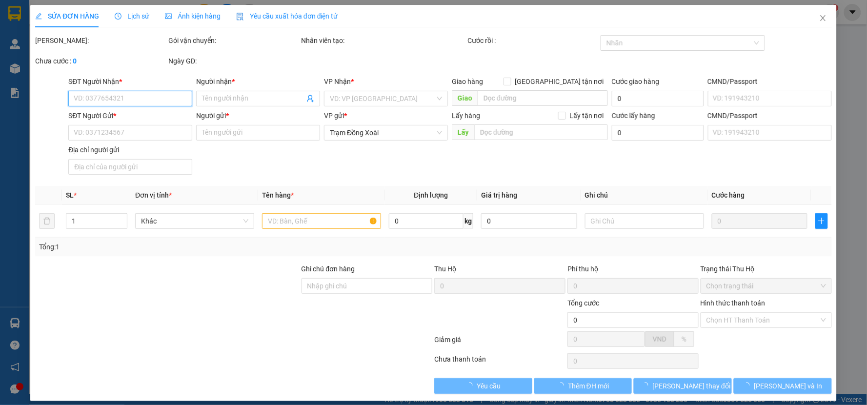
type input "0357226149"
type input "PHÚ"
checkbox input "true"
type input "Co.opmart Đồng Xoài, [GEOGRAPHIC_DATA], [GEOGRAPHIC_DATA], [GEOGRAPHIC_DATA], […"
type input "30.000"
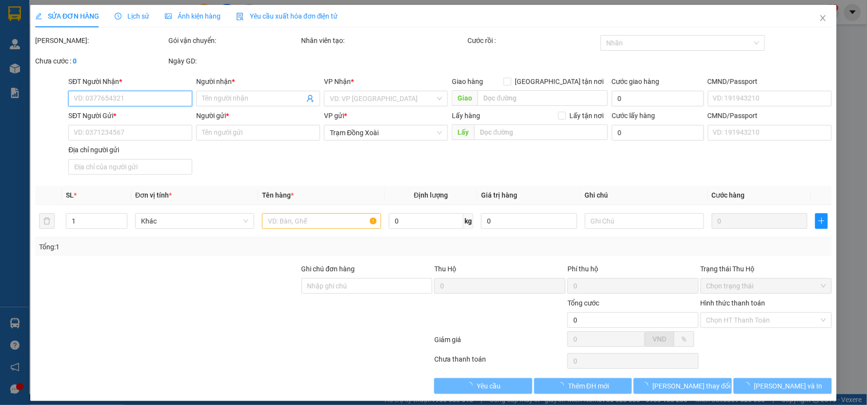
type input "0358027234"
type input "HUỲNH"
type input "80.000"
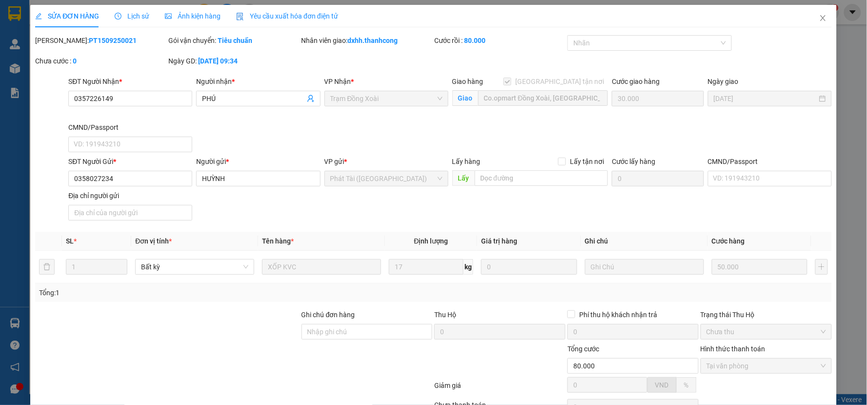
click at [143, 15] on span "Lịch sử" at bounding box center [132, 16] width 35 height 8
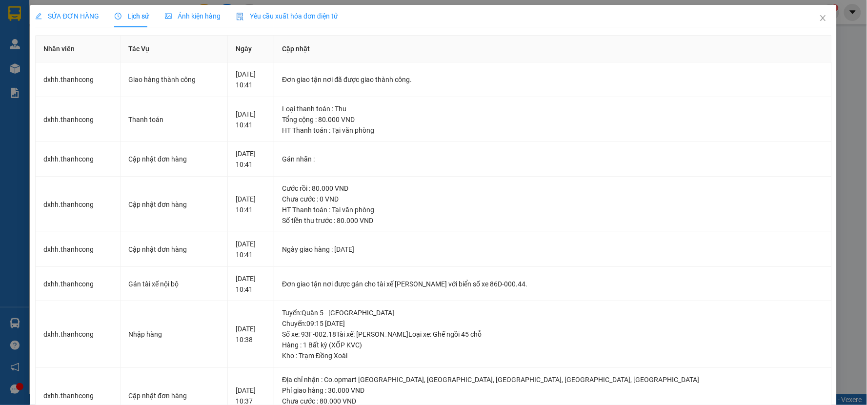
click at [493, 37] on th "Cập nhật" at bounding box center [552, 49] width 557 height 27
click at [819, 15] on icon "close" at bounding box center [823, 18] width 8 height 8
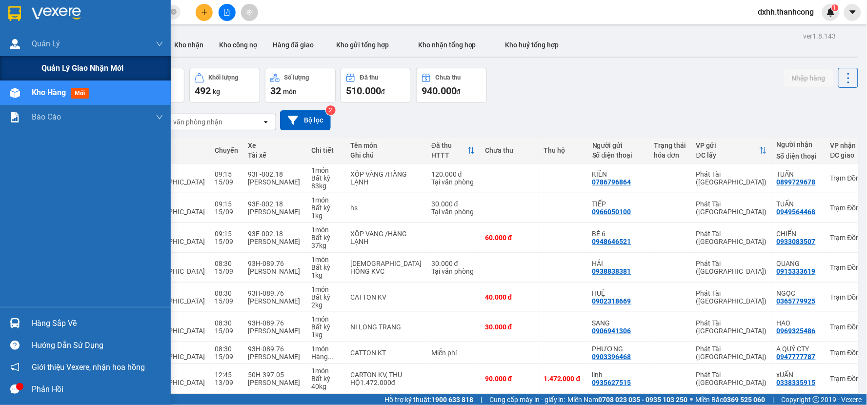
click at [88, 70] on span "Quản lý giao nhận mới" at bounding box center [82, 68] width 82 height 12
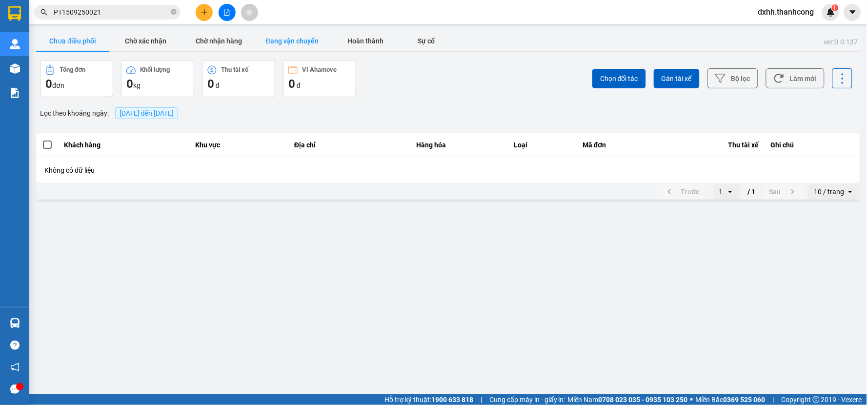
click at [294, 40] on button "Đang vận chuyển" at bounding box center [292, 41] width 73 height 20
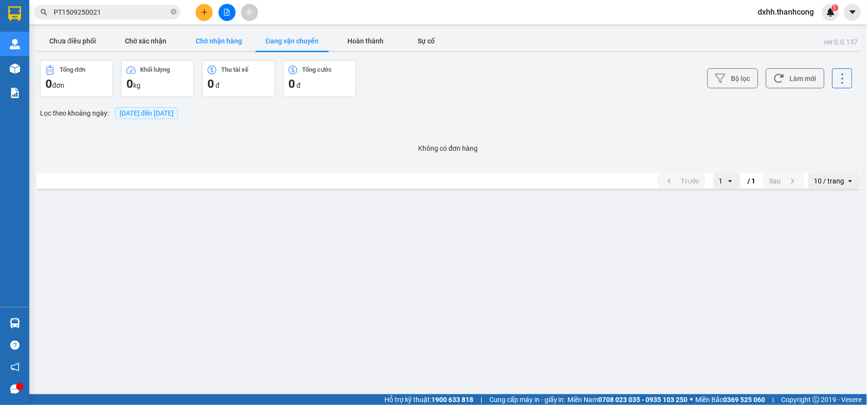
click at [222, 43] on button "Chờ nhận hàng" at bounding box center [219, 41] width 73 height 20
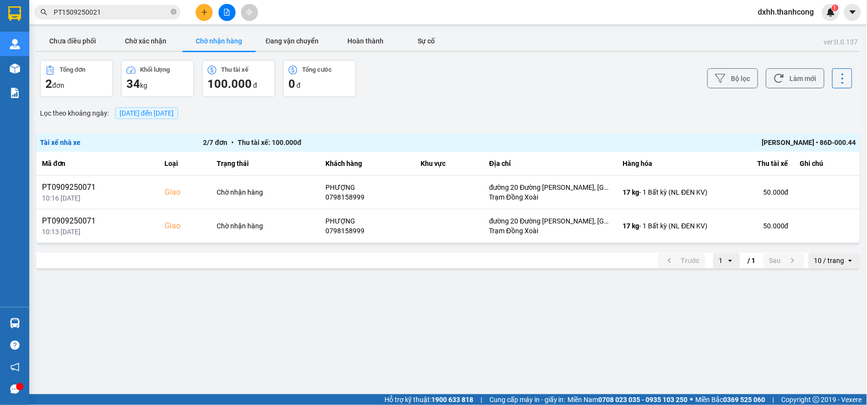
click at [601, 91] on div "Bộ lọc Làm mới" at bounding box center [650, 78] width 407 height 37
click at [451, 326] on main "ver: 0.0.137 Chưa điều phối Chờ xác nhận Chờ nhận hàng Đang vận chuyển Hoàn thà…" at bounding box center [433, 197] width 867 height 394
click at [69, 40] on button "Chưa điều phối" at bounding box center [72, 41] width 73 height 20
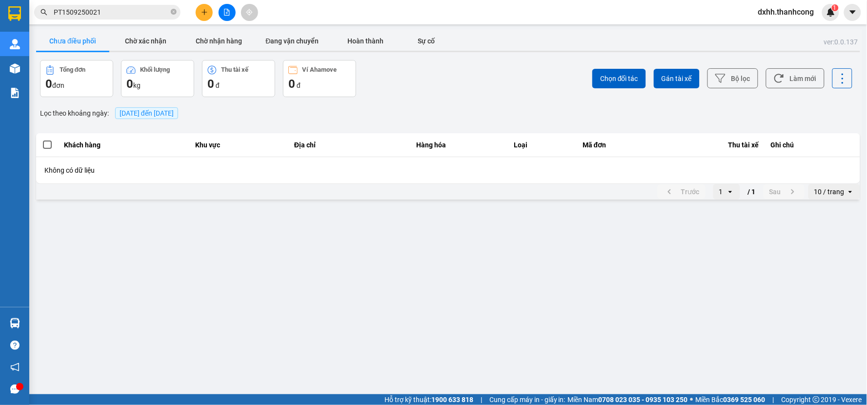
click at [140, 116] on span "[DATE] đến [DATE]" at bounding box center [147, 113] width 54 height 8
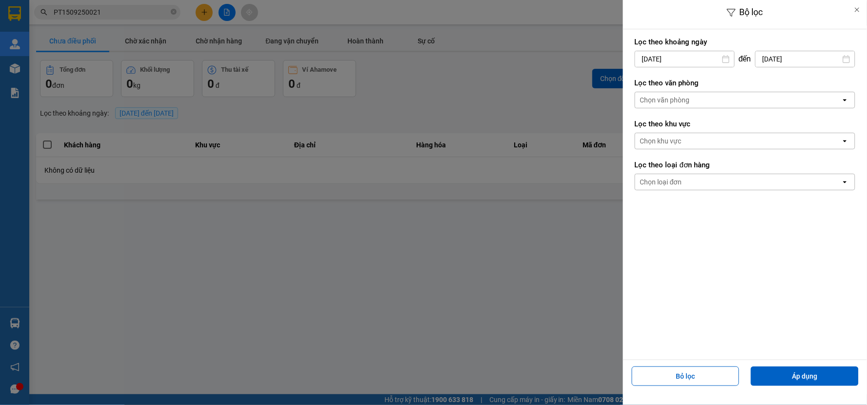
click at [726, 202] on div "Bộ lọc Lọc theo khoảng [DATE] Press the down arrow key to interact with the cal…" at bounding box center [448, 202] width 828 height 0
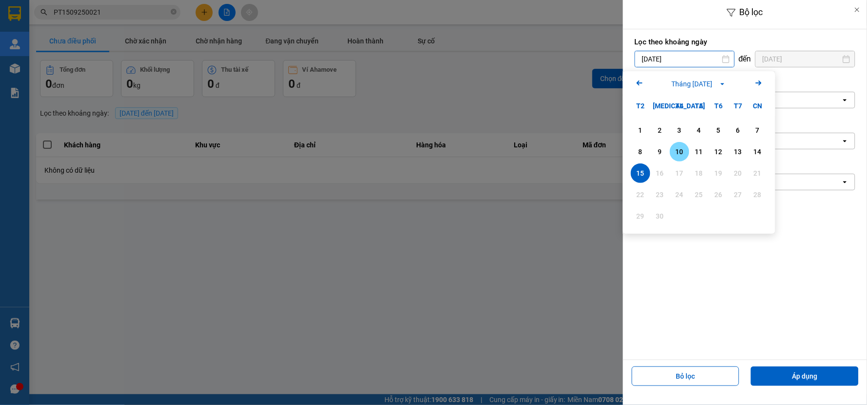
click at [670, 144] on div "10" at bounding box center [680, 152] width 20 height 20
type input "[DATE]"
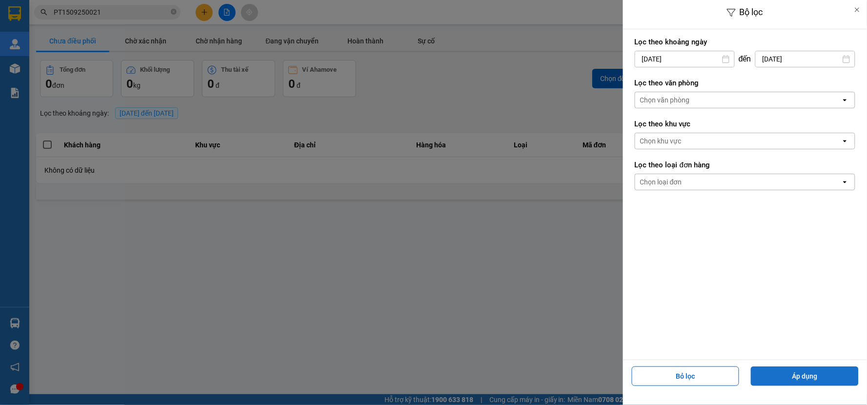
click at [830, 374] on button "Áp dụng" at bounding box center [805, 377] width 108 height 20
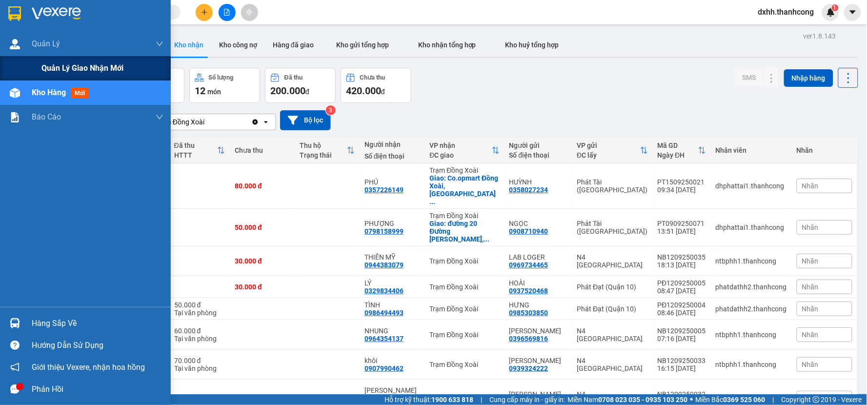
click at [59, 65] on span "Quản lý giao nhận mới" at bounding box center [82, 68] width 82 height 12
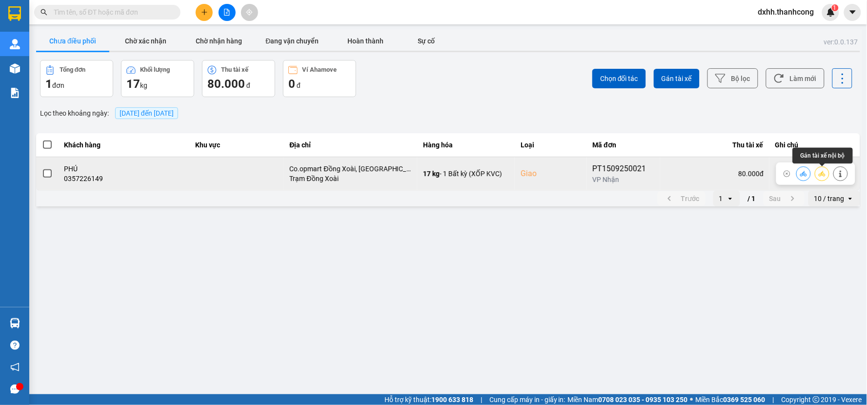
click at [825, 177] on icon at bounding box center [822, 173] width 7 height 7
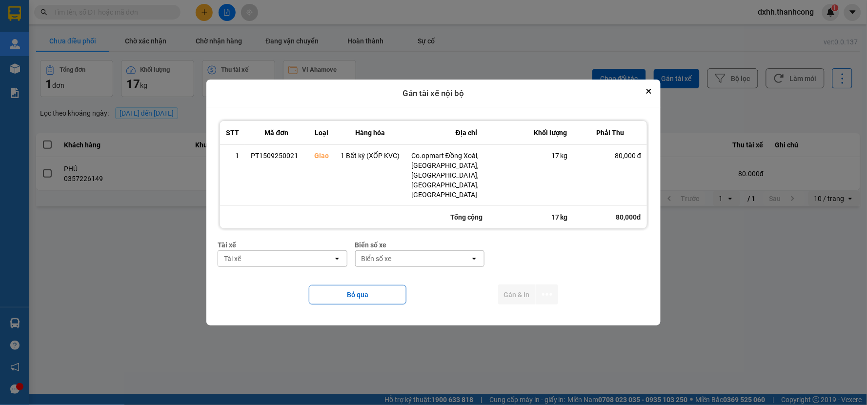
click at [304, 251] on div "Tài xế" at bounding box center [275, 259] width 115 height 16
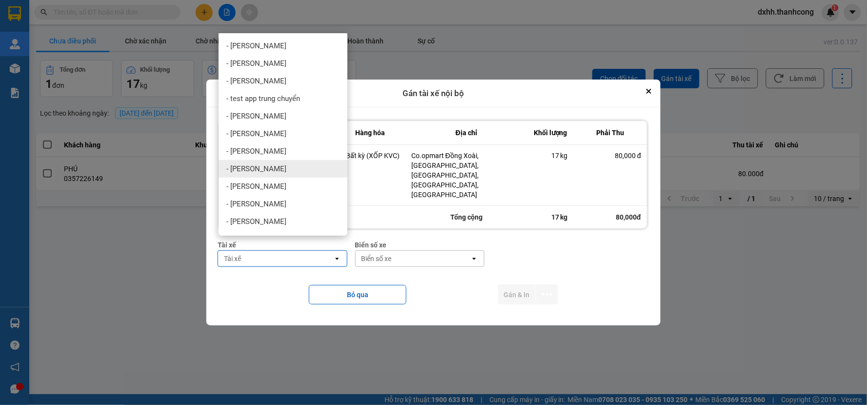
click at [271, 166] on div "- [PERSON_NAME]" at bounding box center [283, 169] width 129 height 18
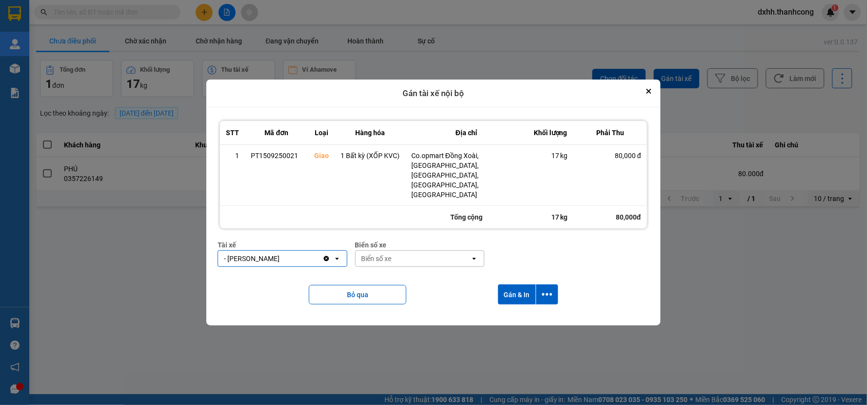
click at [420, 251] on div "Biển số xe" at bounding box center [413, 259] width 115 height 16
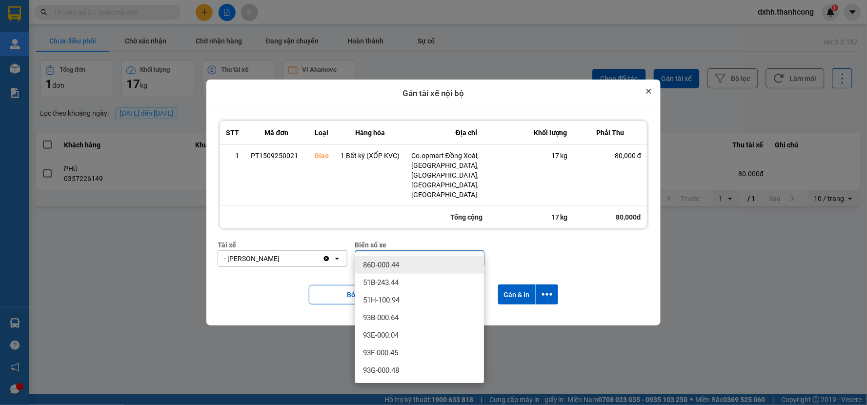
type input "0.44"
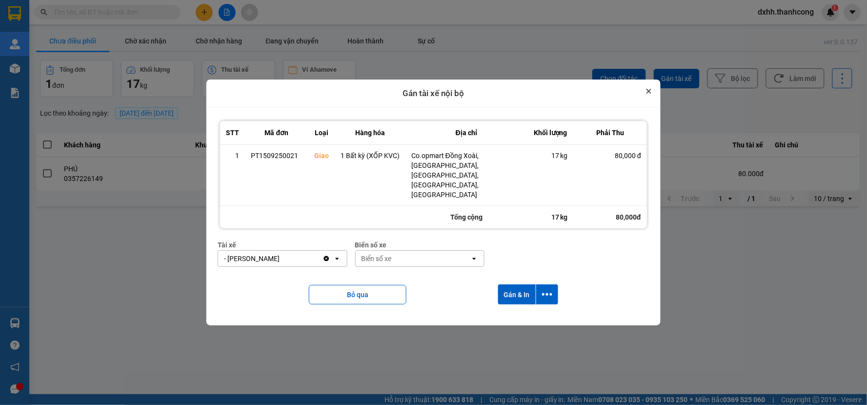
click at [645, 97] on button "Close" at bounding box center [649, 91] width 12 height 12
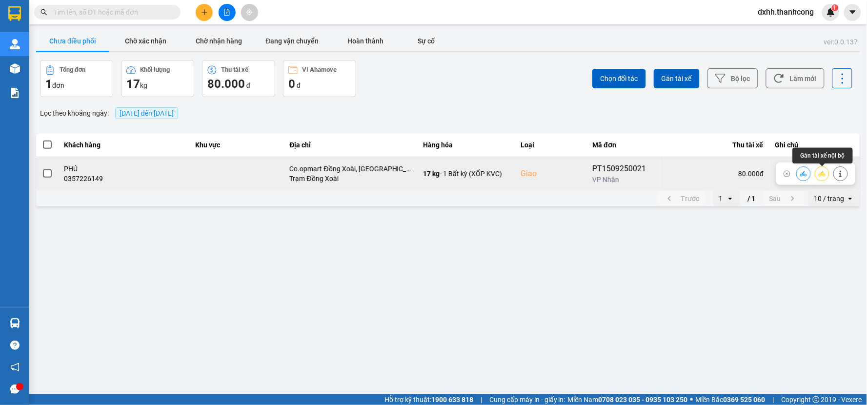
click at [823, 176] on icon at bounding box center [822, 173] width 7 height 7
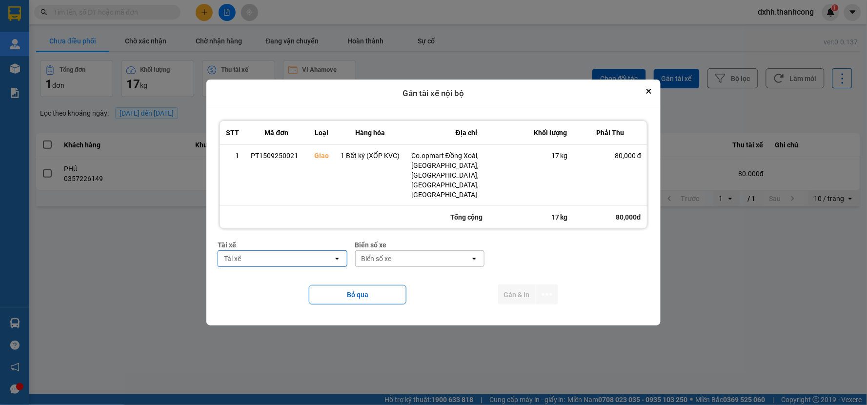
click at [329, 251] on div "Tài xế" at bounding box center [275, 259] width 115 height 16
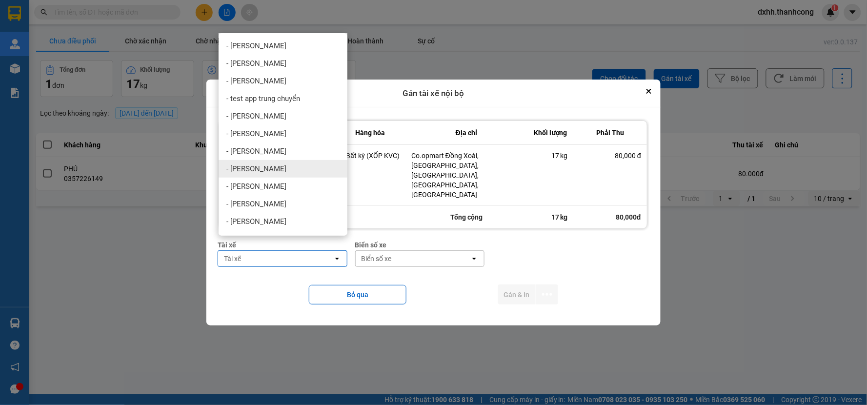
click at [262, 169] on span "- [PERSON_NAME]" at bounding box center [256, 169] width 60 height 10
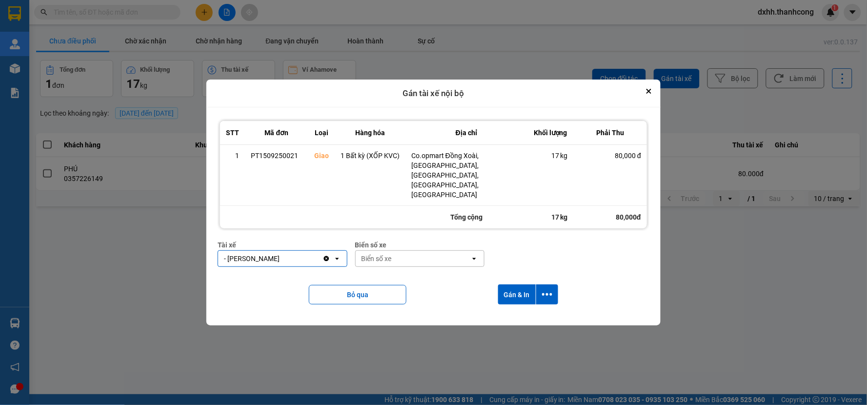
click at [373, 254] on div "Biển số xe" at bounding box center [377, 259] width 30 height 10
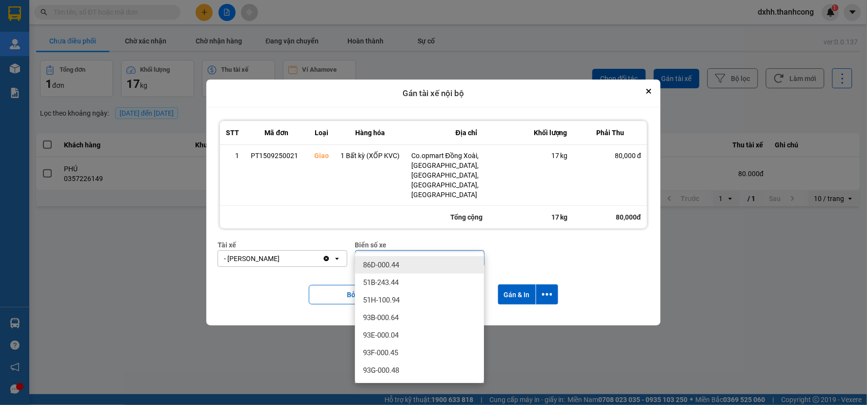
type input "0.44"
click at [377, 266] on span "86D-000.44" at bounding box center [381, 265] width 36 height 10
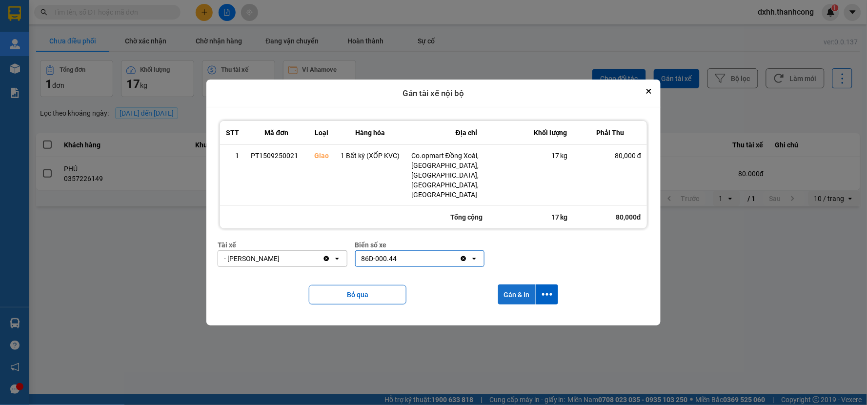
click at [516, 285] on button "Gán & In" at bounding box center [517, 295] width 38 height 20
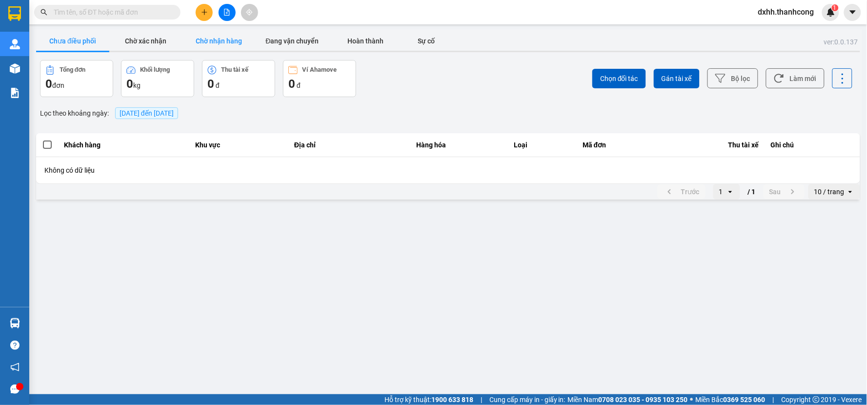
click at [231, 40] on button "Chờ nhận hàng" at bounding box center [219, 41] width 73 height 20
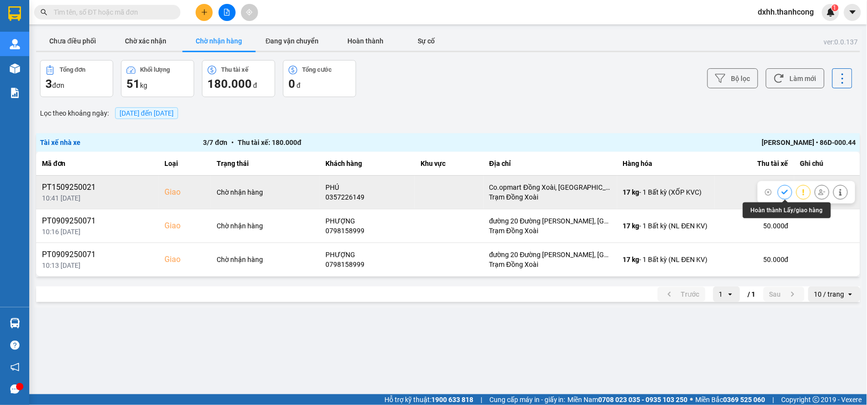
click at [782, 191] on icon at bounding box center [785, 192] width 7 height 7
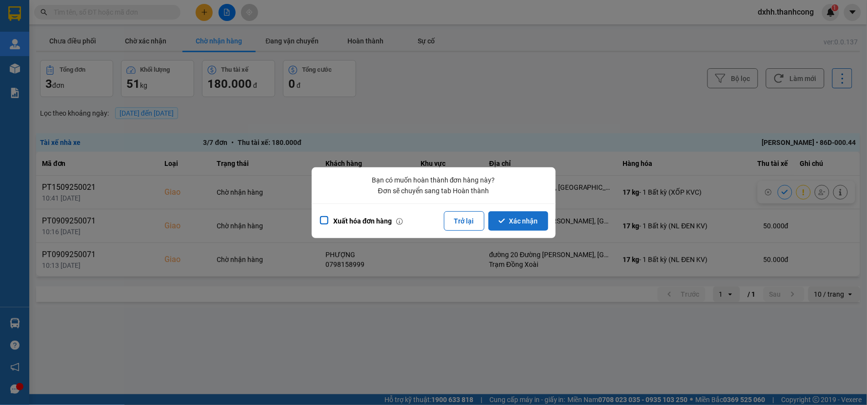
click at [517, 219] on button "Xác nhận" at bounding box center [519, 221] width 60 height 20
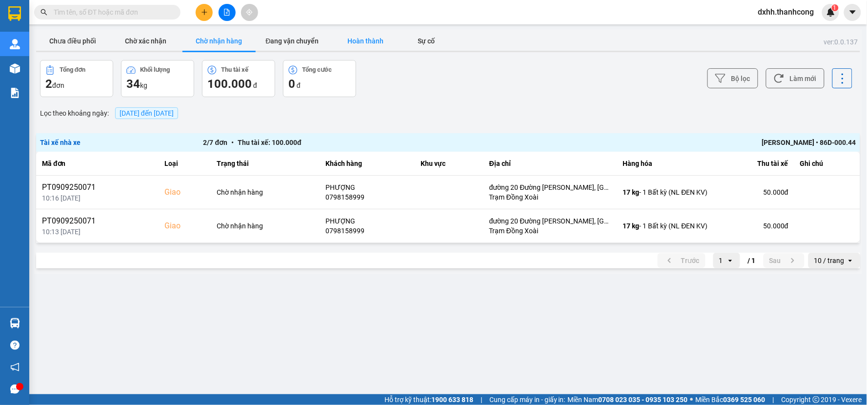
click at [363, 40] on button "Hoàn thành" at bounding box center [365, 41] width 73 height 20
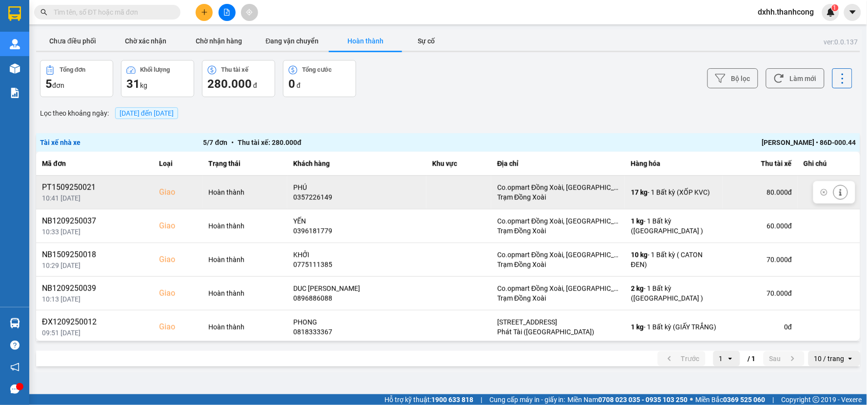
click at [73, 190] on div "PT1509250021" at bounding box center [94, 188] width 105 height 12
click at [73, 187] on div "PT1509250021" at bounding box center [94, 188] width 105 height 12
copy div "PT1509250021"
